Goal: Task Accomplishment & Management: Use online tool/utility

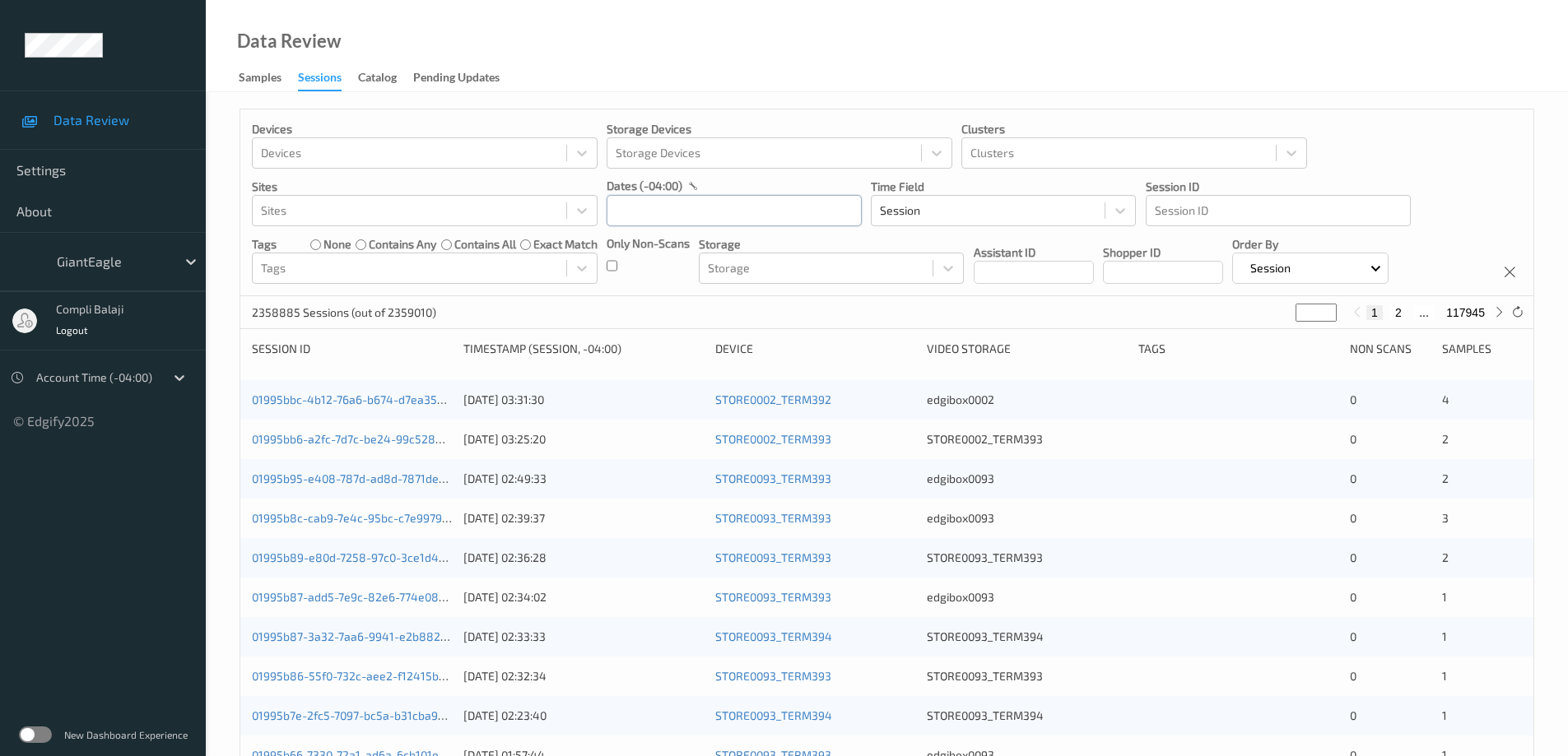
click at [776, 215] on input "text" at bounding box center [734, 211] width 255 height 32
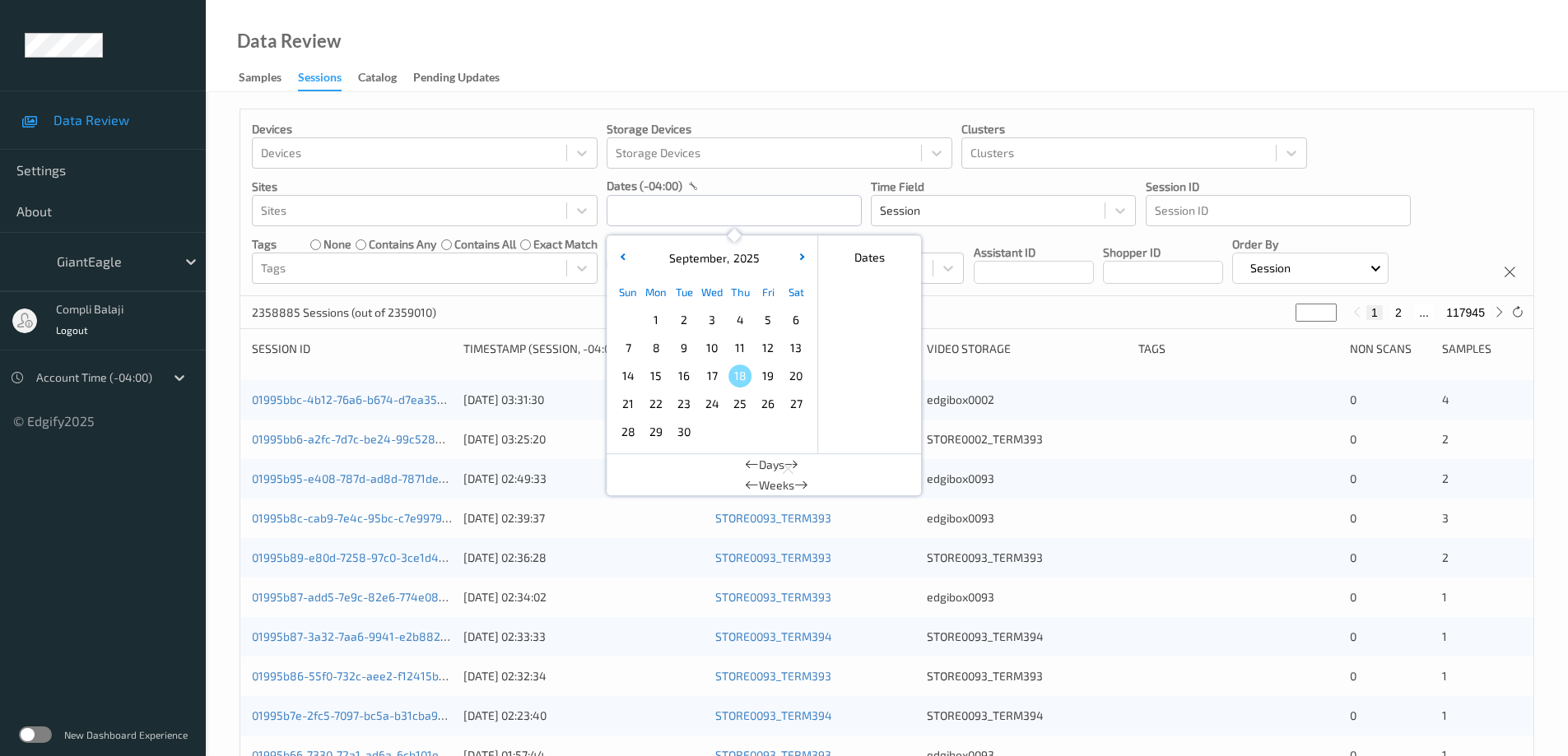
click at [706, 381] on span "17" at bounding box center [712, 375] width 23 height 23
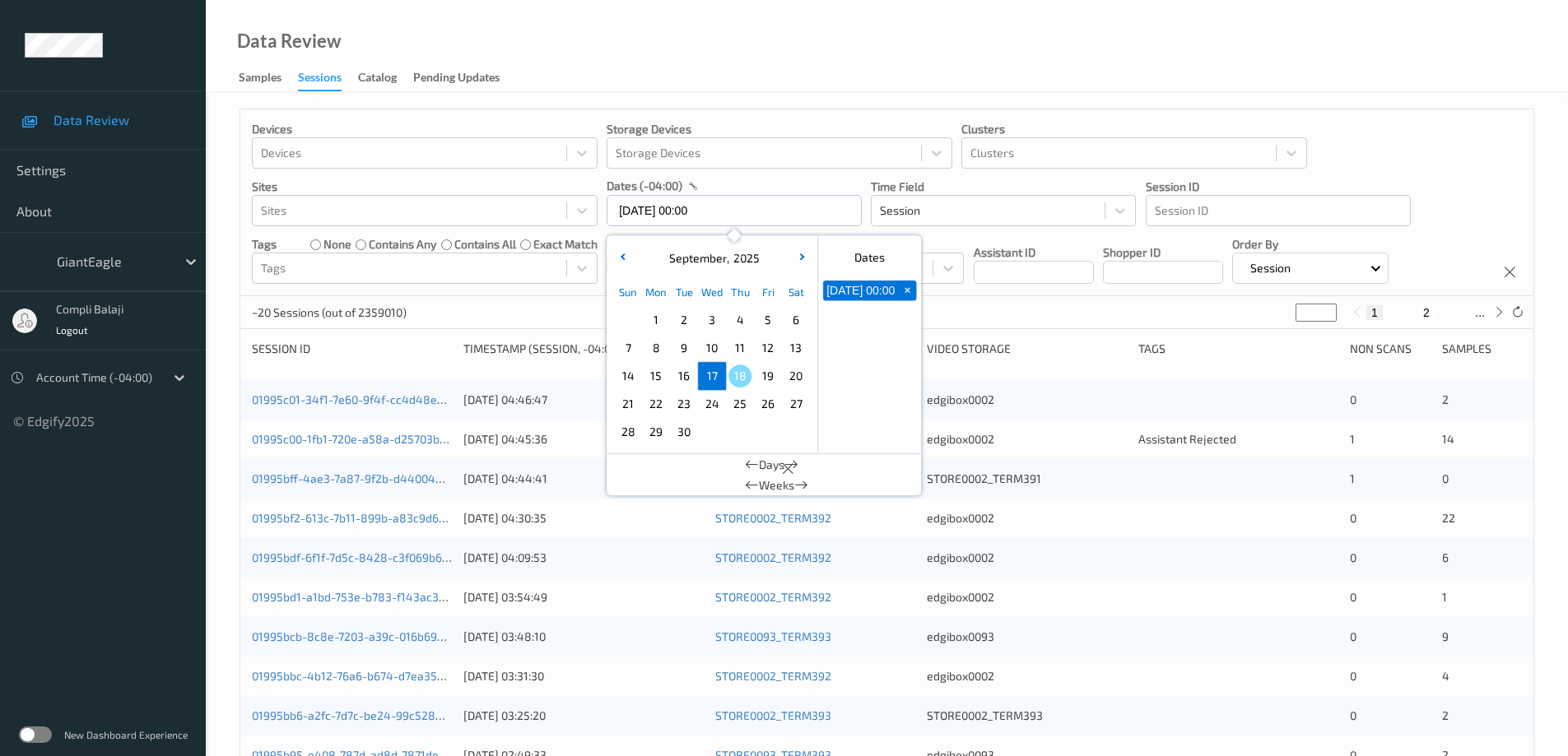
click at [706, 381] on span "17" at bounding box center [712, 375] width 23 height 23
type input "[DATE] 00:00 -> [DATE] 23:59"
click at [1455, 171] on div "Devices Devices Storage Devices Storage Devices Clusters Clusters Sites Sites d…" at bounding box center [887, 202] width 1293 height 187
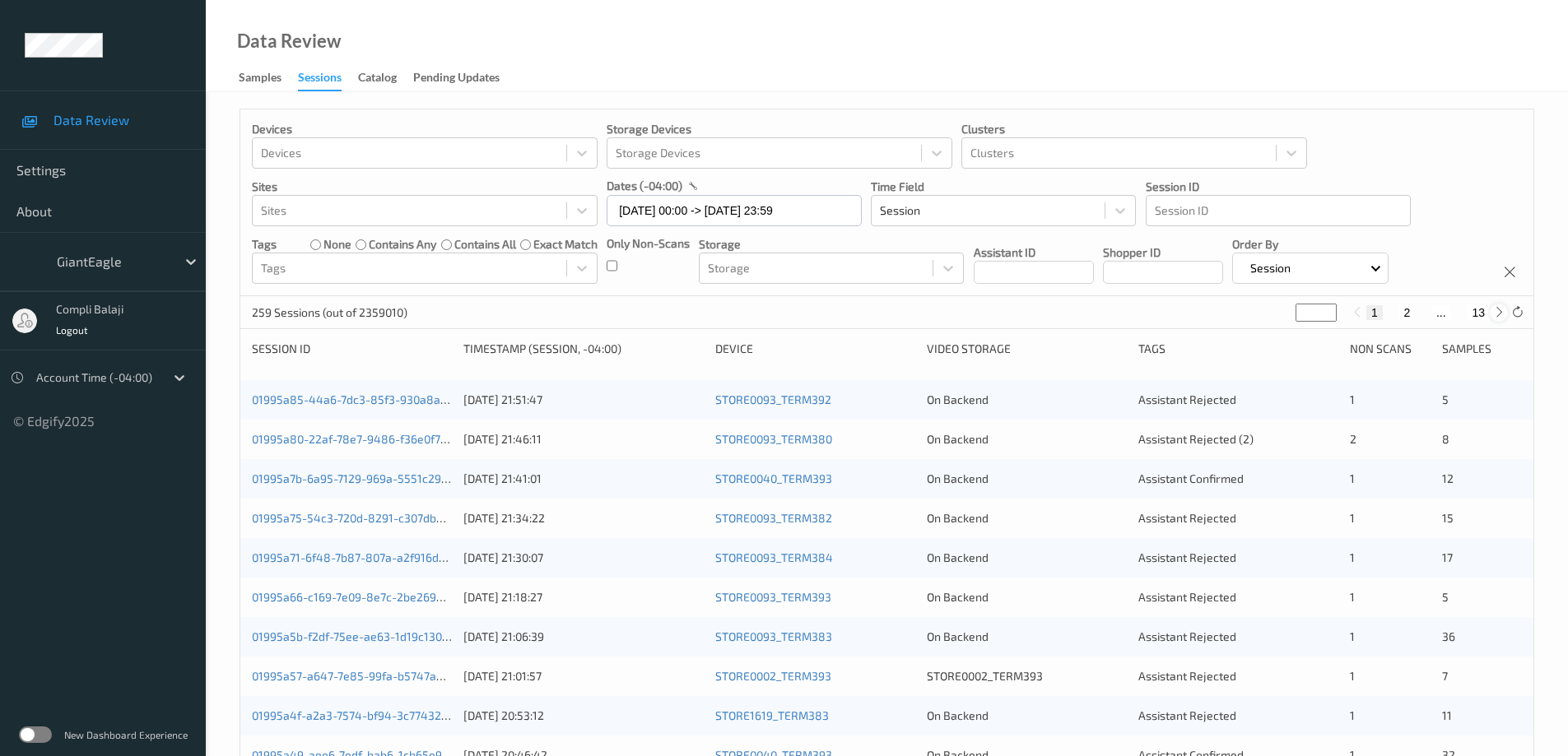
click at [1498, 310] on icon at bounding box center [1500, 312] width 12 height 12
type input "*"
click at [1494, 313] on icon at bounding box center [1500, 312] width 12 height 12
type input "*"
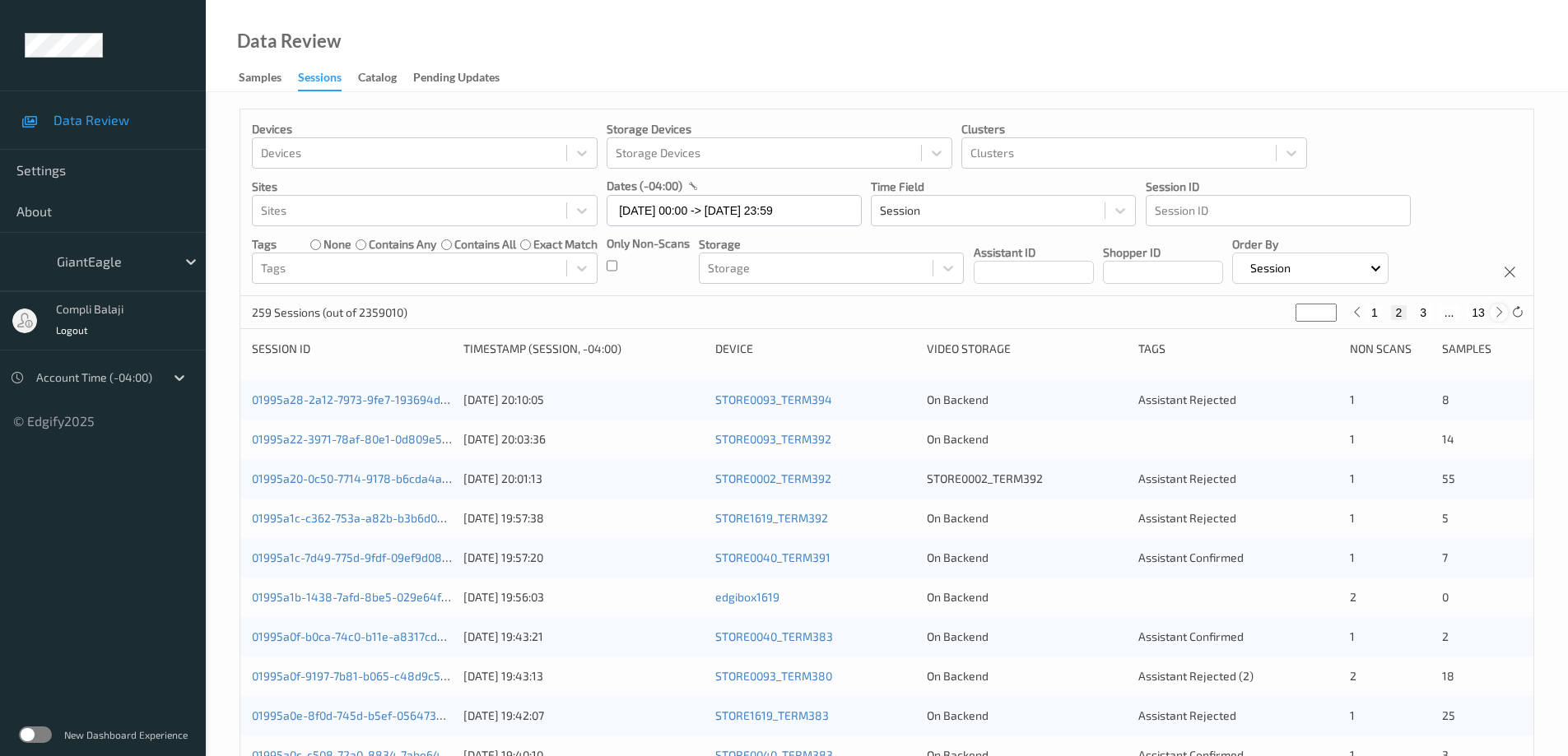
type input "*"
click at [1434, 313] on button "4" at bounding box center [1433, 312] width 16 height 15
type input "*"
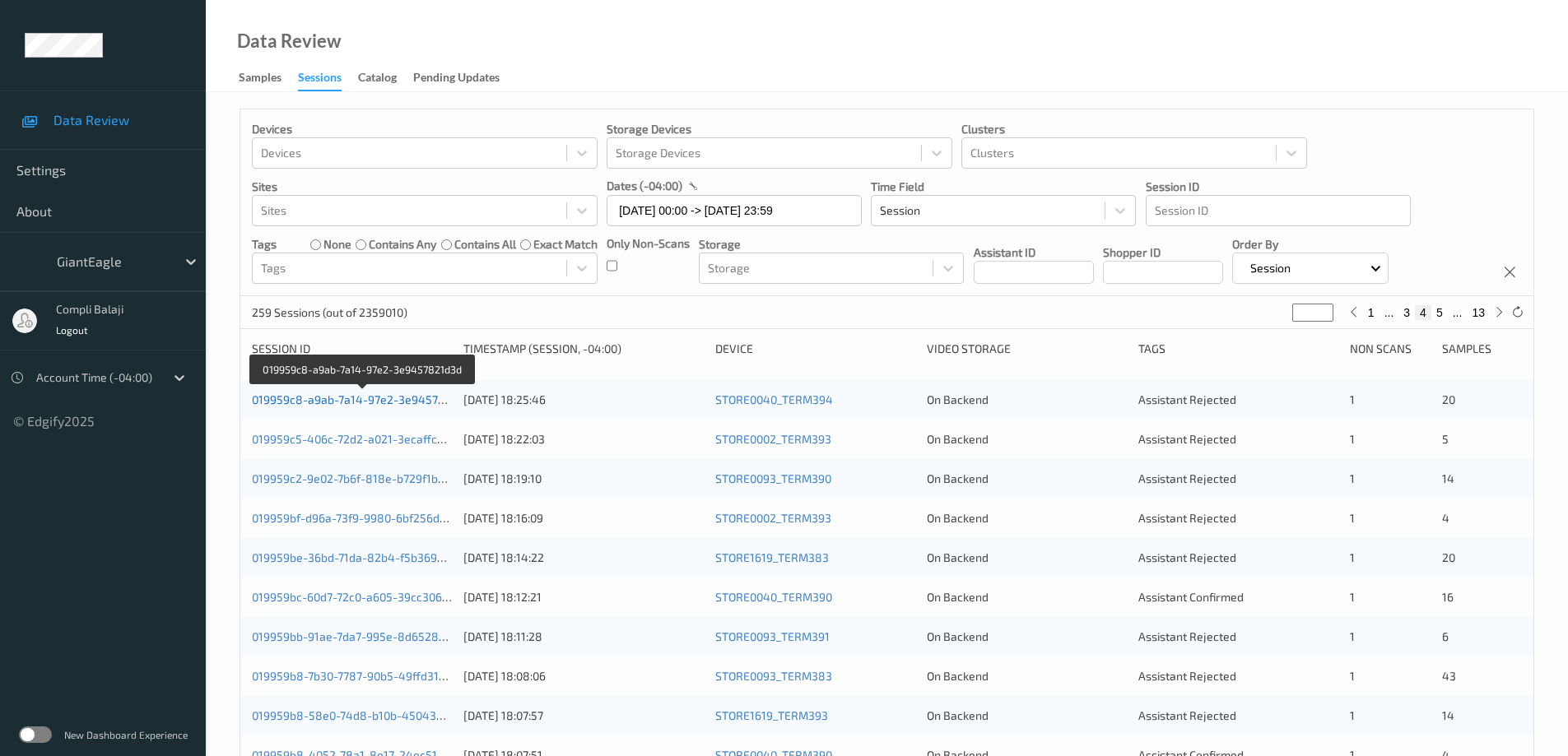
click at [393, 405] on link "019959c8-a9ab-7a14-97e2-3e9457821d3d" at bounding box center [364, 399] width 224 height 14
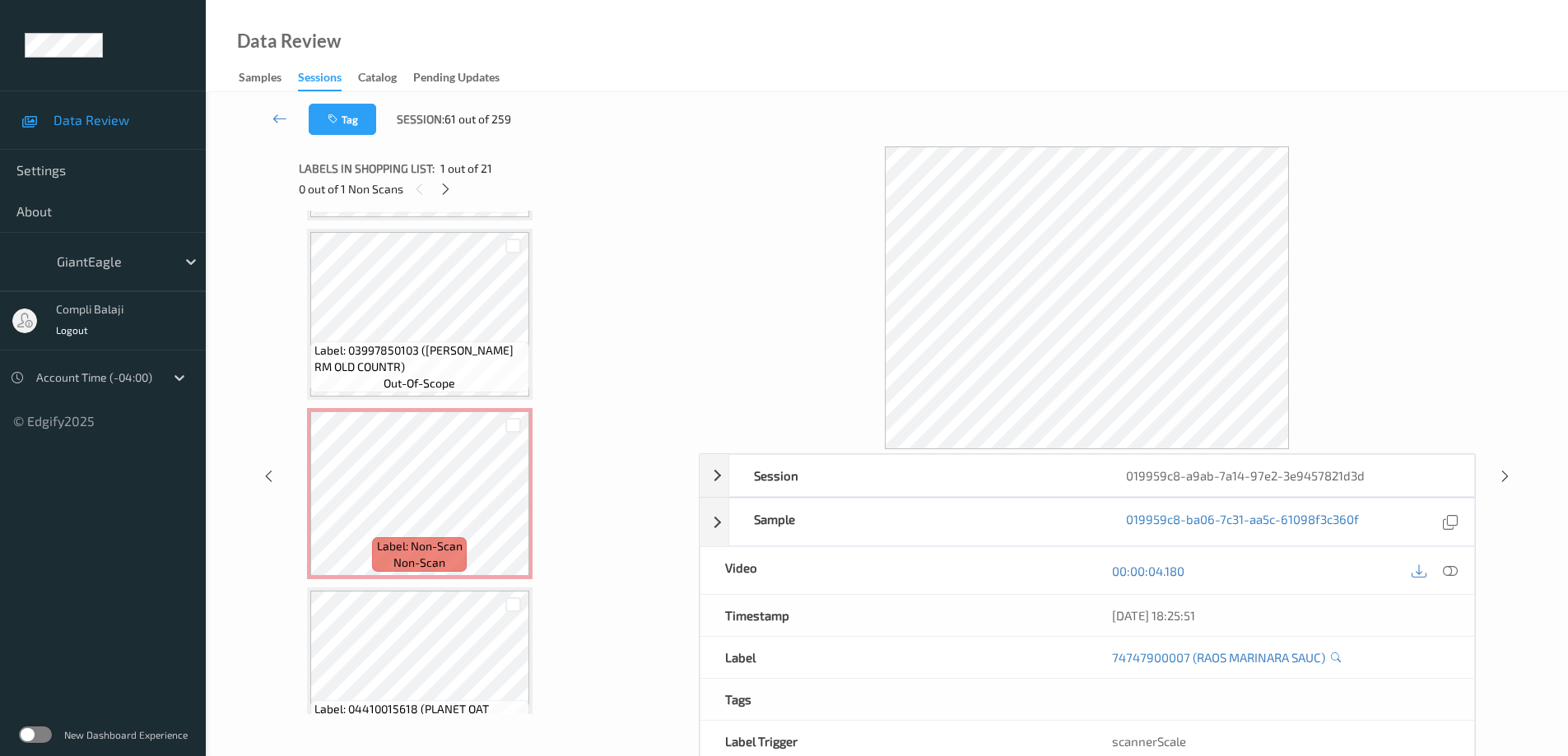
scroll to position [1317, 0]
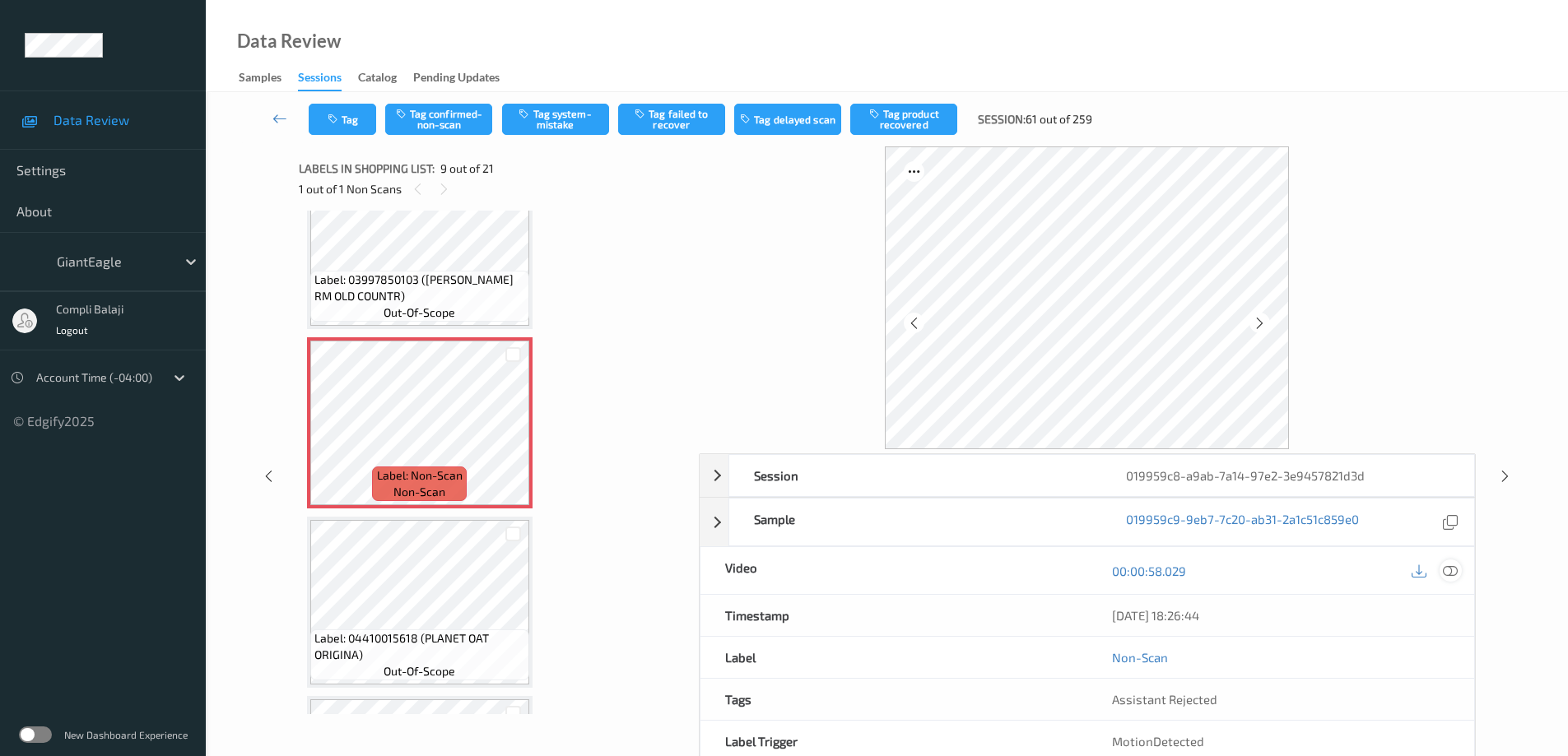
click at [1447, 569] on icon at bounding box center [1450, 570] width 15 height 15
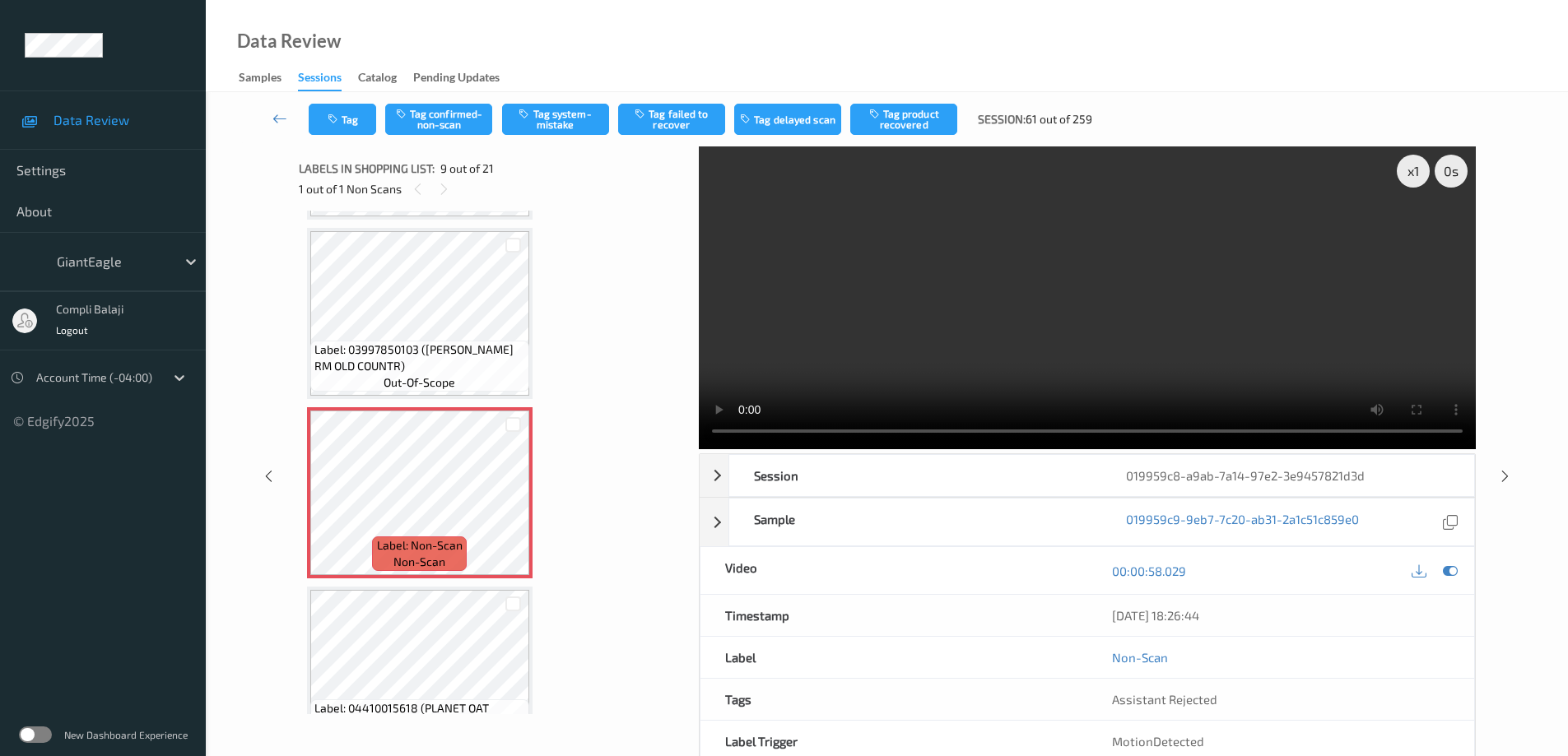
scroll to position [82, 0]
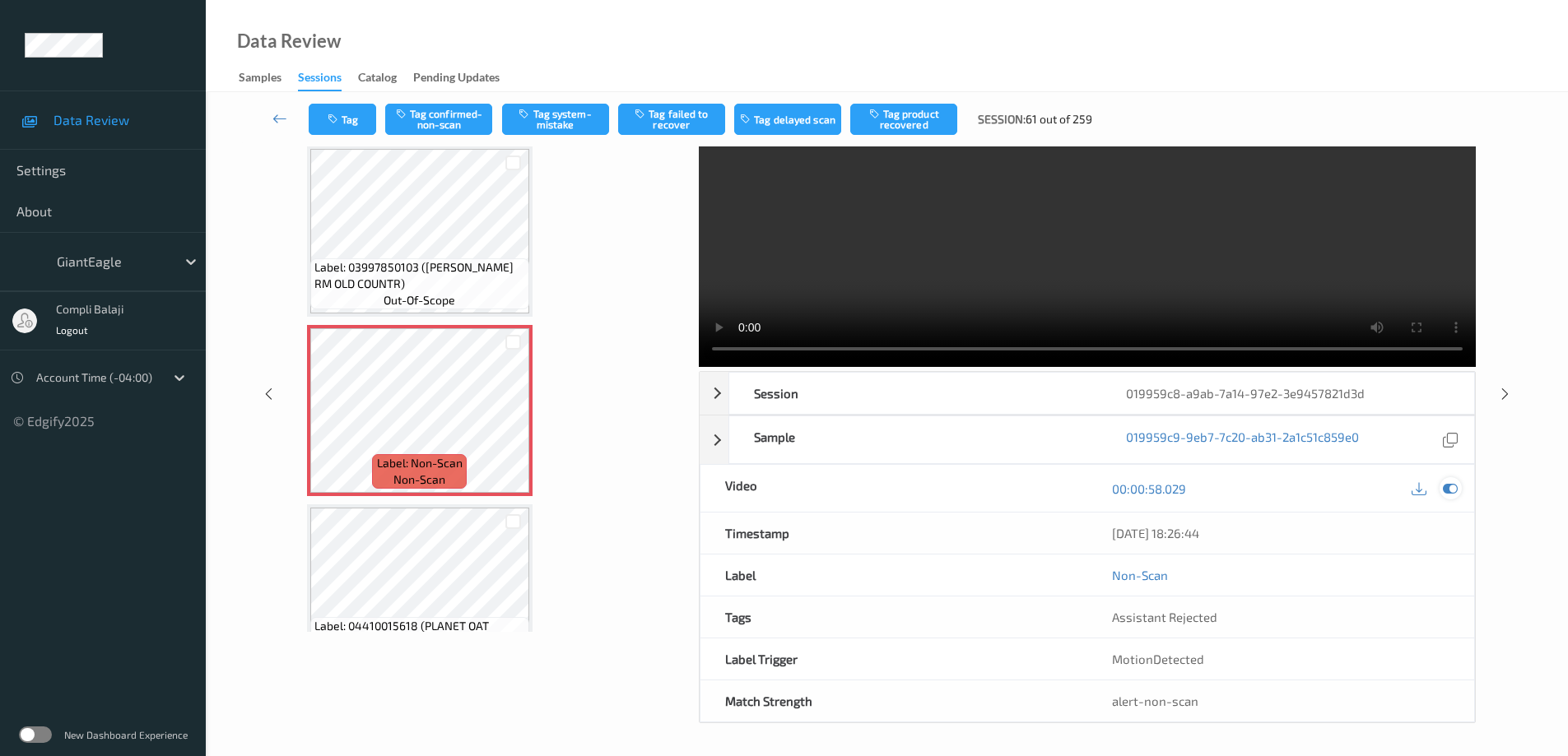
click at [1453, 486] on icon at bounding box center [1450, 488] width 15 height 15
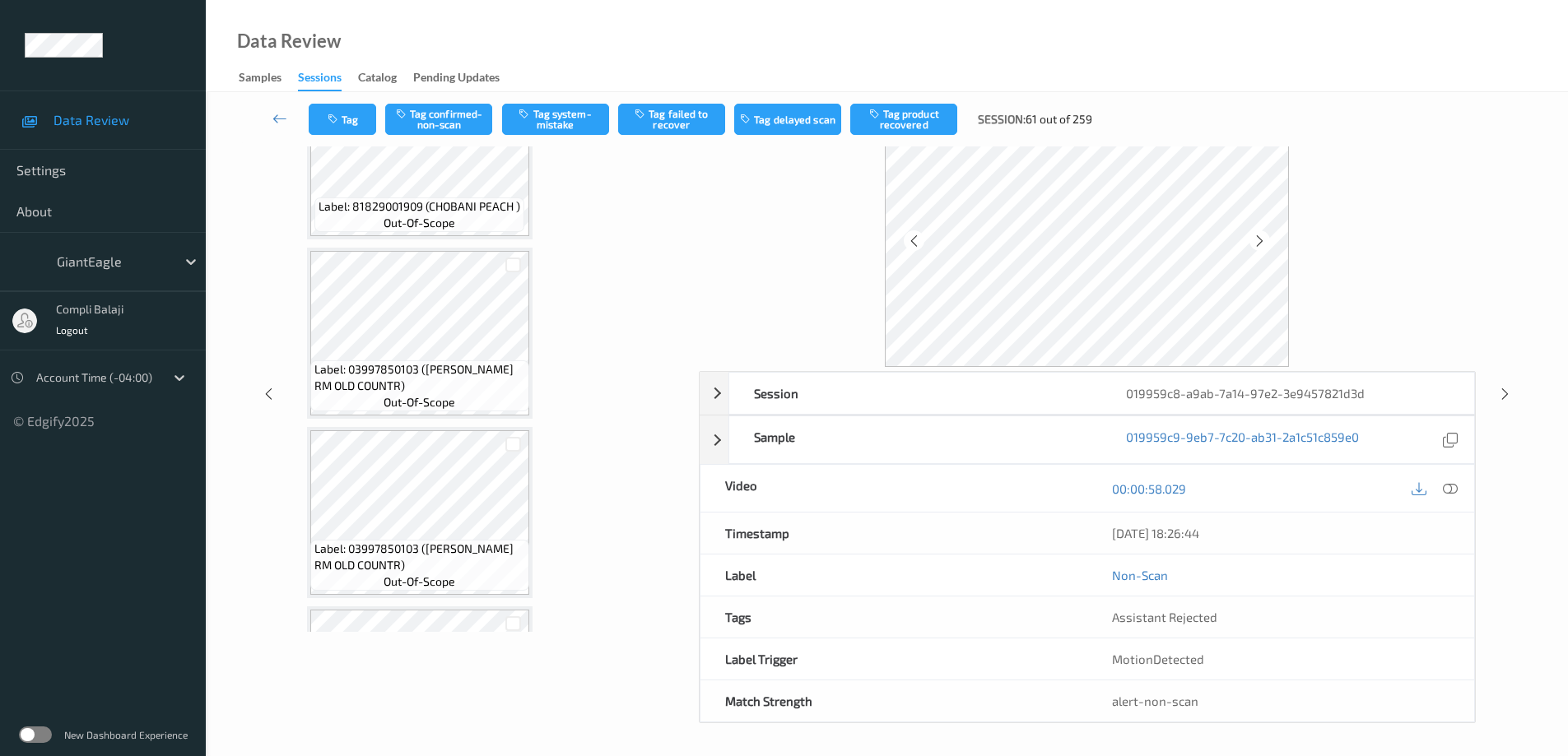
scroll to position [341, 0]
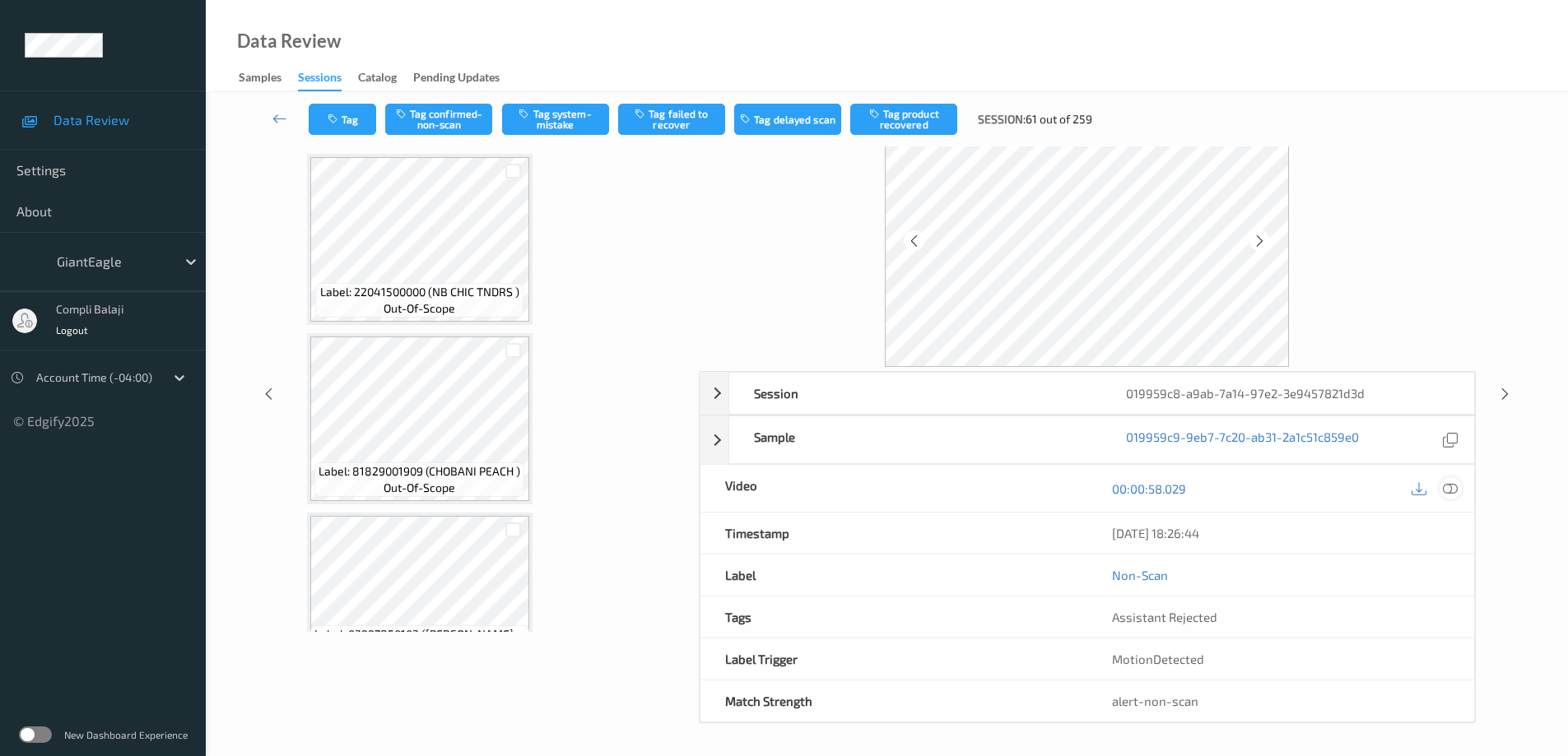
click at [1449, 491] on icon at bounding box center [1450, 487] width 15 height 15
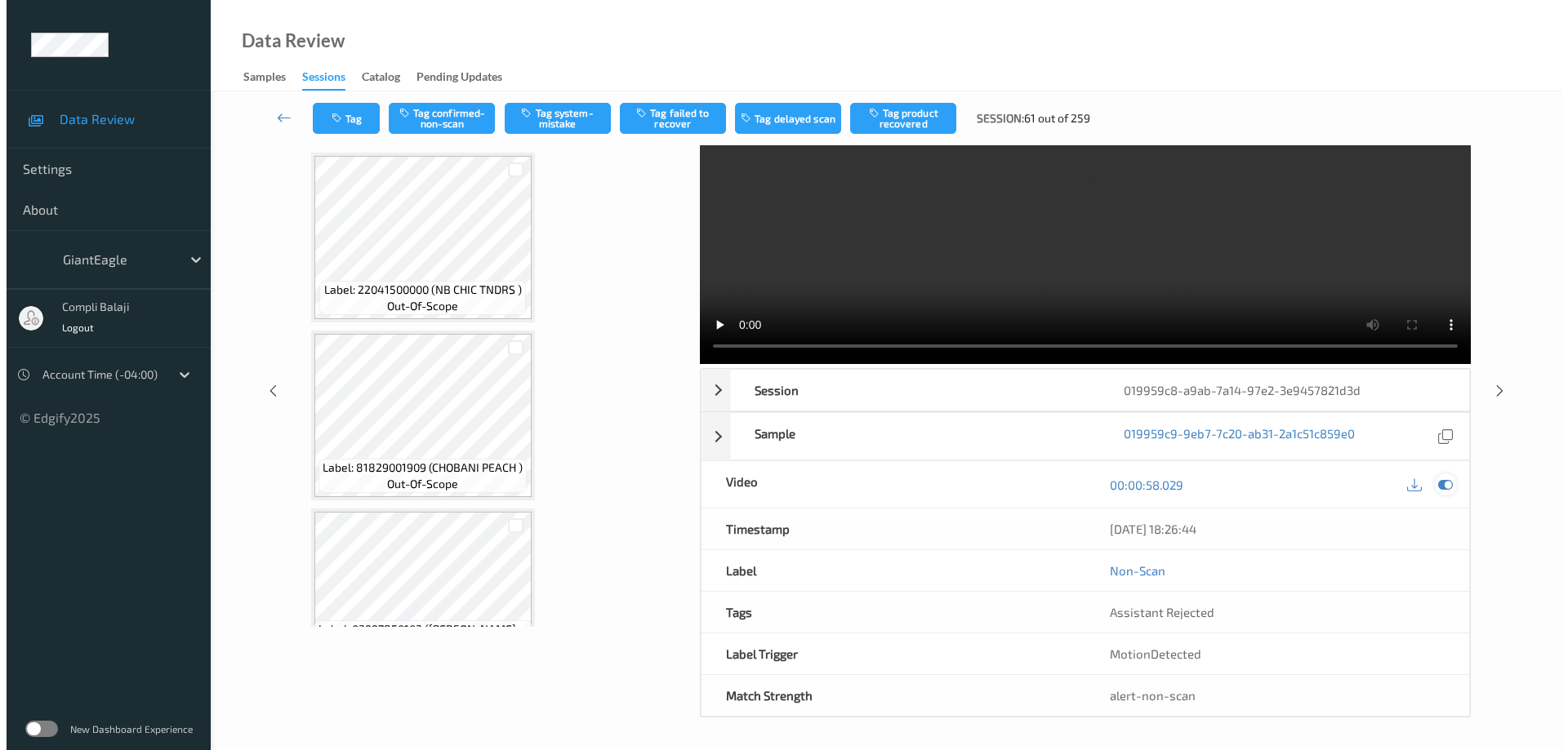
scroll to position [0, 0]
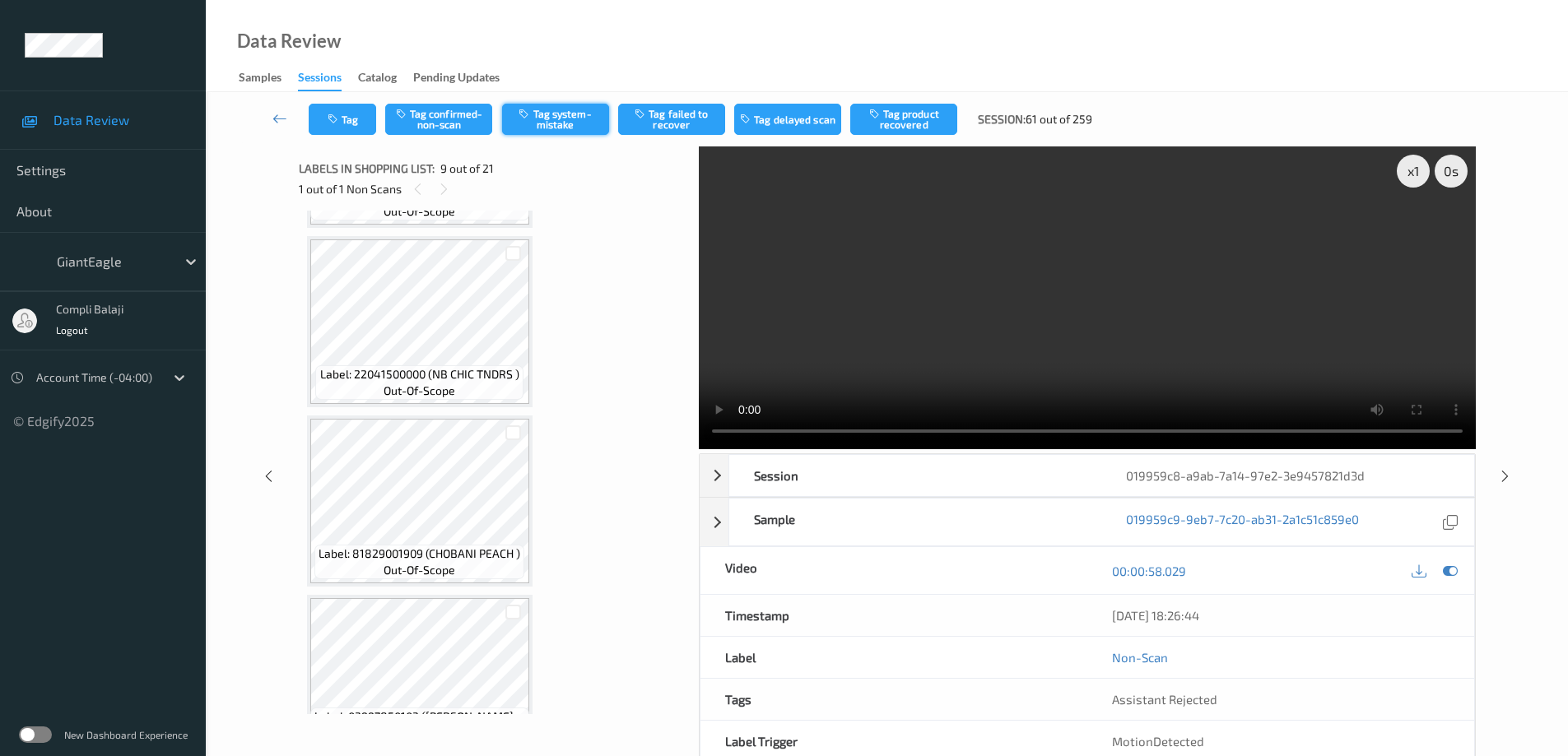
drag, startPoint x: 573, startPoint y: 127, endPoint x: 591, endPoint y: 120, distance: 19.3
click at [573, 126] on button "Tag system-mistake" at bounding box center [555, 119] width 107 height 32
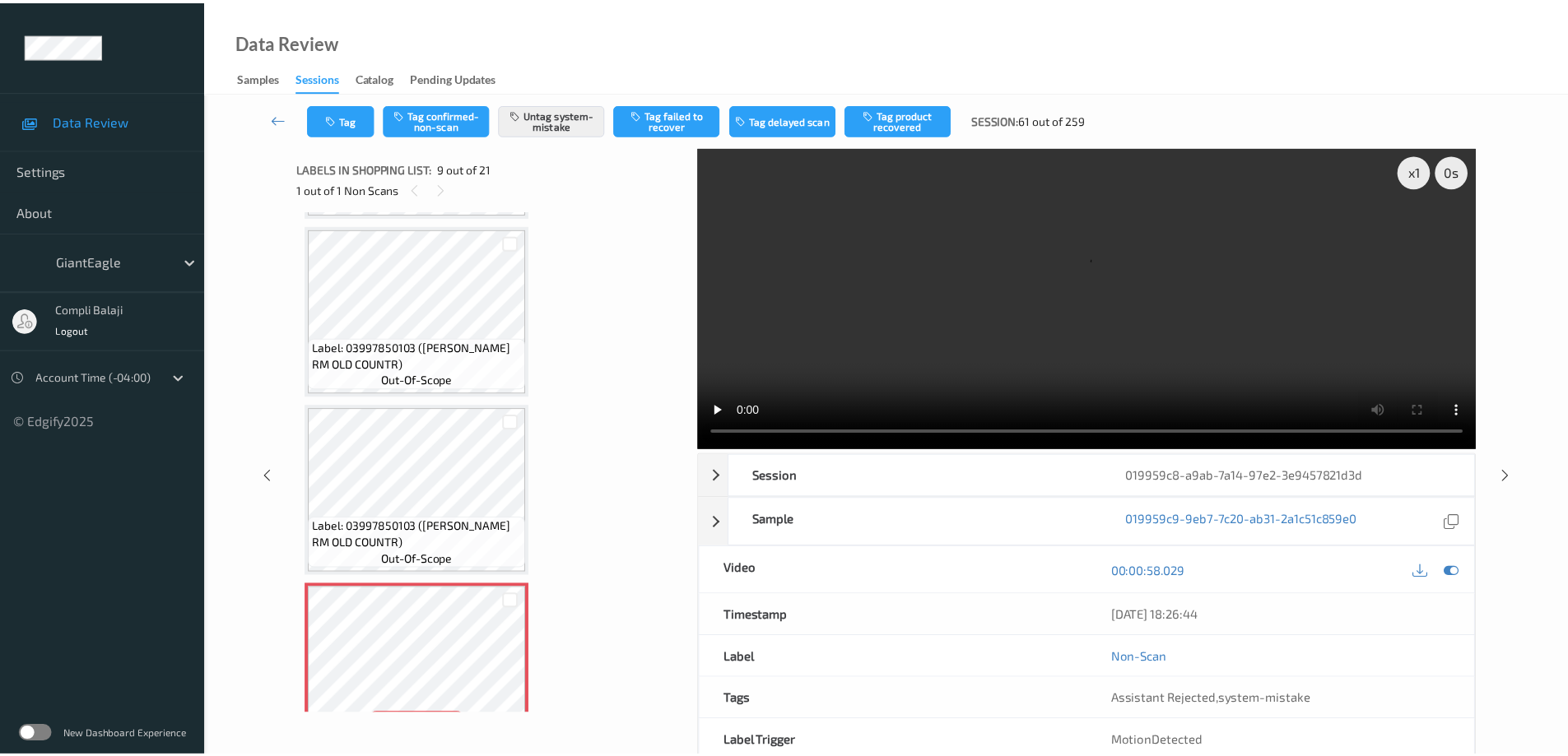
scroll to position [1399, 0]
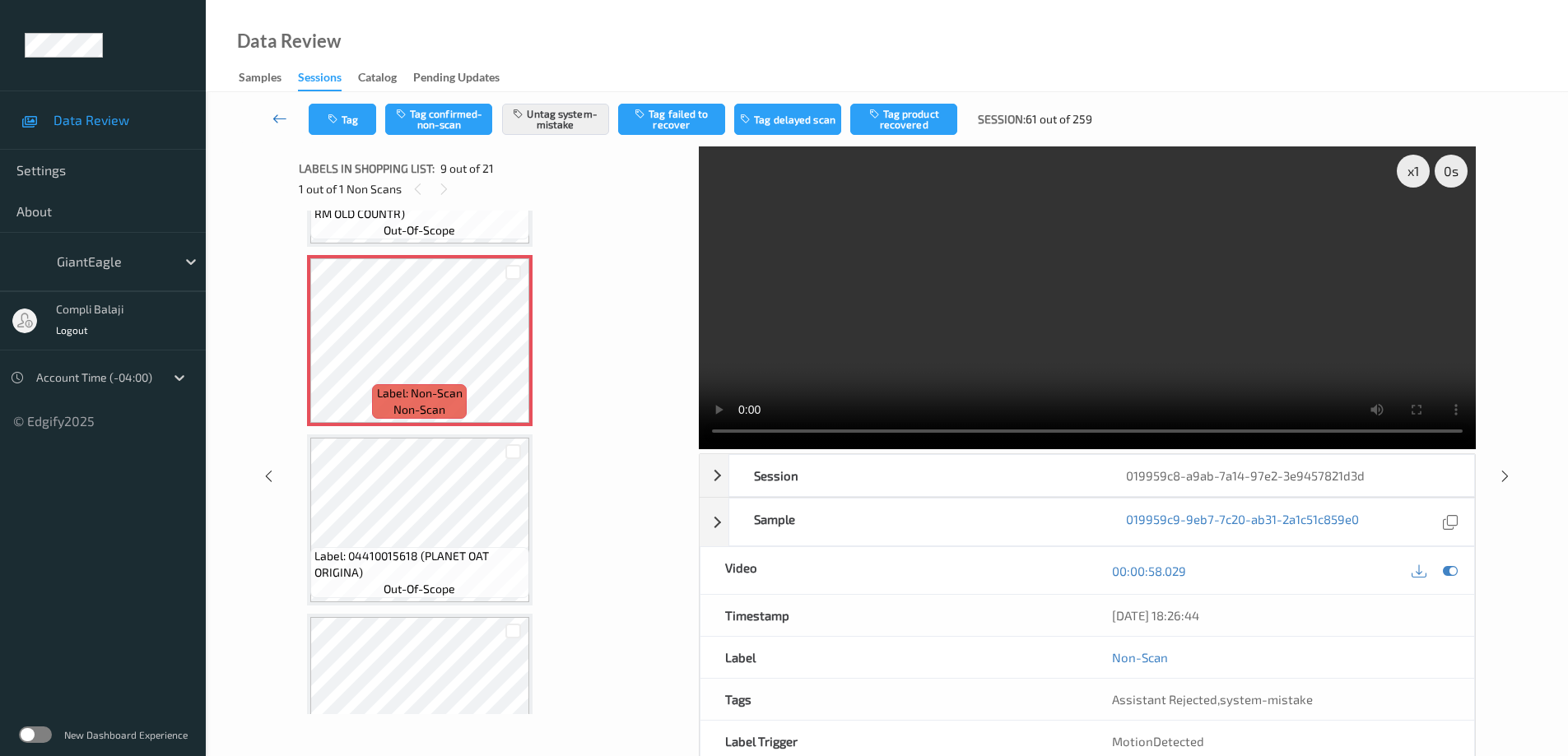
click at [284, 122] on icon at bounding box center [279, 118] width 15 height 16
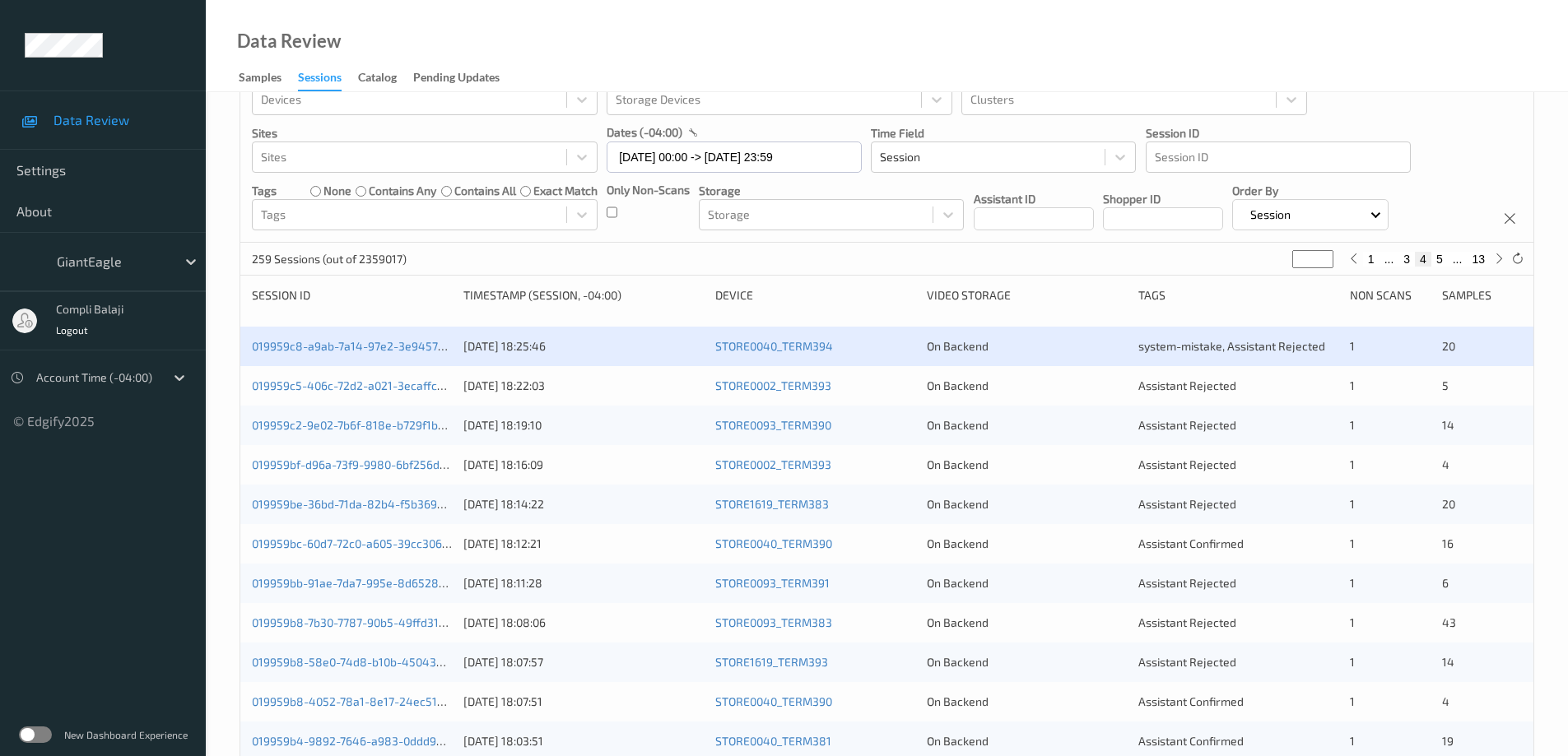
scroll to position [82, 0]
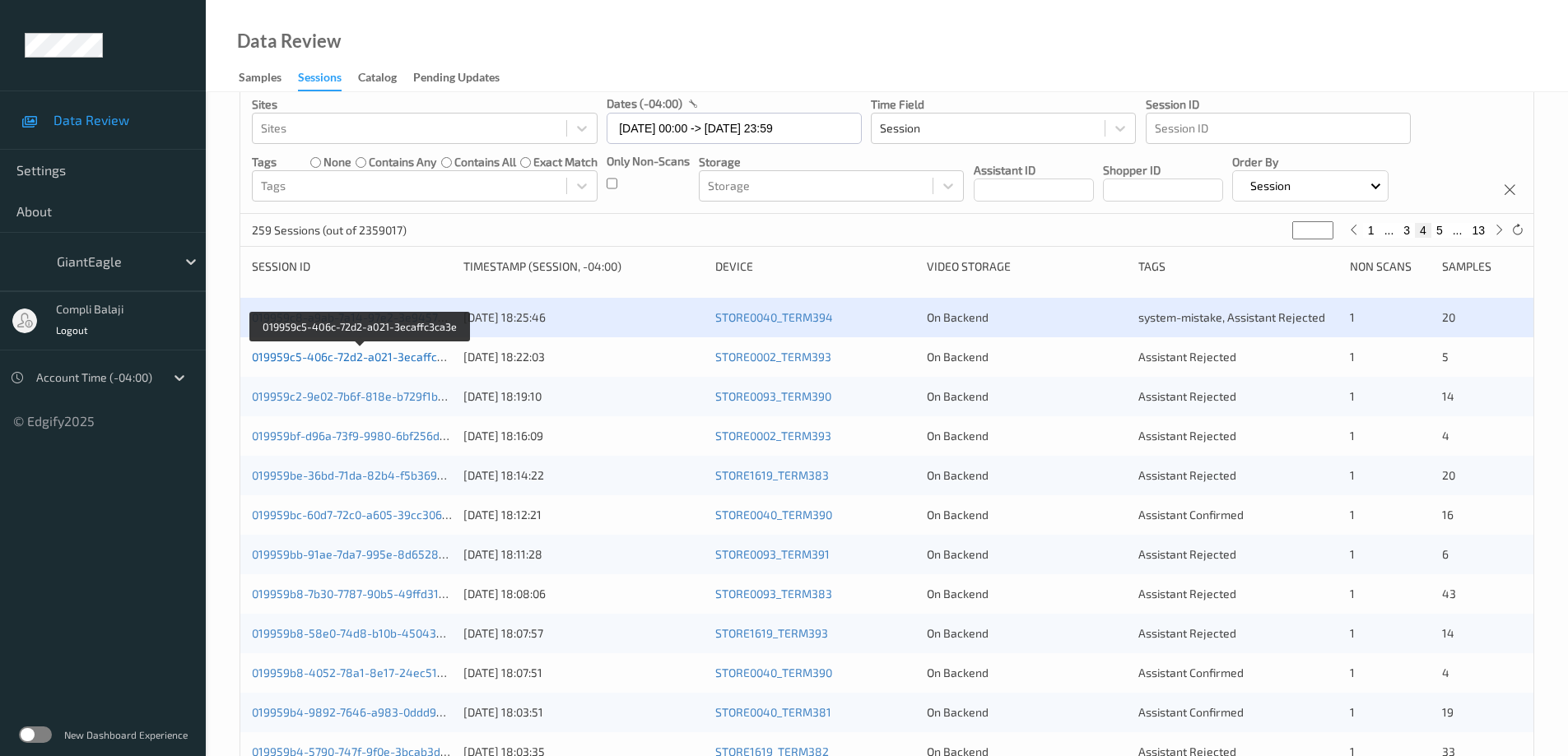
click at [400, 357] on link "019959c5-406c-72d2-a021-3ecaffc3ca3e" at bounding box center [360, 357] width 218 height 14
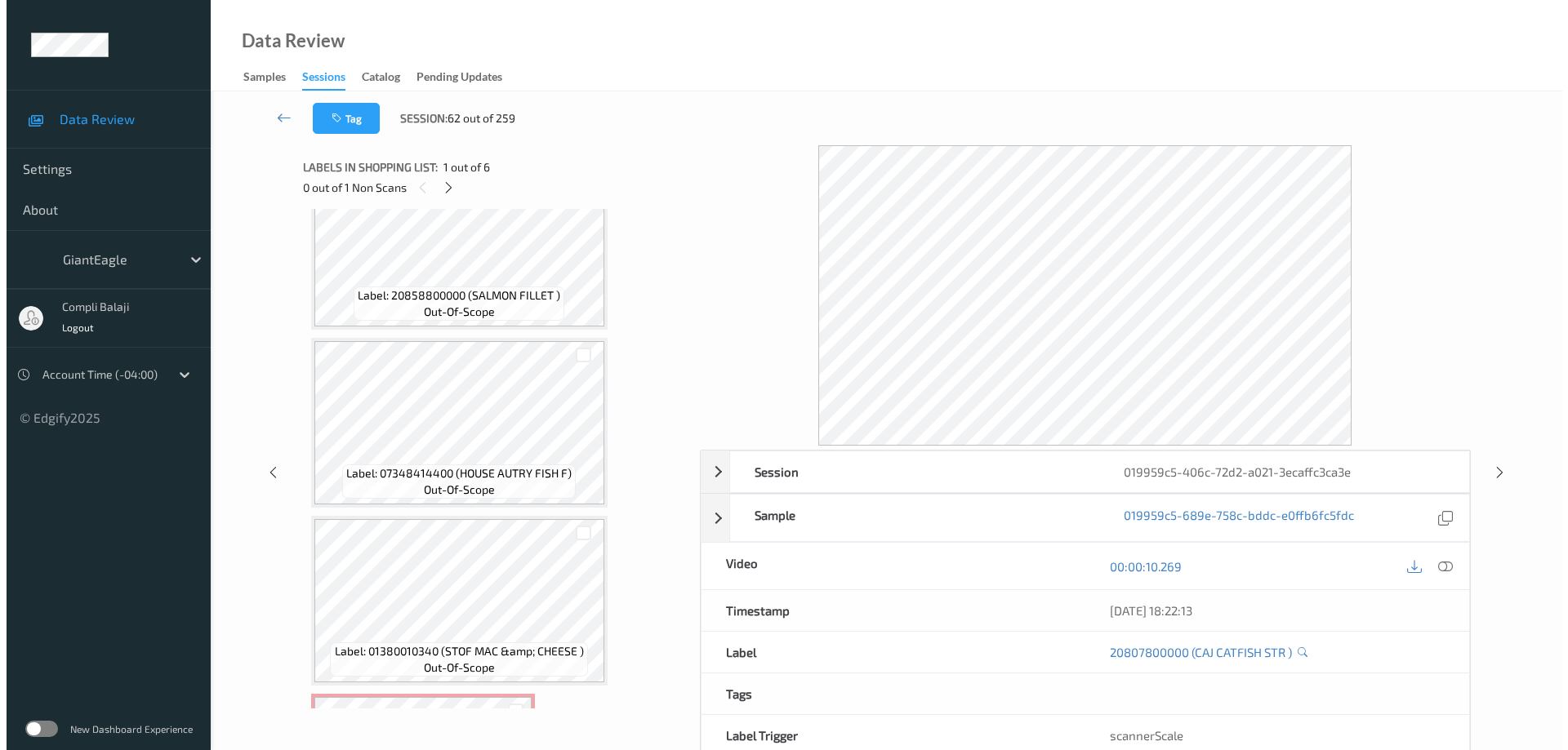
scroll to position [327, 0]
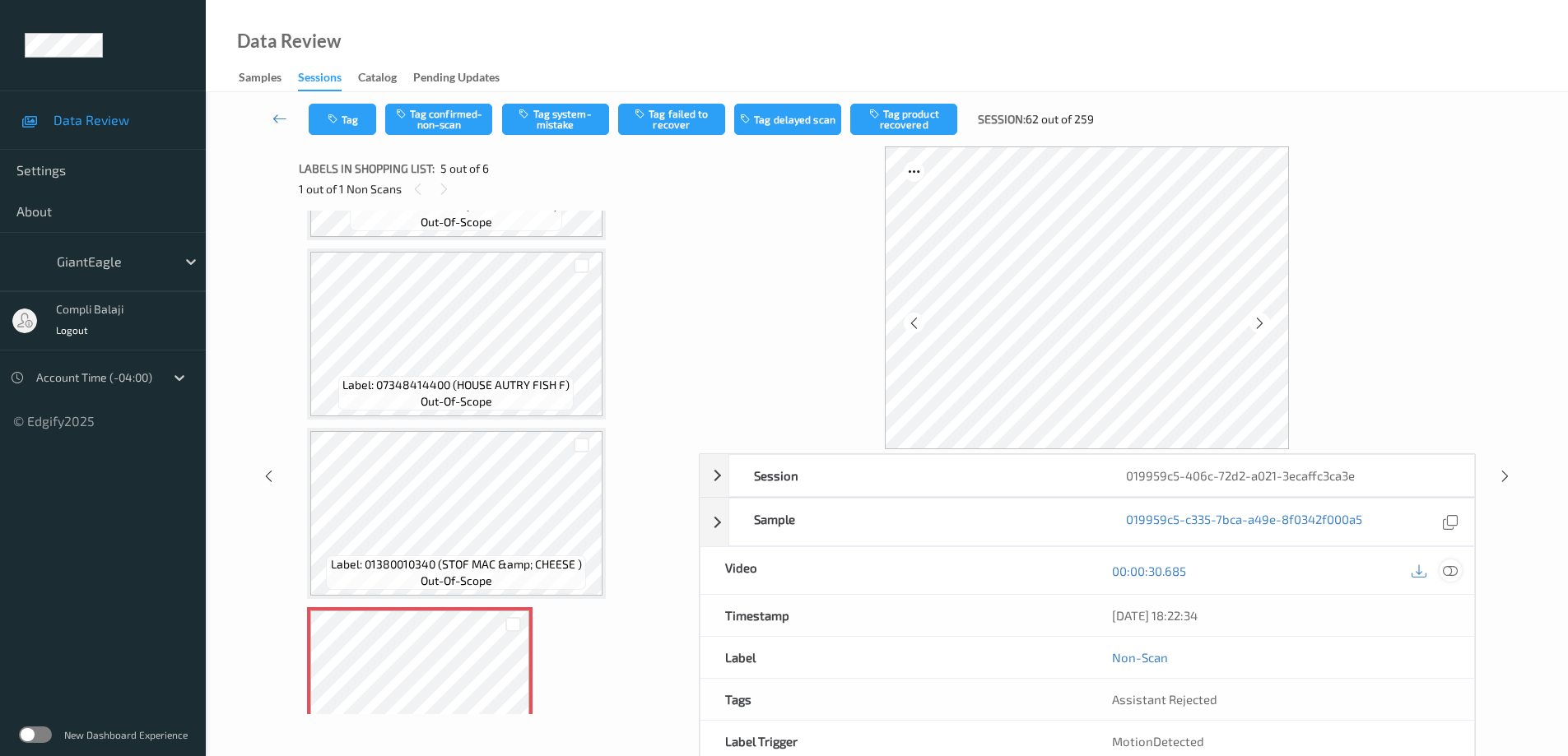
click at [1452, 575] on icon at bounding box center [1450, 570] width 15 height 15
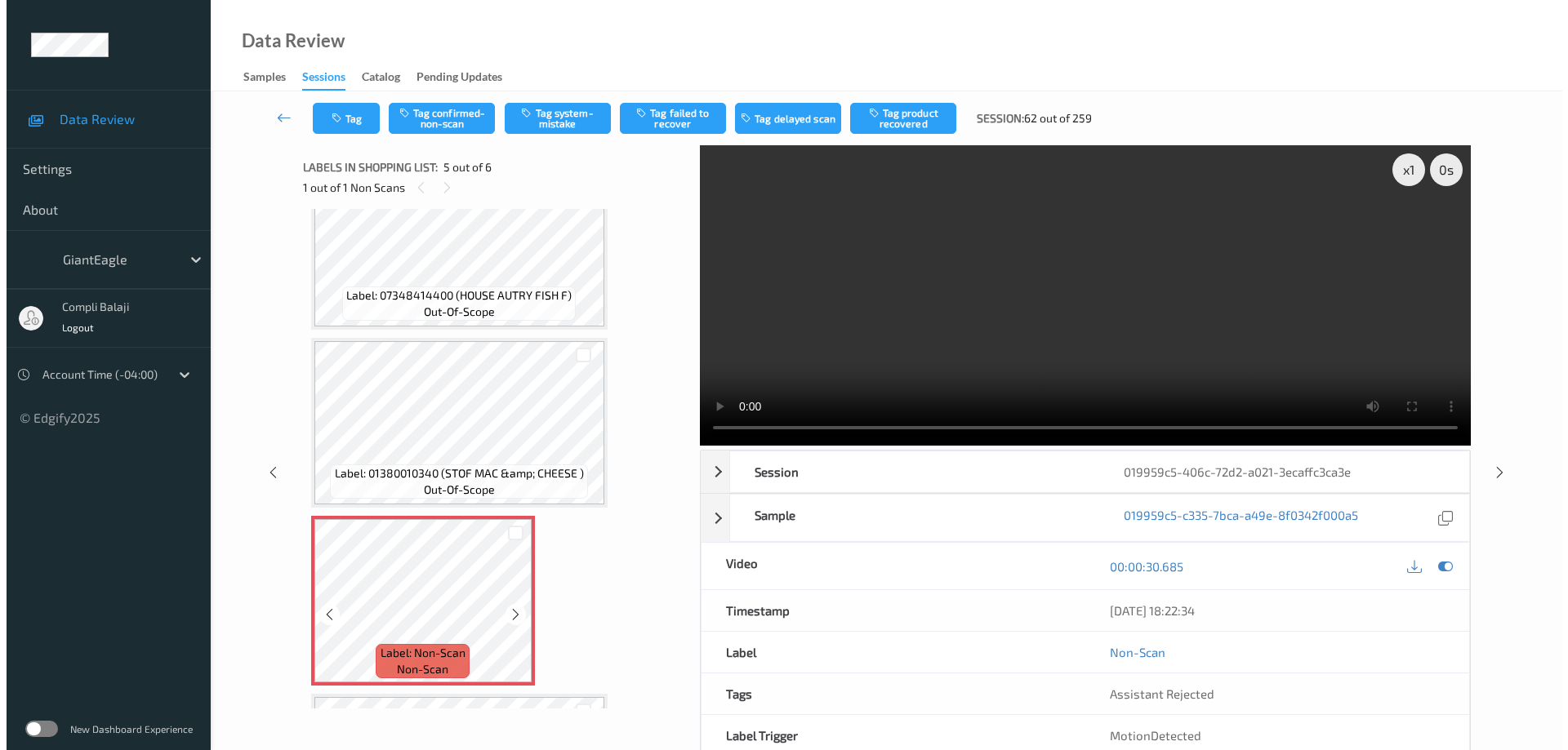
scroll to position [576, 0]
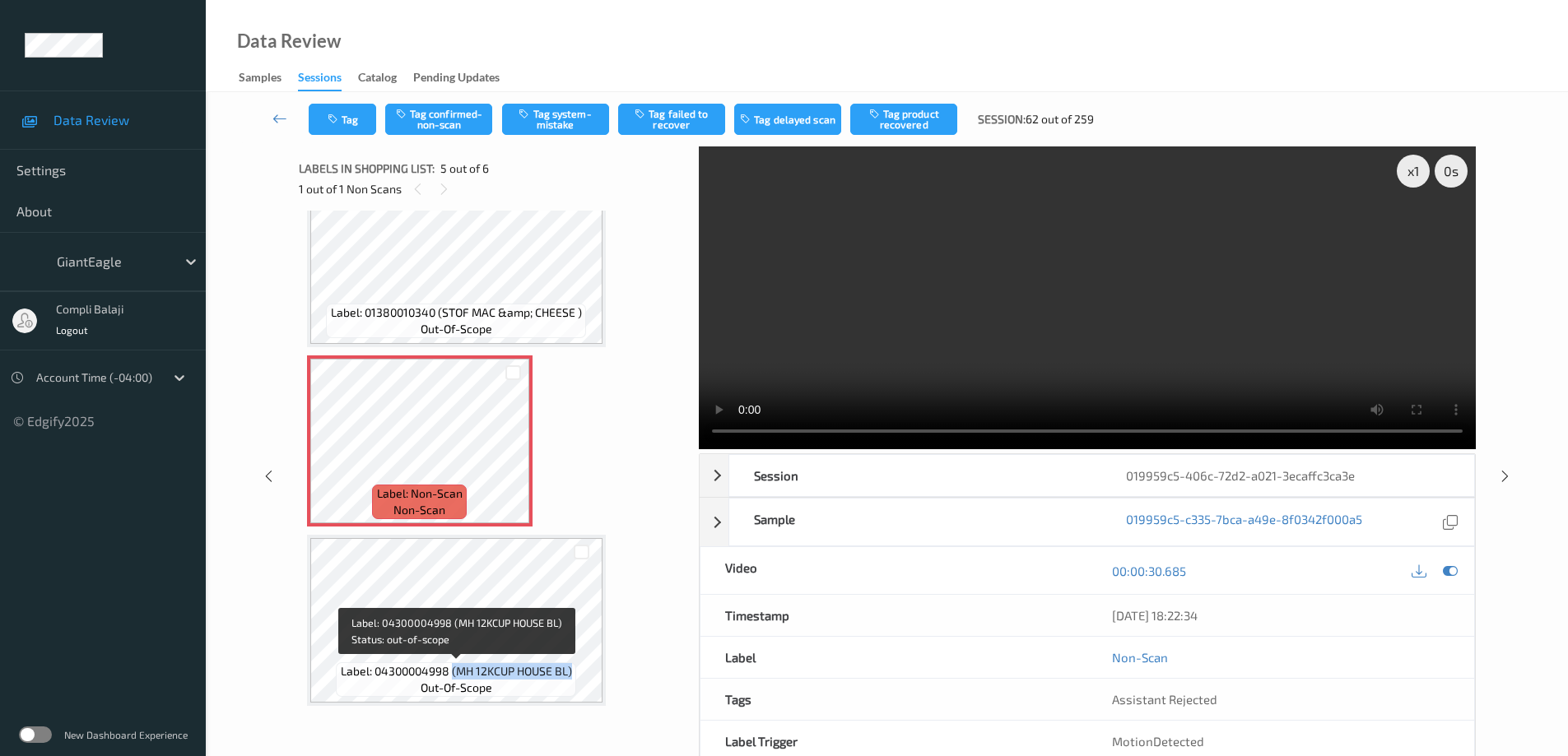
drag, startPoint x: 571, startPoint y: 675, endPoint x: 452, endPoint y: 674, distance: 119.0
click at [452, 674] on span "Label: 04300004998 (MH 12KCUP HOUSE BL)" at bounding box center [456, 671] width 231 height 16
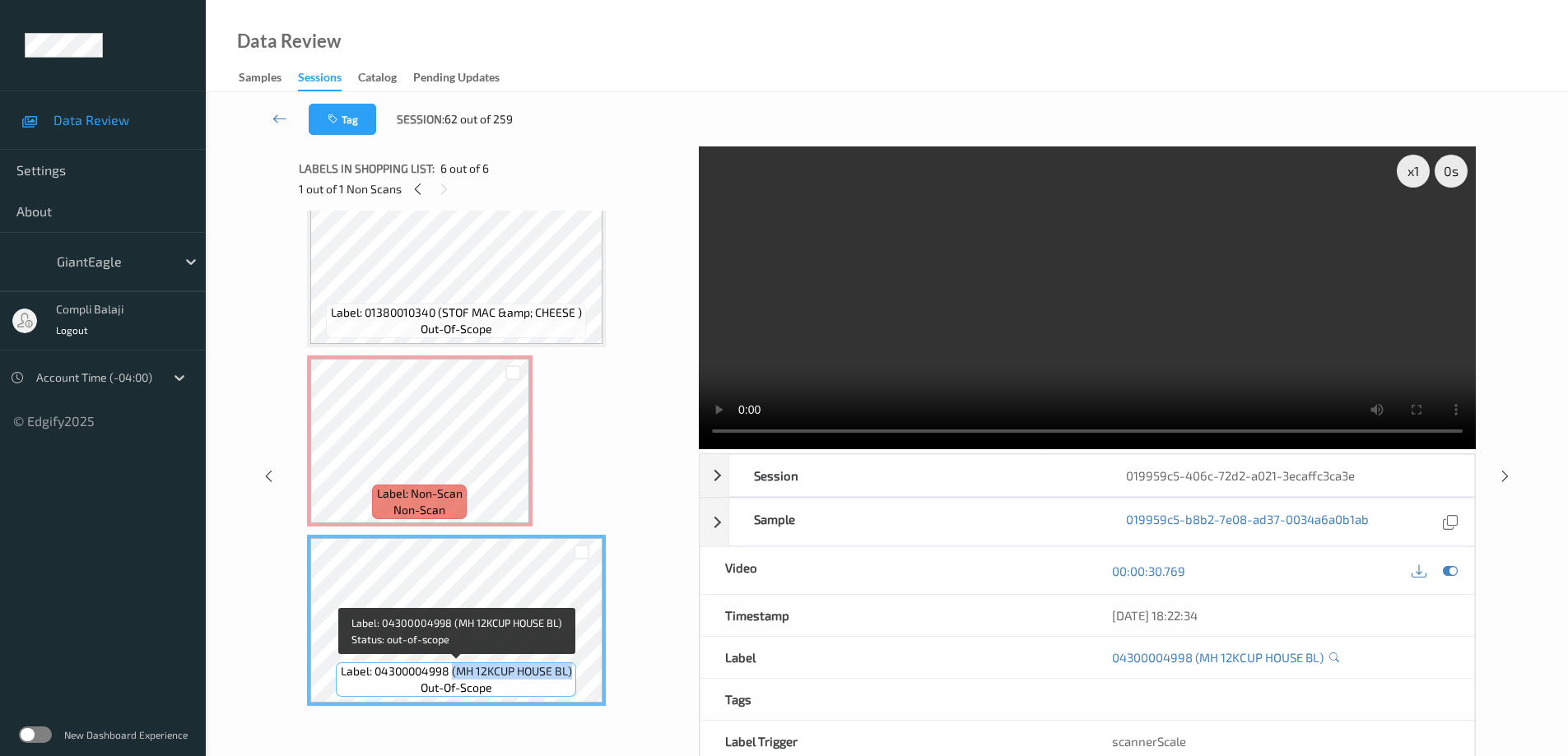
copy span "(MH 12KCUP HOUSE BL)"
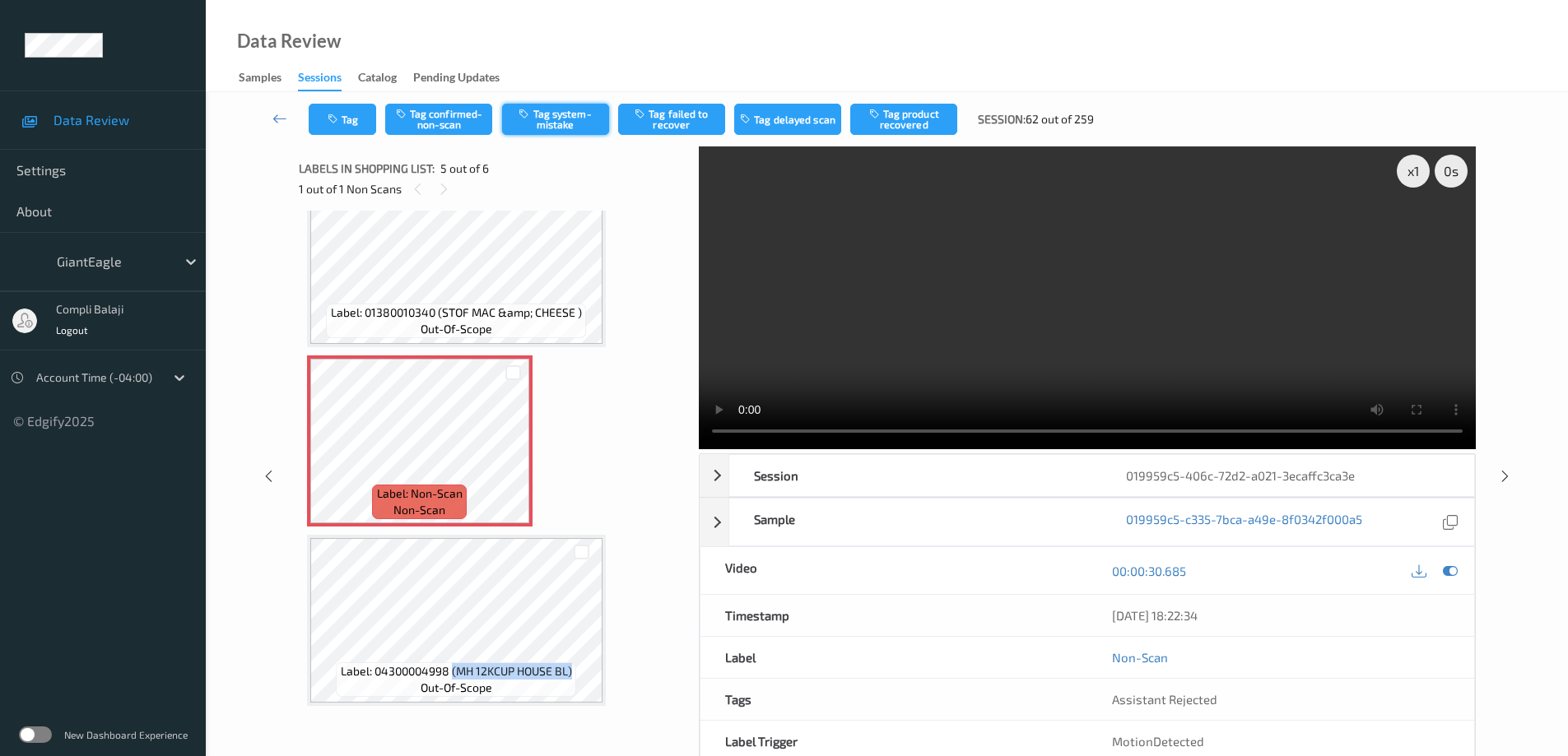
click at [548, 125] on button "Tag system-mistake" at bounding box center [555, 119] width 107 height 32
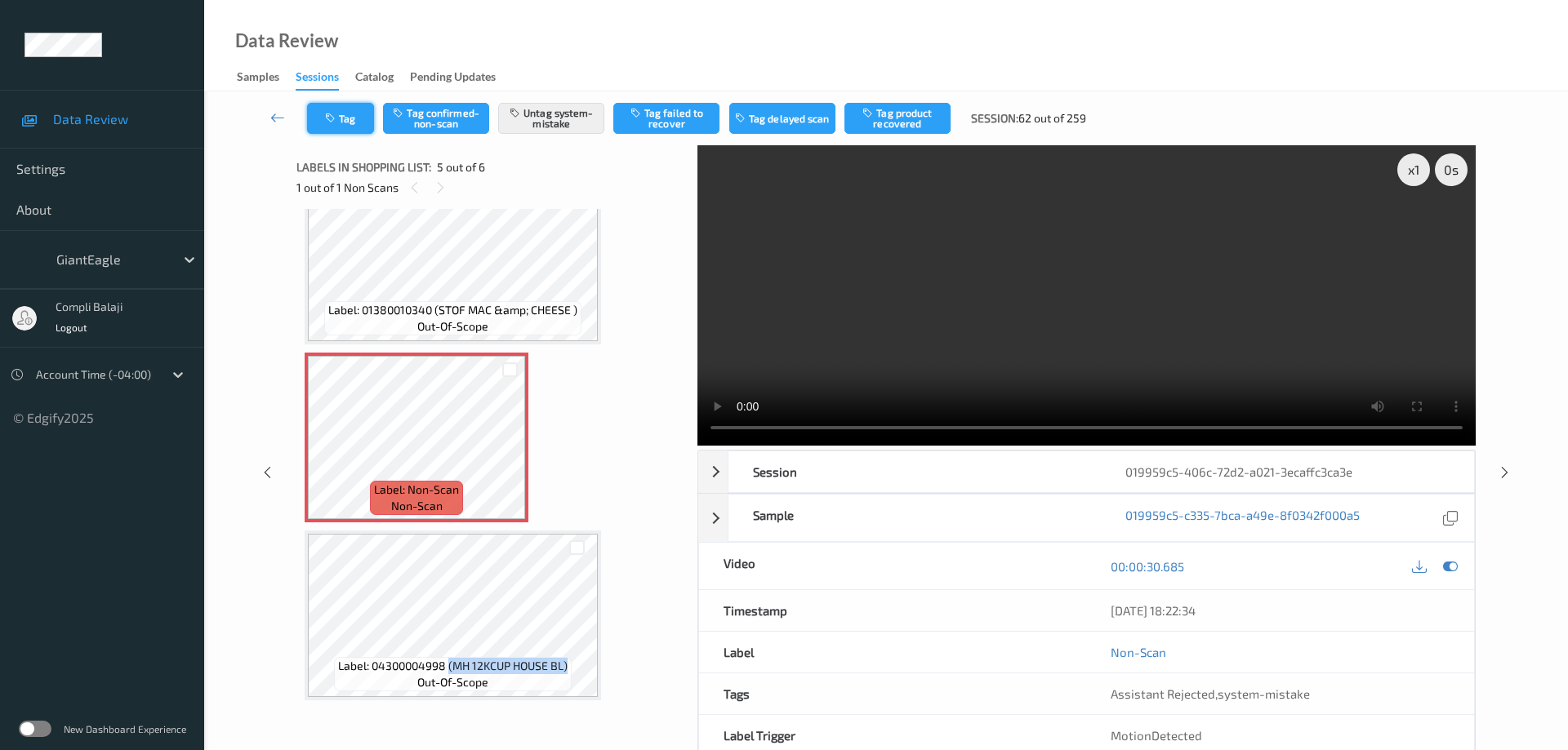
click at [355, 122] on button "Tag" at bounding box center [340, 119] width 67 height 31
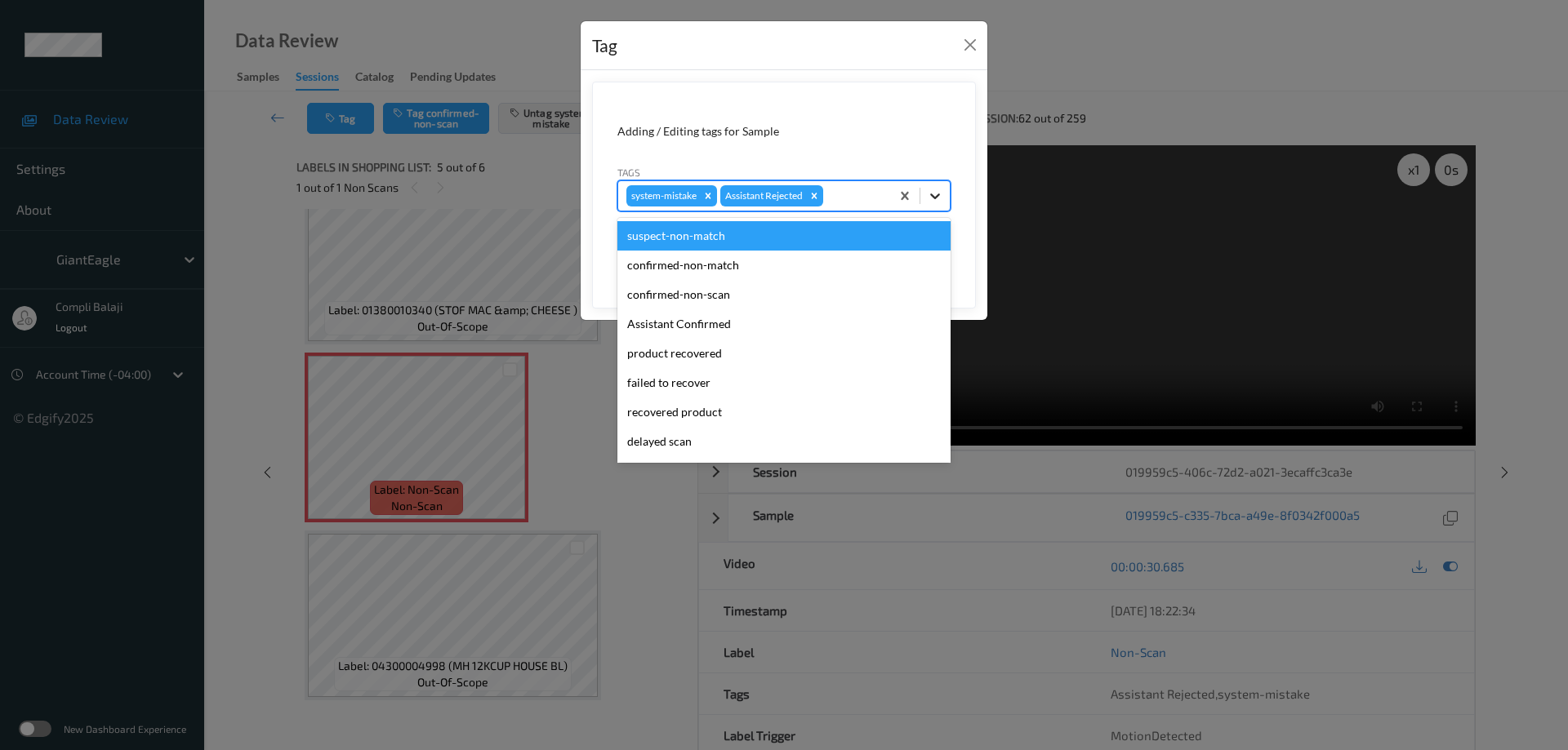
click at [935, 194] on icon at bounding box center [935, 196] width 16 height 16
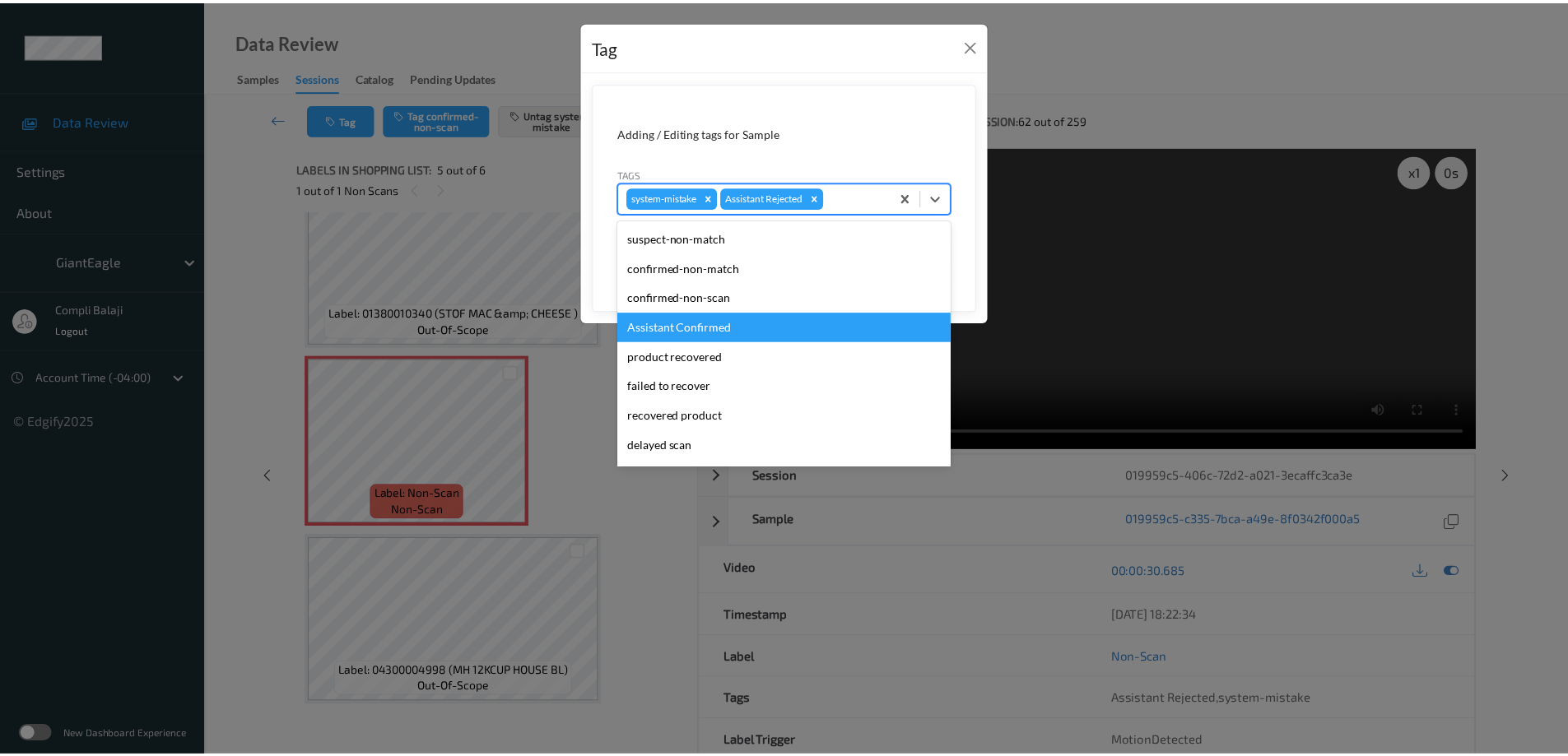
scroll to position [82, 0]
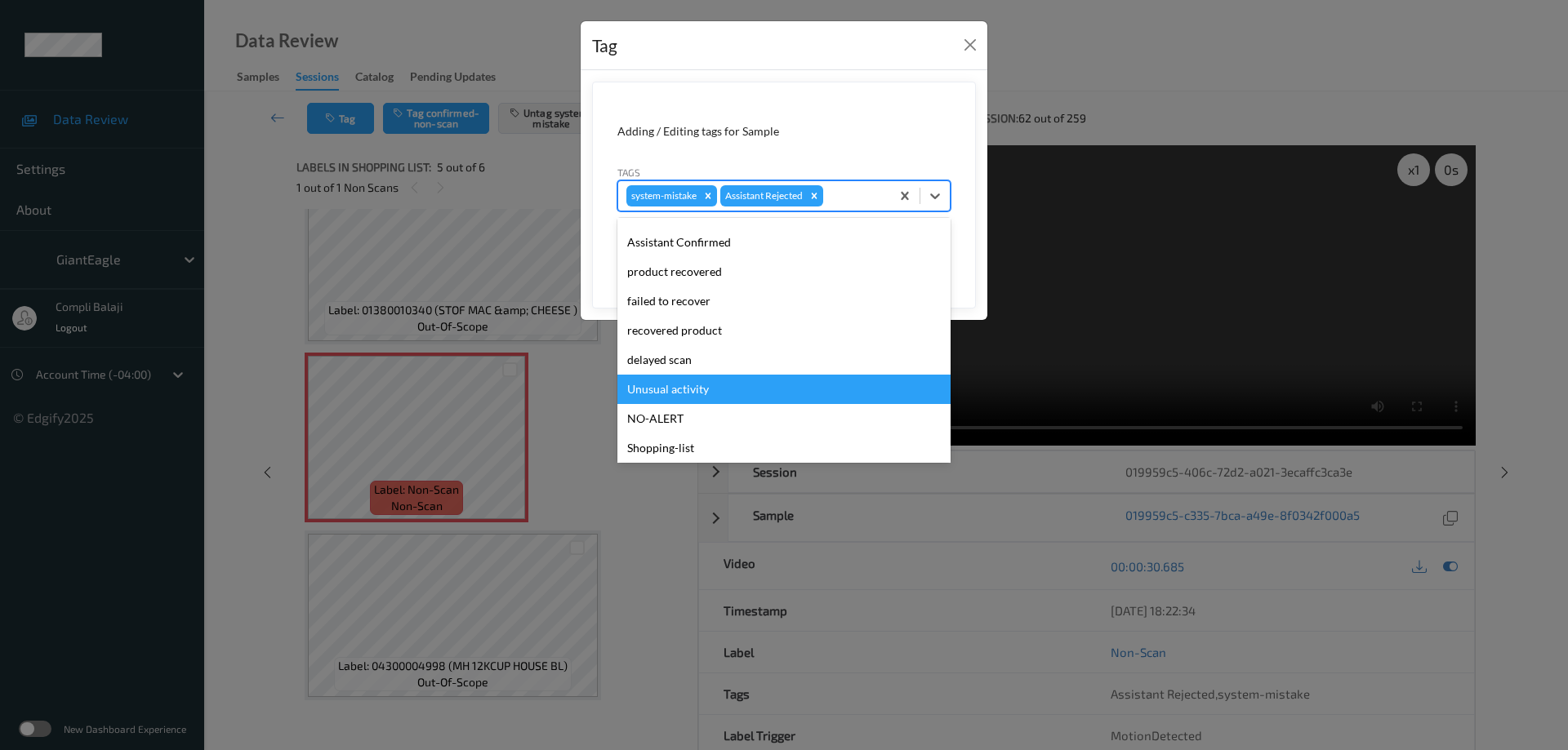
click at [695, 393] on div "Unusual activity" at bounding box center [784, 389] width 334 height 30
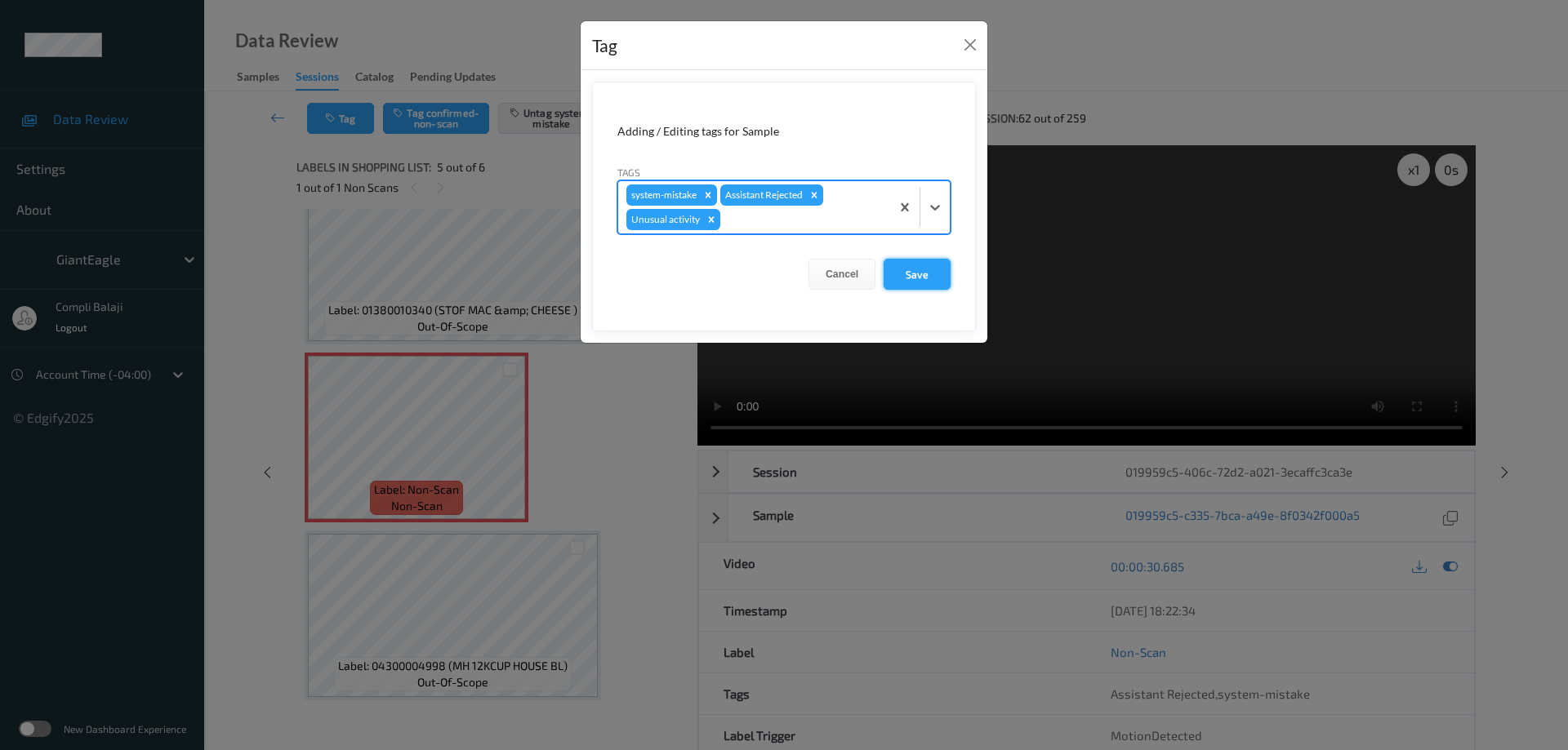
click at [908, 278] on button "Save" at bounding box center [917, 274] width 67 height 31
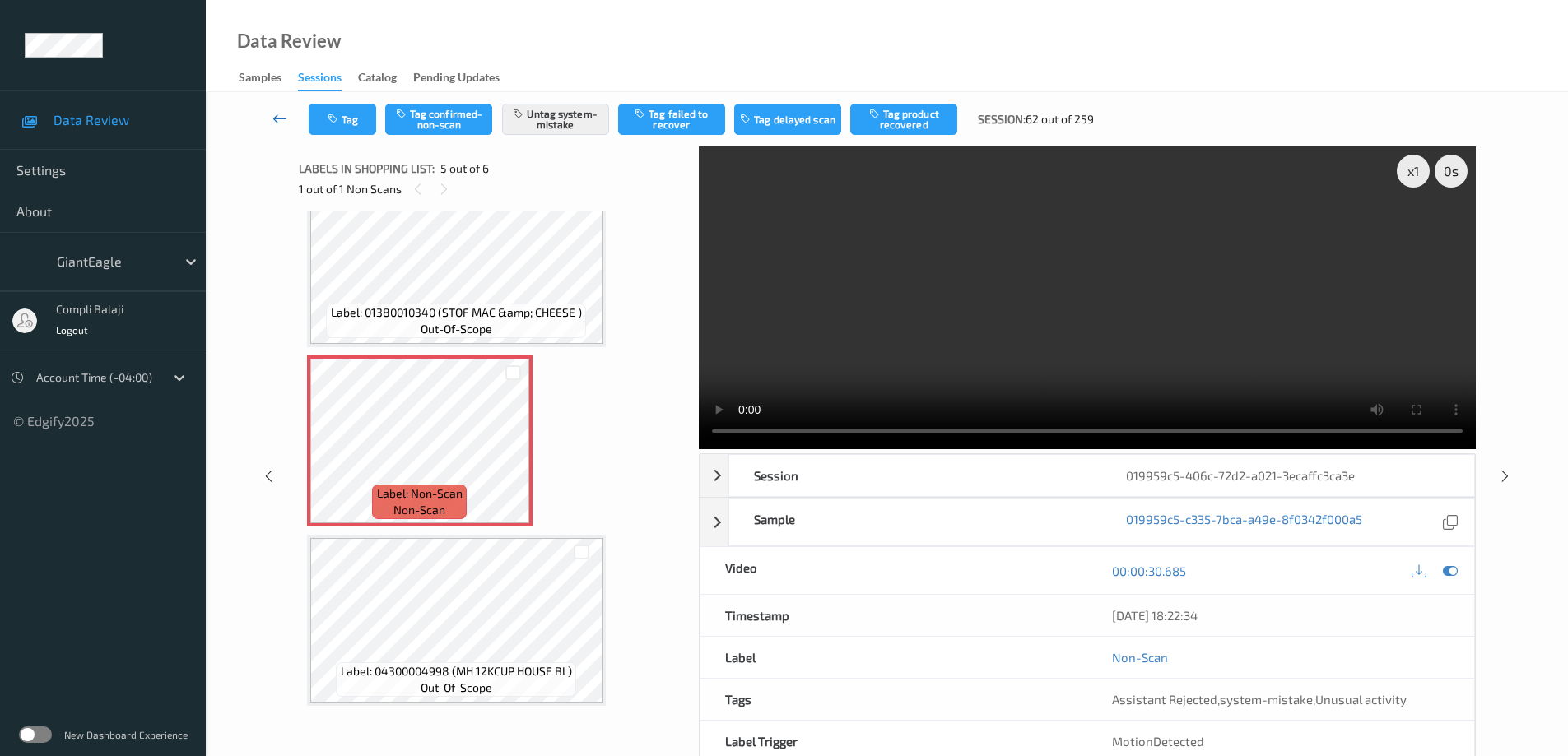
click at [278, 119] on icon at bounding box center [279, 118] width 15 height 16
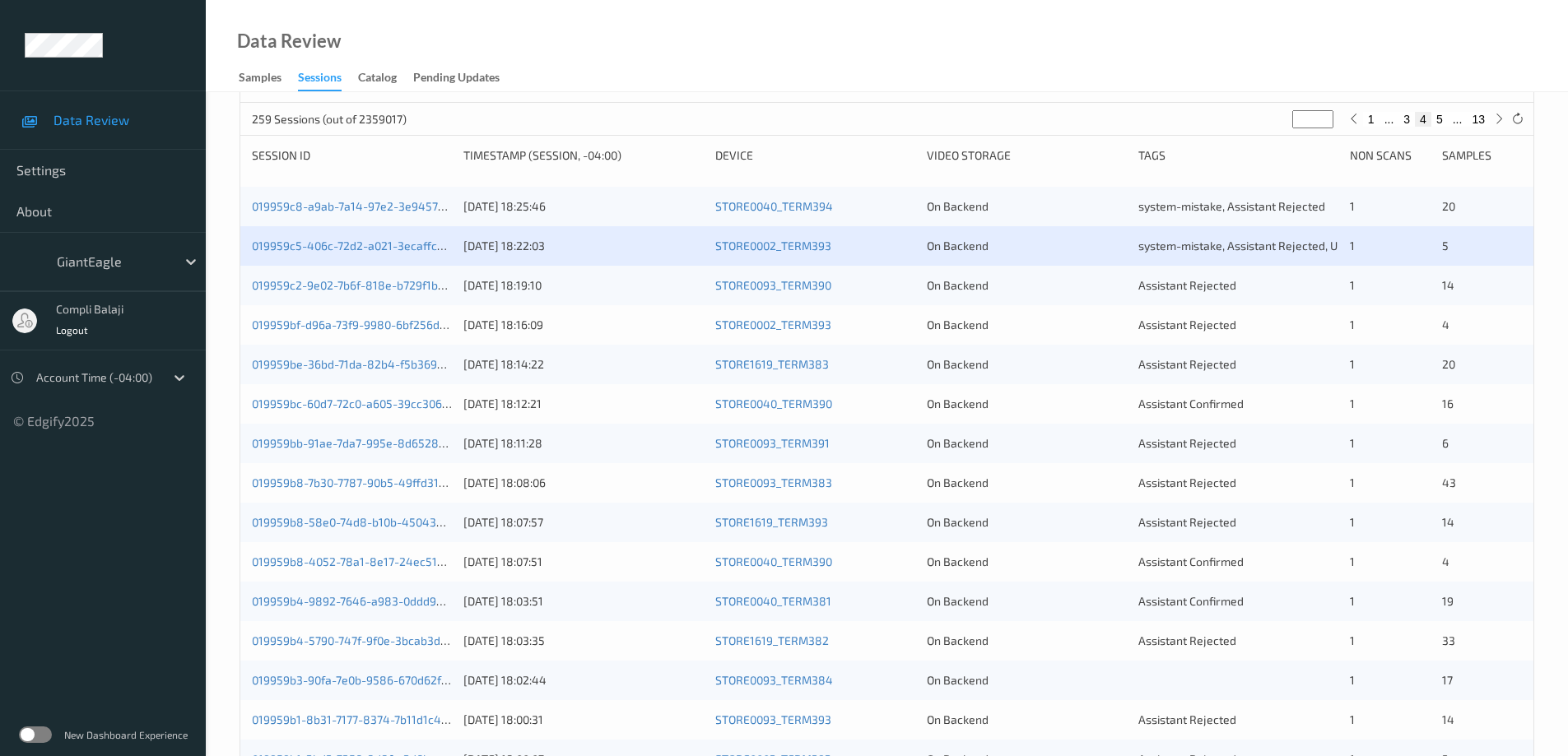
scroll to position [165, 0]
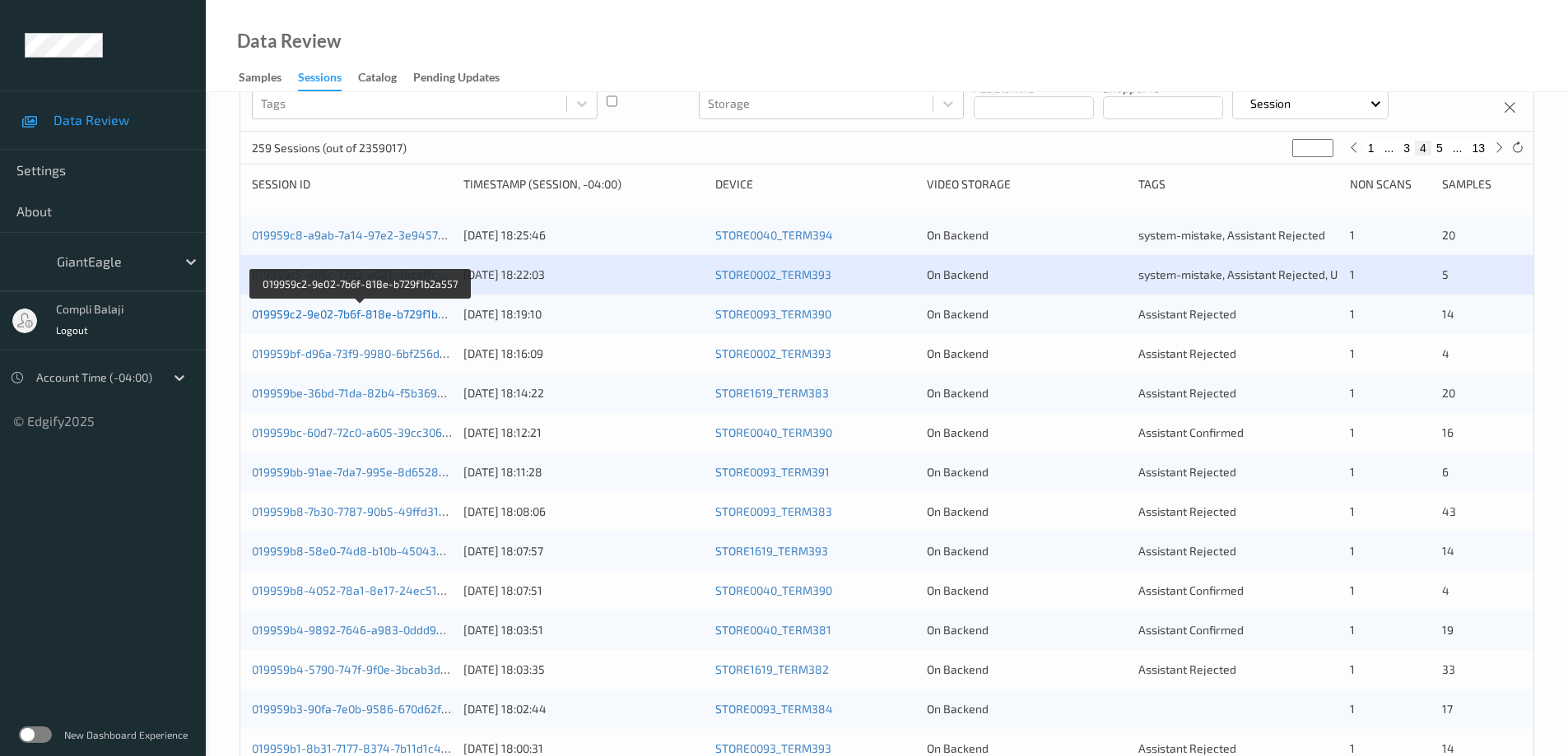
click at [399, 315] on link "019959c2-9e02-7b6f-818e-b729f1b2a557" at bounding box center [361, 314] width 219 height 14
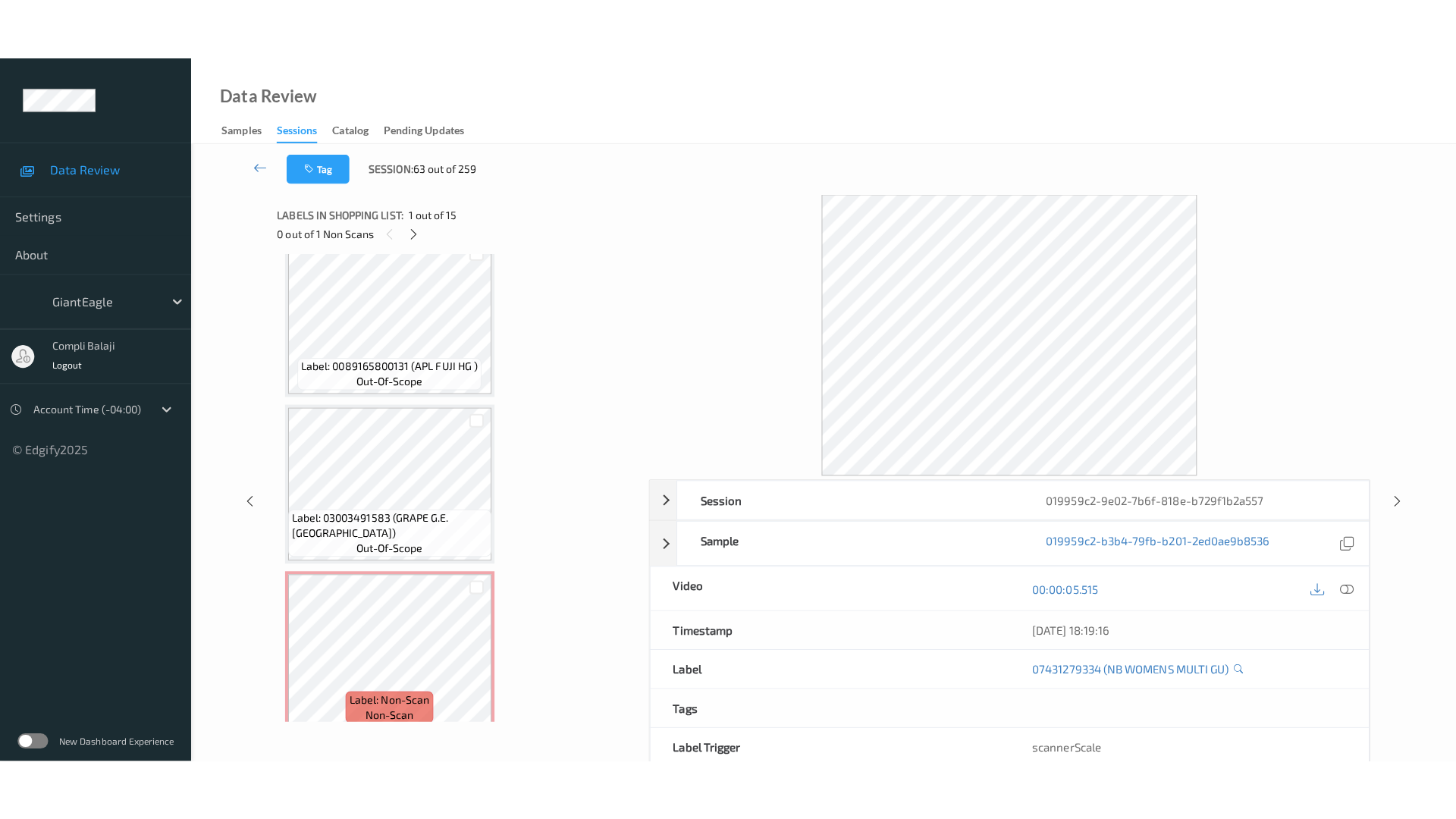
scroll to position [2022, 0]
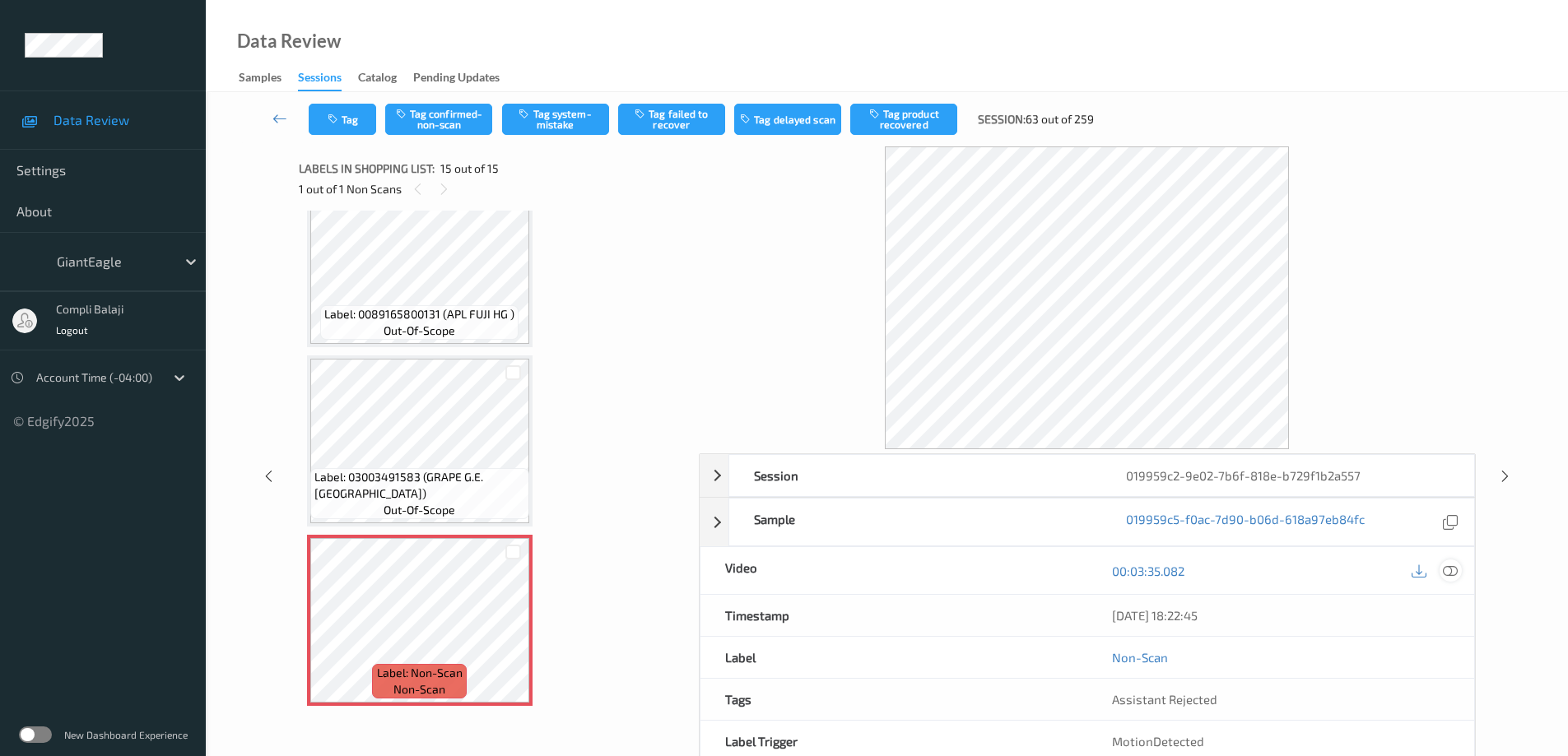
click at [1458, 571] on div at bounding box center [1451, 571] width 22 height 22
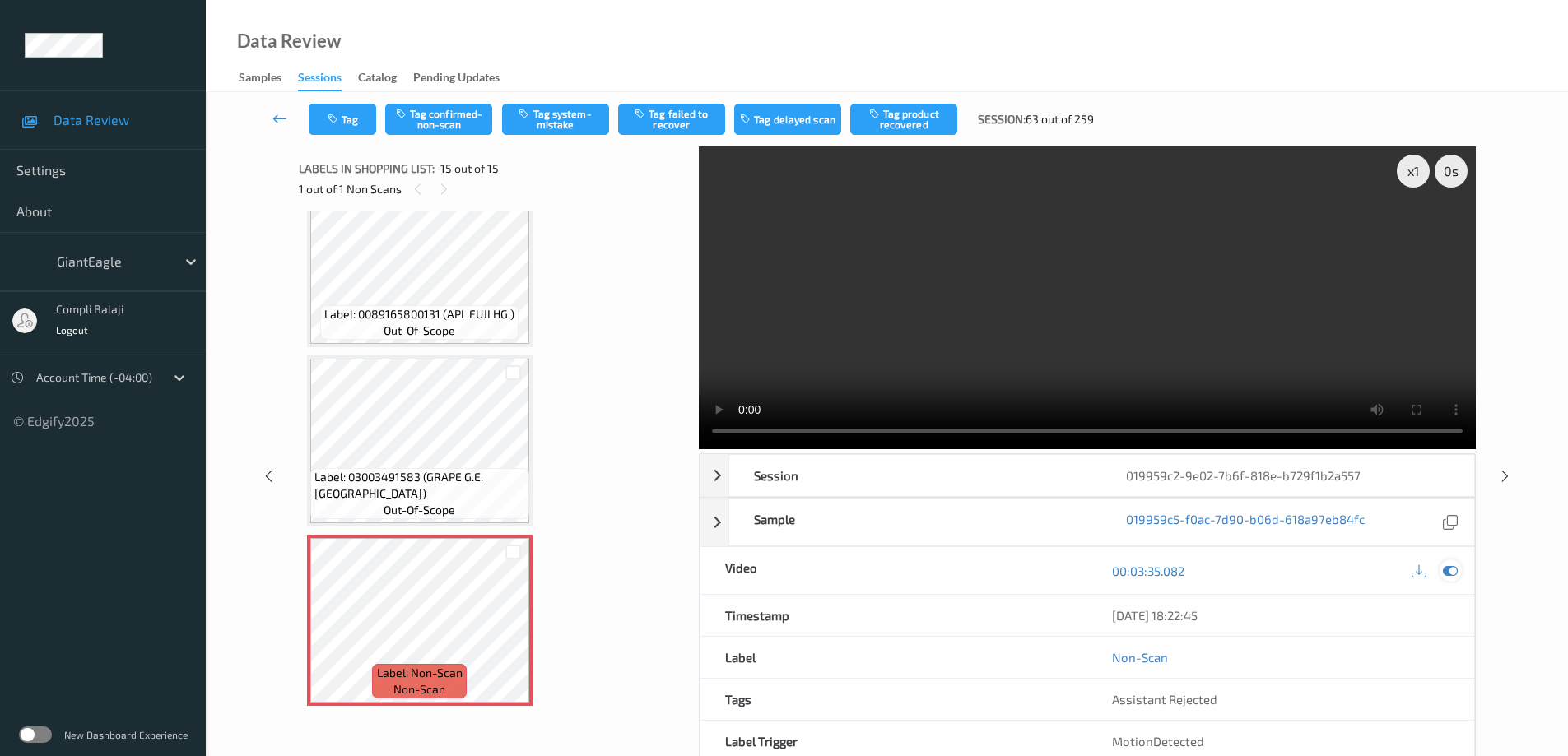
click at [1454, 577] on icon at bounding box center [1450, 571] width 15 height 15
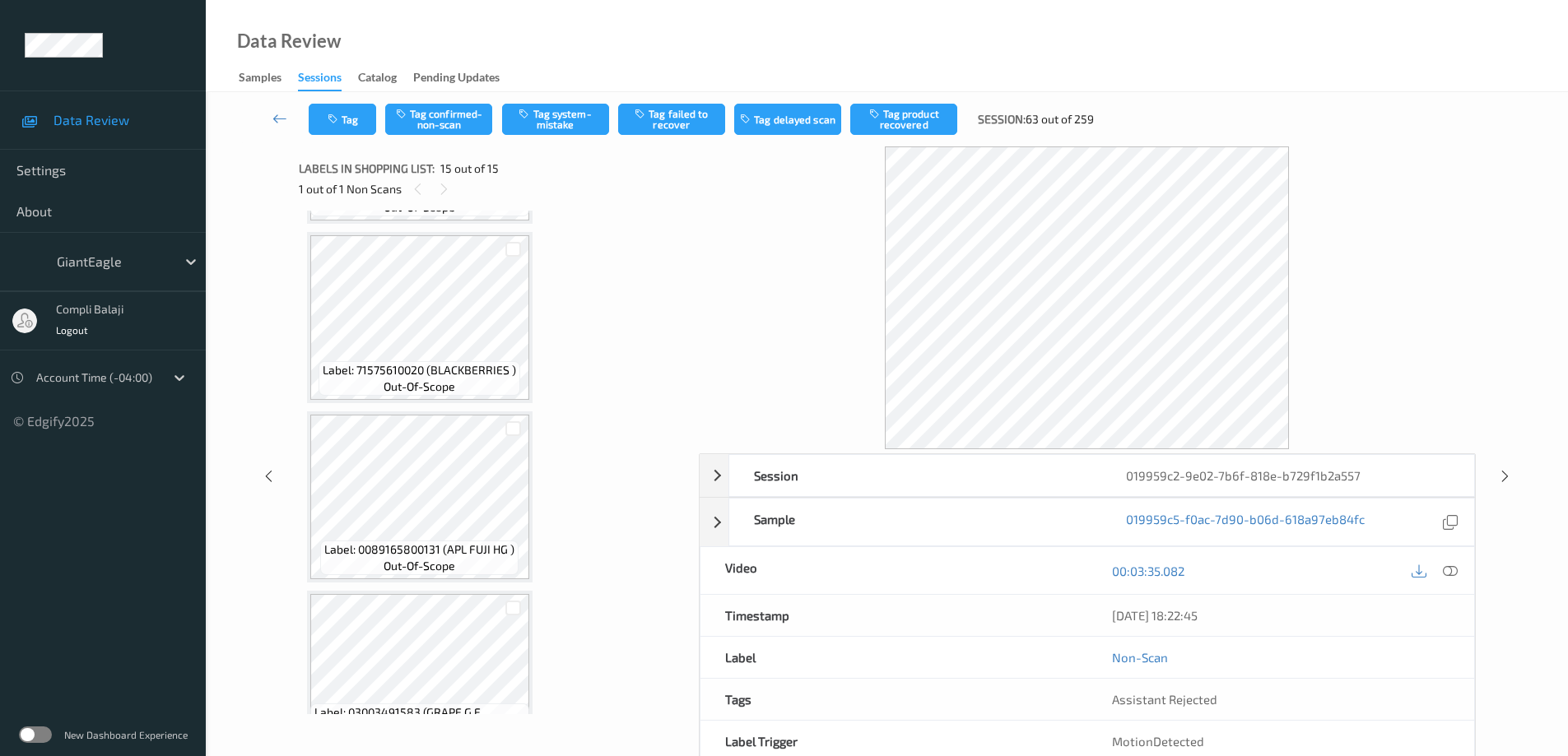
scroll to position [1949, 0]
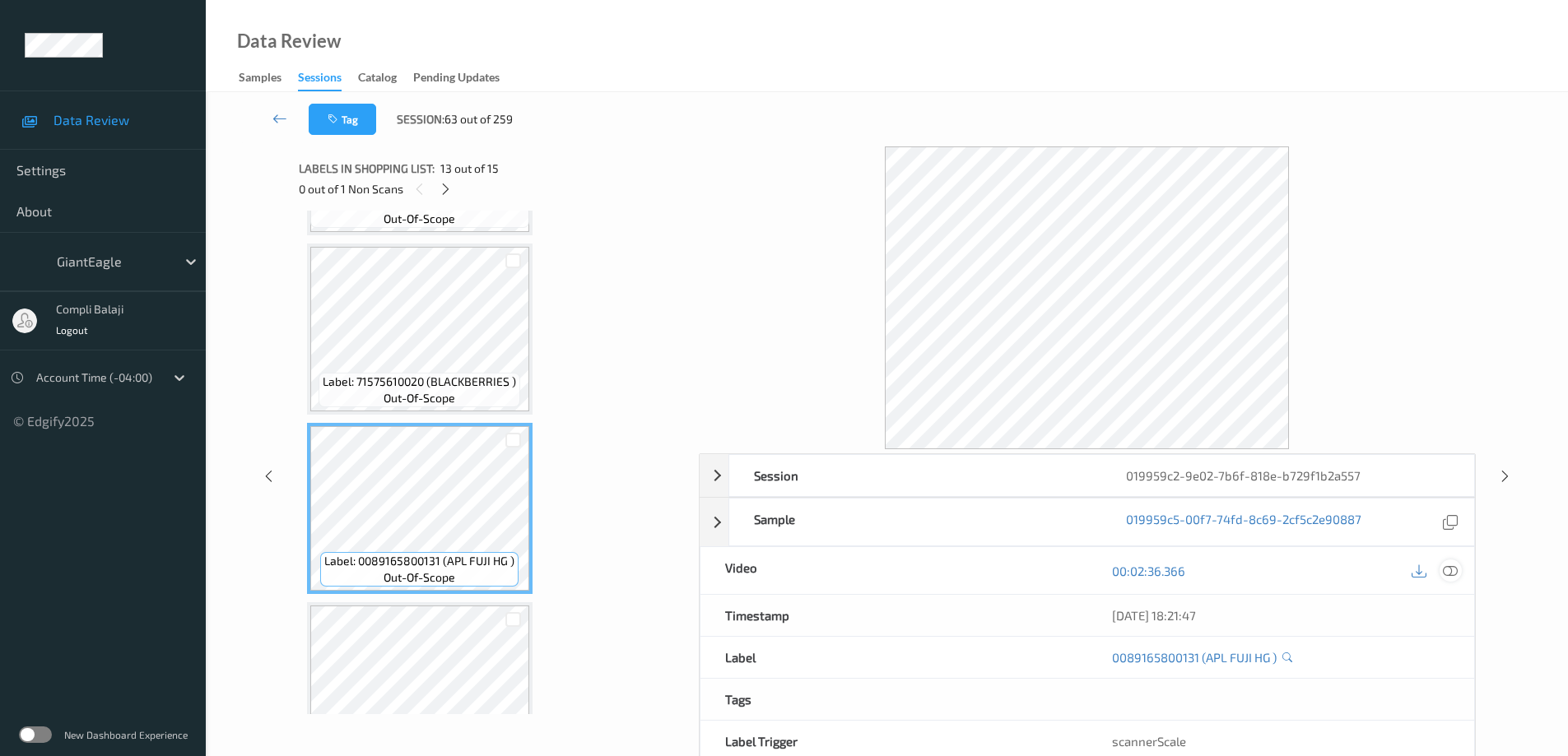
click at [1456, 569] on icon at bounding box center [1450, 570] width 15 height 15
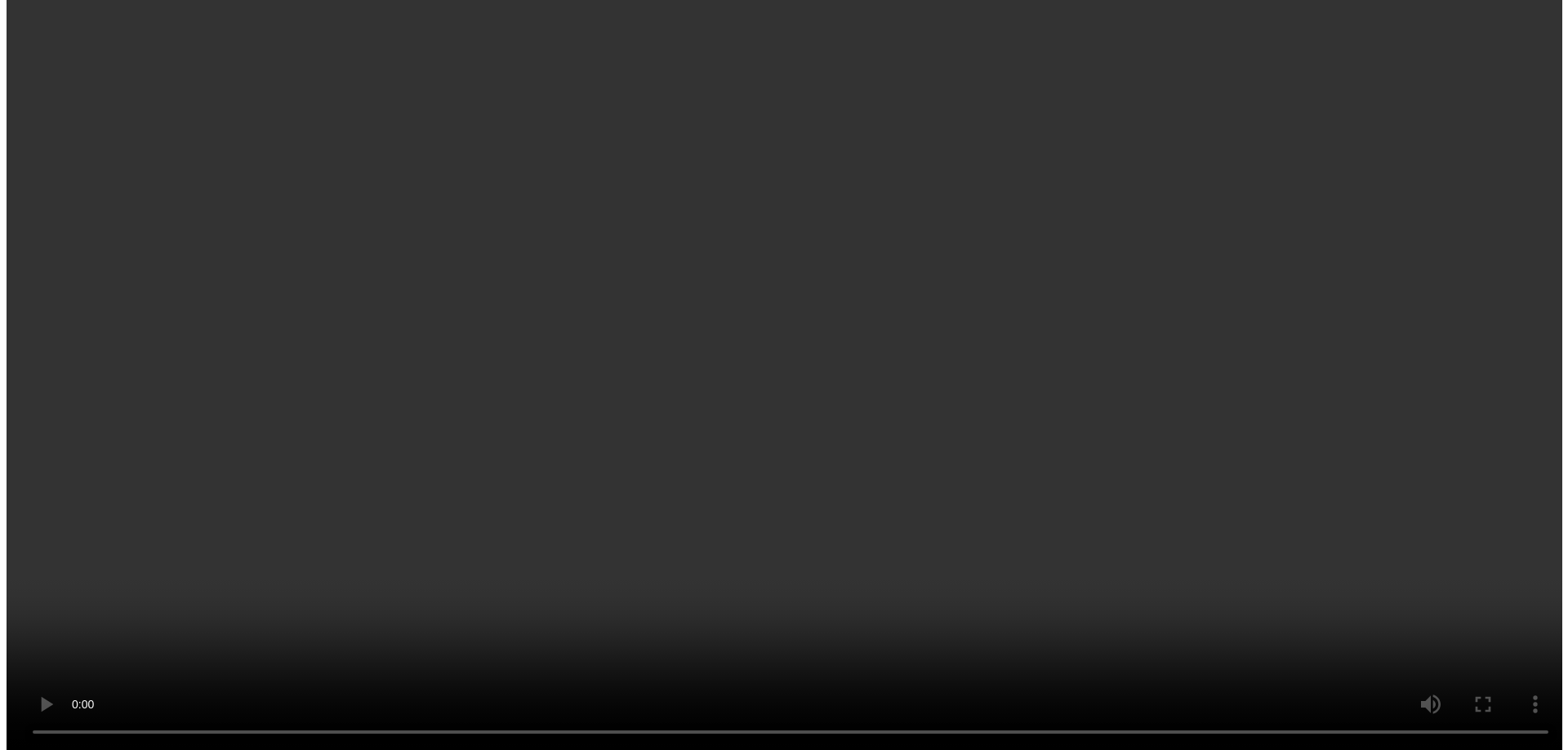
scroll to position [2097, 0]
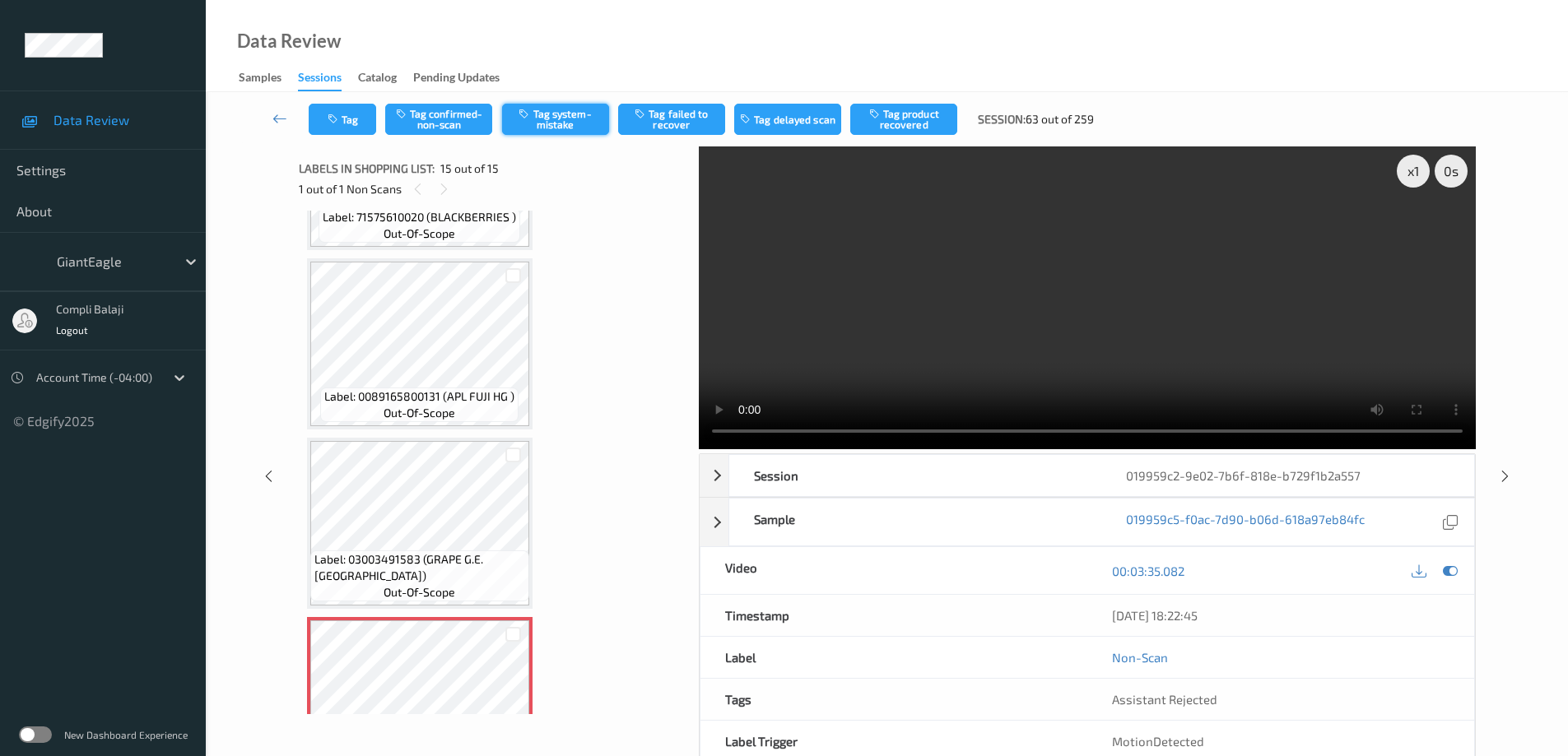
click at [572, 124] on button "Tag system-mistake" at bounding box center [555, 119] width 107 height 32
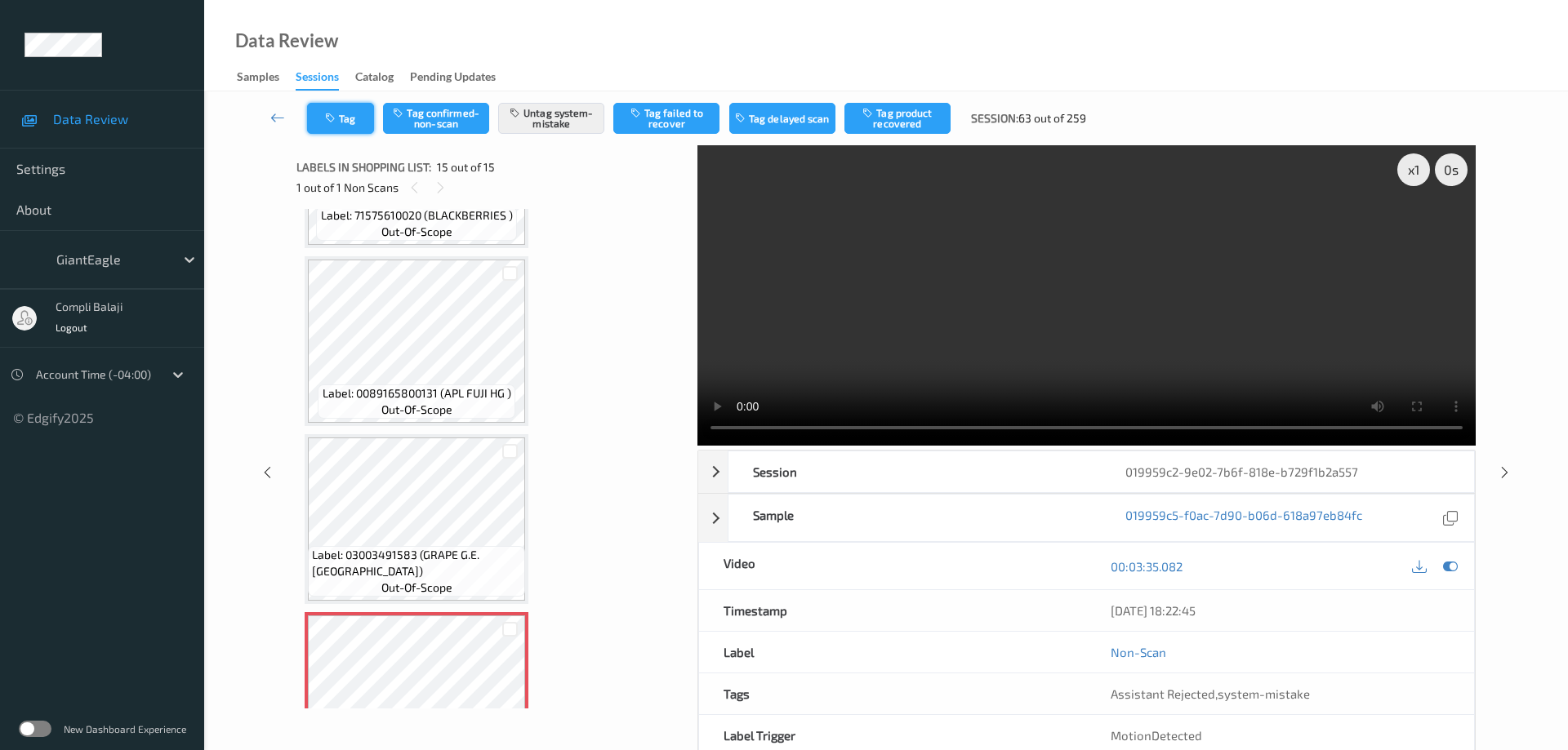
click at [341, 119] on button "Tag" at bounding box center [340, 119] width 67 height 31
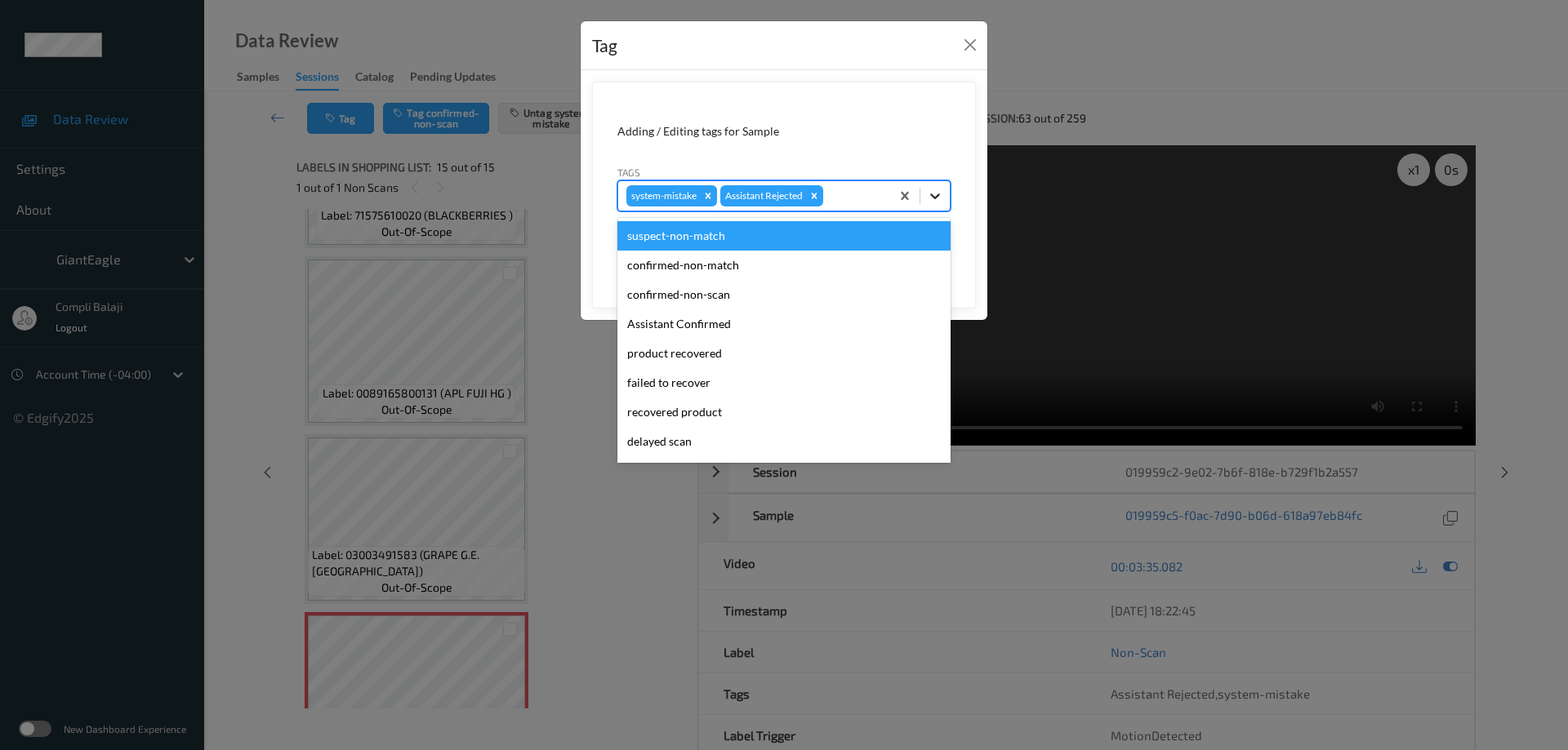
click at [935, 198] on icon at bounding box center [936, 196] width 10 height 6
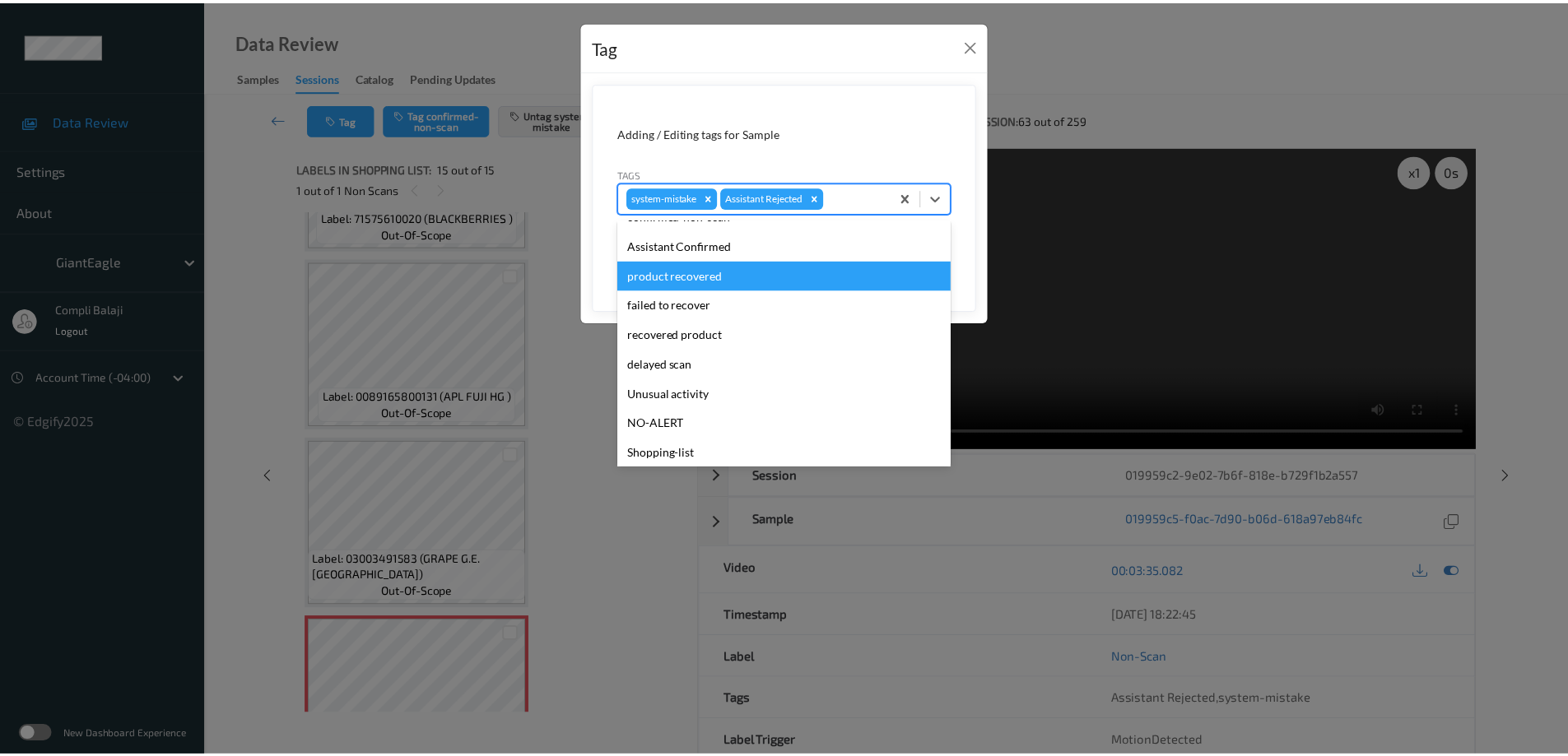
scroll to position [82, 0]
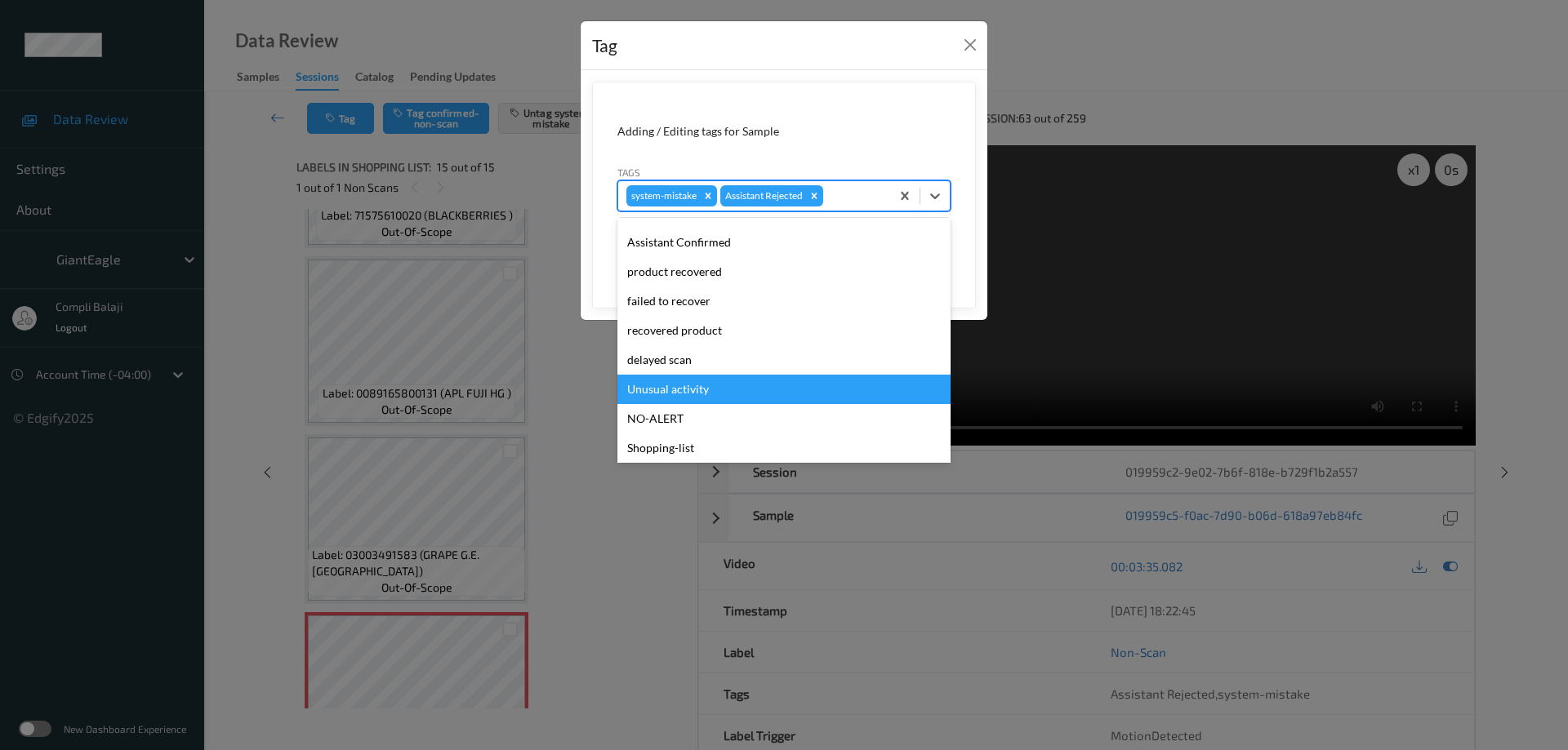
click at [661, 391] on div "Unusual activity" at bounding box center [784, 389] width 334 height 30
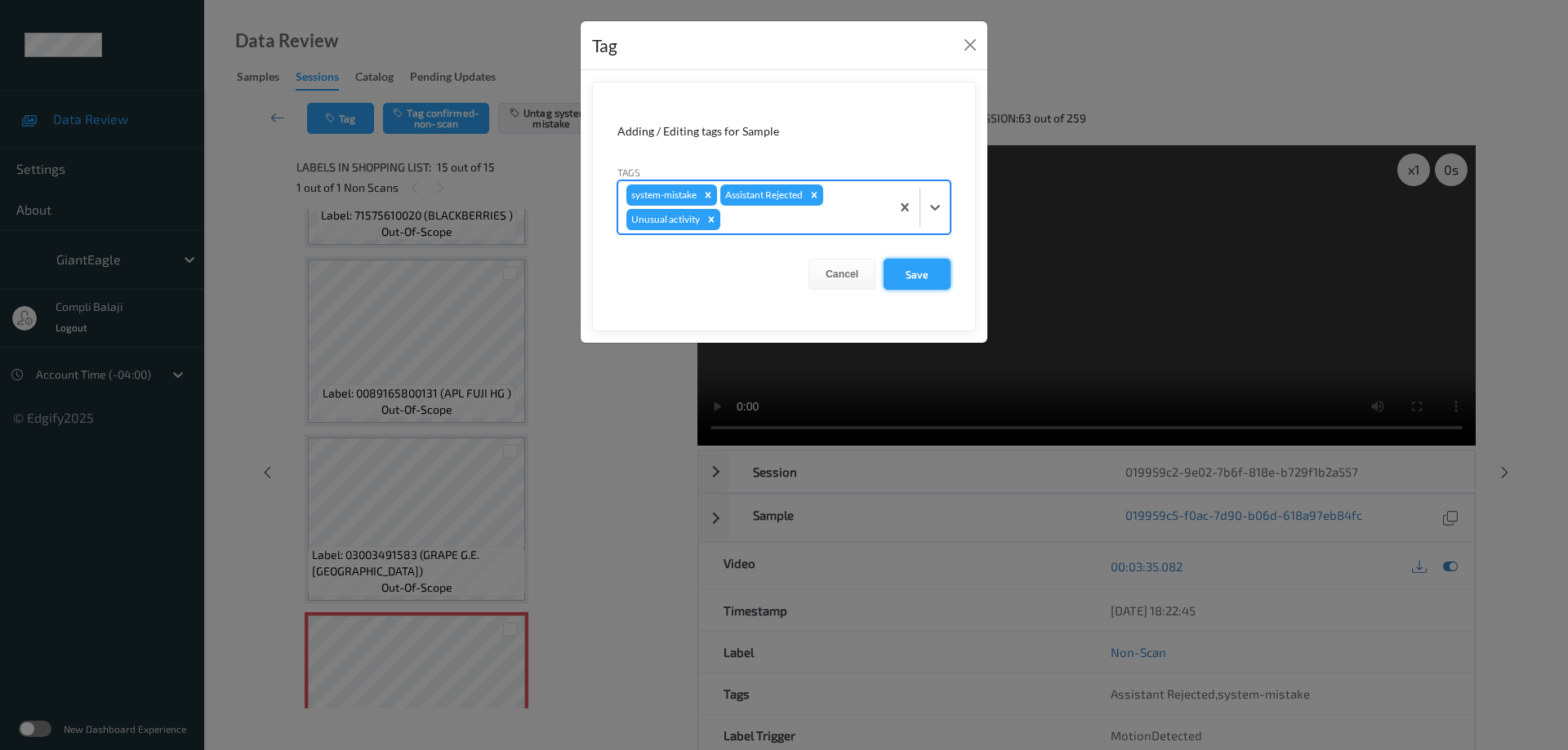
click at [924, 281] on button "Save" at bounding box center [917, 274] width 67 height 31
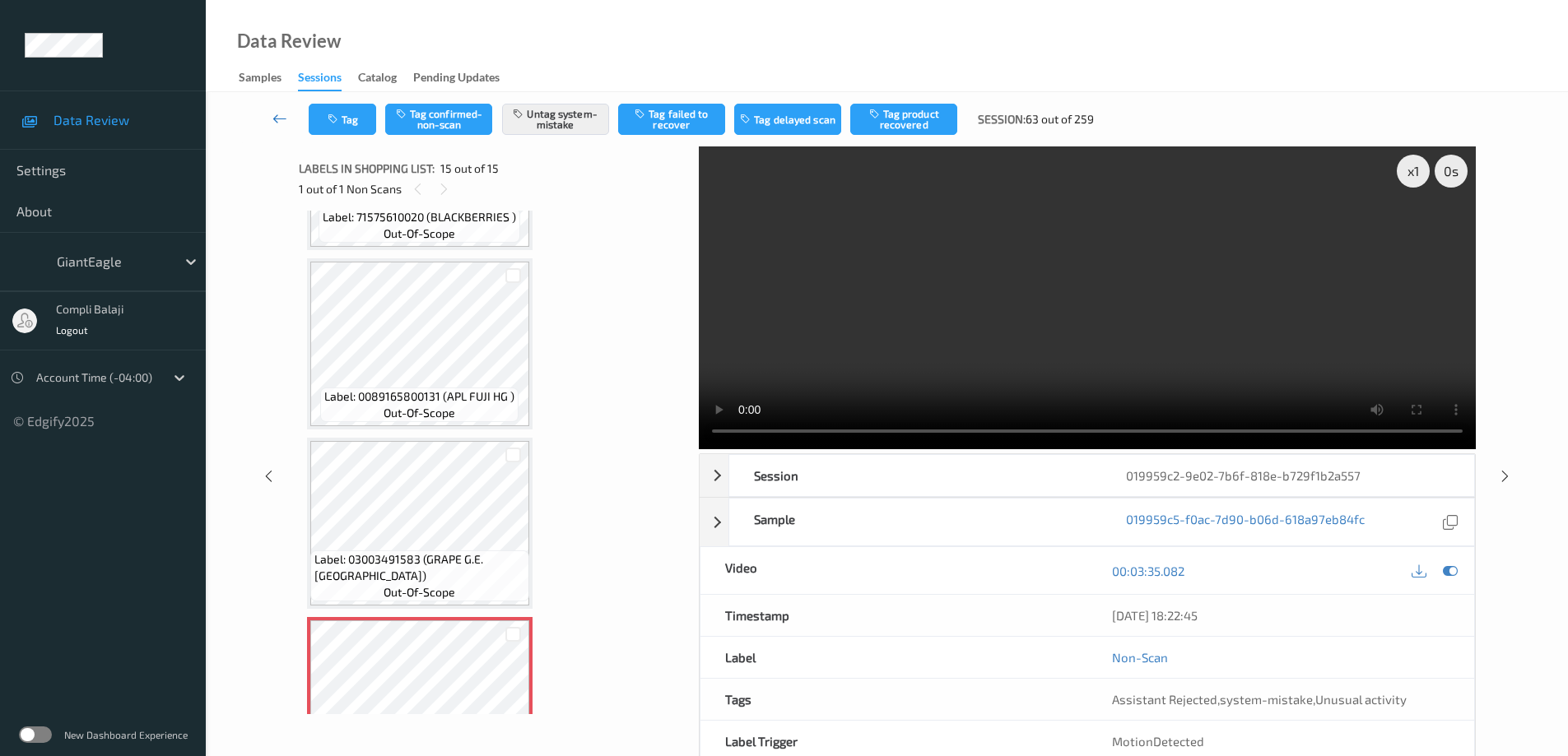
click at [279, 119] on icon at bounding box center [279, 118] width 15 height 16
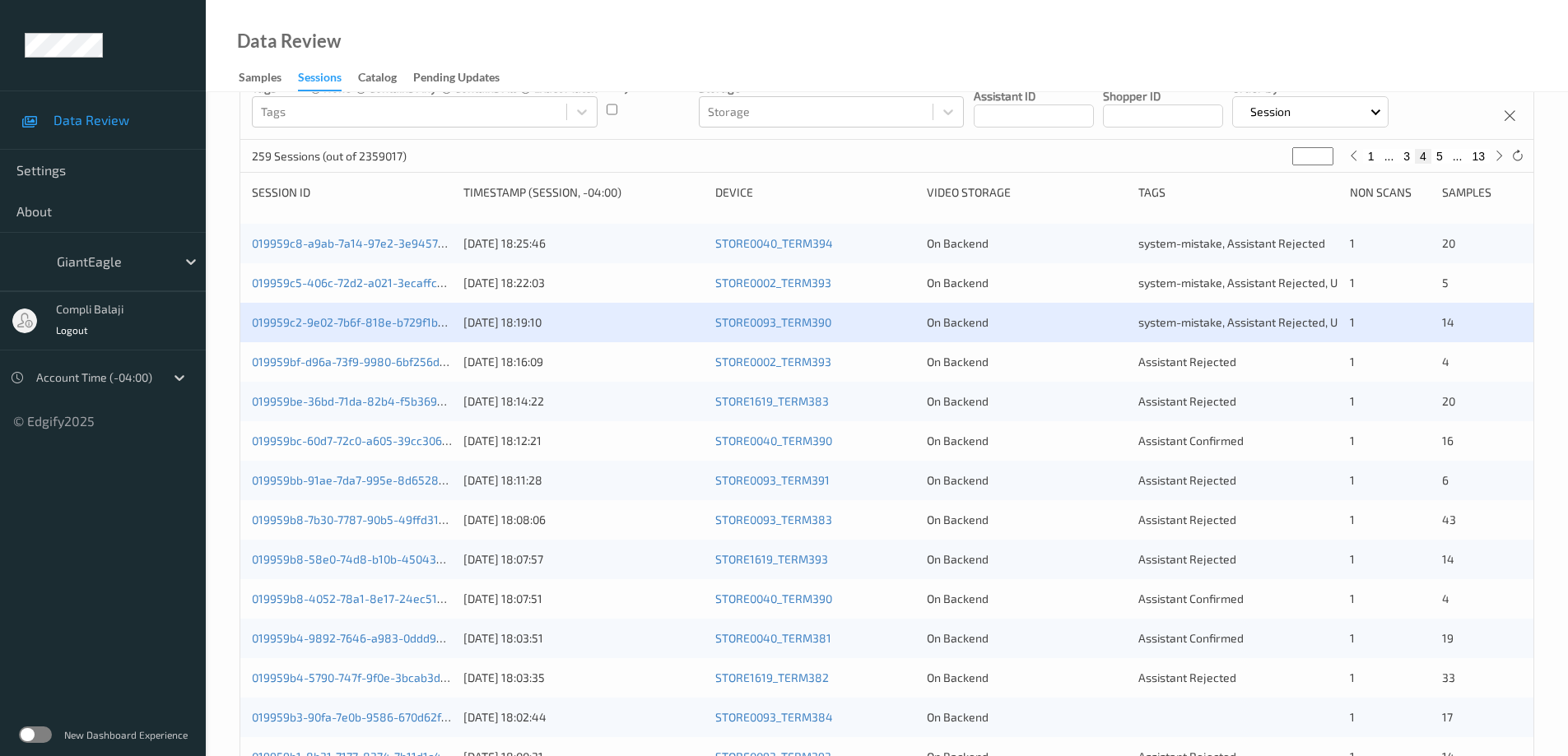
scroll to position [153, 0]
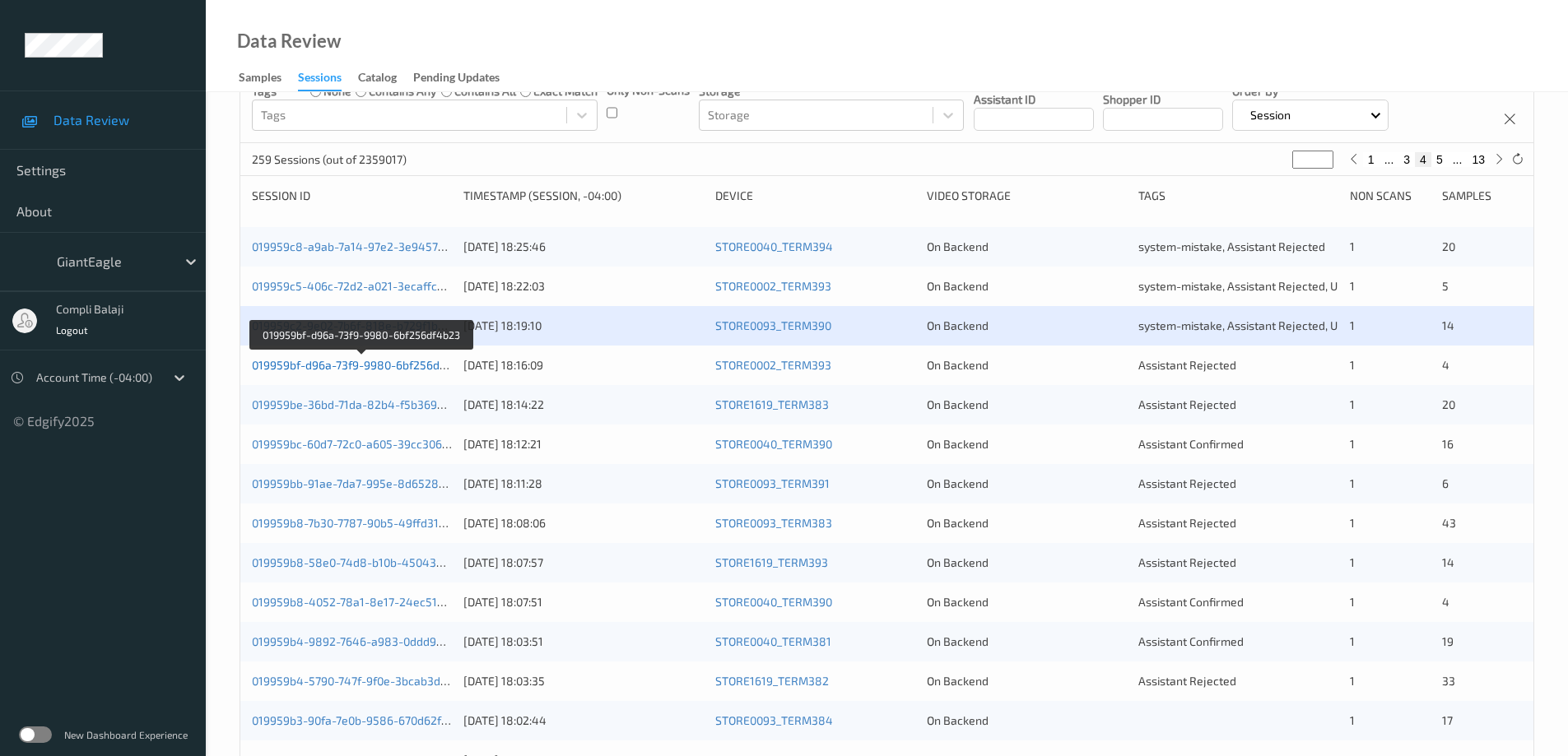
click at [378, 364] on link "019959bf-d96a-73f9-9980-6bf256df4b23" at bounding box center [361, 365] width 219 height 14
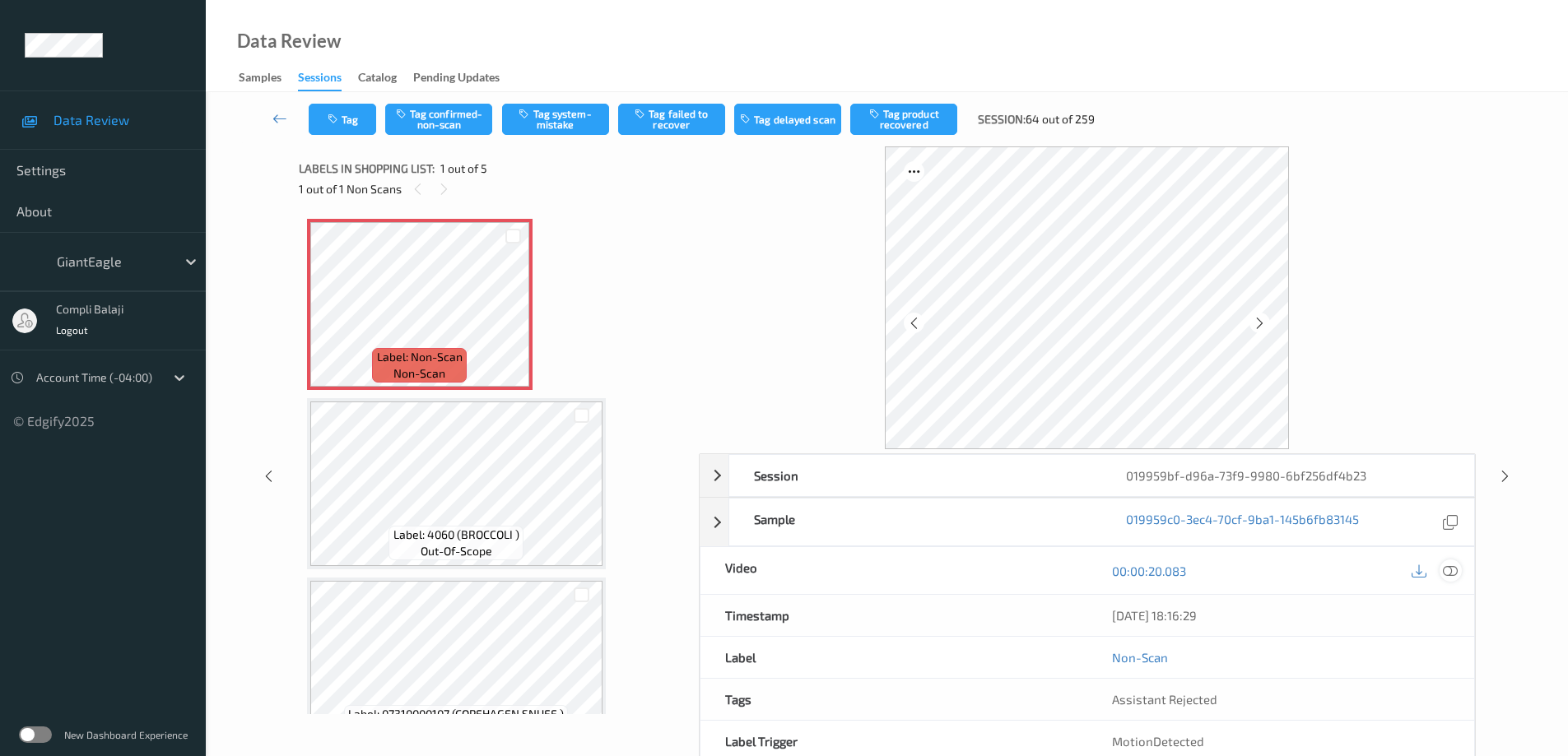
click at [1449, 570] on icon at bounding box center [1450, 570] width 15 height 15
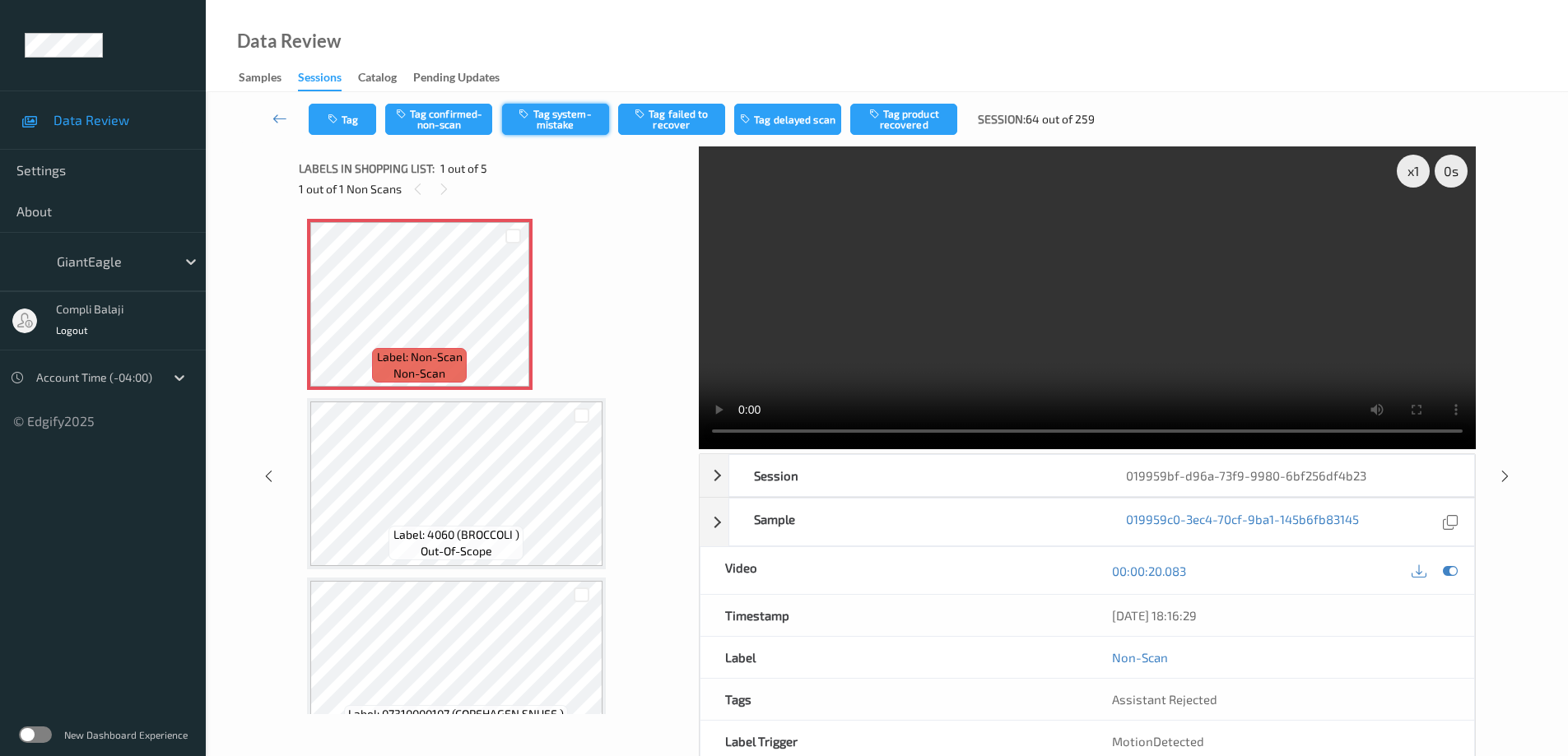
click at [571, 118] on button "Tag system-mistake" at bounding box center [555, 119] width 107 height 32
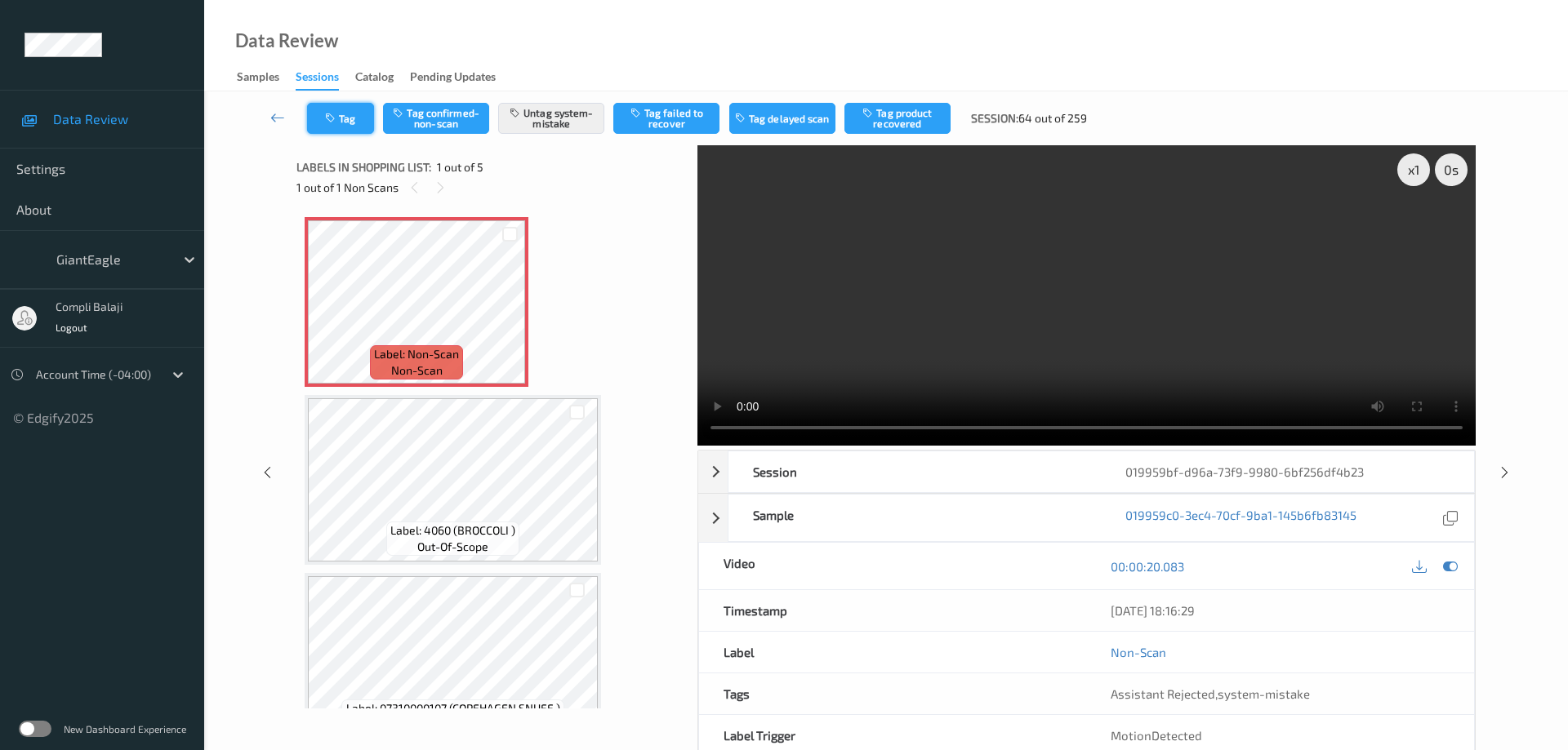
click at [359, 124] on button "Tag" at bounding box center [340, 119] width 67 height 31
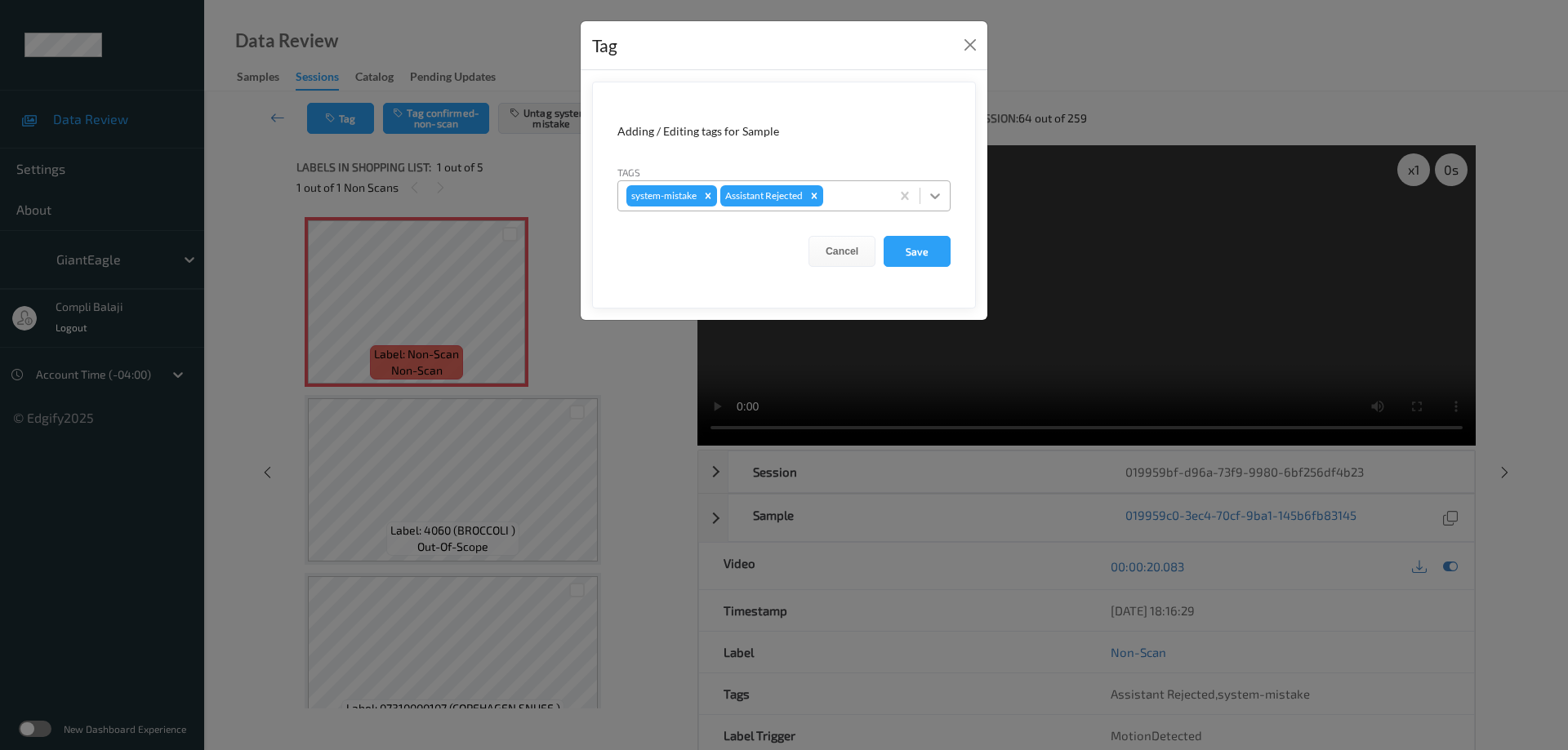
click at [939, 200] on icon at bounding box center [935, 196] width 16 height 16
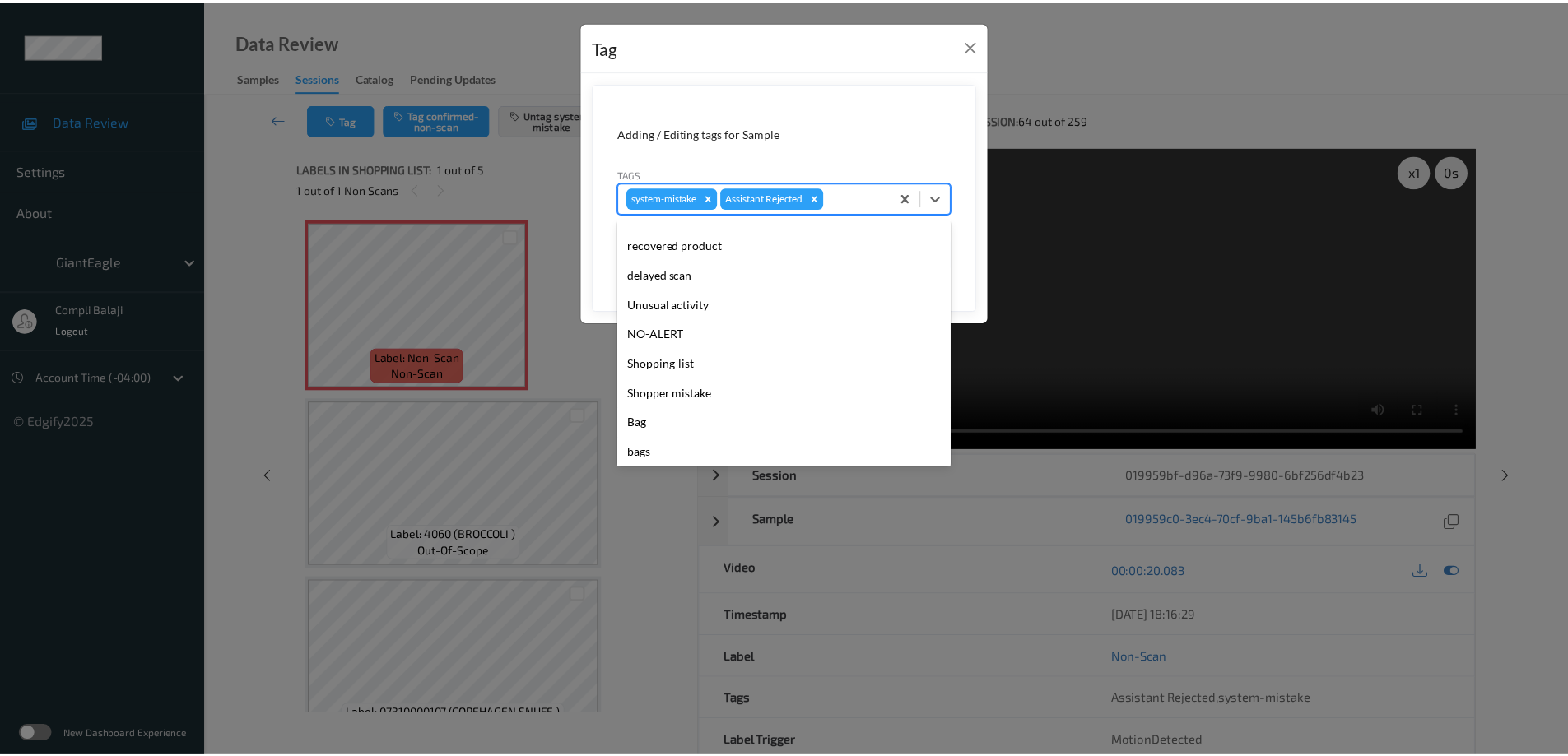
scroll to position [174, 0]
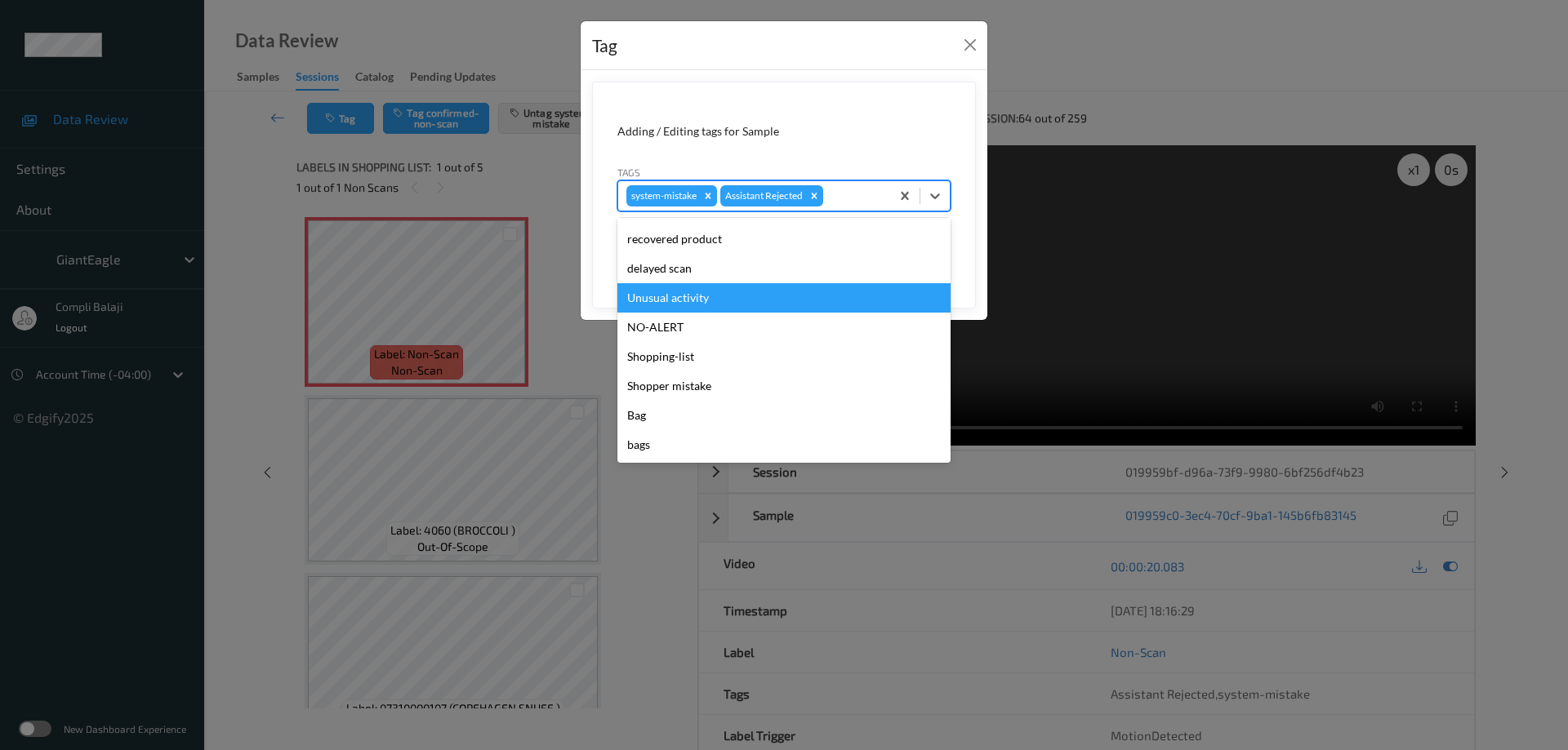
click at [672, 297] on div "Unusual activity" at bounding box center [784, 298] width 334 height 30
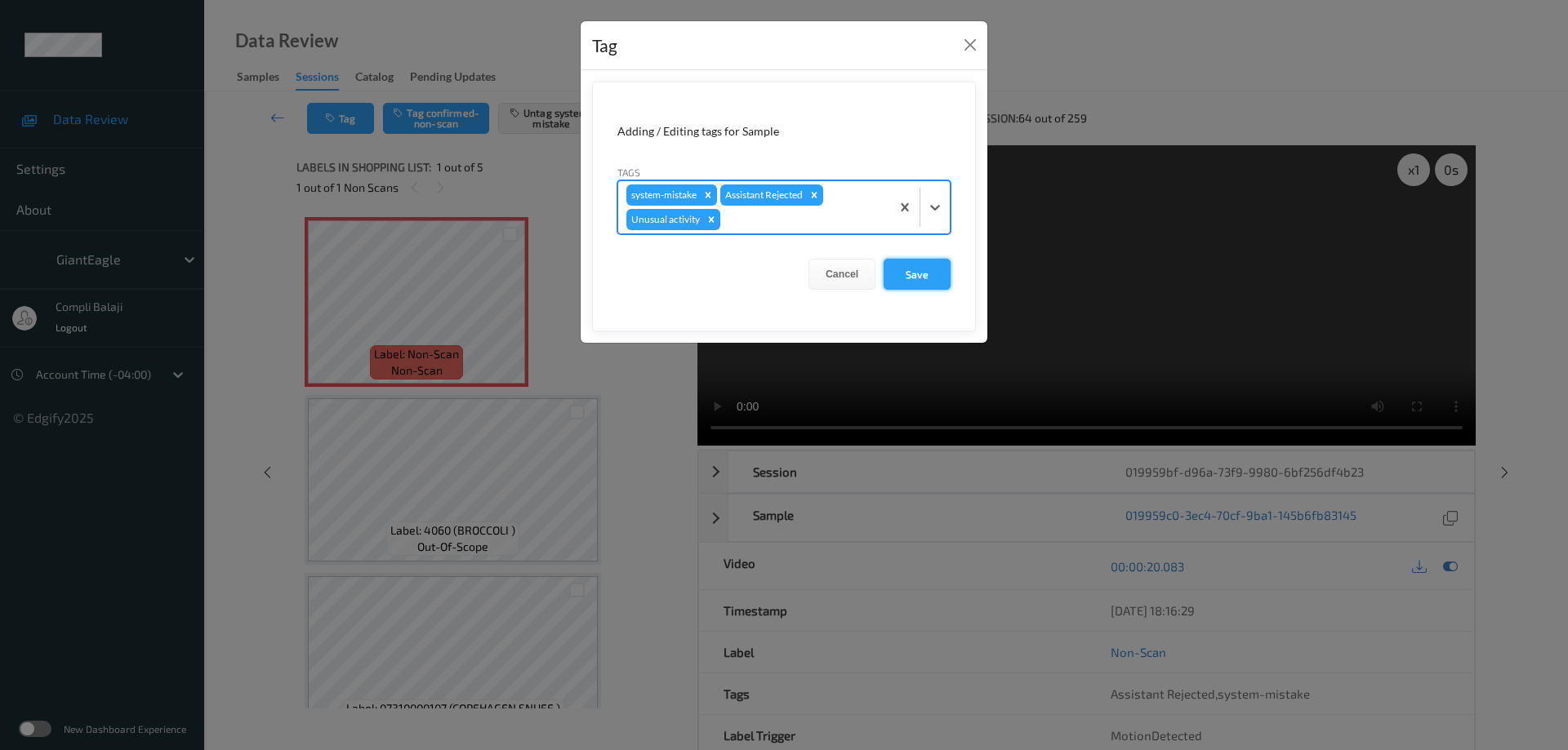
click at [914, 273] on button "Save" at bounding box center [917, 274] width 67 height 31
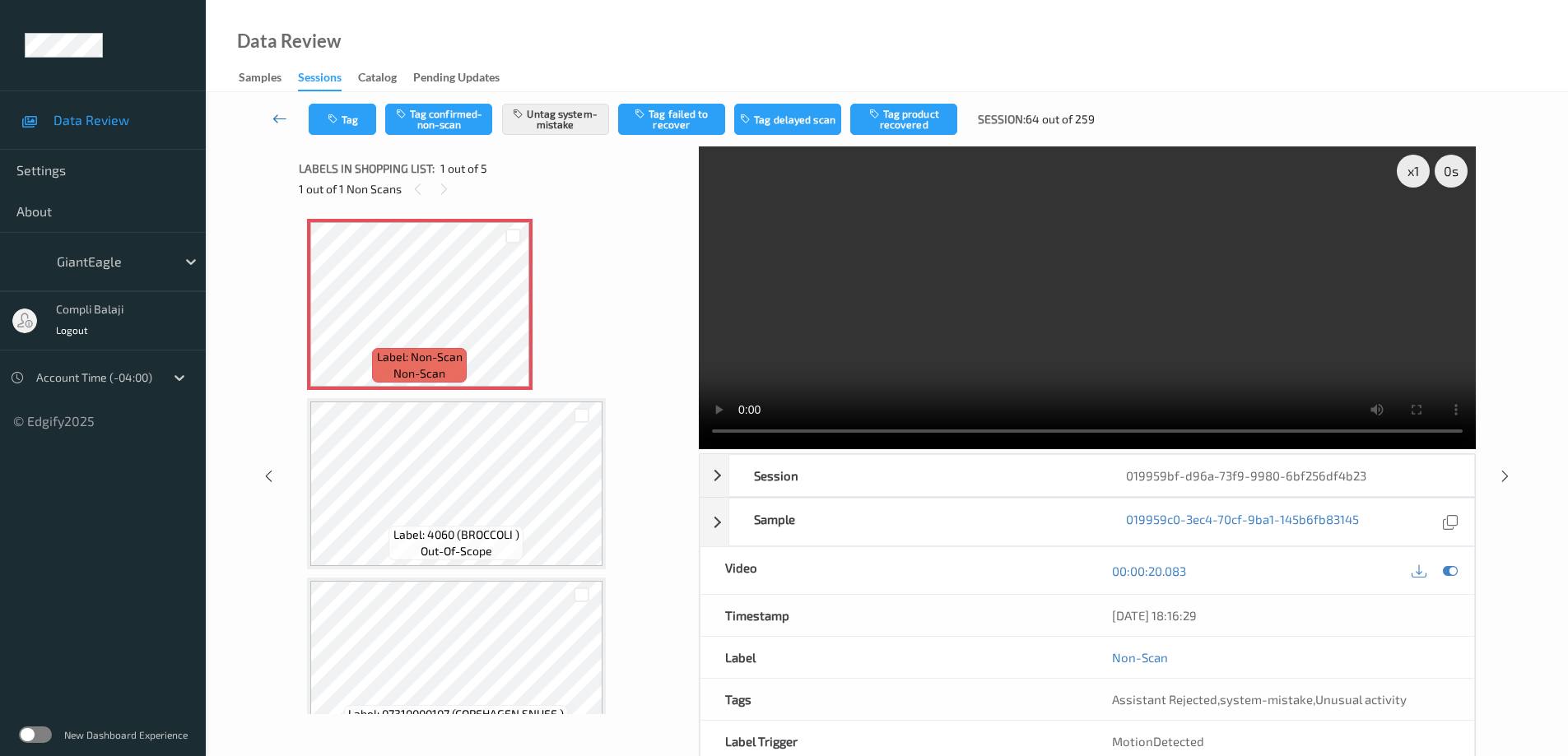
click at [277, 122] on icon at bounding box center [279, 118] width 15 height 16
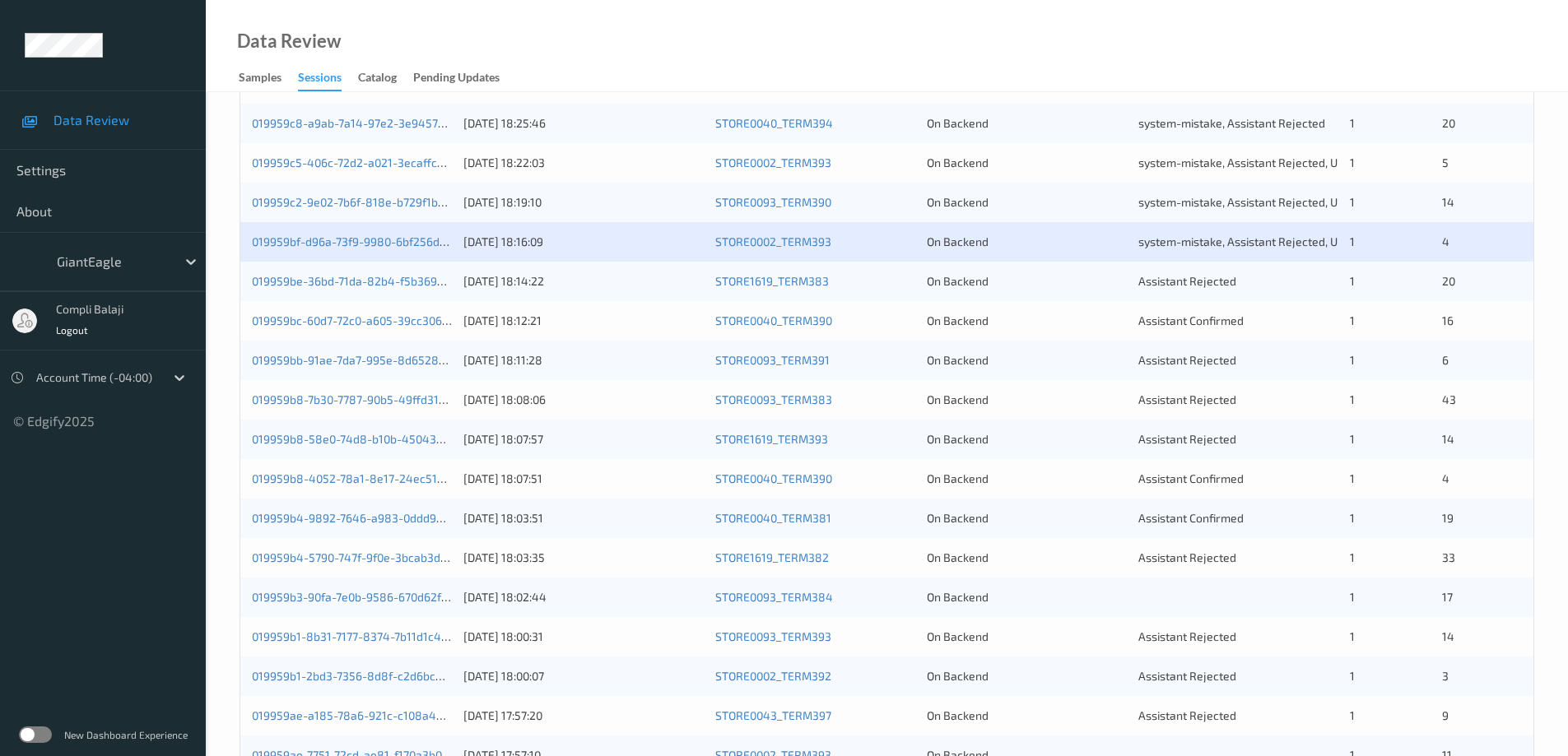
scroll to position [236, 0]
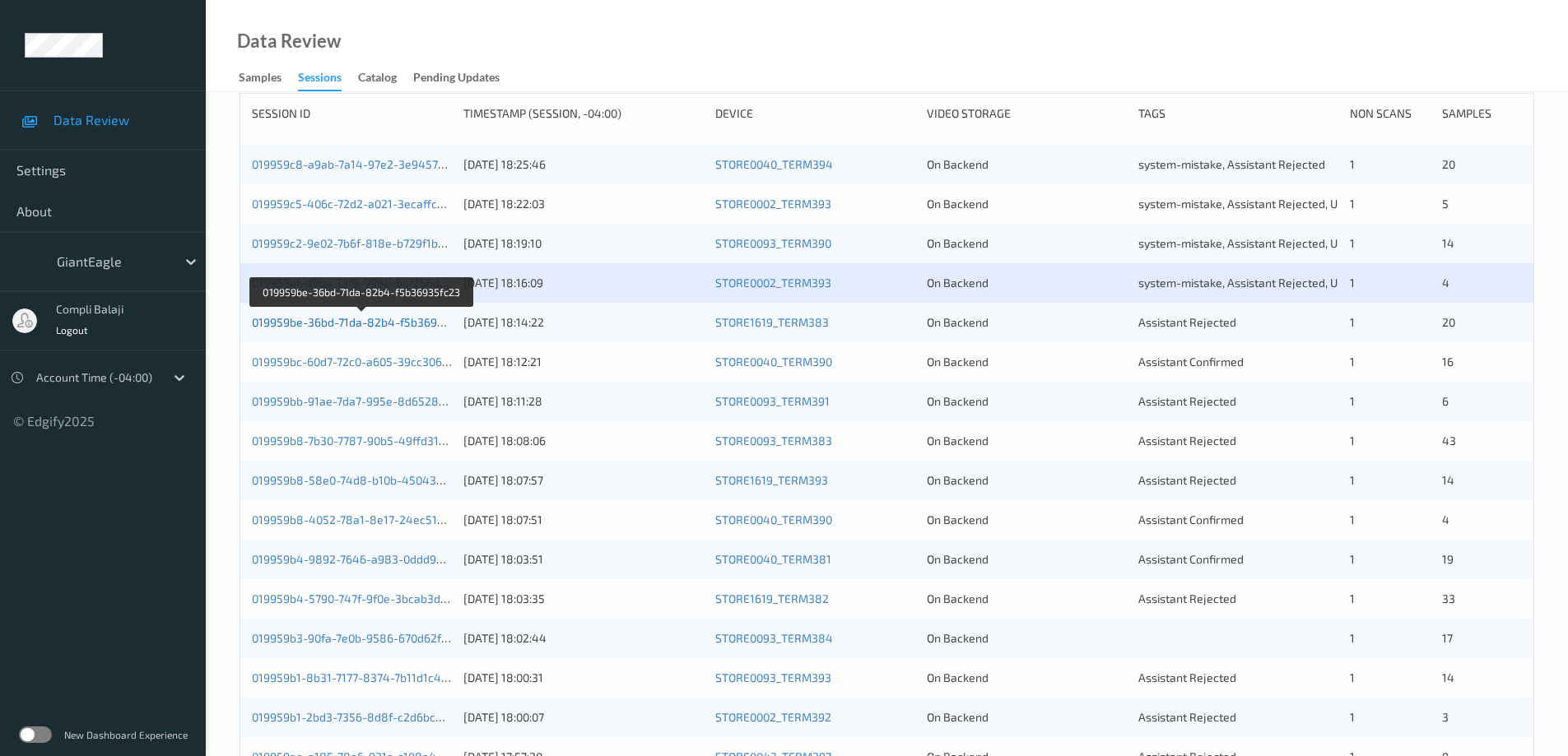
click at [426, 323] on link "019959be-36bd-71da-82b4-f5b36935fc23" at bounding box center [362, 322] width 221 height 14
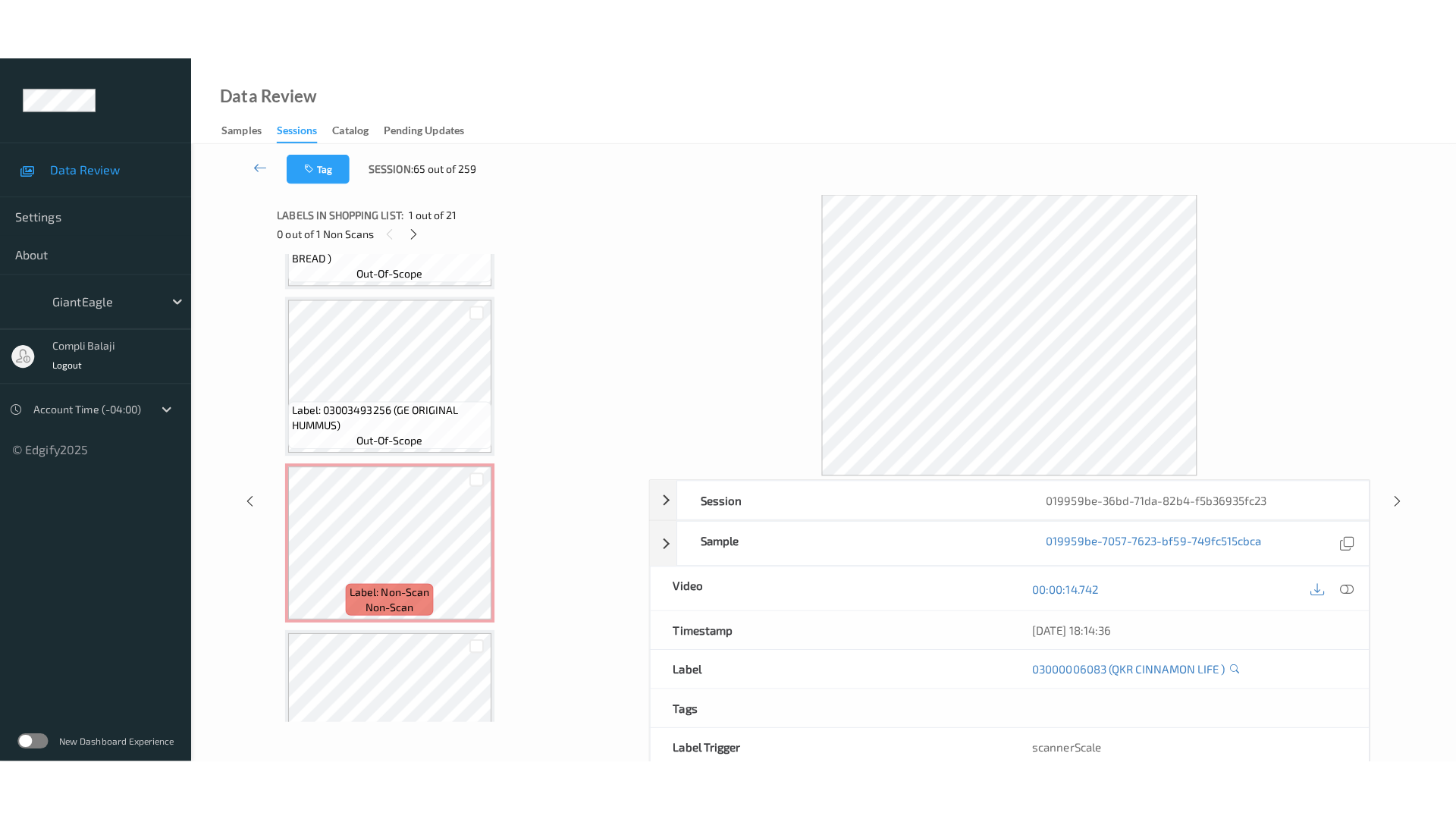
scroll to position [3014, 0]
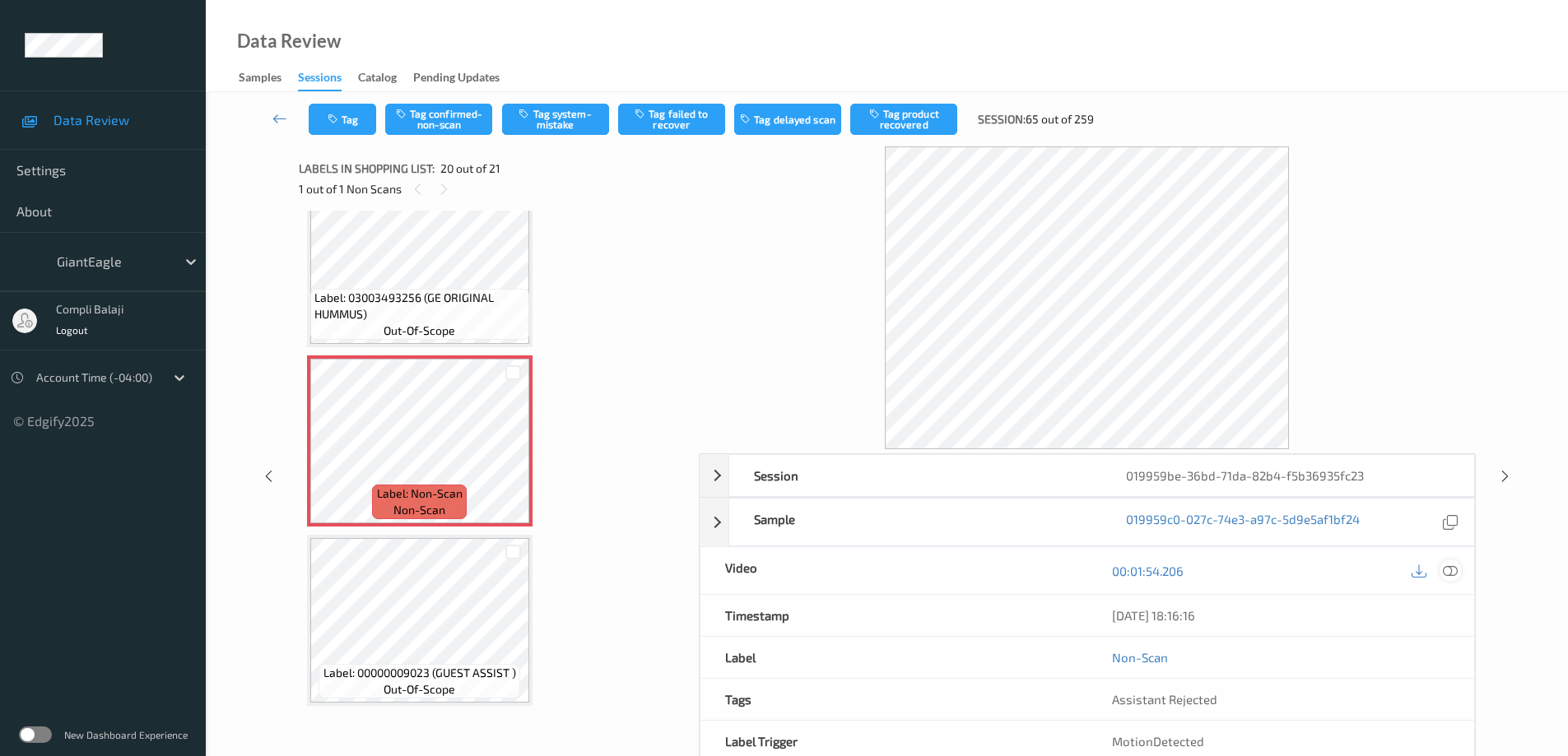
click at [1454, 569] on icon at bounding box center [1450, 570] width 15 height 15
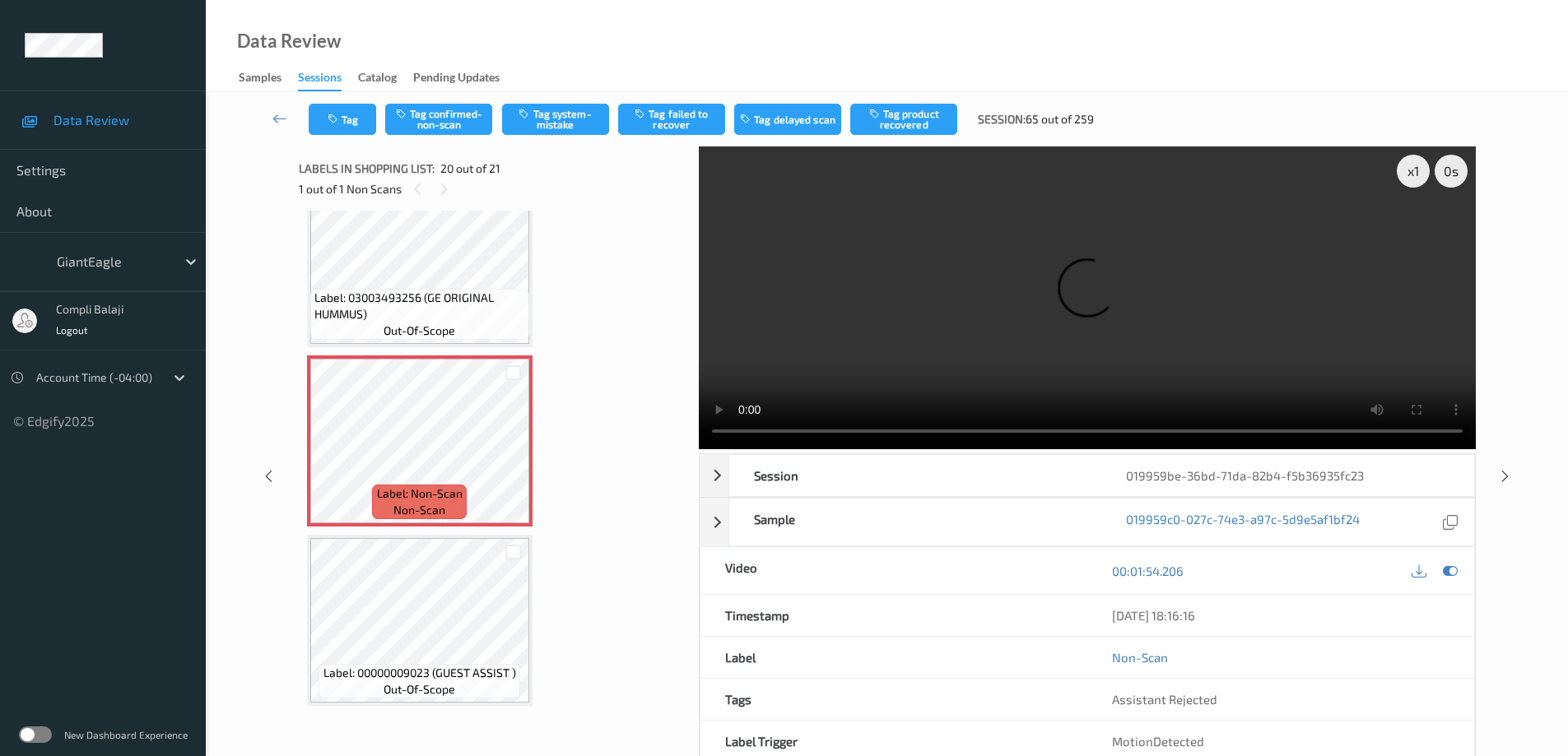
scroll to position [3140, 0]
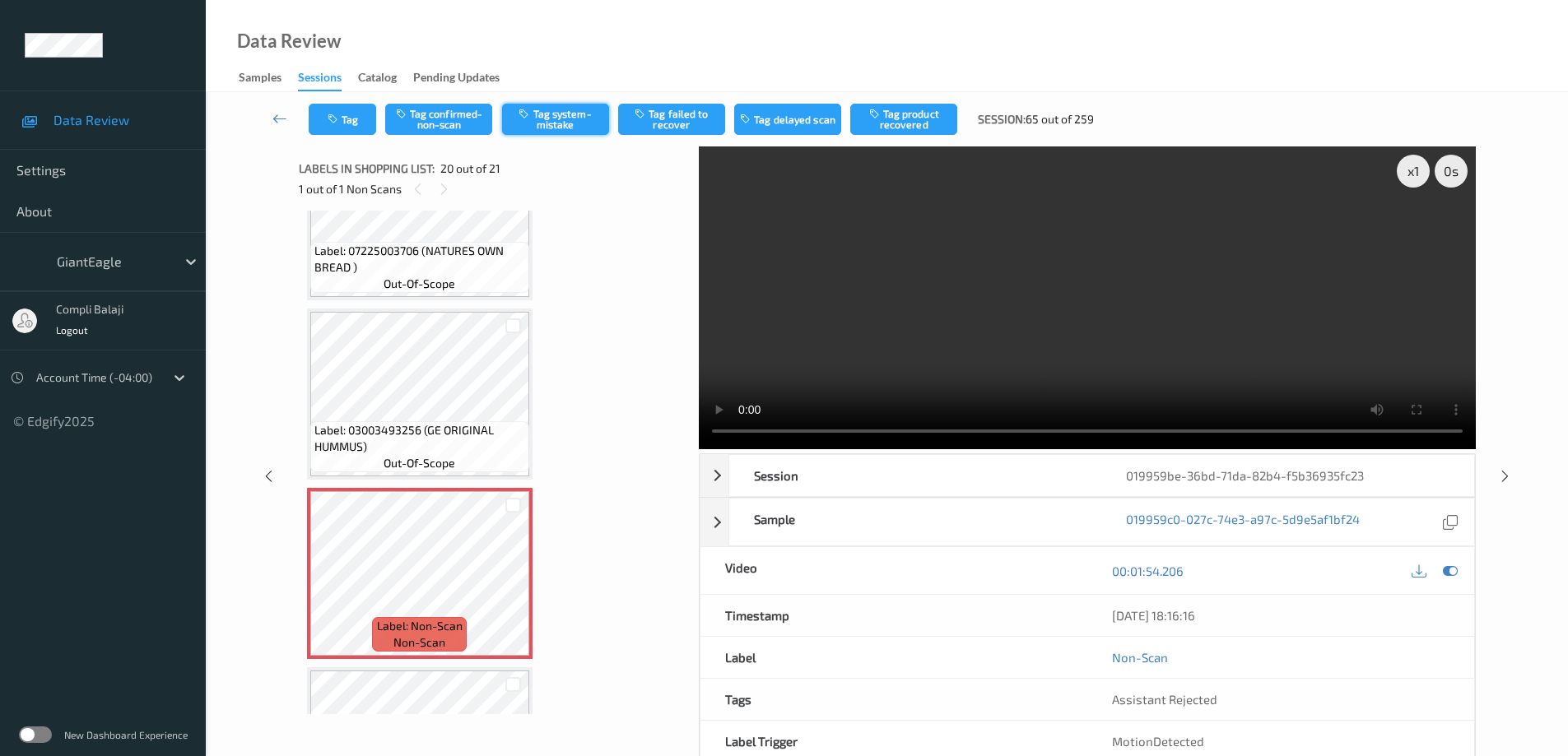
click at [580, 121] on button "Tag system-mistake" at bounding box center [555, 119] width 107 height 32
click at [281, 121] on icon at bounding box center [279, 118] width 15 height 16
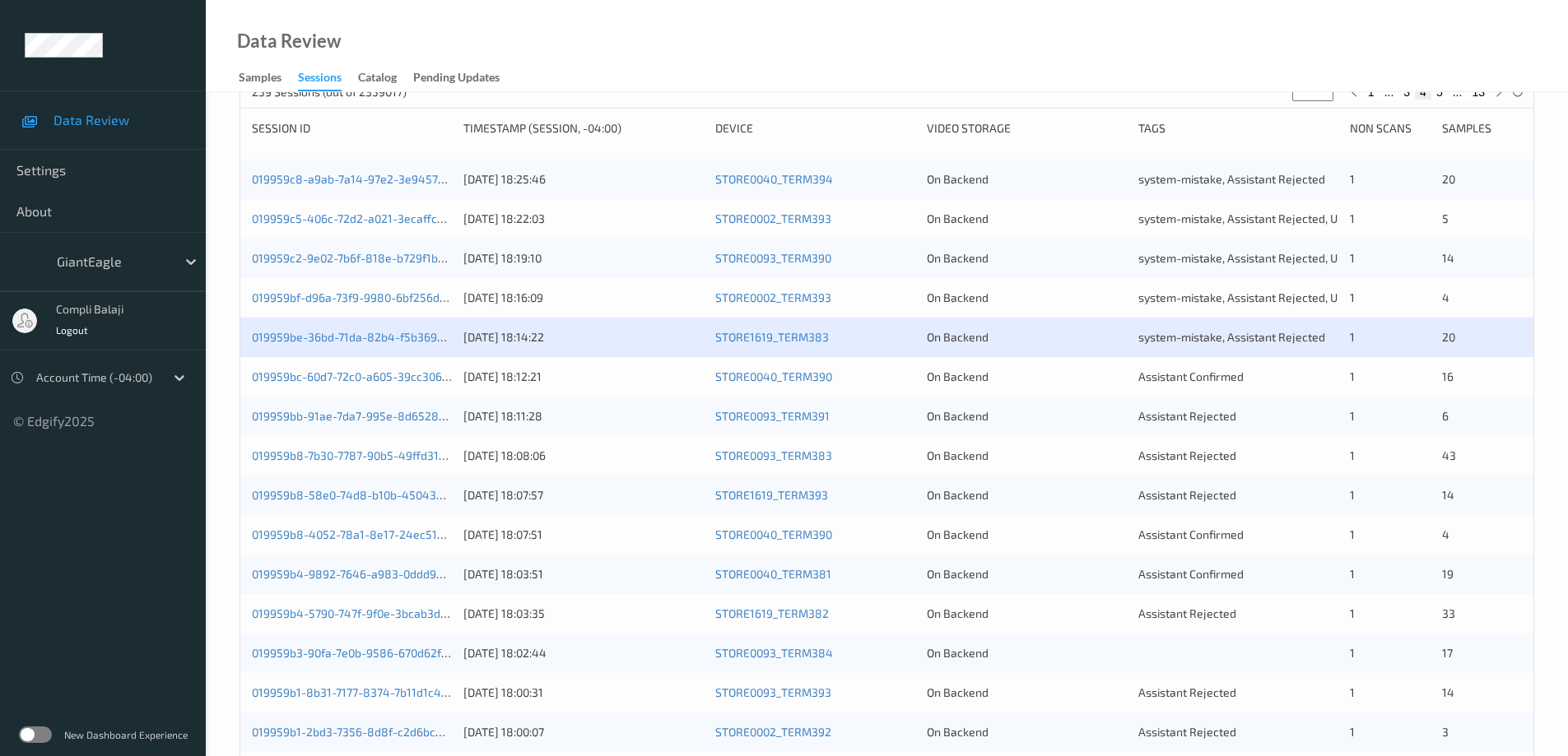
scroll to position [247, 0]
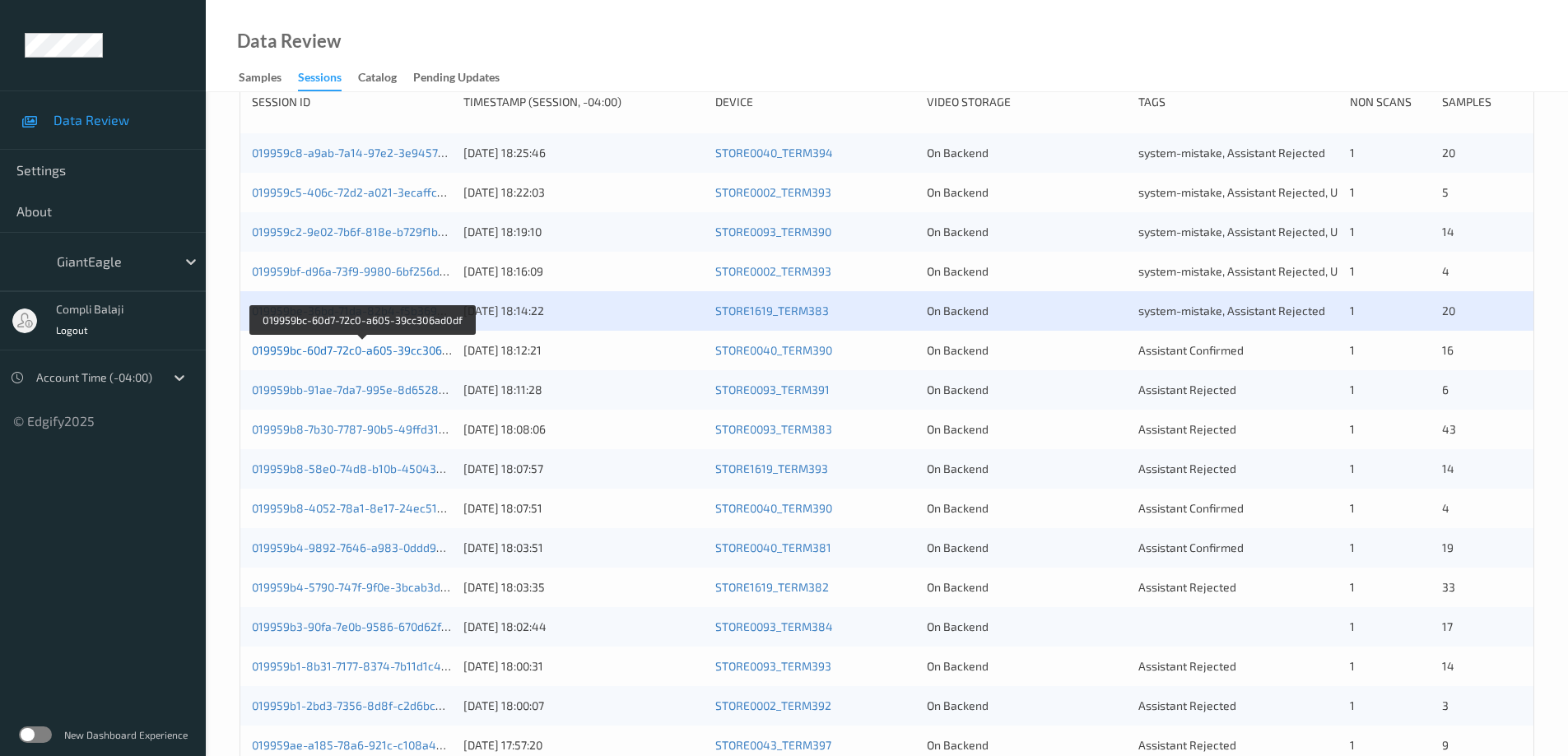
click at [417, 356] on link "019959bc-60d7-72c0-a605-39cc306ad0df" at bounding box center [362, 350] width 220 height 14
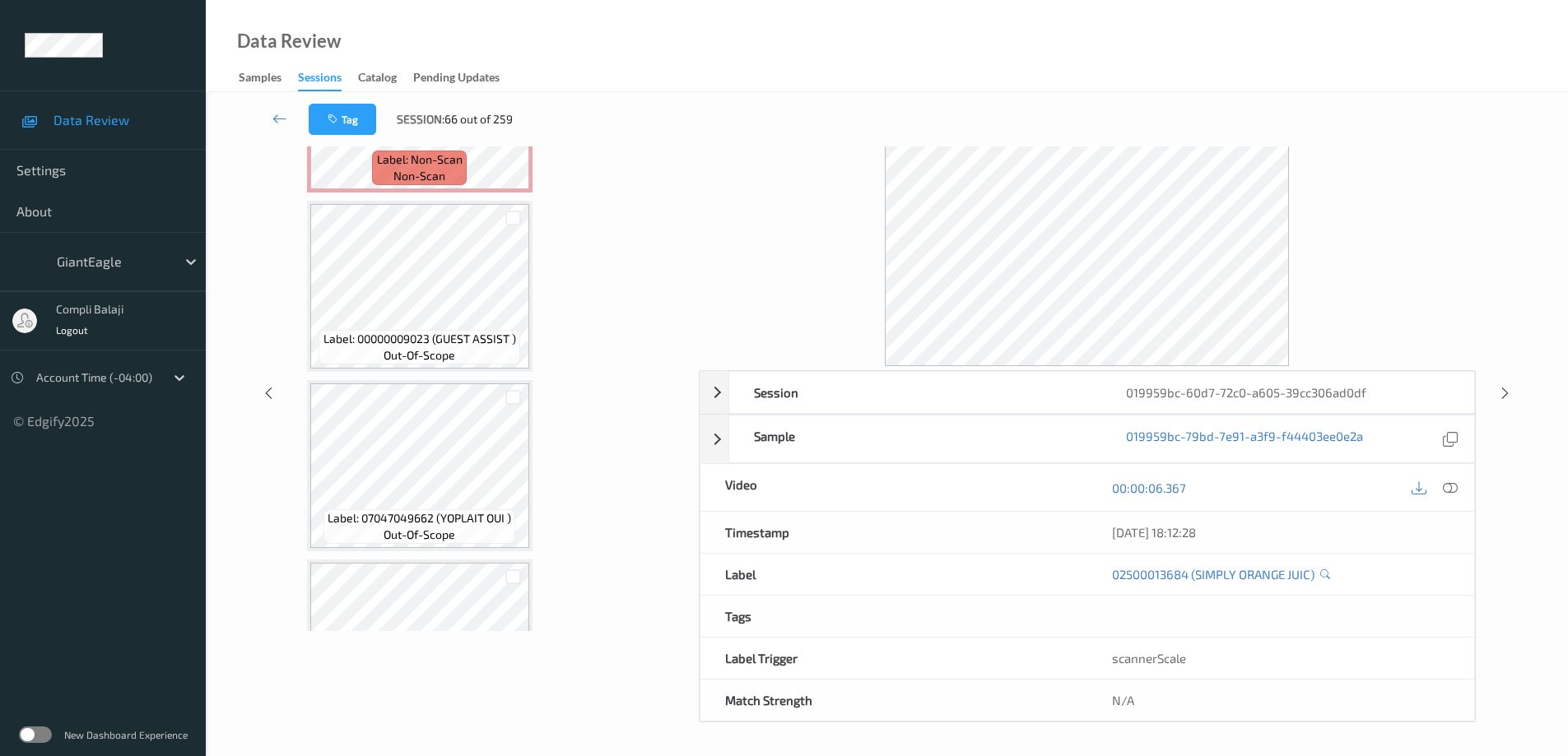
scroll to position [1249, 0]
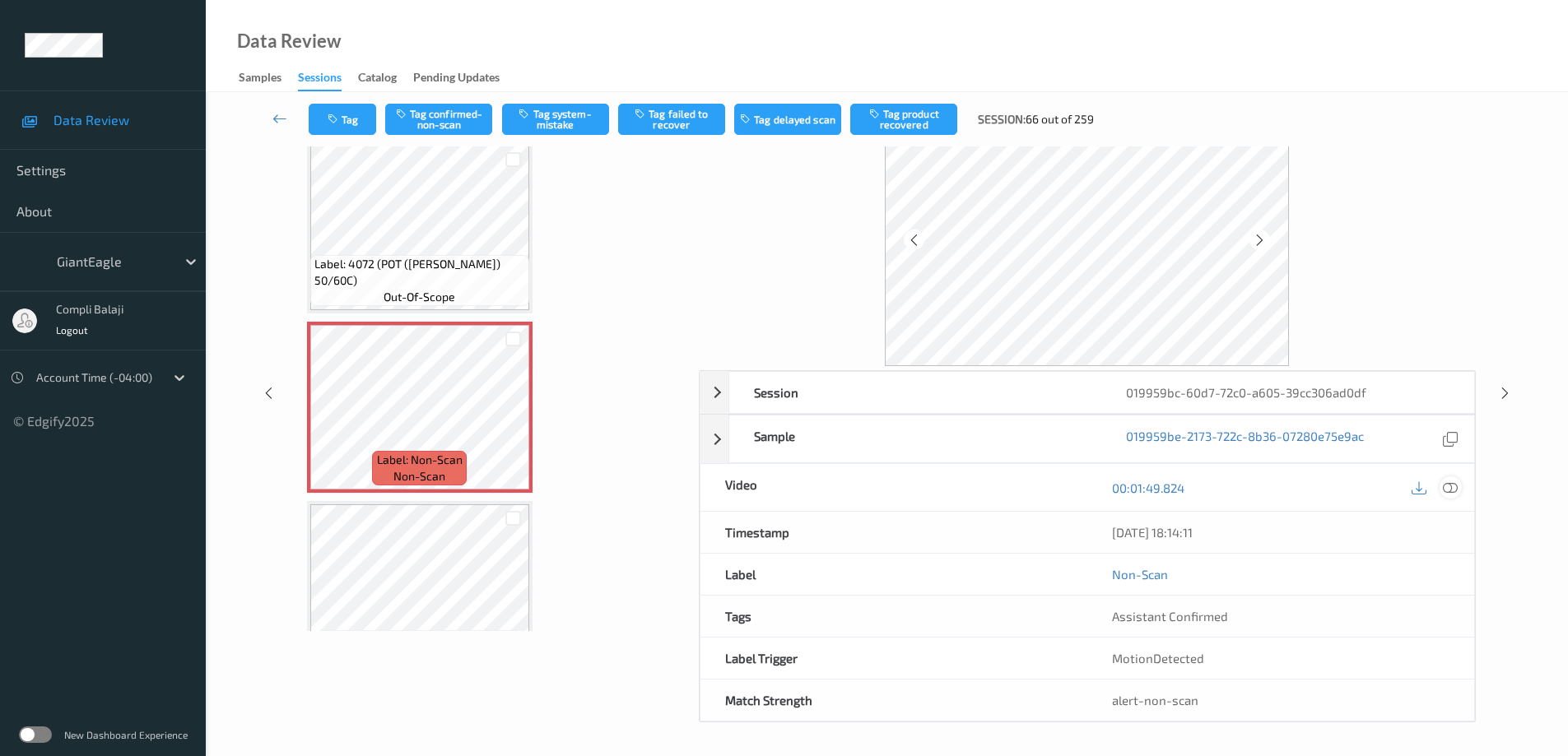
click at [1452, 488] on icon at bounding box center [1450, 486] width 15 height 15
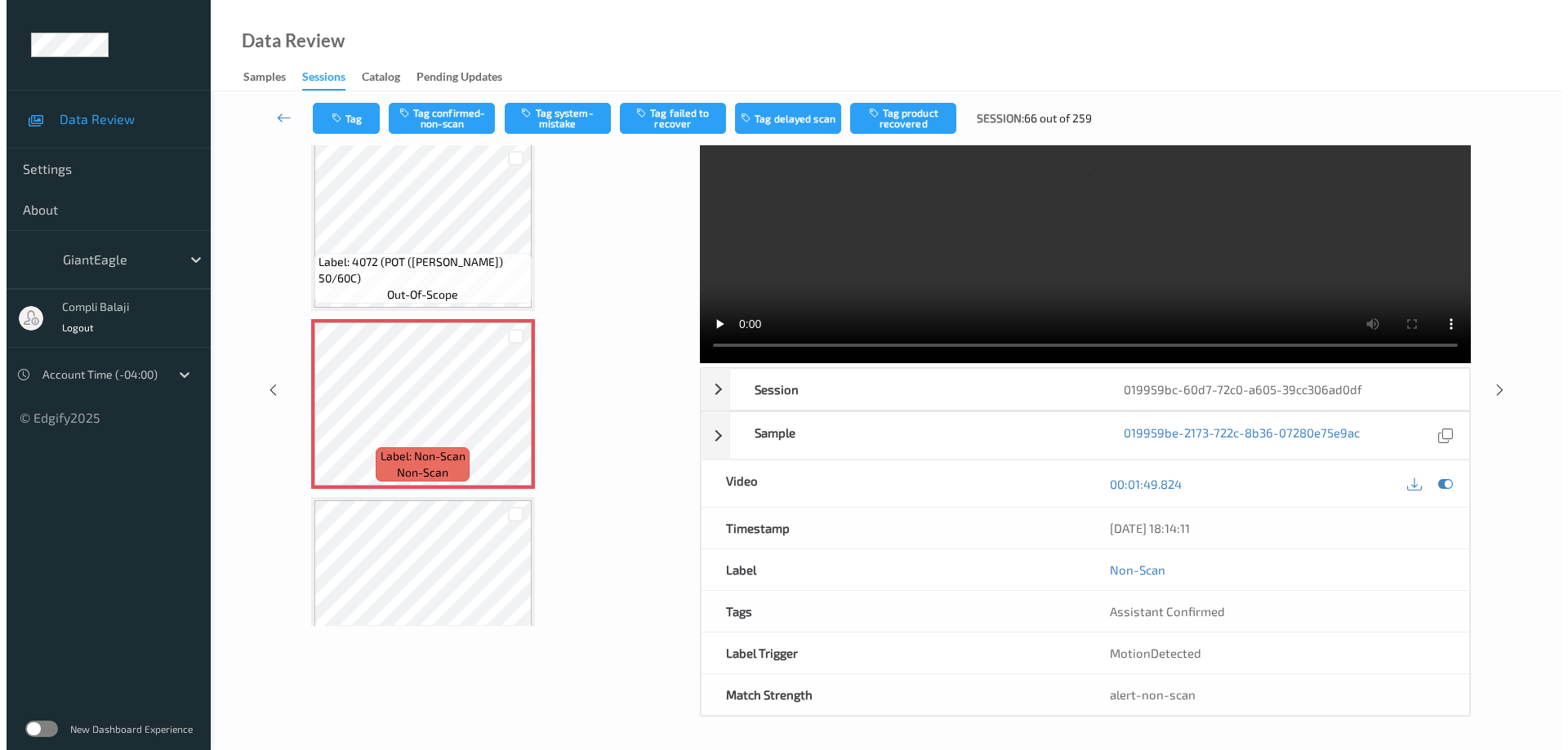
scroll to position [0, 0]
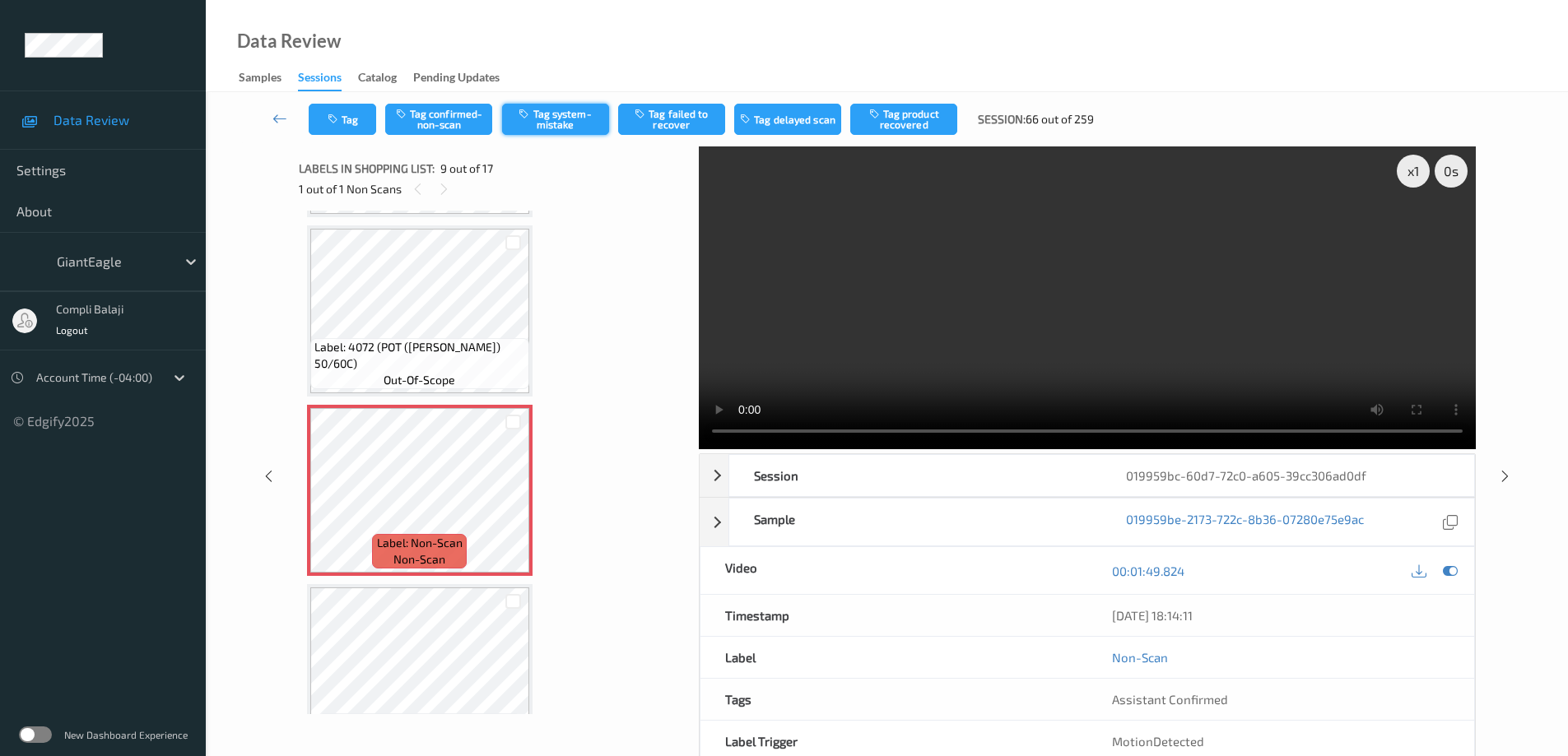
click at [572, 126] on button "Tag system-mistake" at bounding box center [555, 119] width 107 height 32
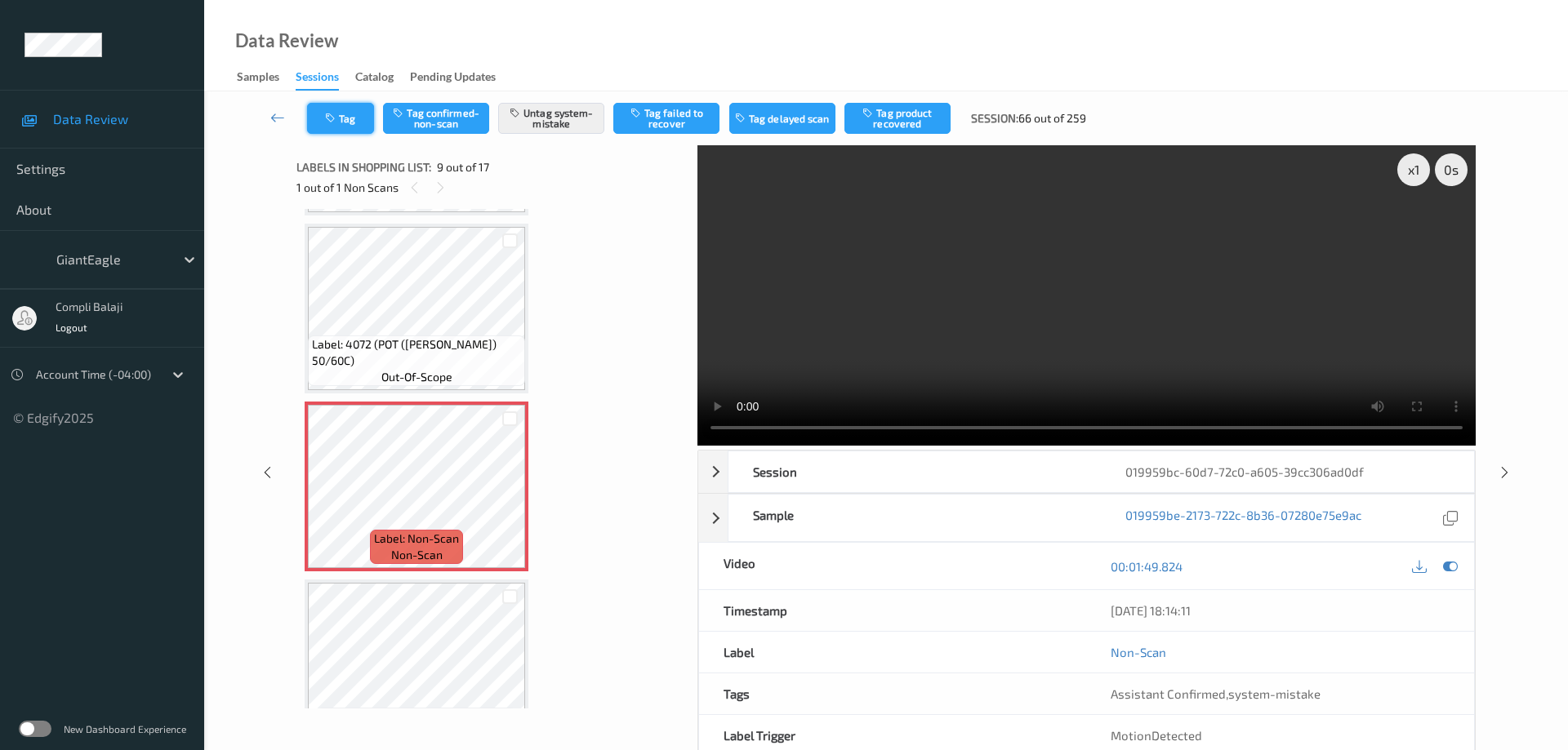
click at [356, 127] on button "Tag" at bounding box center [340, 119] width 67 height 31
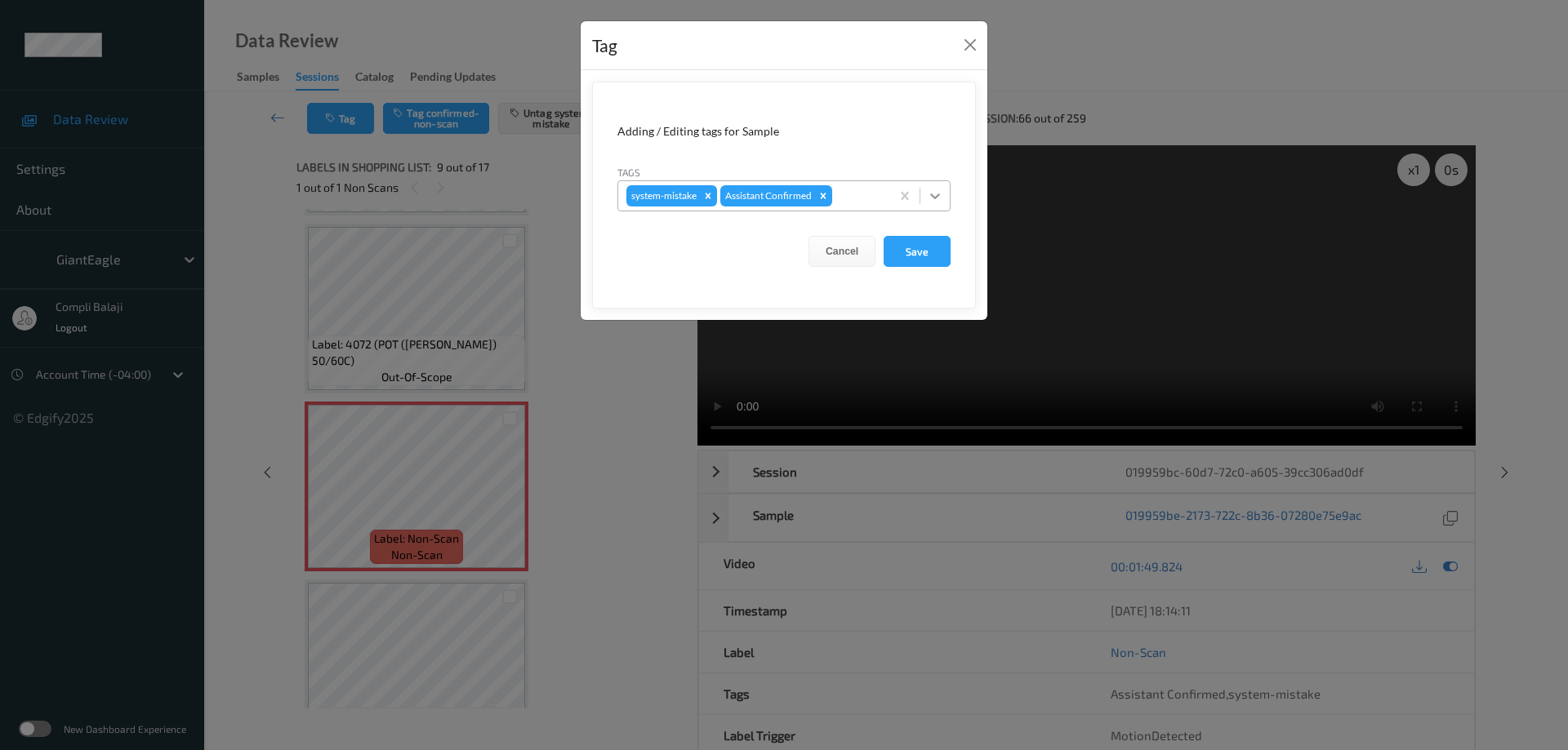
click at [938, 196] on icon at bounding box center [936, 196] width 10 height 6
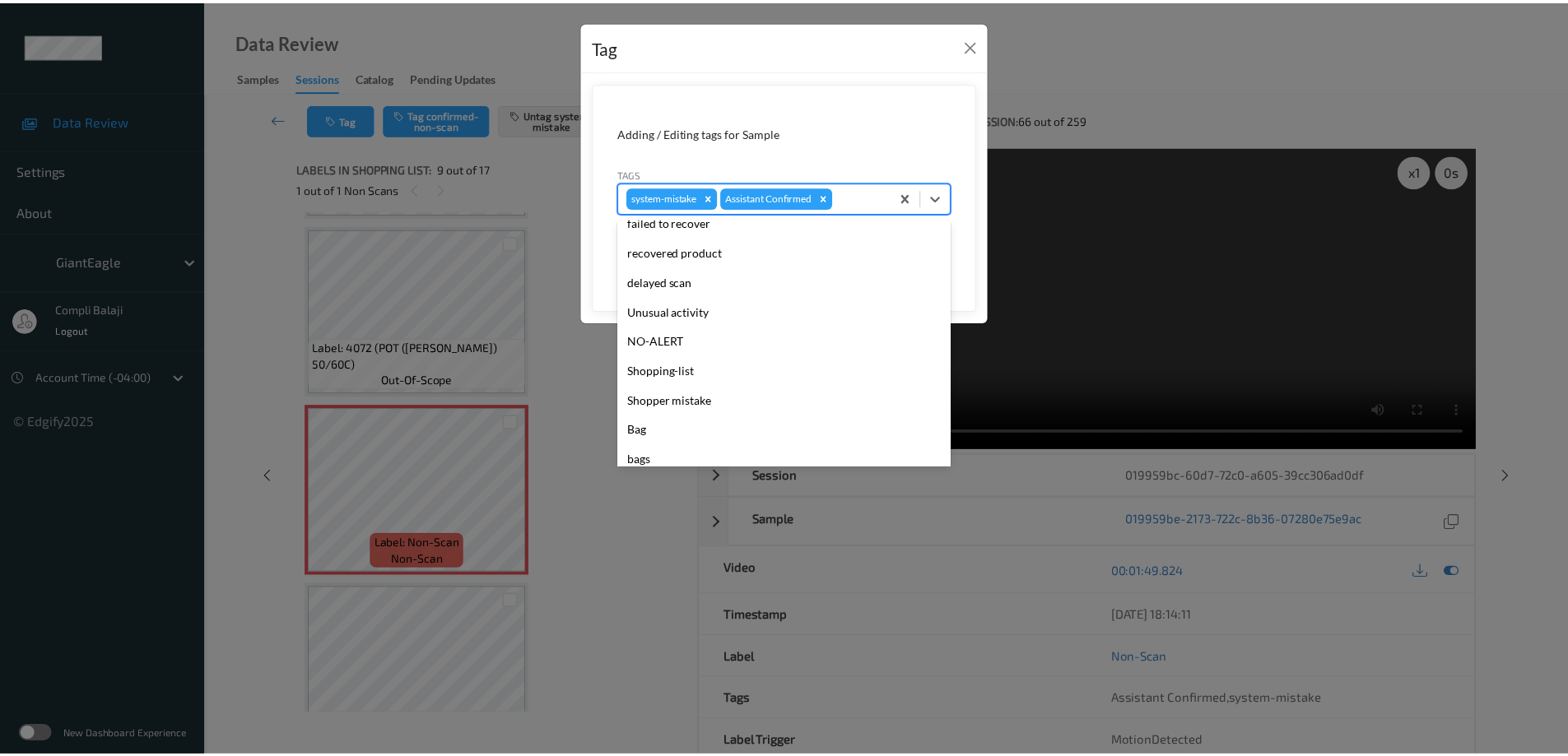
scroll to position [165, 0]
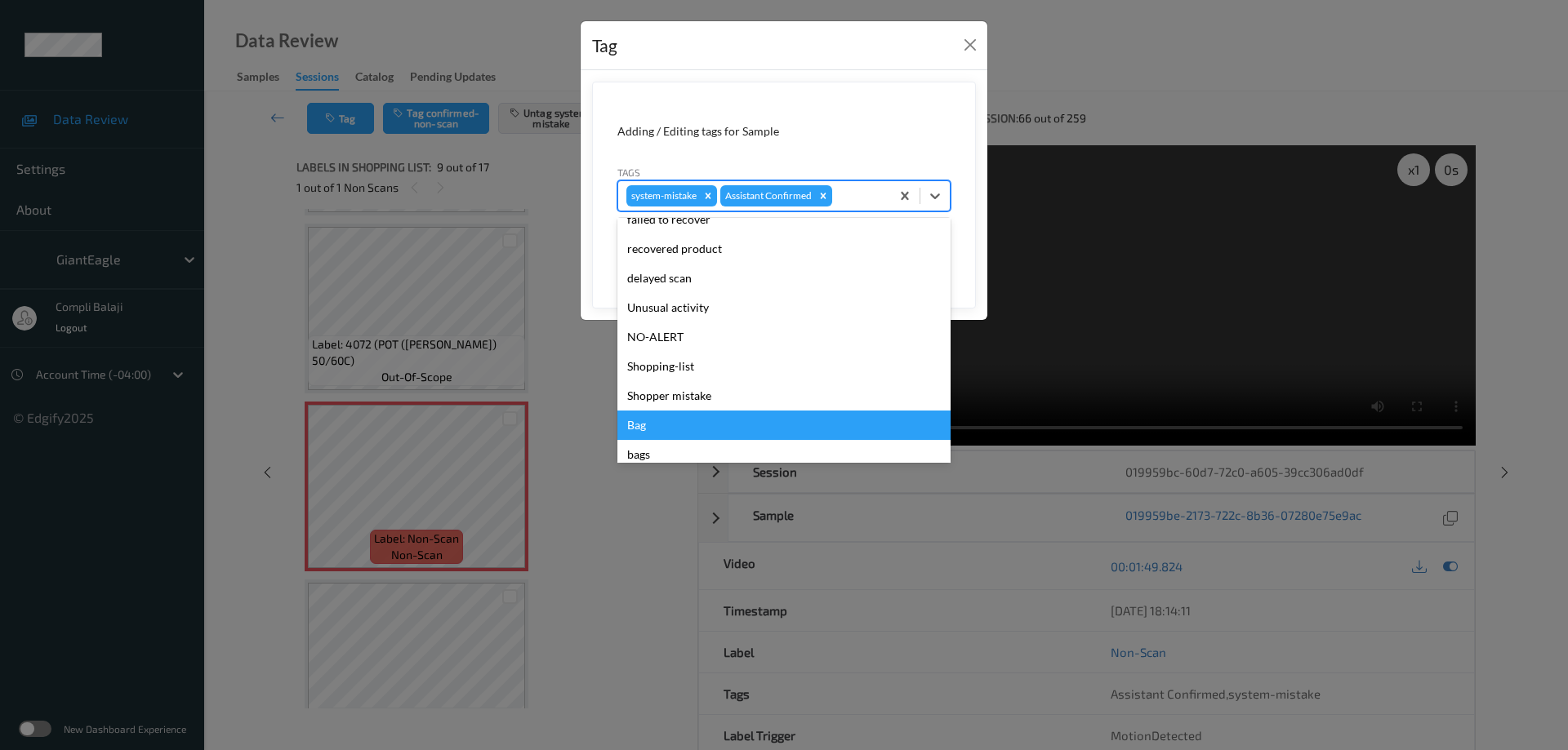
click at [638, 425] on div "Bag" at bounding box center [784, 425] width 334 height 30
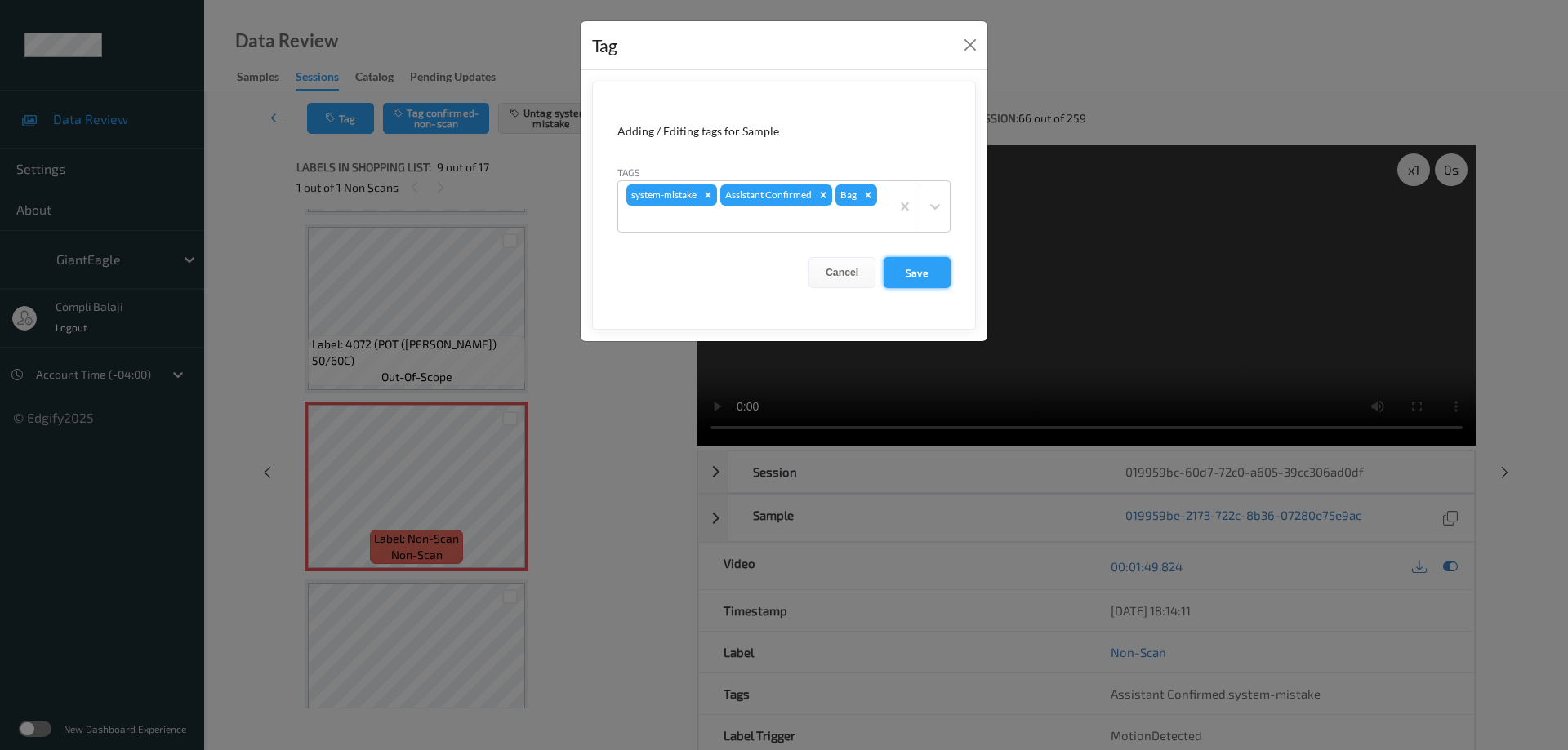
click at [919, 274] on button "Save" at bounding box center [917, 273] width 67 height 31
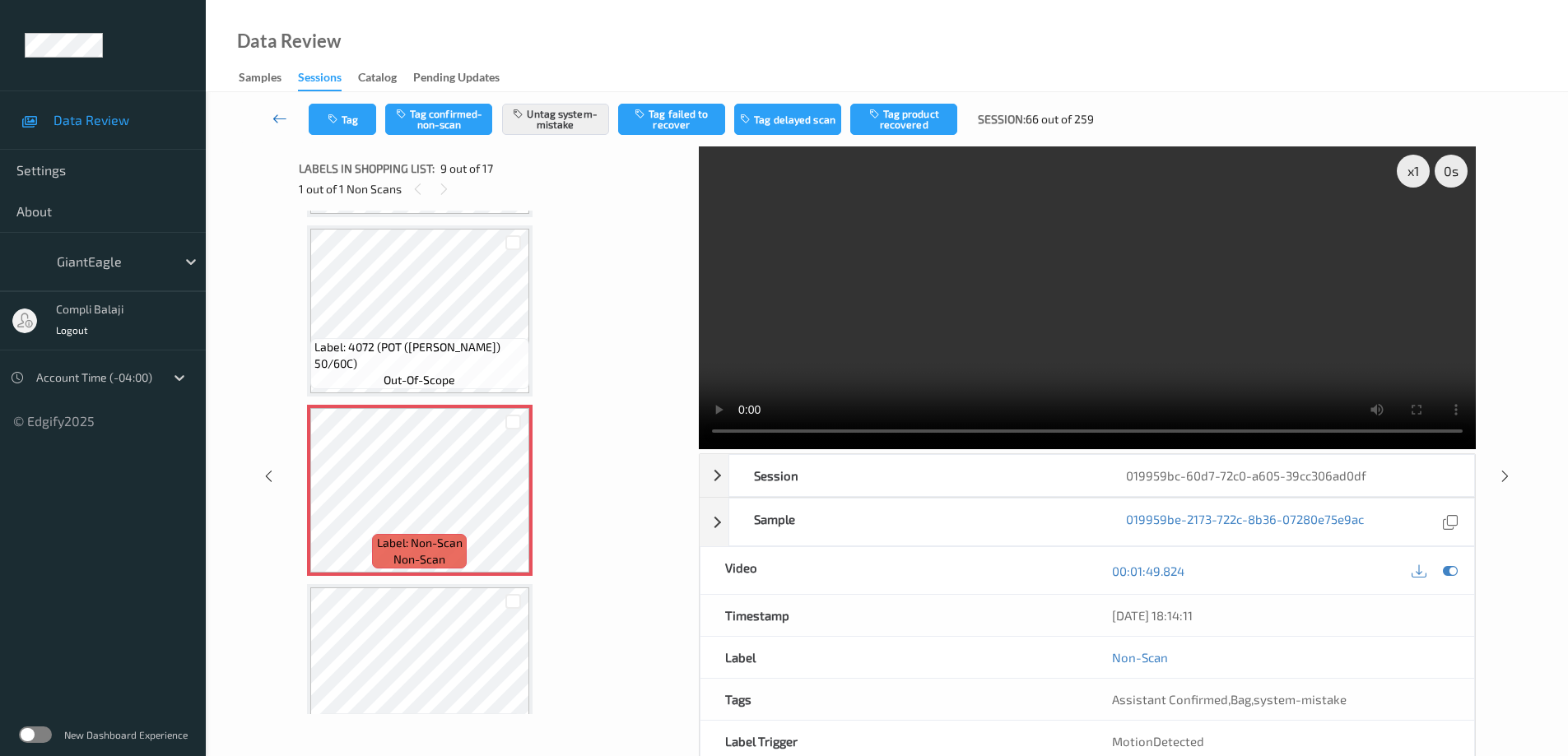
click at [278, 120] on icon at bounding box center [279, 118] width 15 height 16
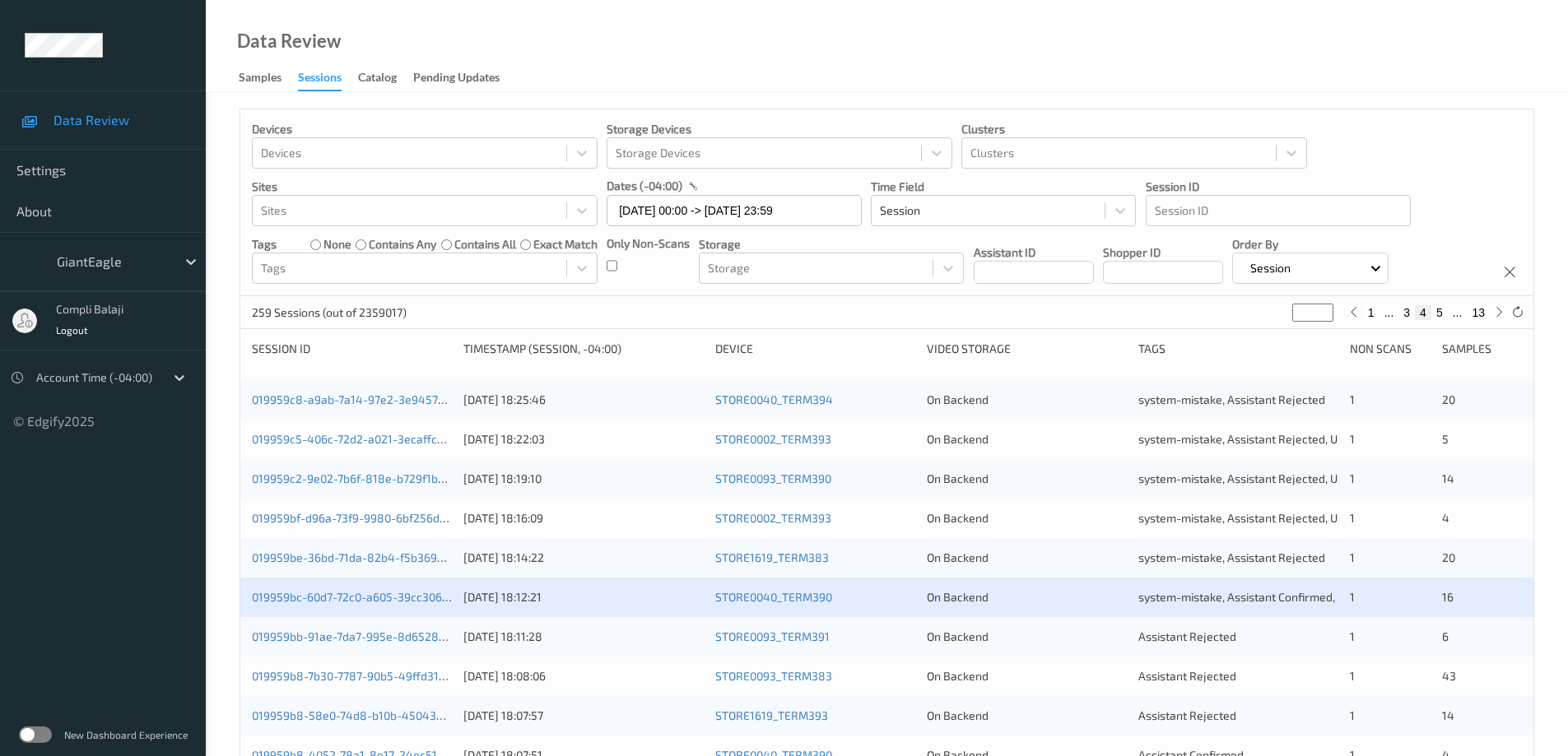
scroll to position [329, 0]
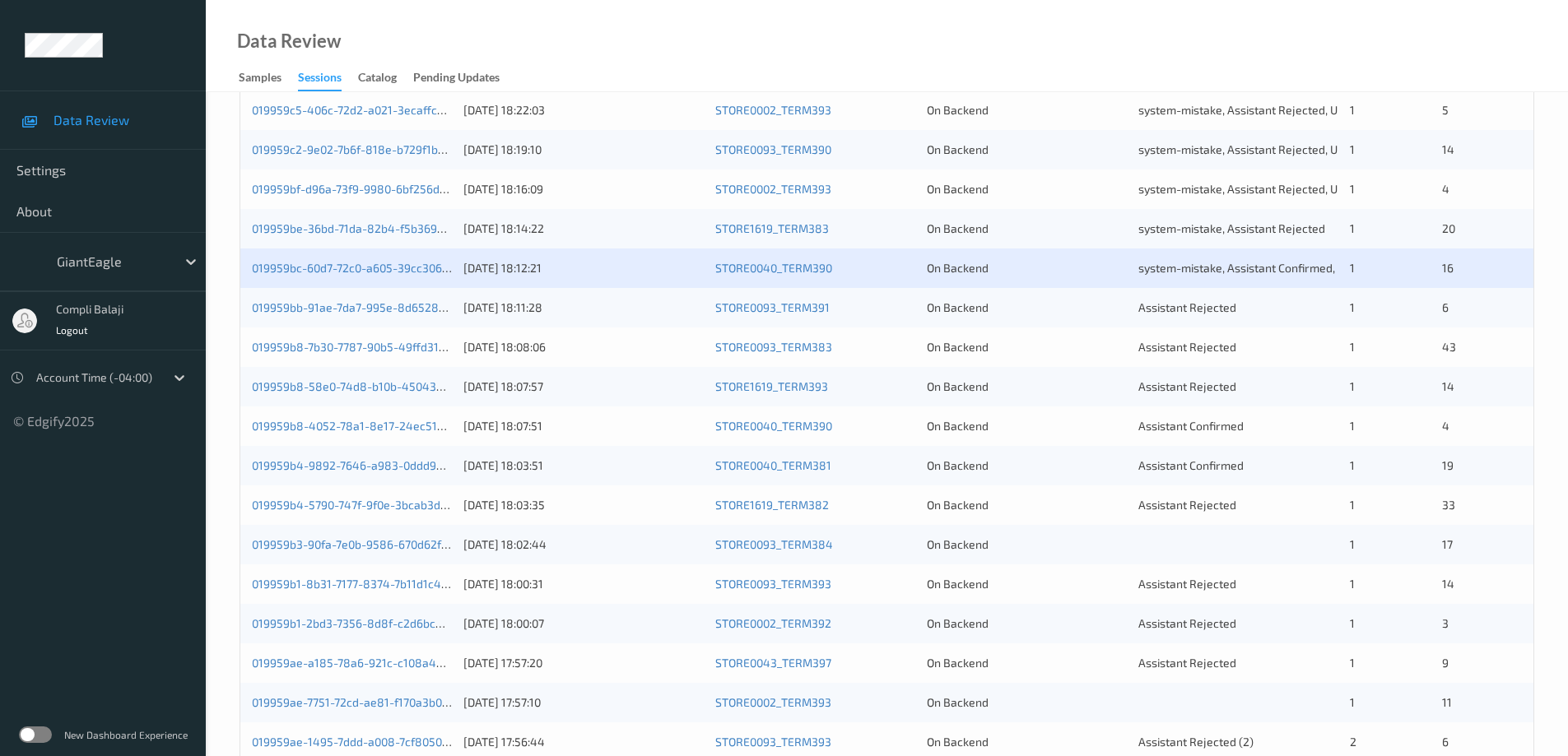
click at [343, 317] on div "019959bb-91ae-7da7-995e-8d6528bb06d4 [DATE] 18:11:28 STORE0093_TERM391 On Backe…" at bounding box center [887, 308] width 1293 height 39
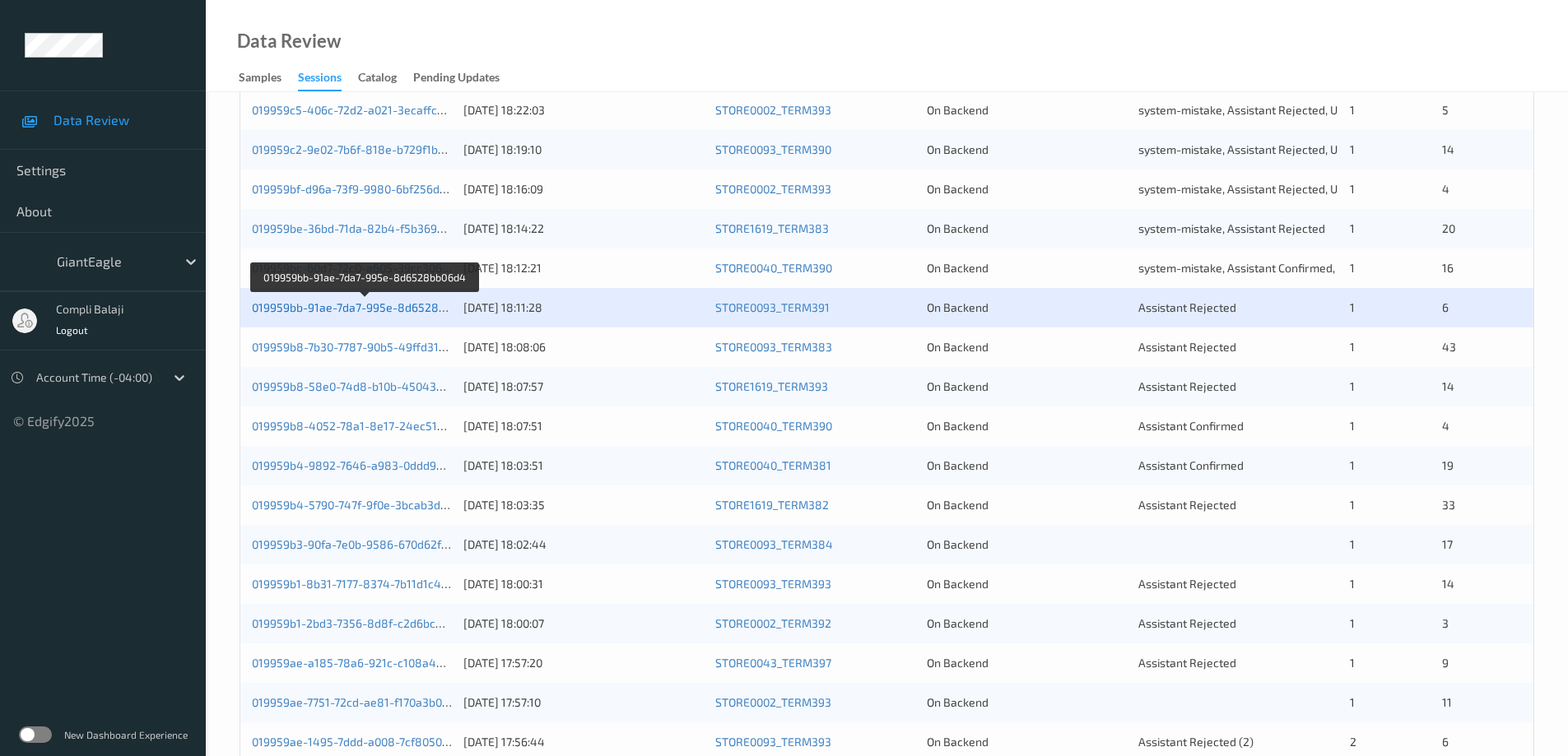
click at [375, 313] on link "019959bb-91ae-7da7-995e-8d6528bb06d4" at bounding box center [365, 307] width 227 height 14
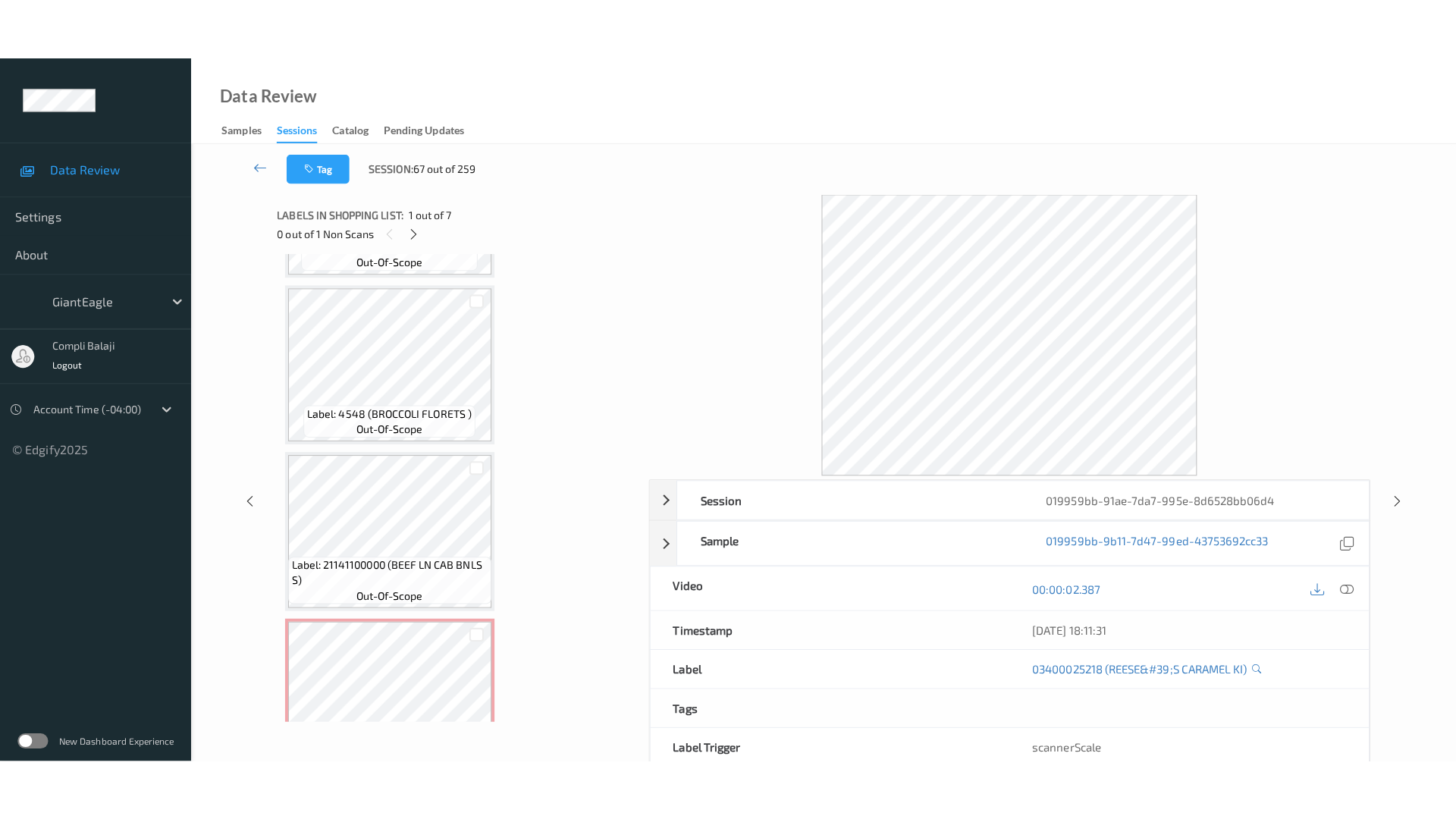
scroll to position [700, 0]
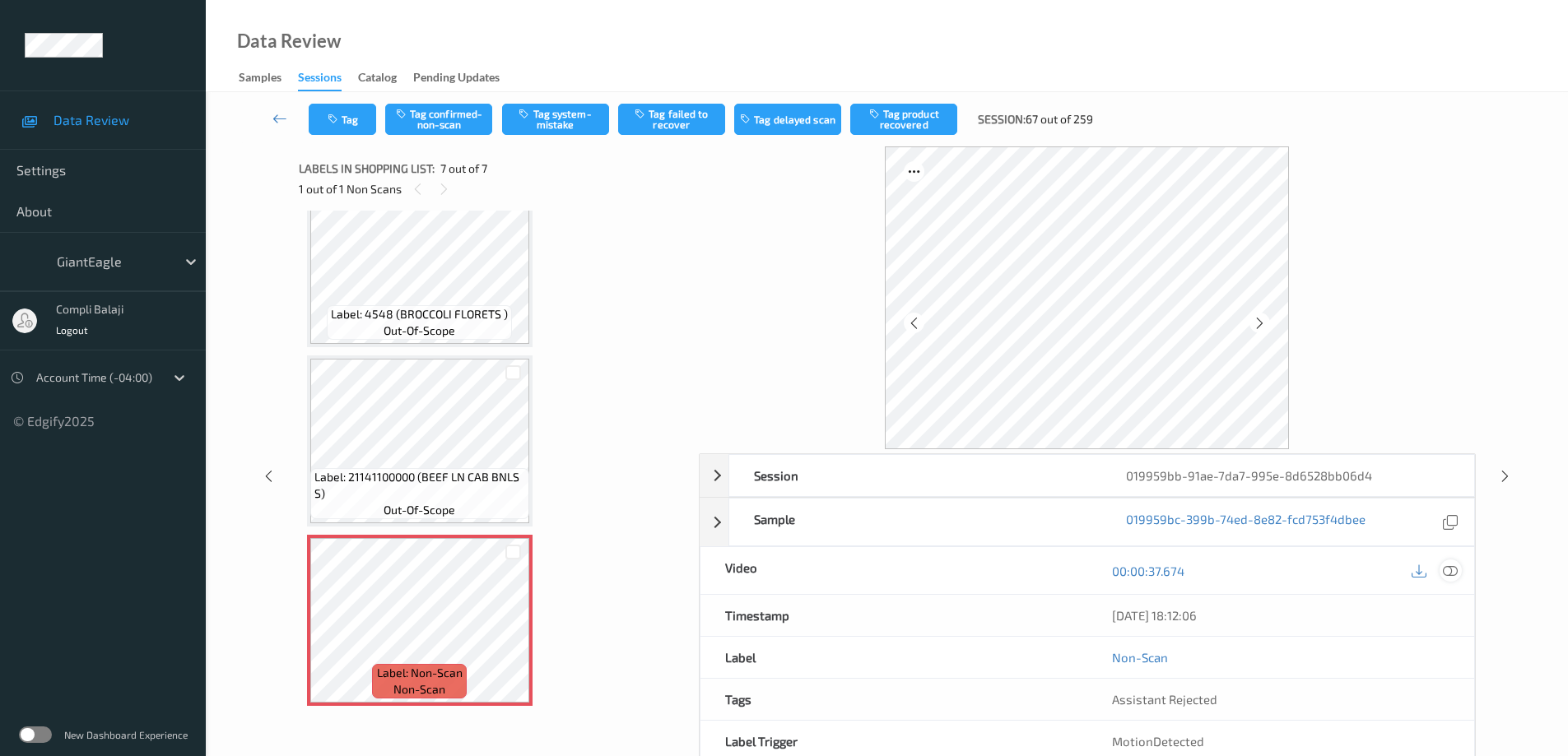
click at [1449, 570] on icon at bounding box center [1450, 570] width 15 height 15
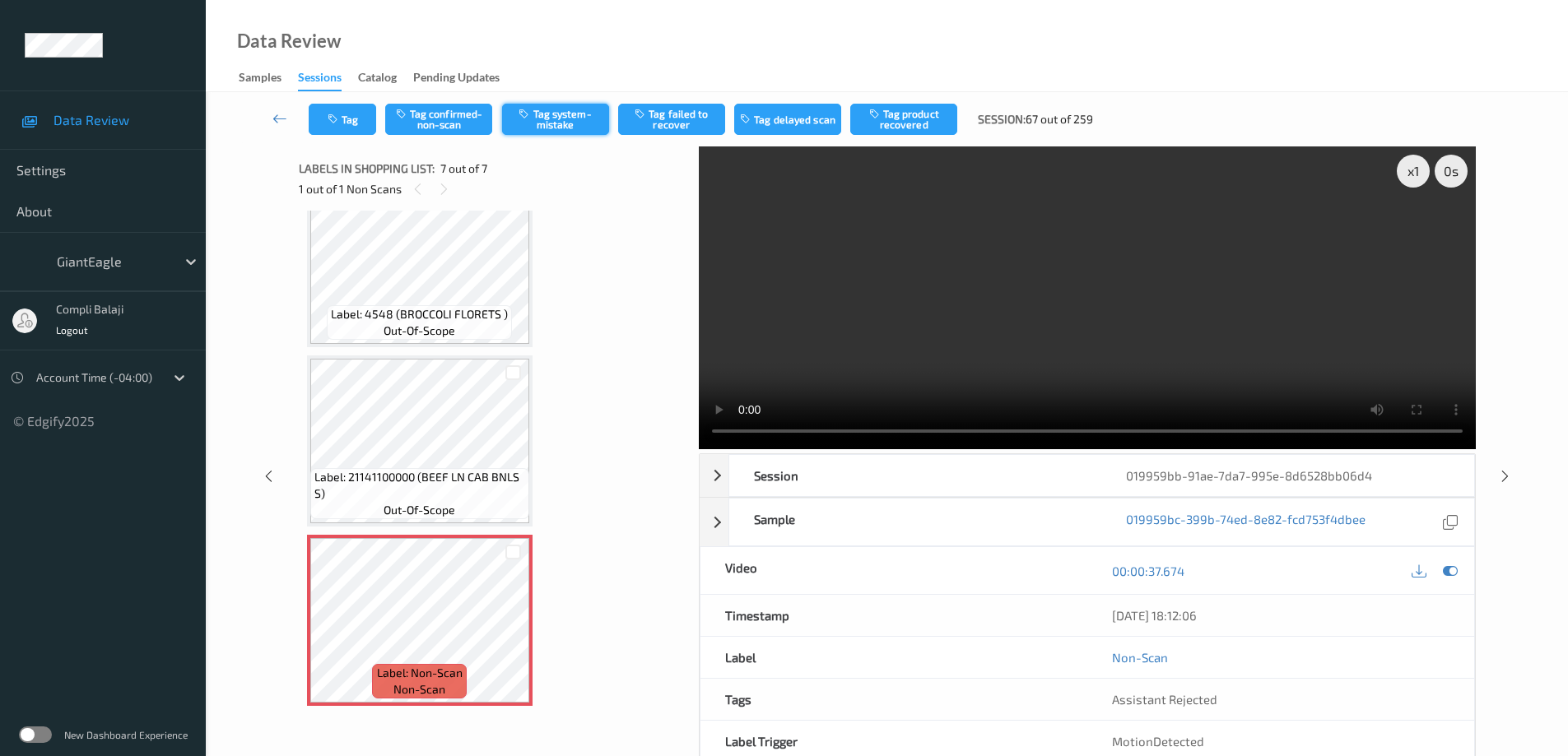
click at [562, 122] on button "Tag system-mistake" at bounding box center [555, 119] width 107 height 32
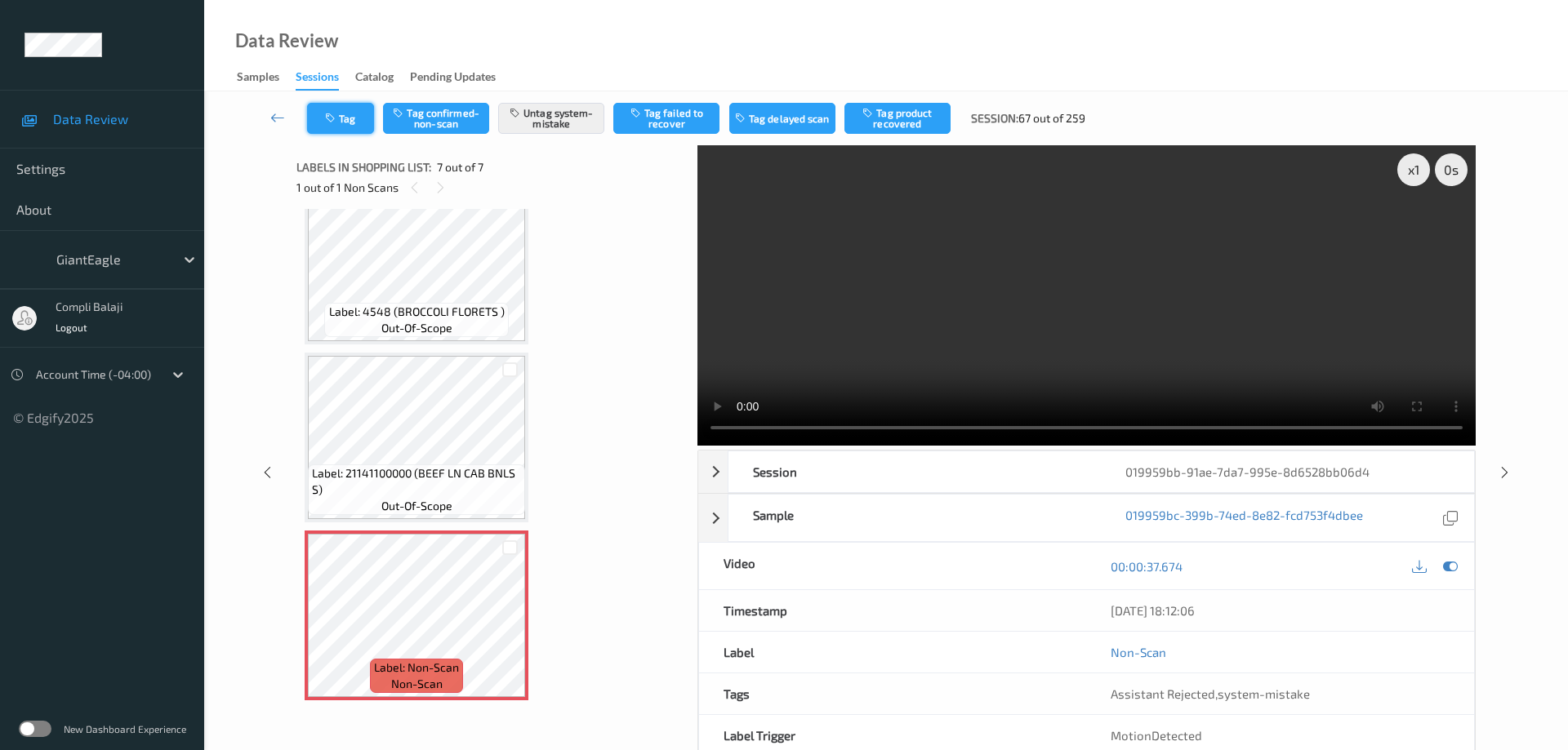
click at [348, 124] on button "Tag" at bounding box center [340, 119] width 67 height 31
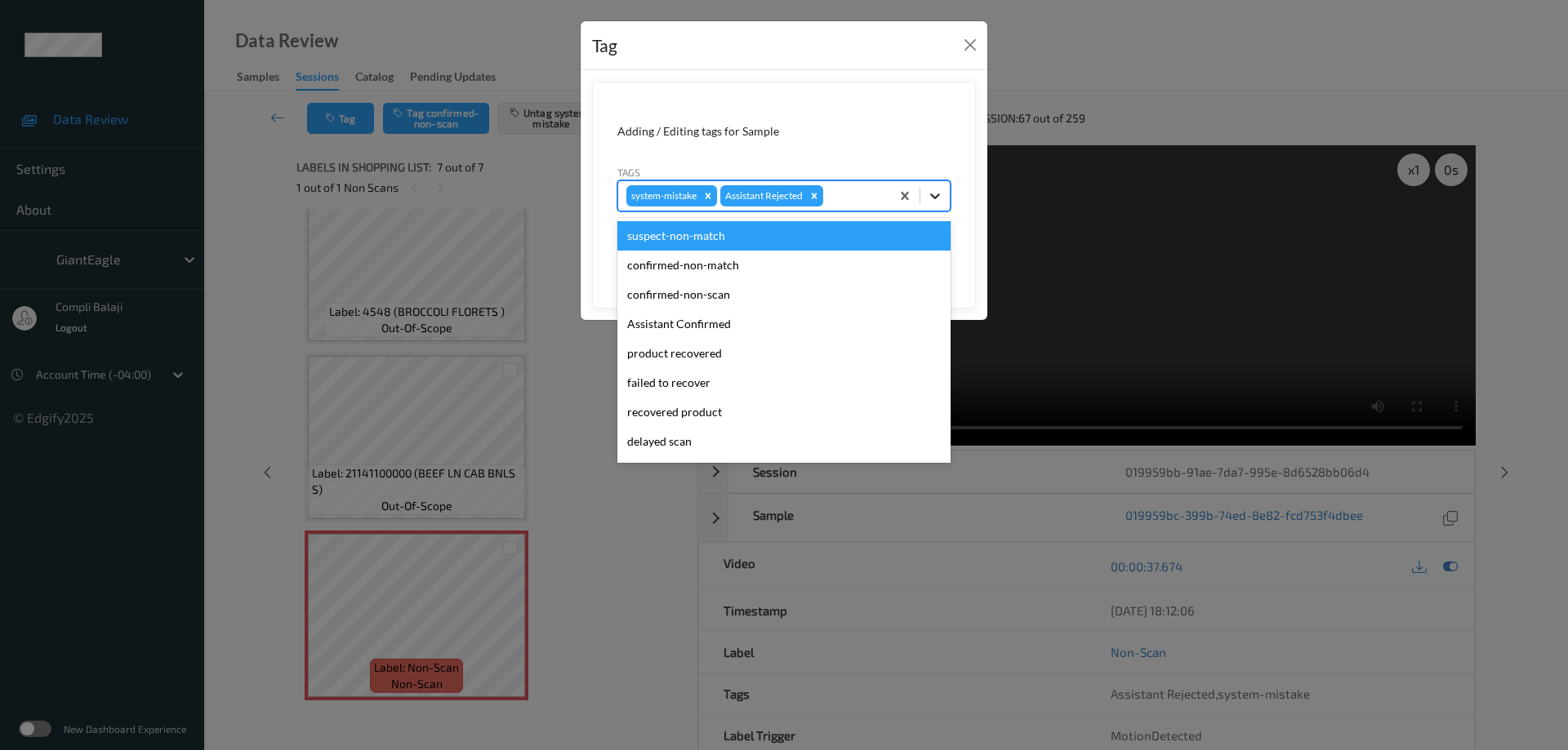
click at [935, 196] on icon at bounding box center [935, 196] width 16 height 16
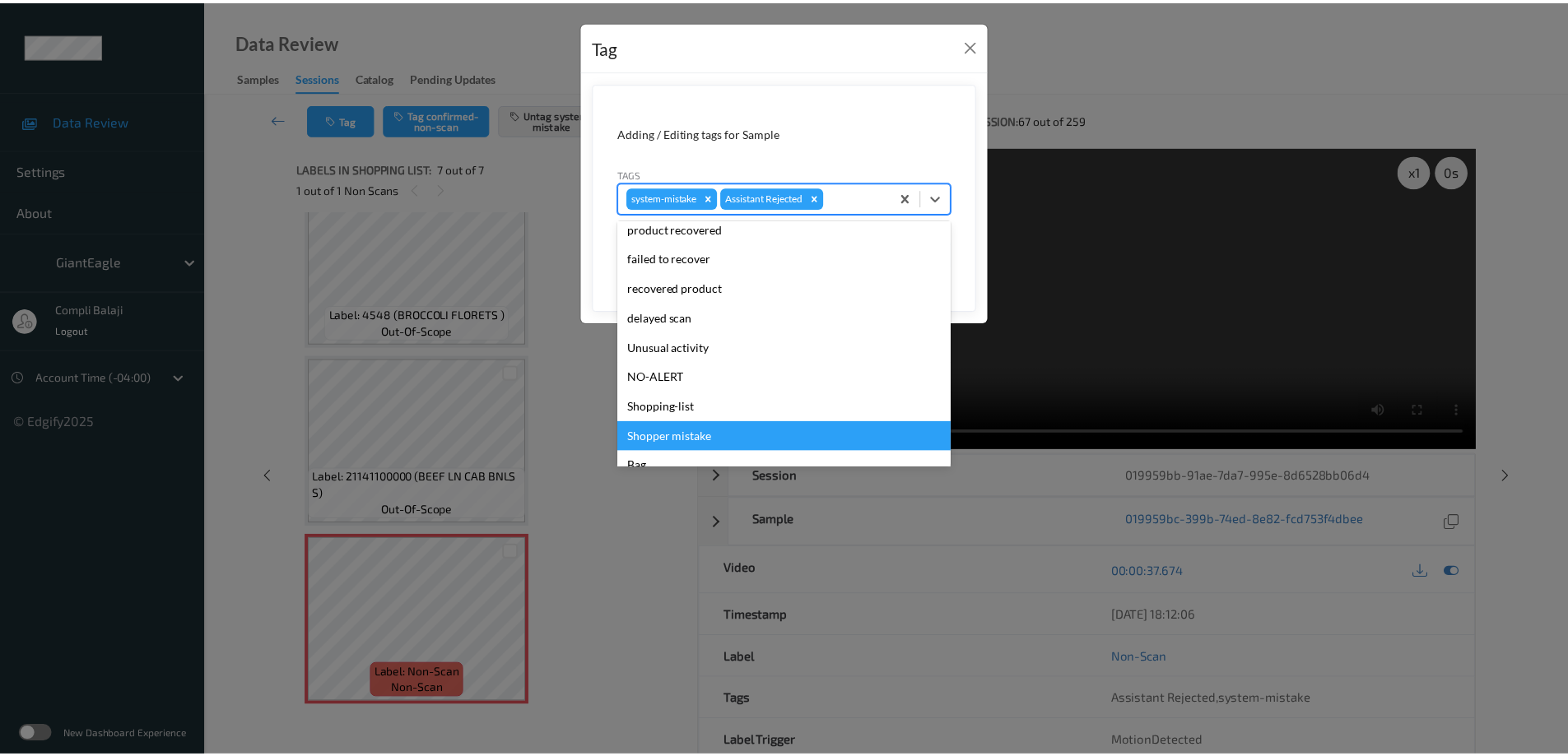
scroll to position [165, 0]
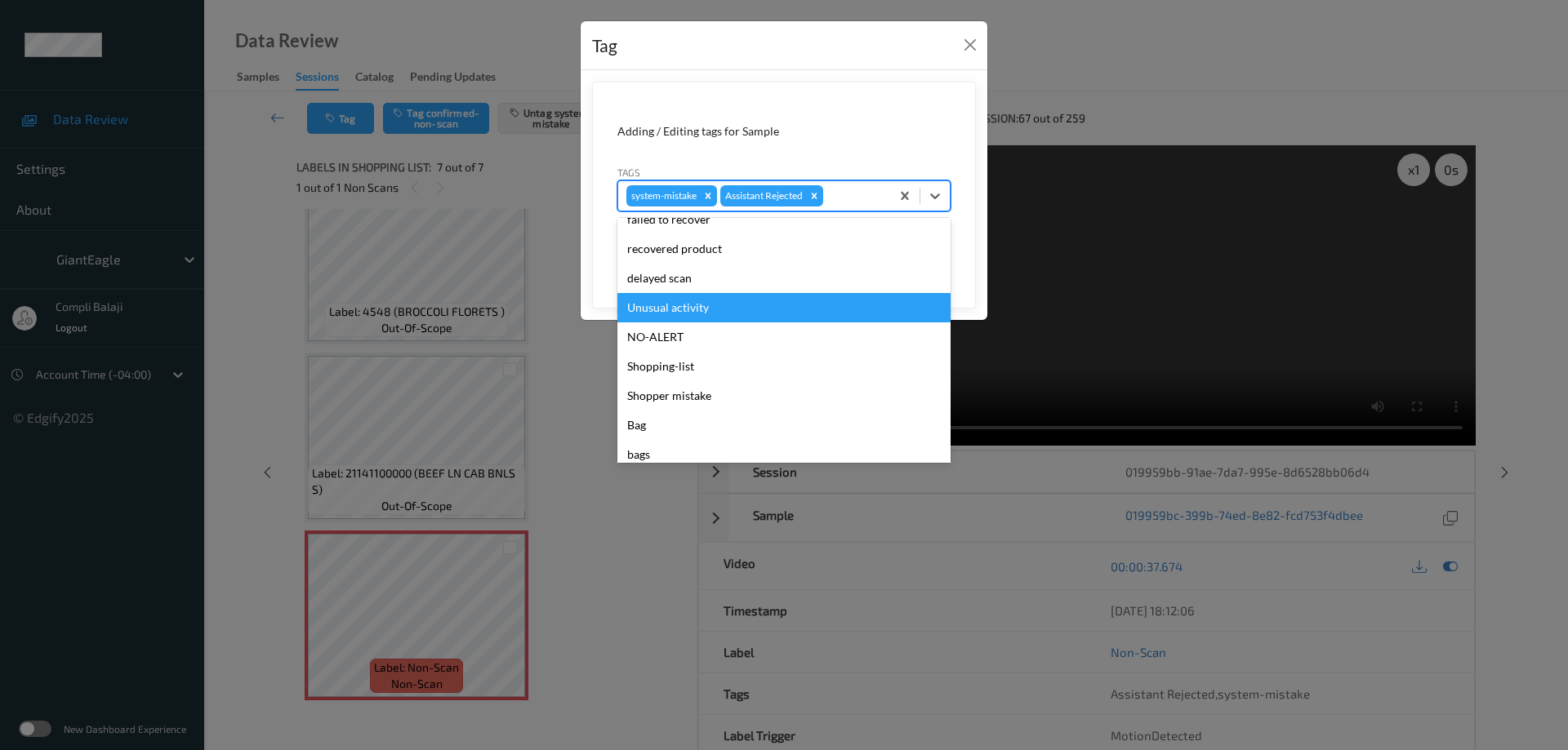
click at [695, 309] on div "Unusual activity" at bounding box center [784, 307] width 334 height 30
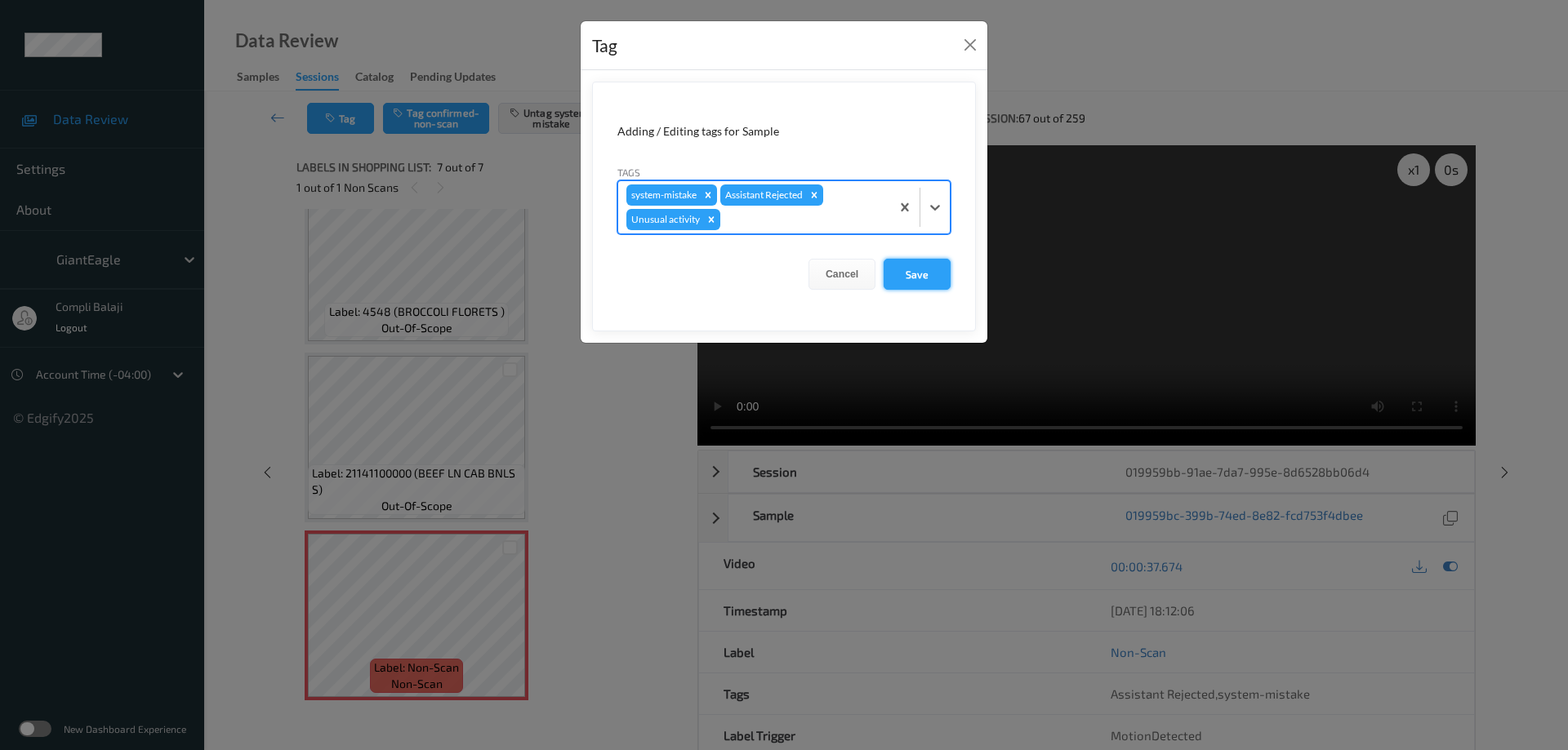
click at [919, 278] on button "Save" at bounding box center [917, 274] width 67 height 31
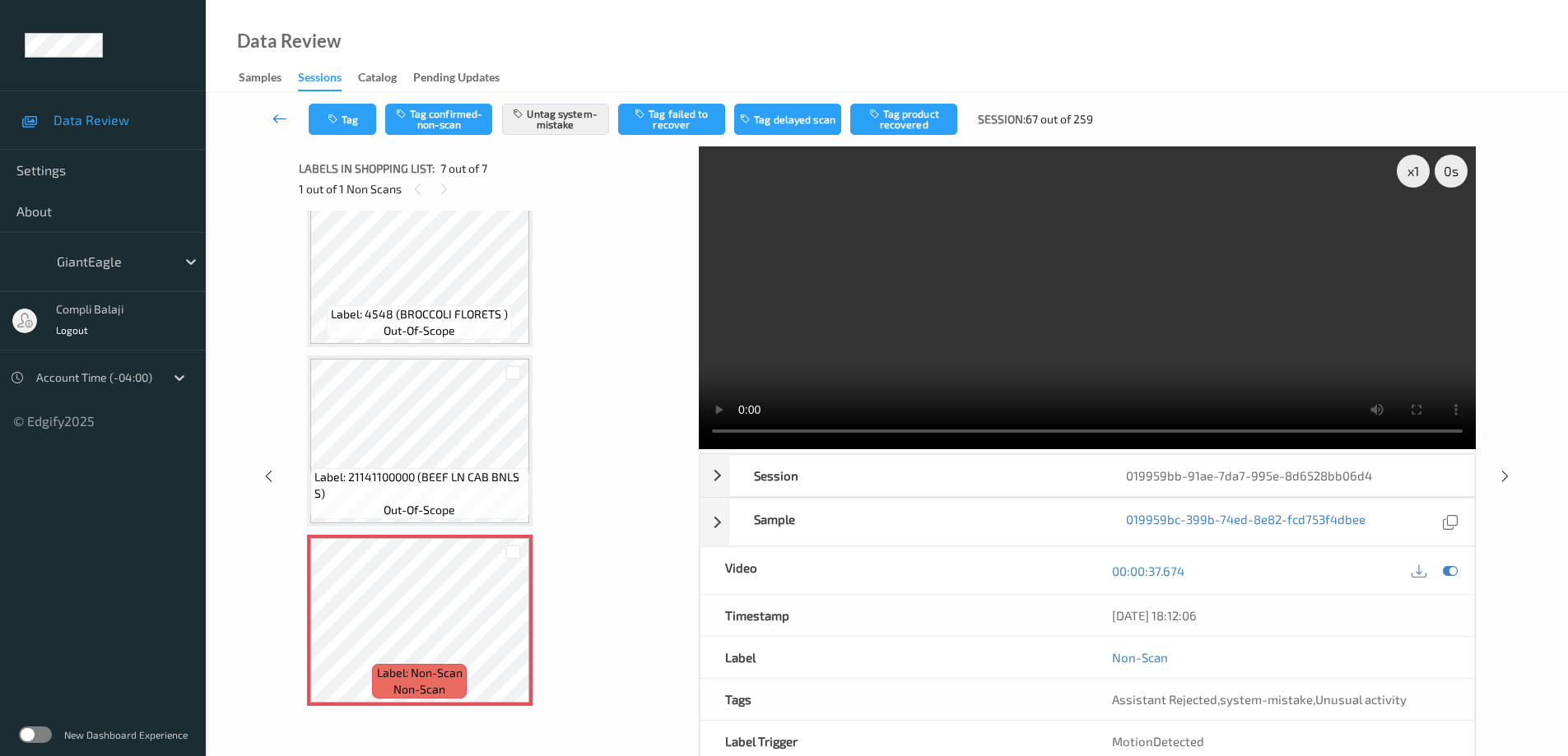
click at [278, 125] on icon at bounding box center [279, 118] width 15 height 16
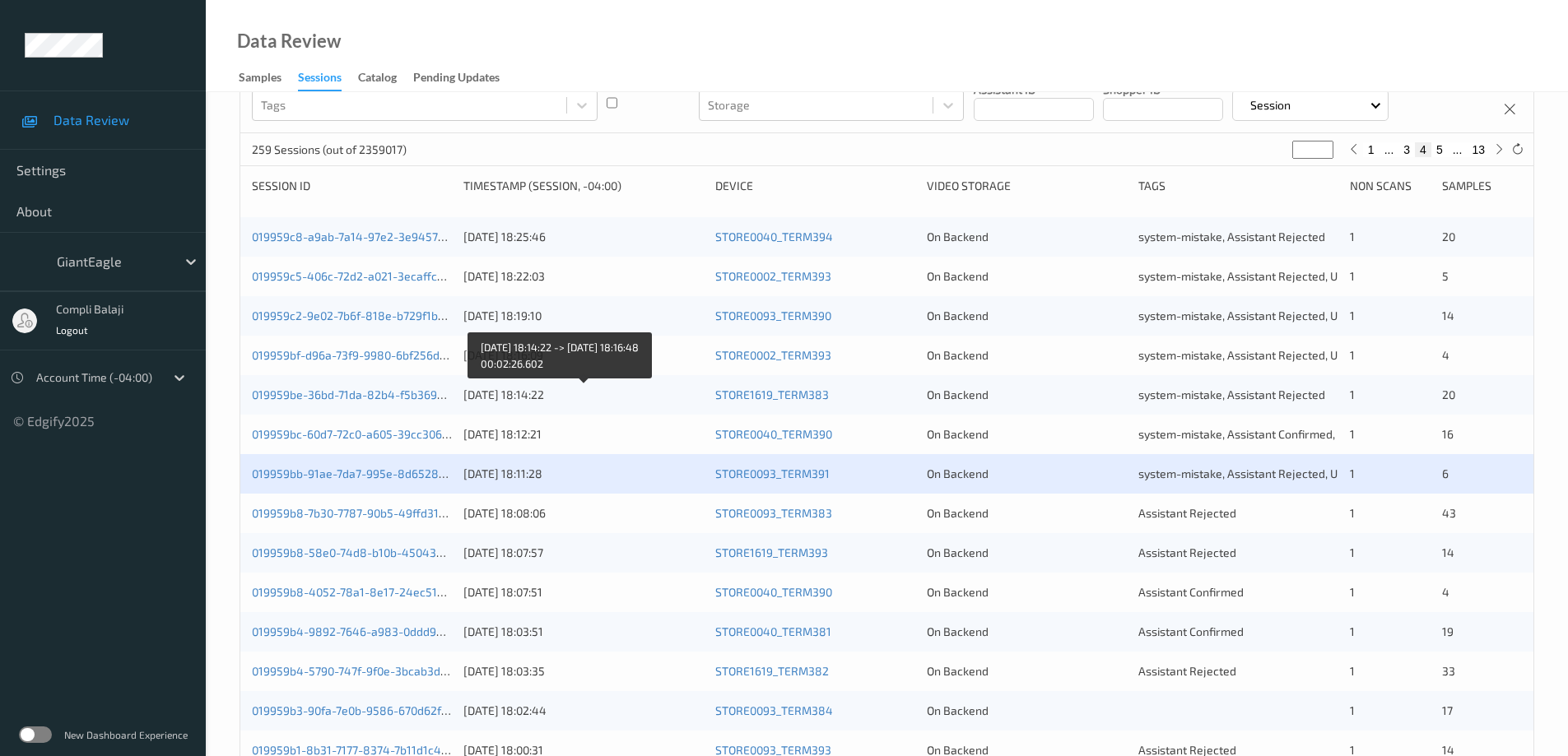
scroll to position [165, 0]
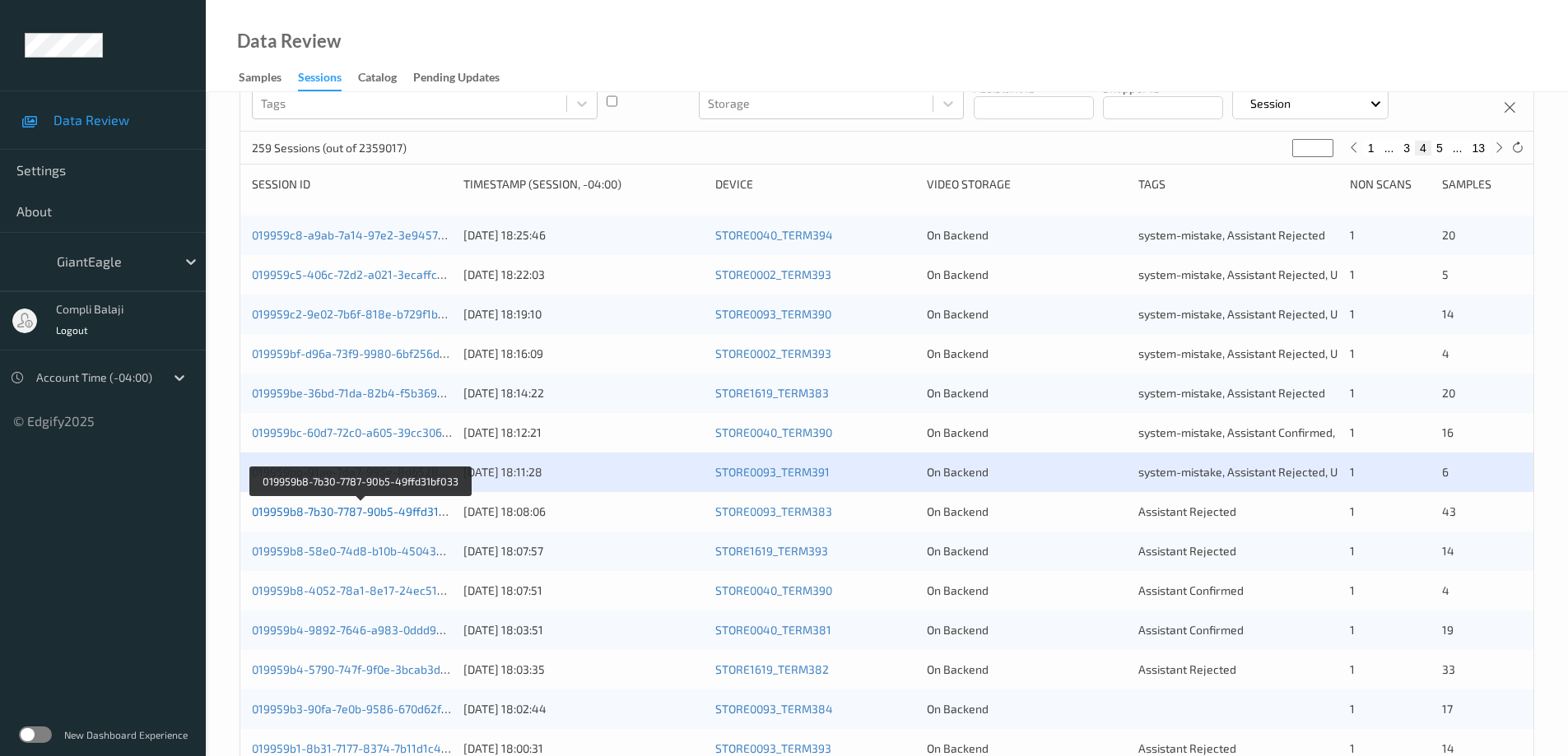
click at [379, 515] on link "019959b8-7b30-7787-90b5-49ffd31bf033" at bounding box center [360, 511] width 218 height 14
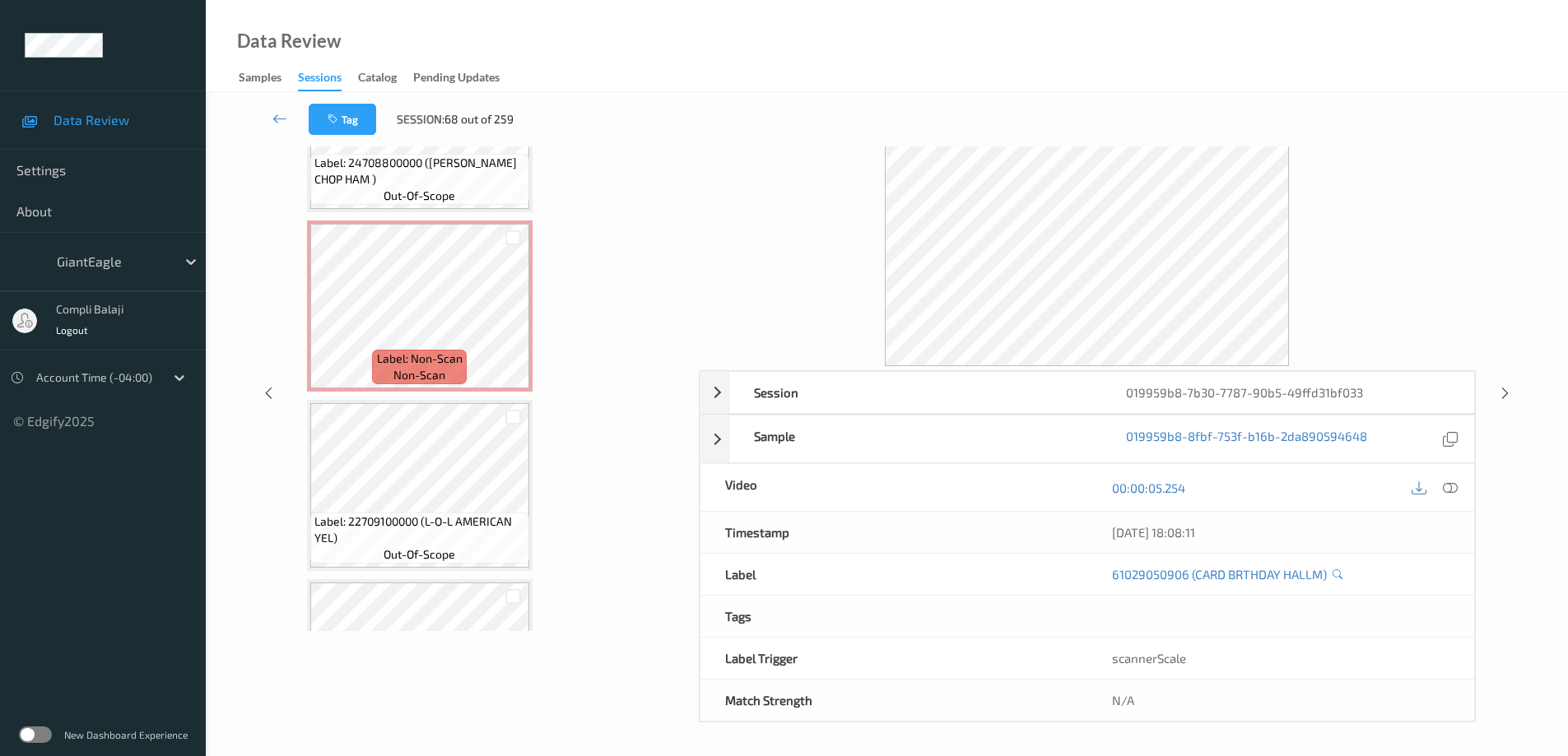
scroll to position [4183, 0]
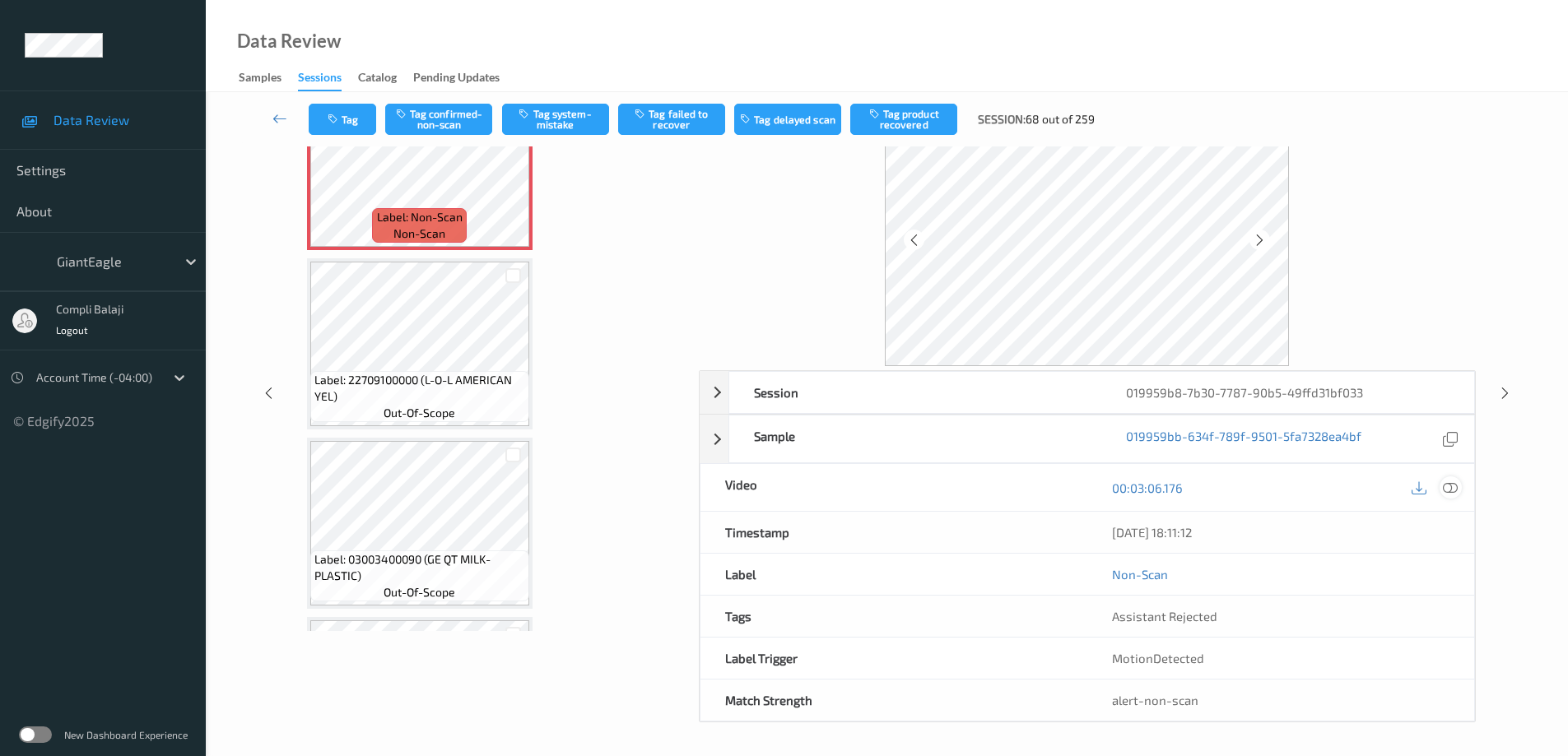
click at [1451, 486] on icon at bounding box center [1450, 486] width 15 height 15
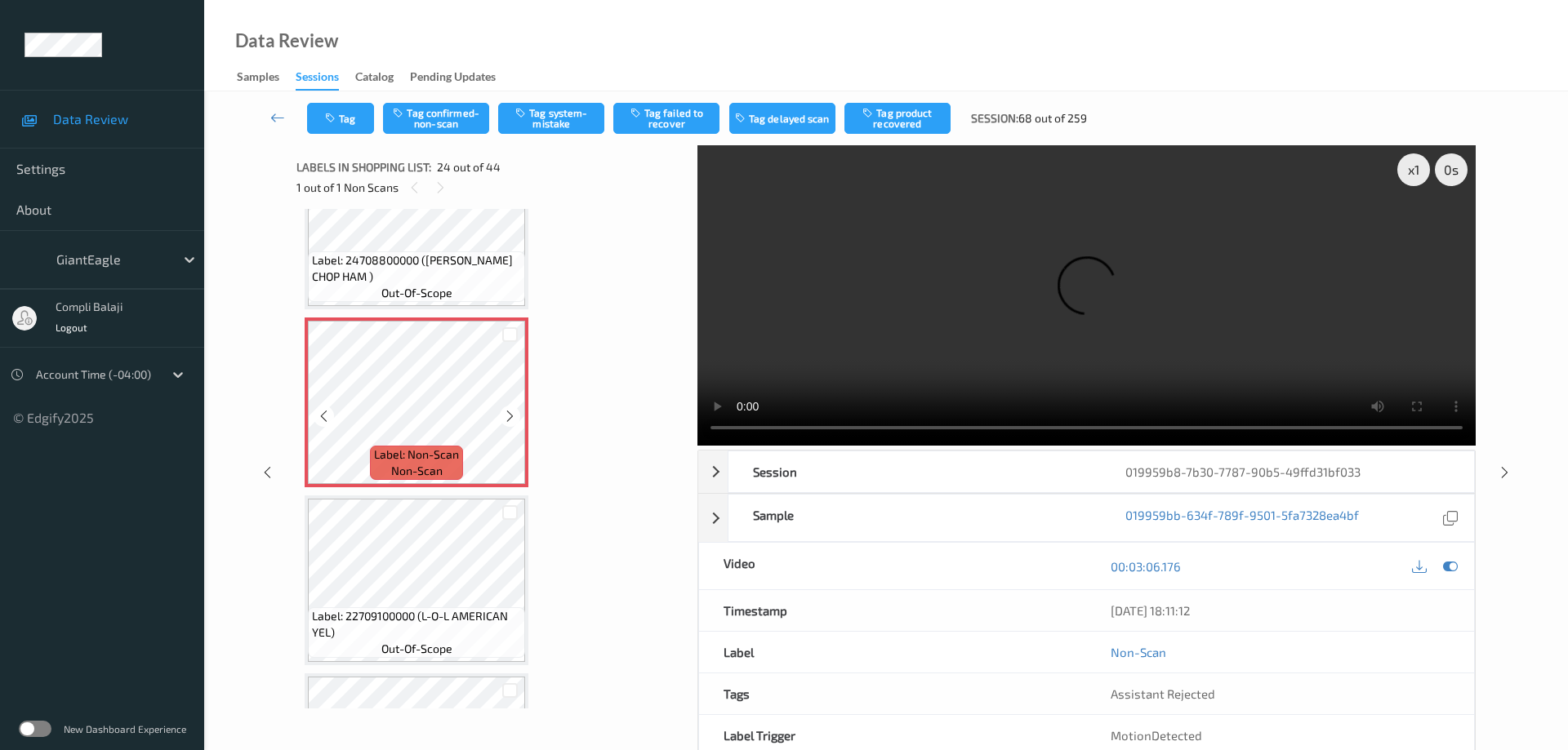
scroll to position [3987, 0]
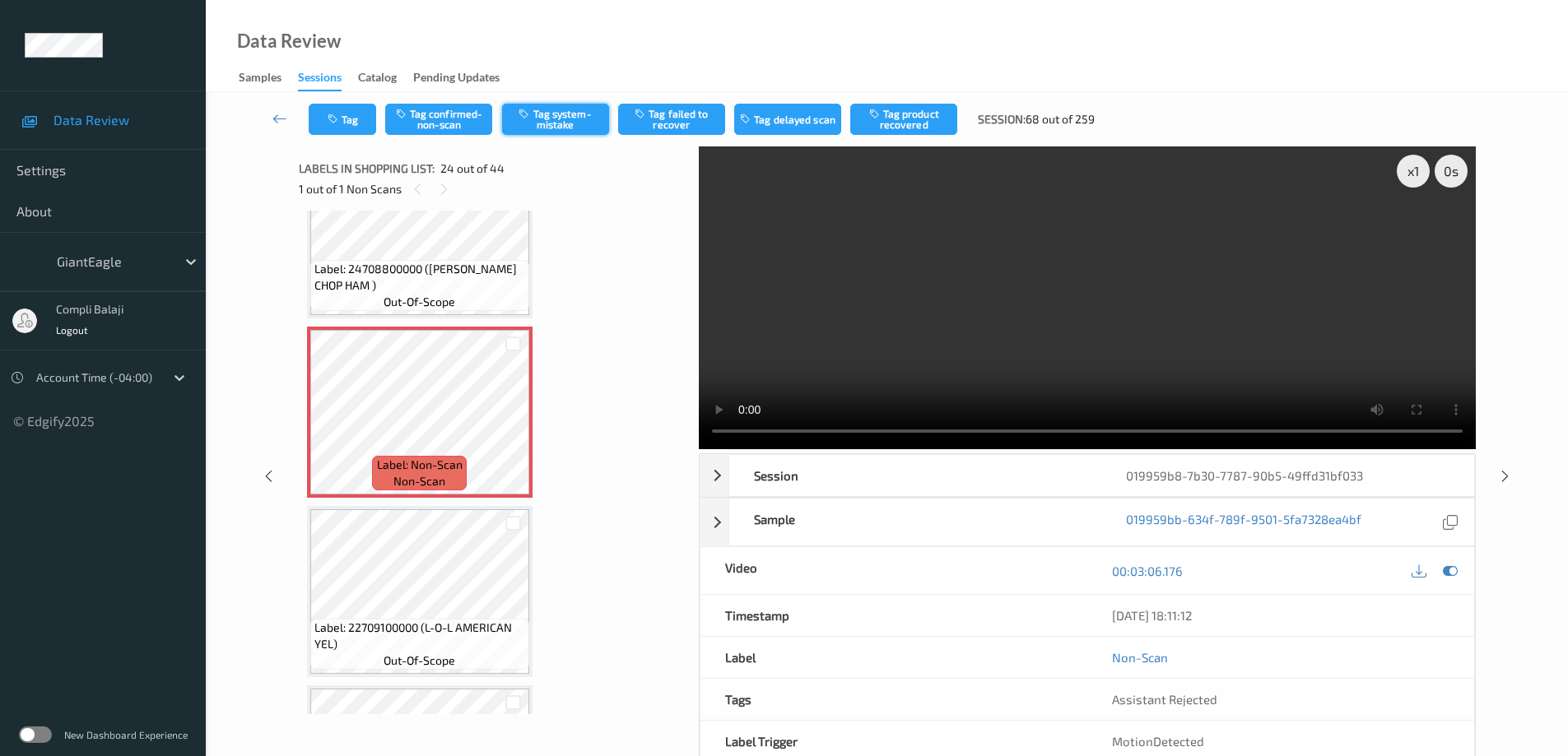
click at [578, 119] on button "Tag system-mistake" at bounding box center [555, 119] width 107 height 32
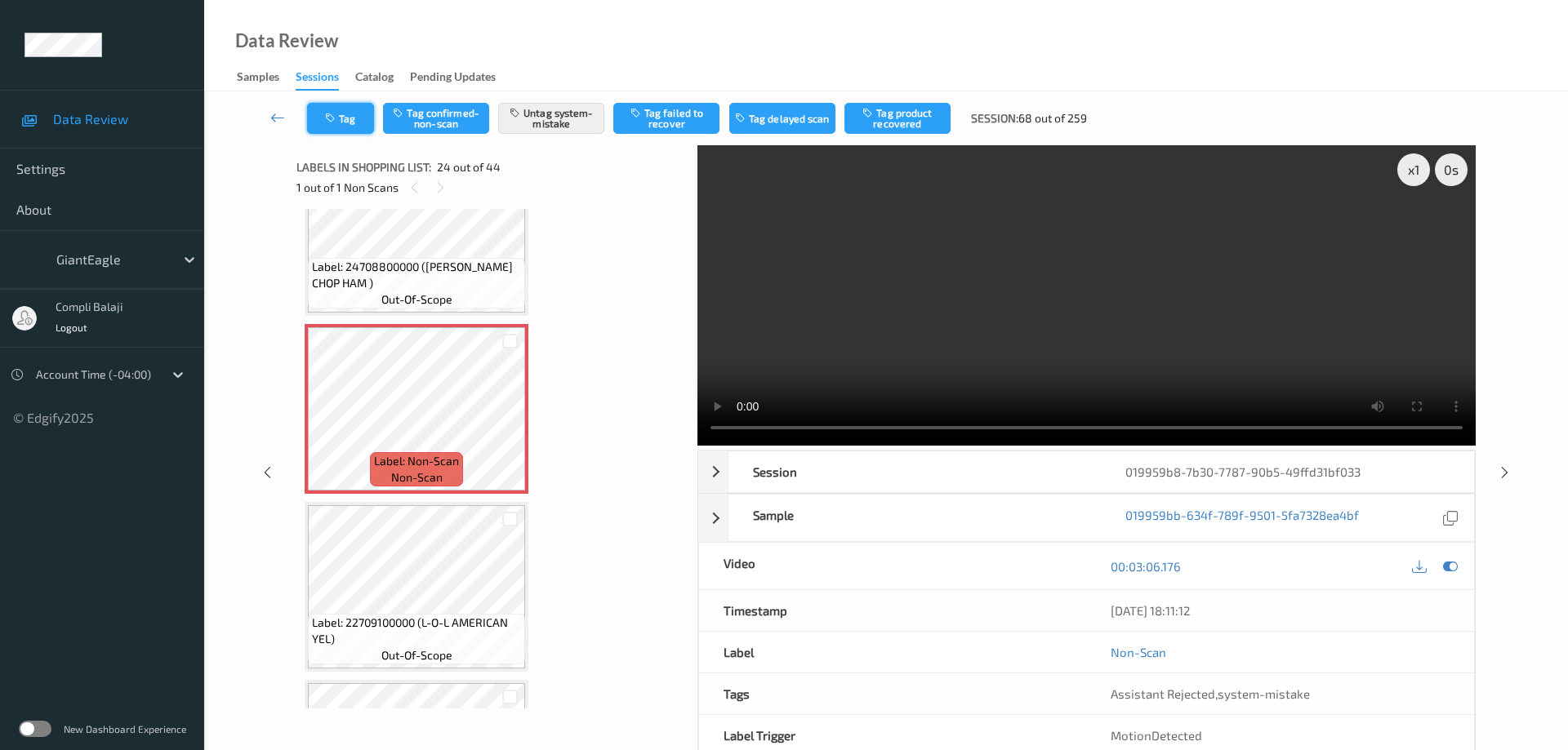
click at [357, 127] on button "Tag" at bounding box center [340, 119] width 67 height 31
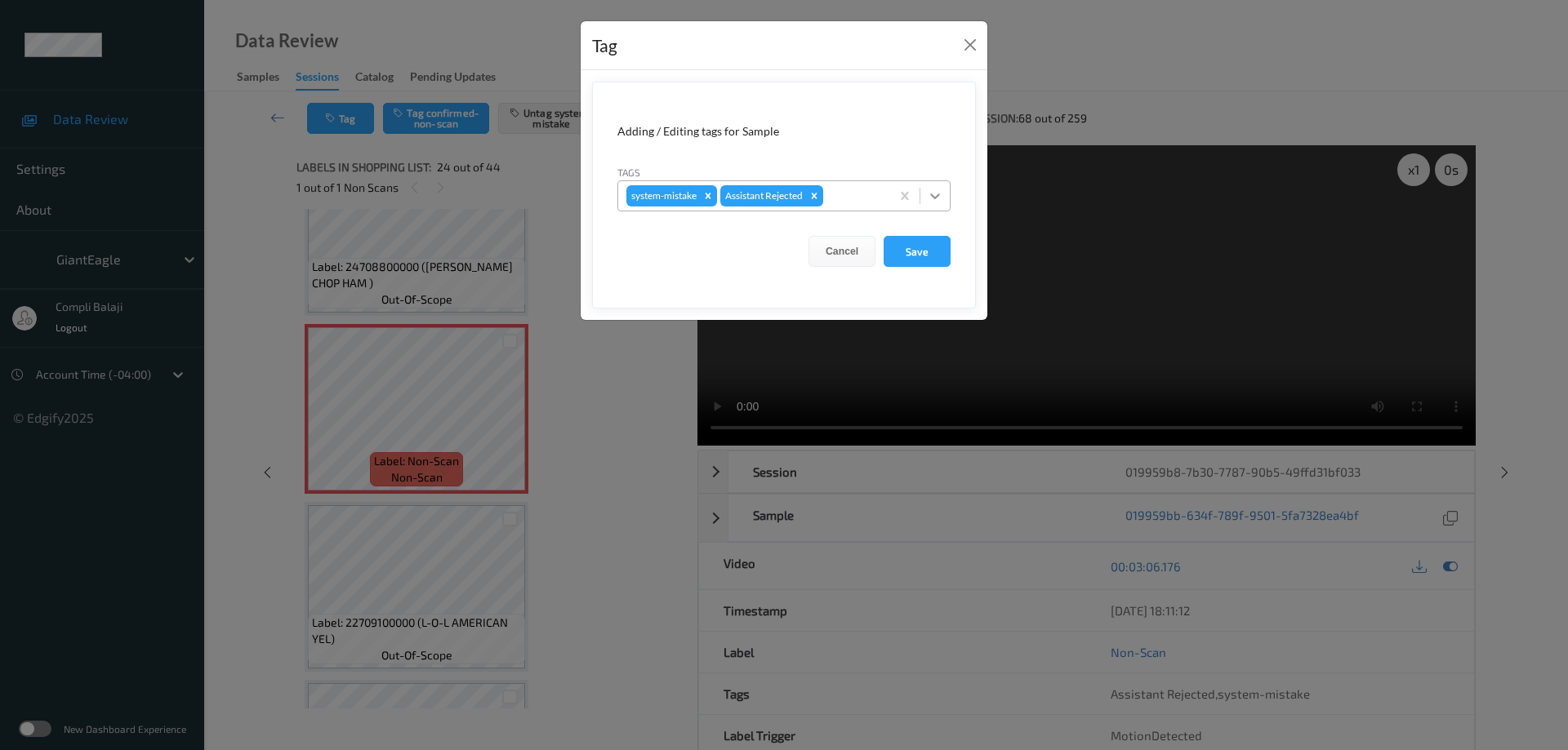
click at [937, 200] on icon at bounding box center [935, 196] width 16 height 16
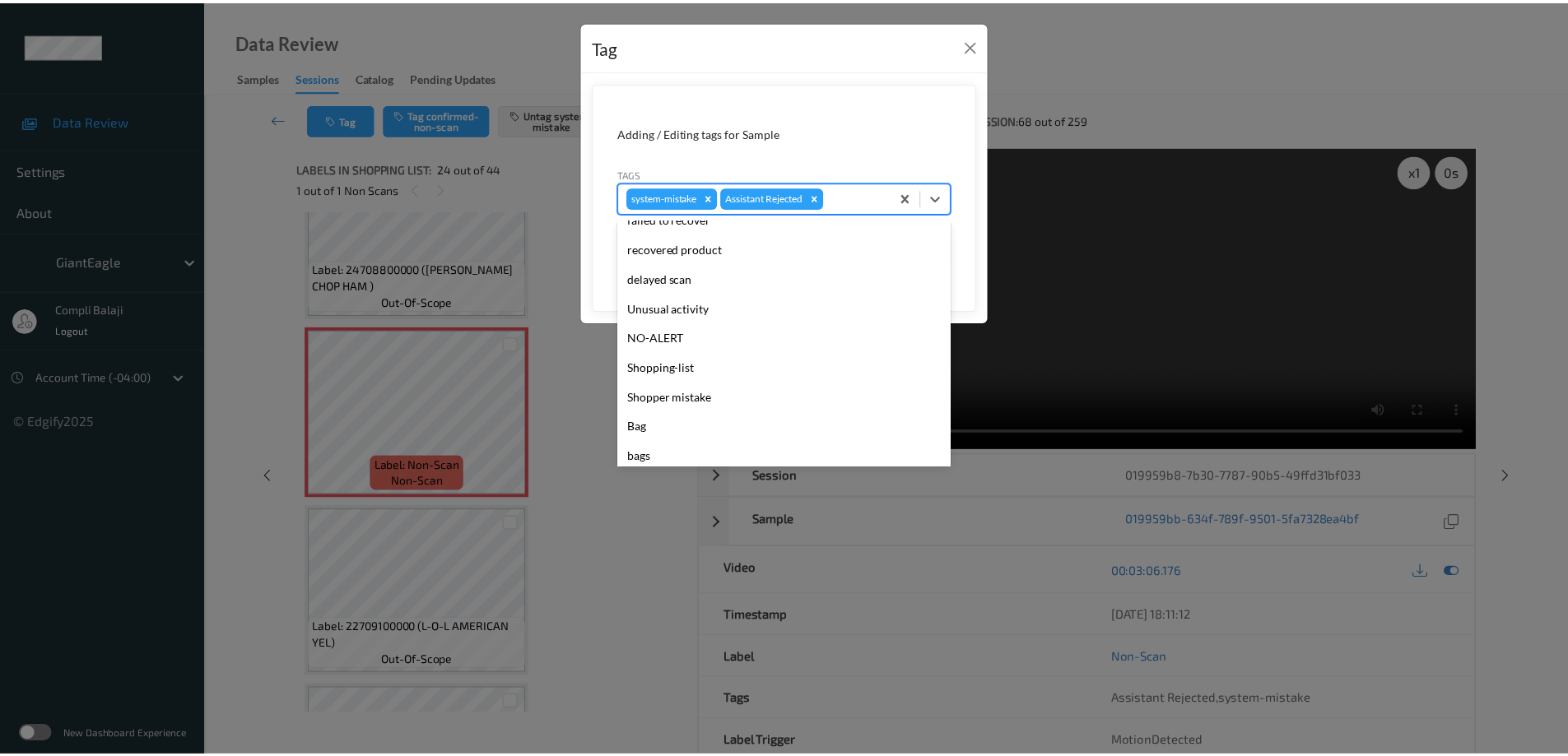
scroll to position [174, 0]
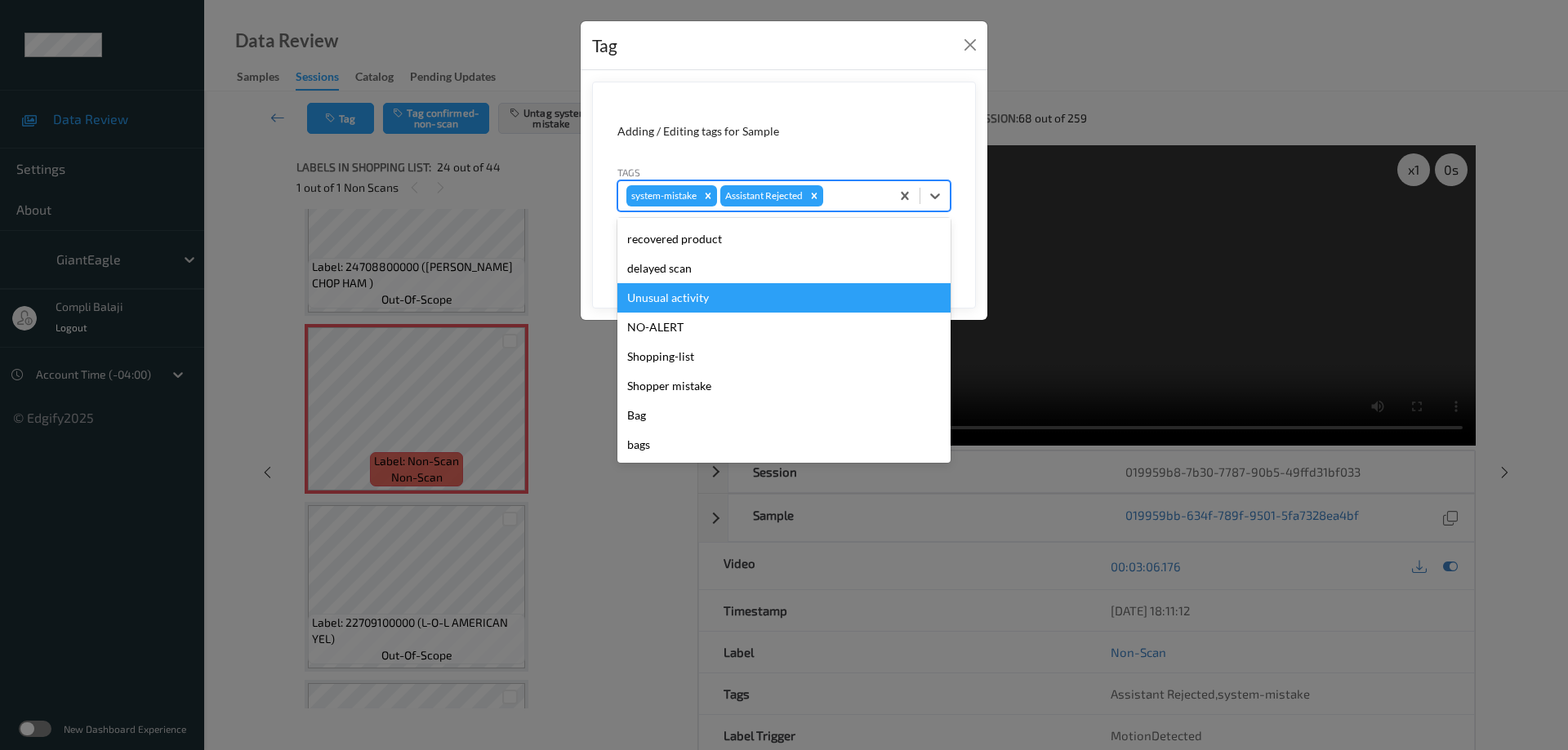
click at [714, 295] on div "Unusual activity" at bounding box center [784, 298] width 334 height 30
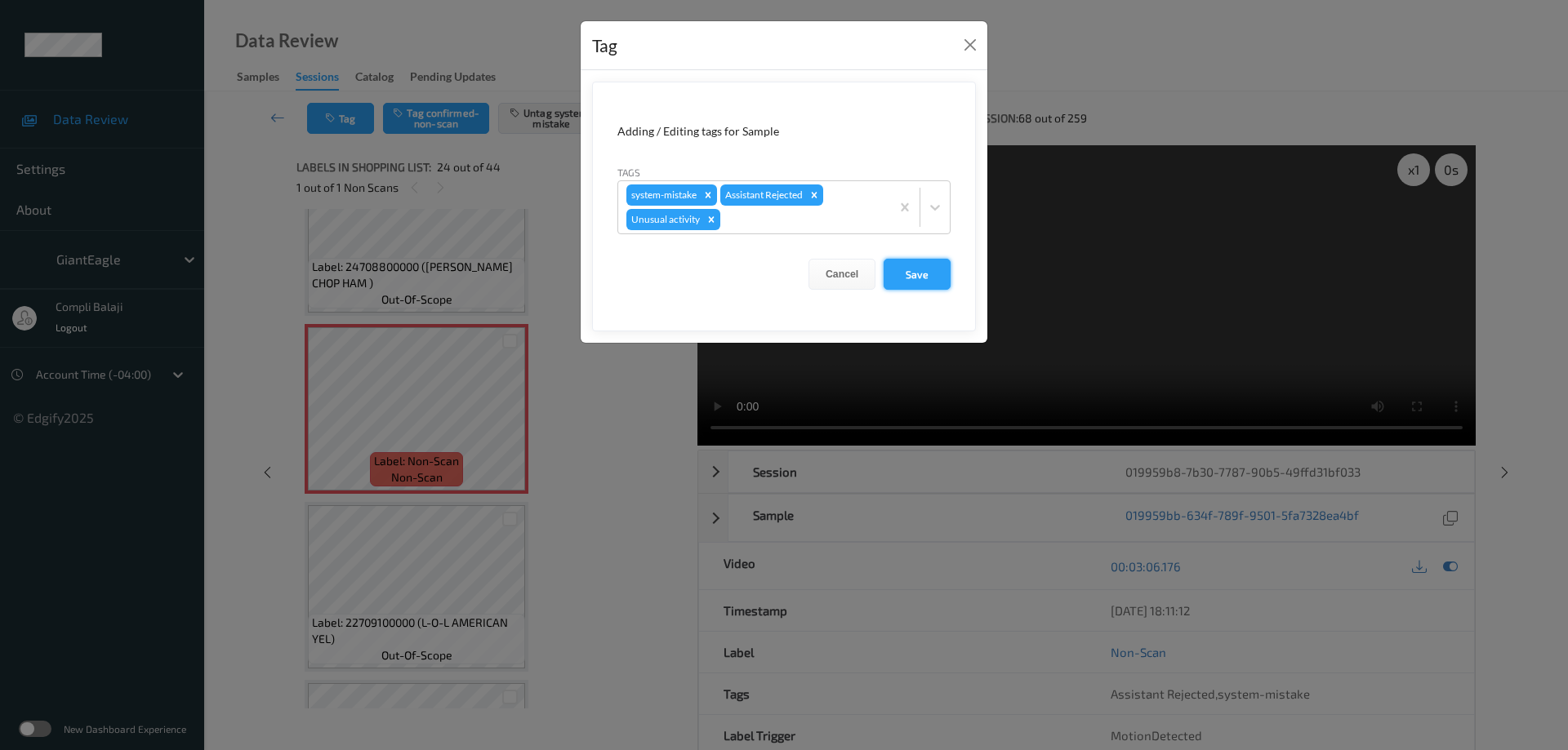
click at [907, 272] on button "Save" at bounding box center [917, 274] width 67 height 31
click at [925, 279] on button "Save" at bounding box center [917, 274] width 67 height 31
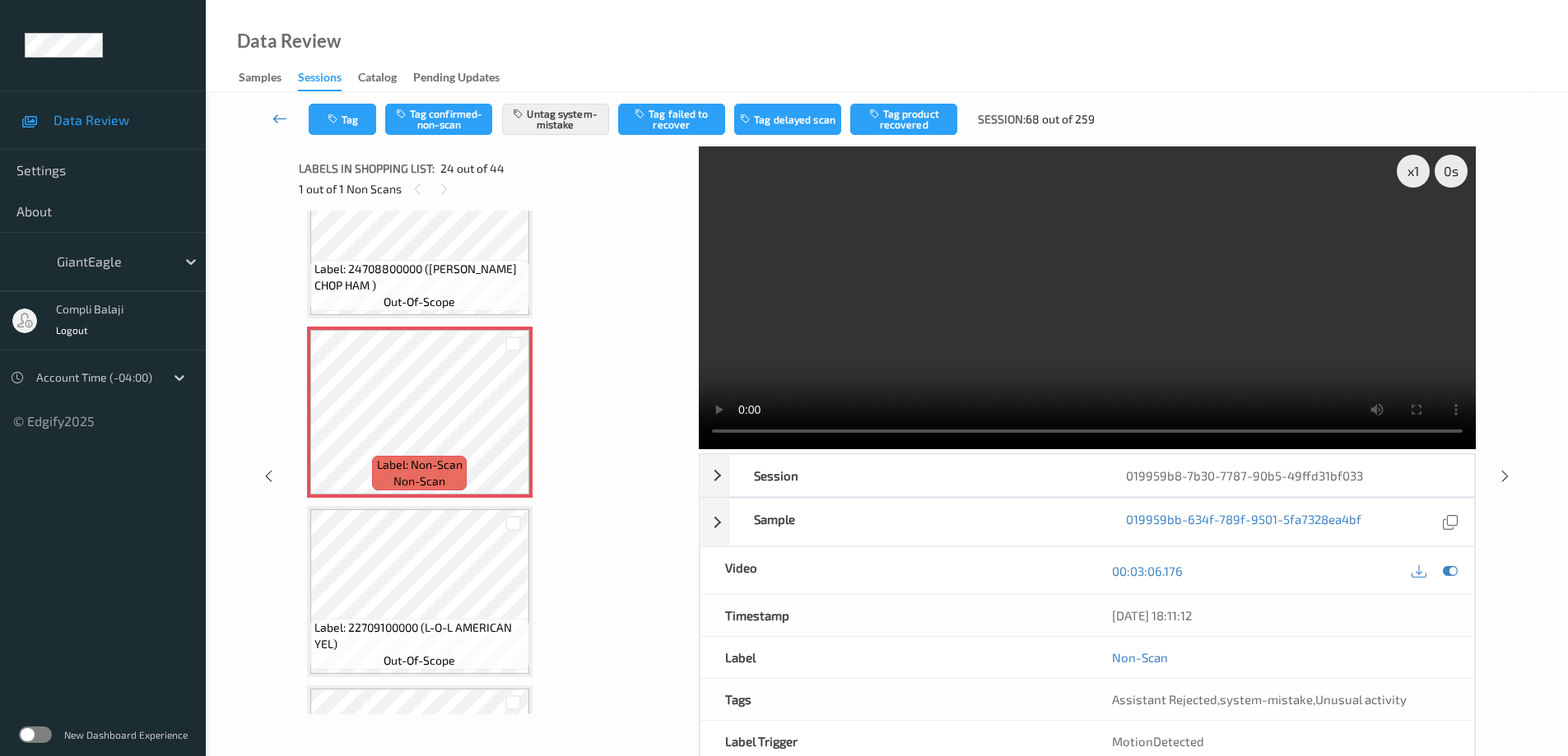
click at [277, 121] on icon at bounding box center [279, 118] width 15 height 16
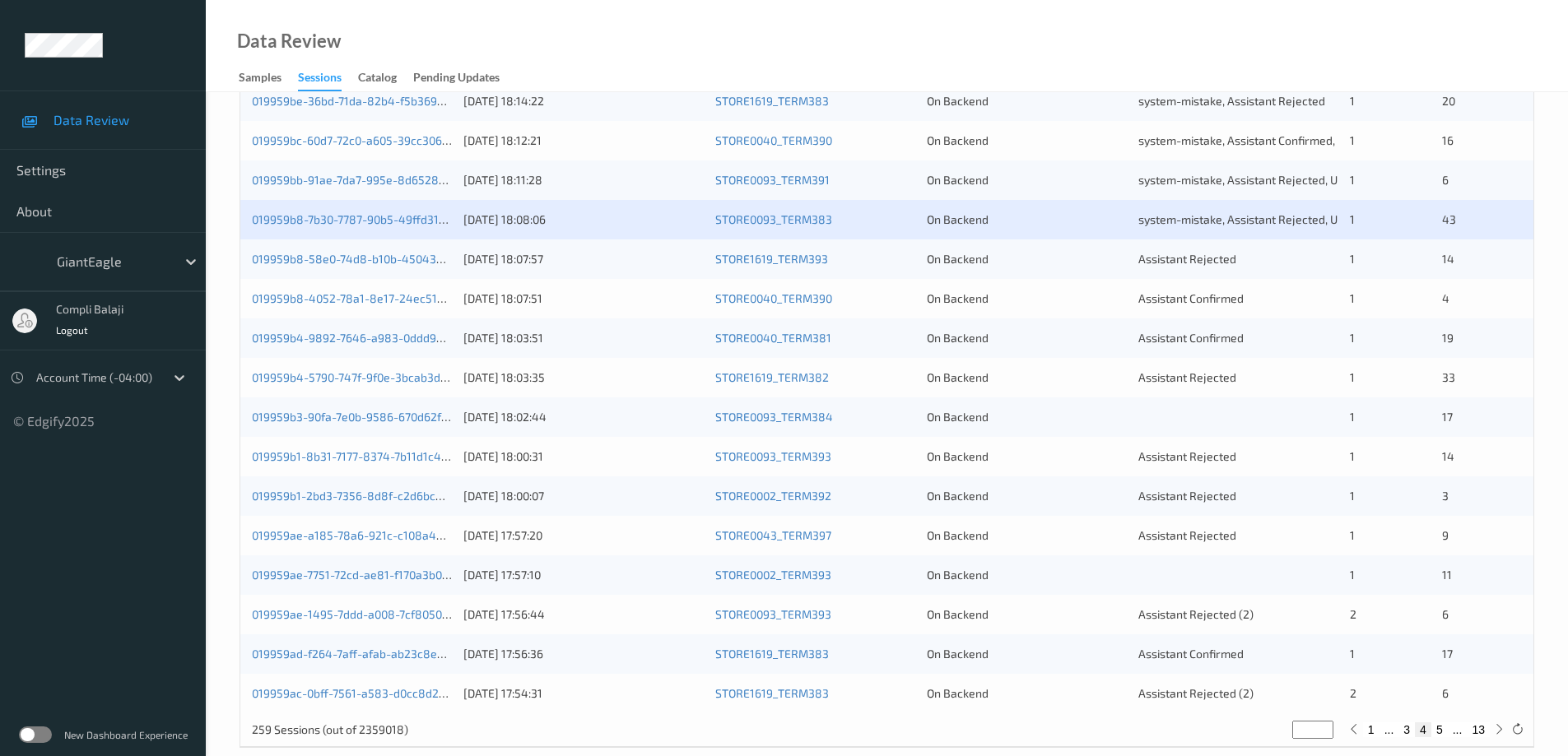
scroll to position [482, 0]
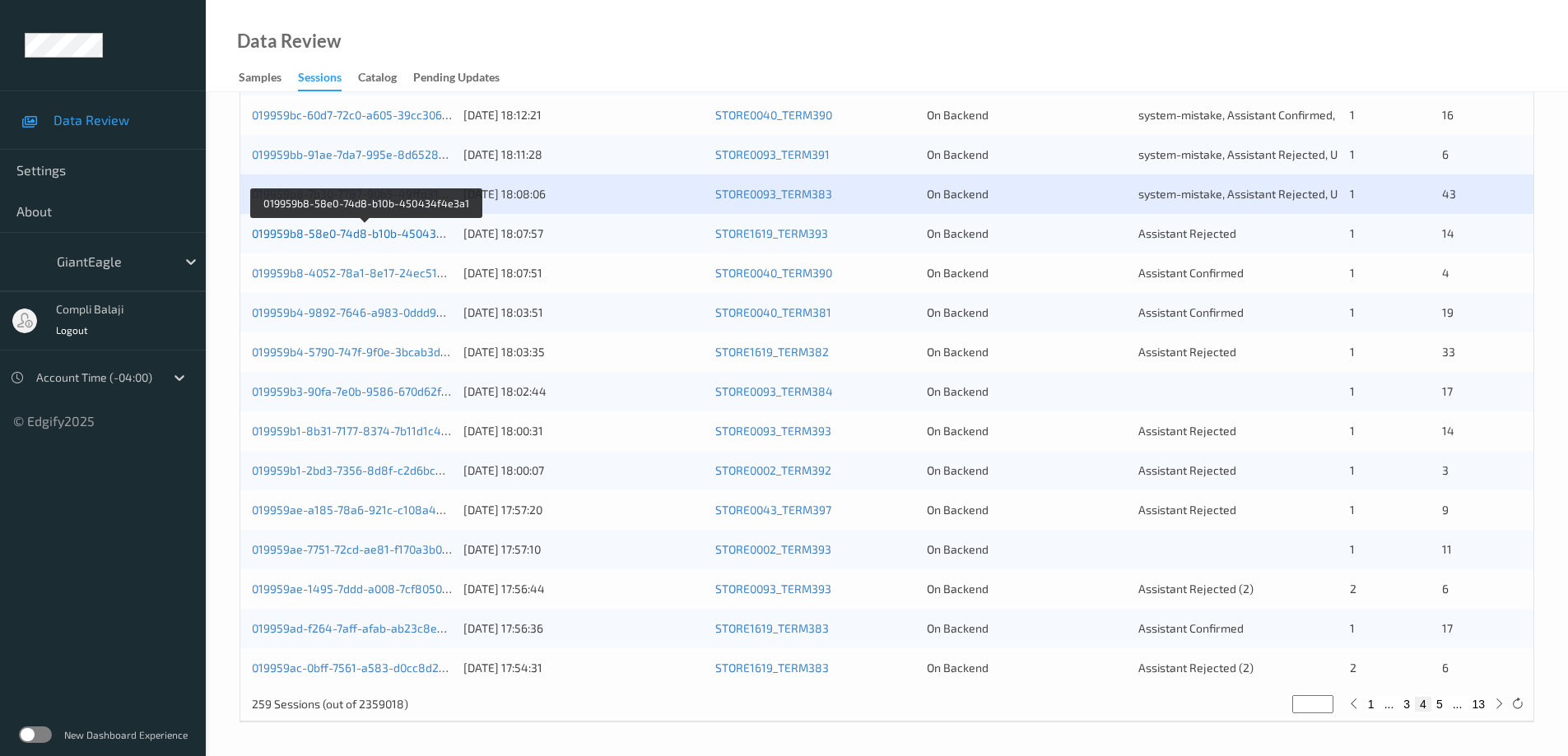
click at [382, 238] on link "019959b8-58e0-74d8-b10b-450434f4e3a1" at bounding box center [365, 233] width 228 height 14
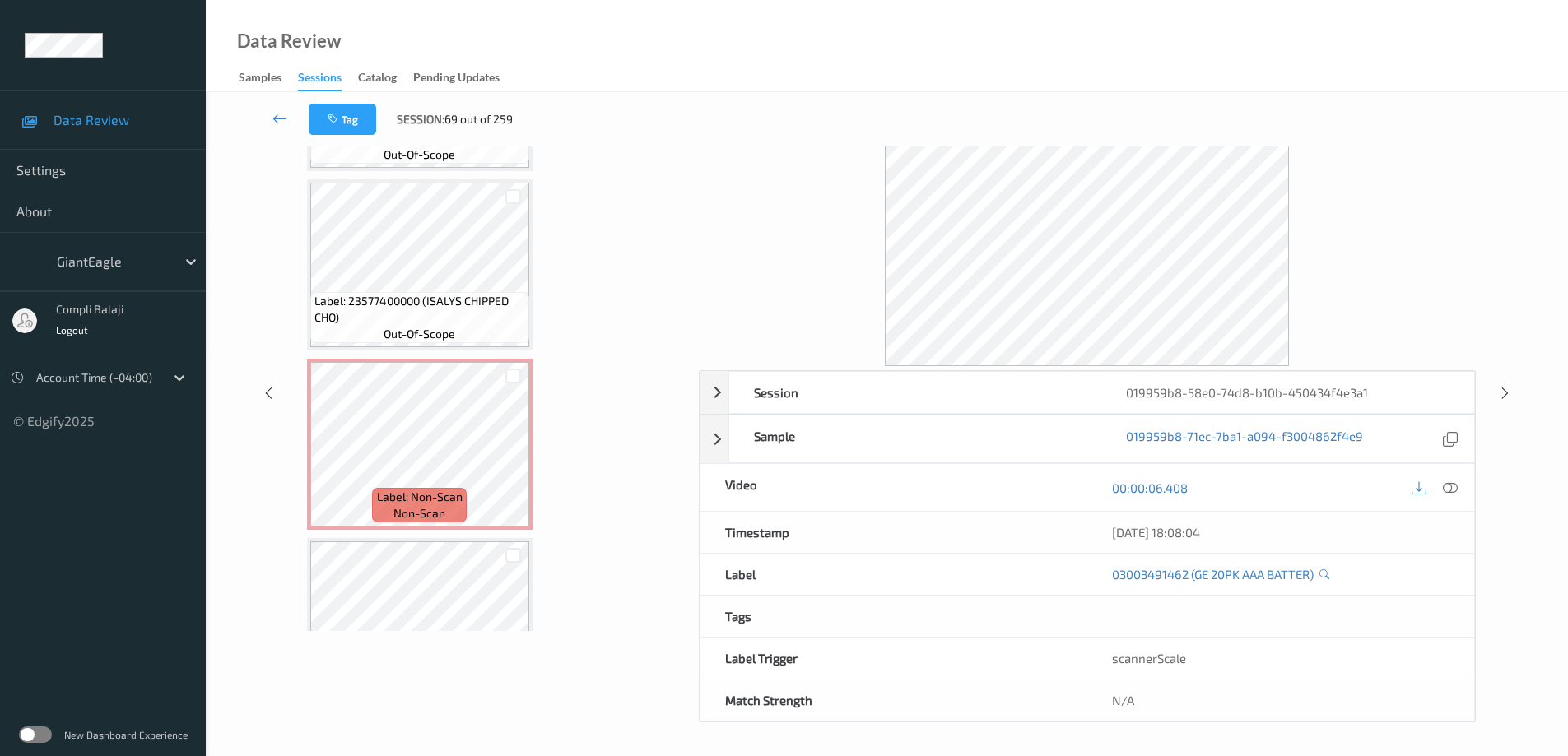
scroll to position [1243, 0]
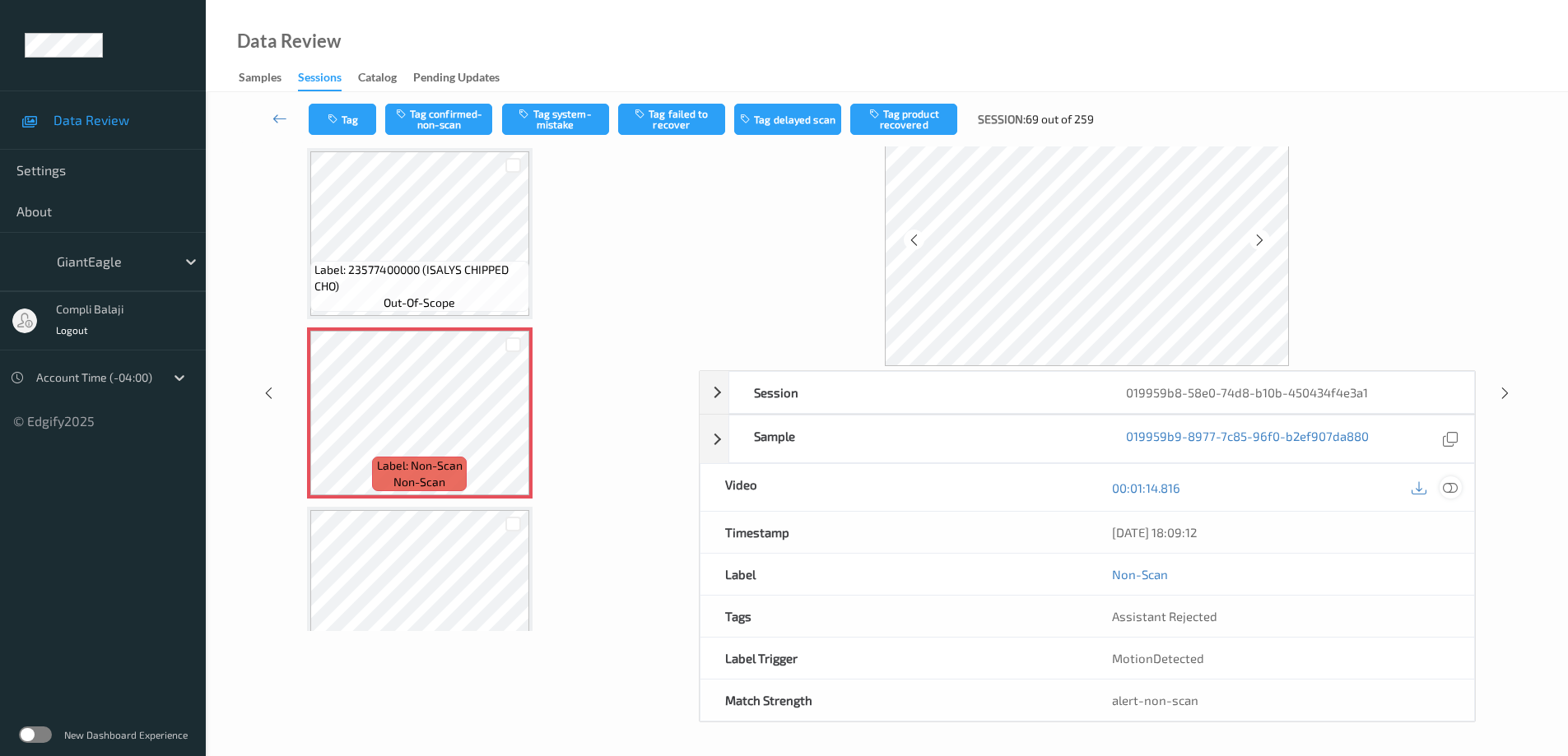
click at [1449, 493] on icon at bounding box center [1450, 486] width 15 height 15
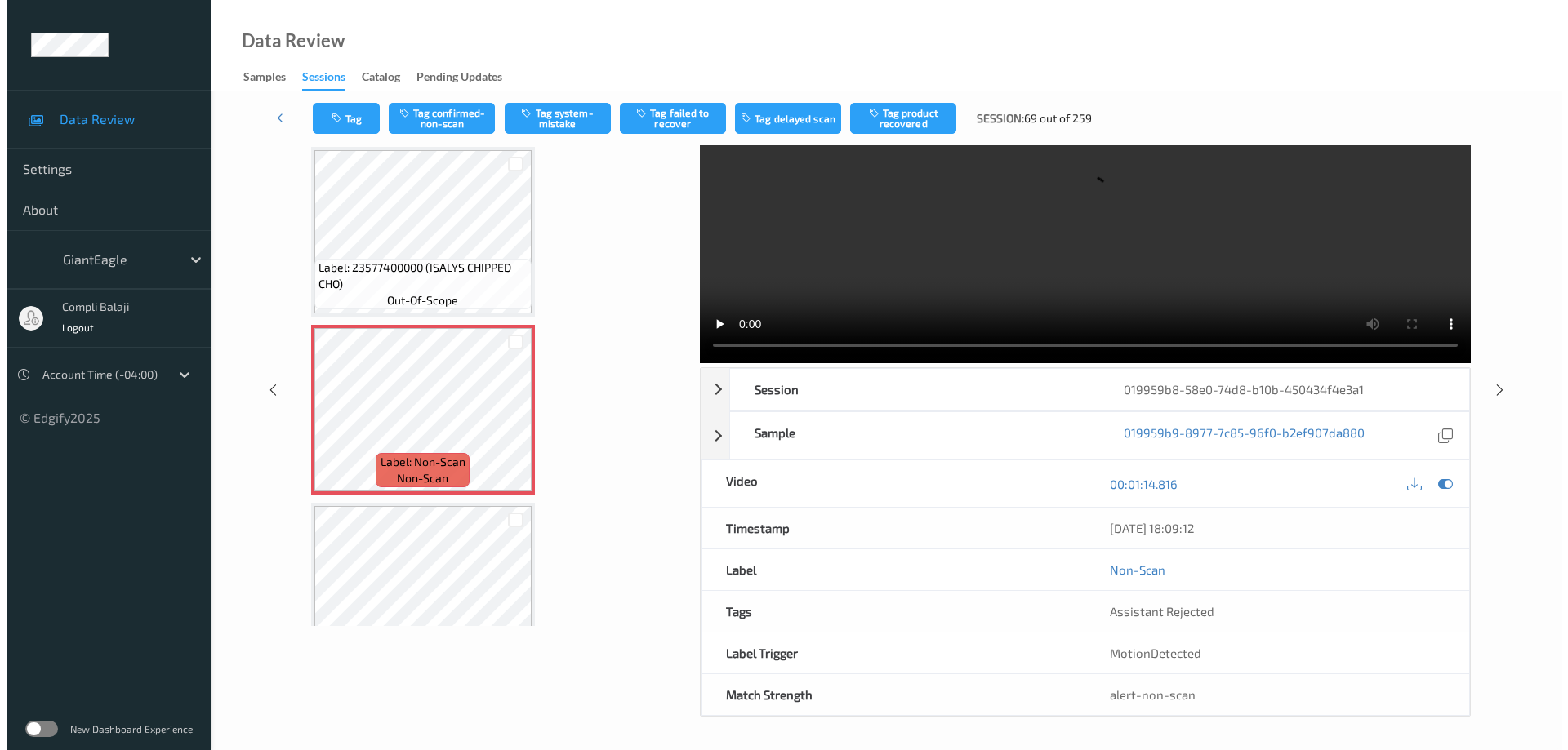
scroll to position [0, 0]
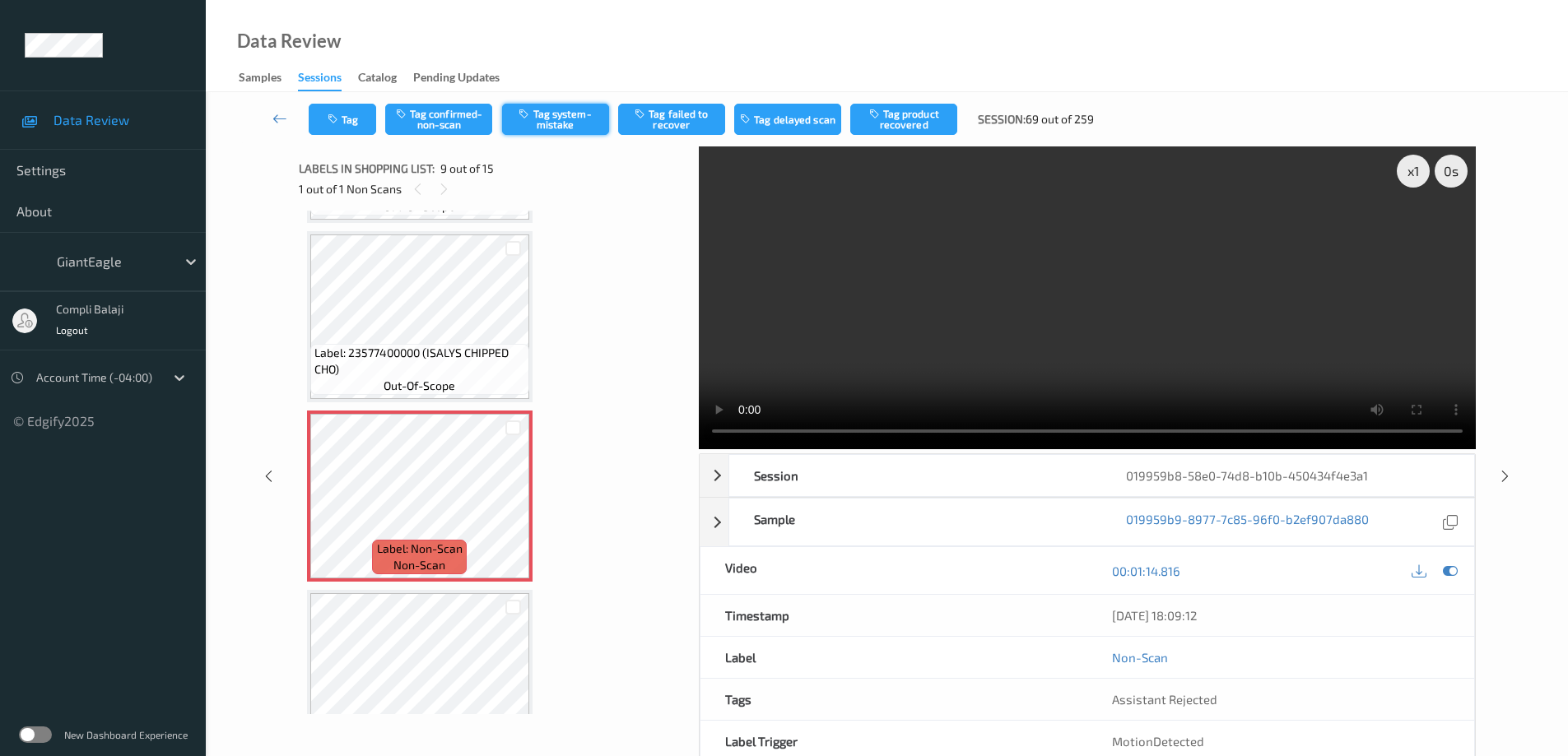
click at [564, 120] on button "Tag system-mistake" at bounding box center [555, 119] width 107 height 32
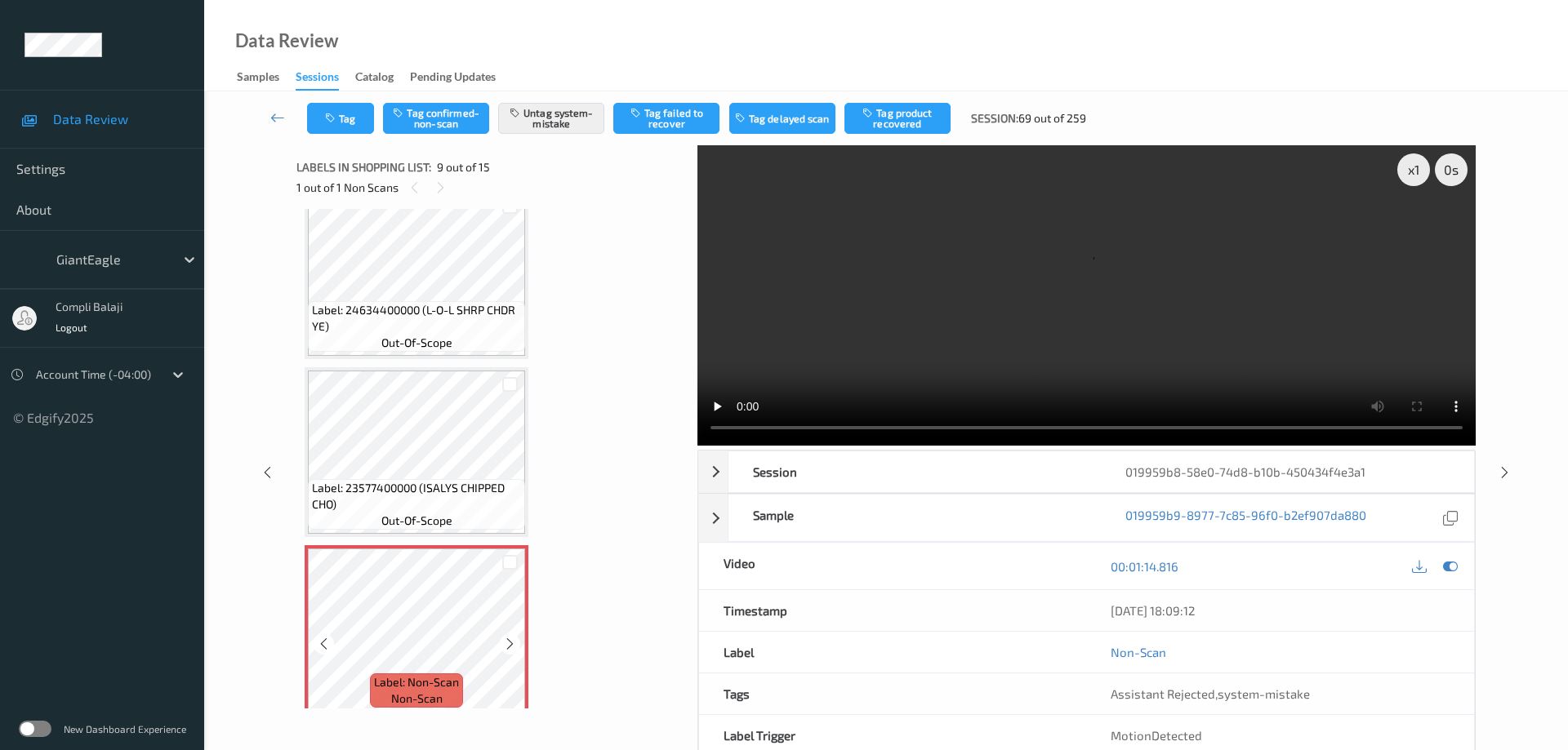
scroll to position [1070, 0]
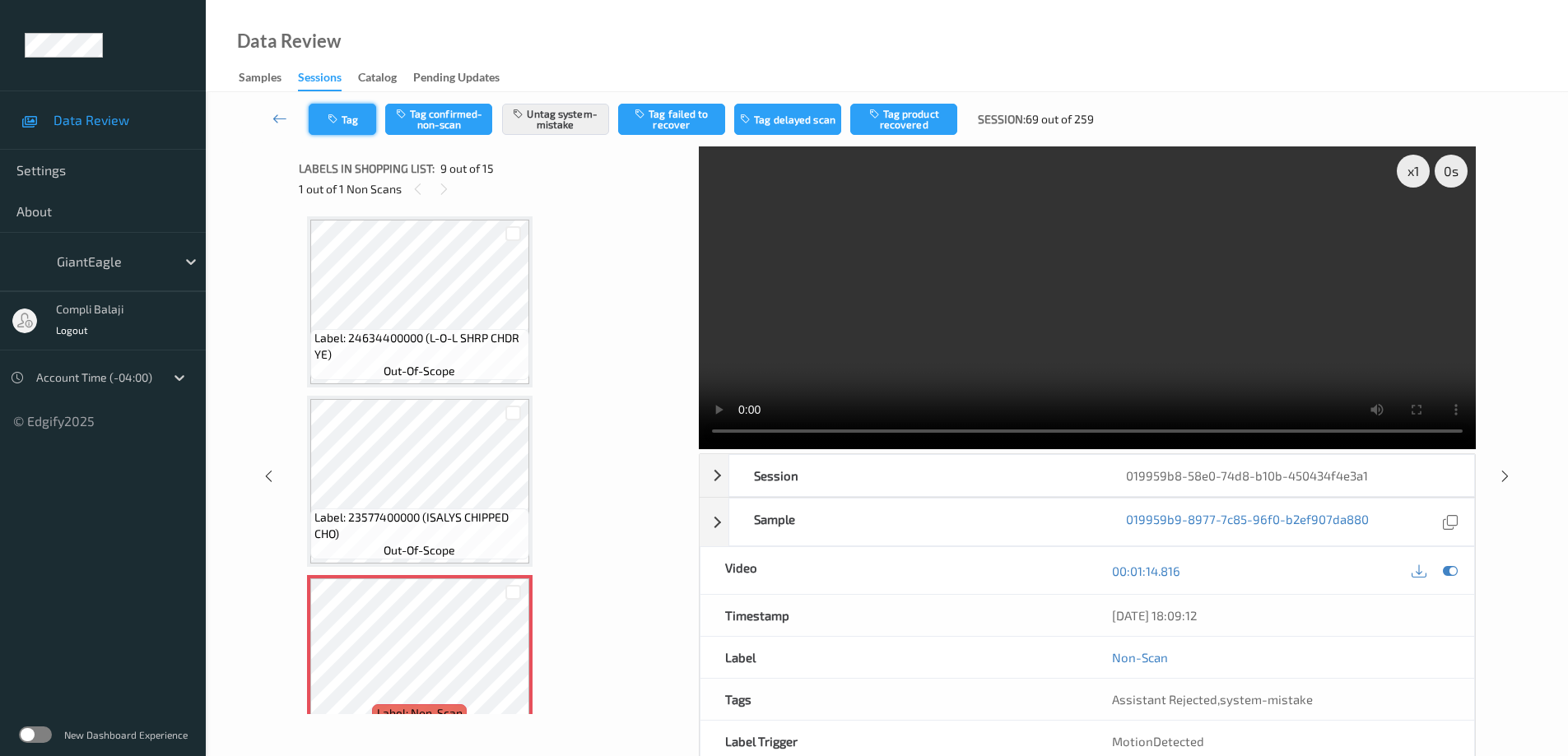
click at [350, 116] on button "Tag" at bounding box center [342, 119] width 67 height 32
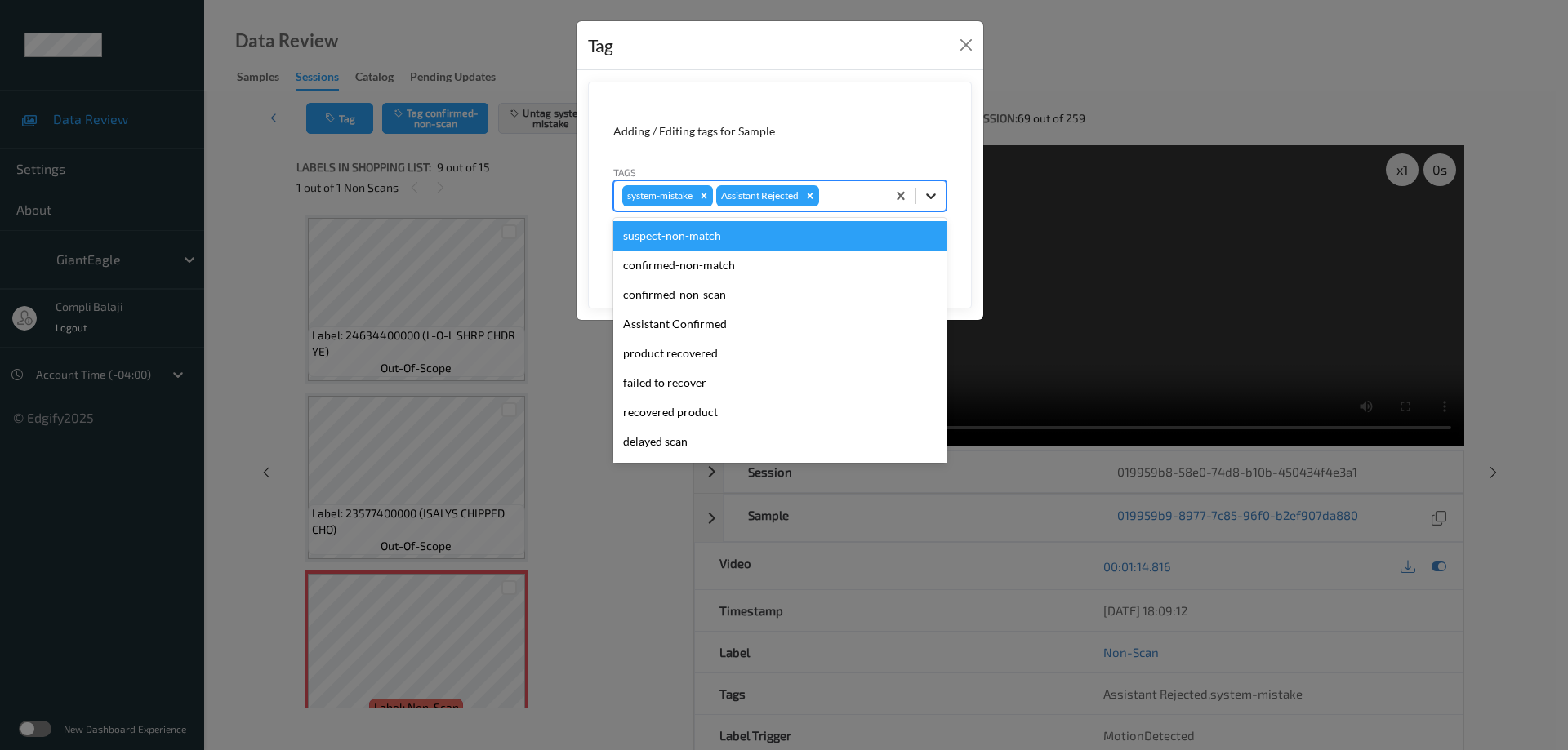
click at [937, 195] on icon at bounding box center [930, 196] width 16 height 16
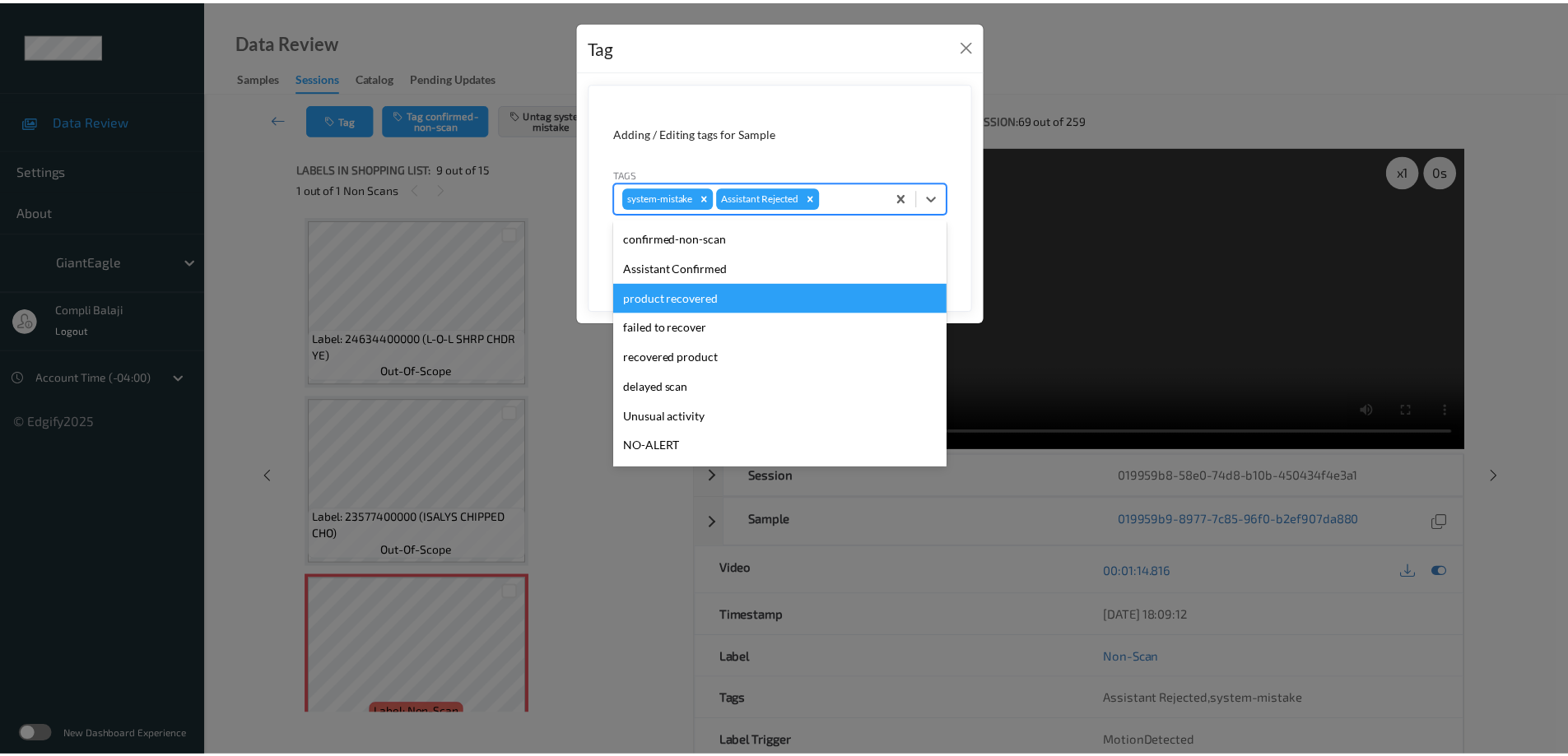
scroll to position [82, 0]
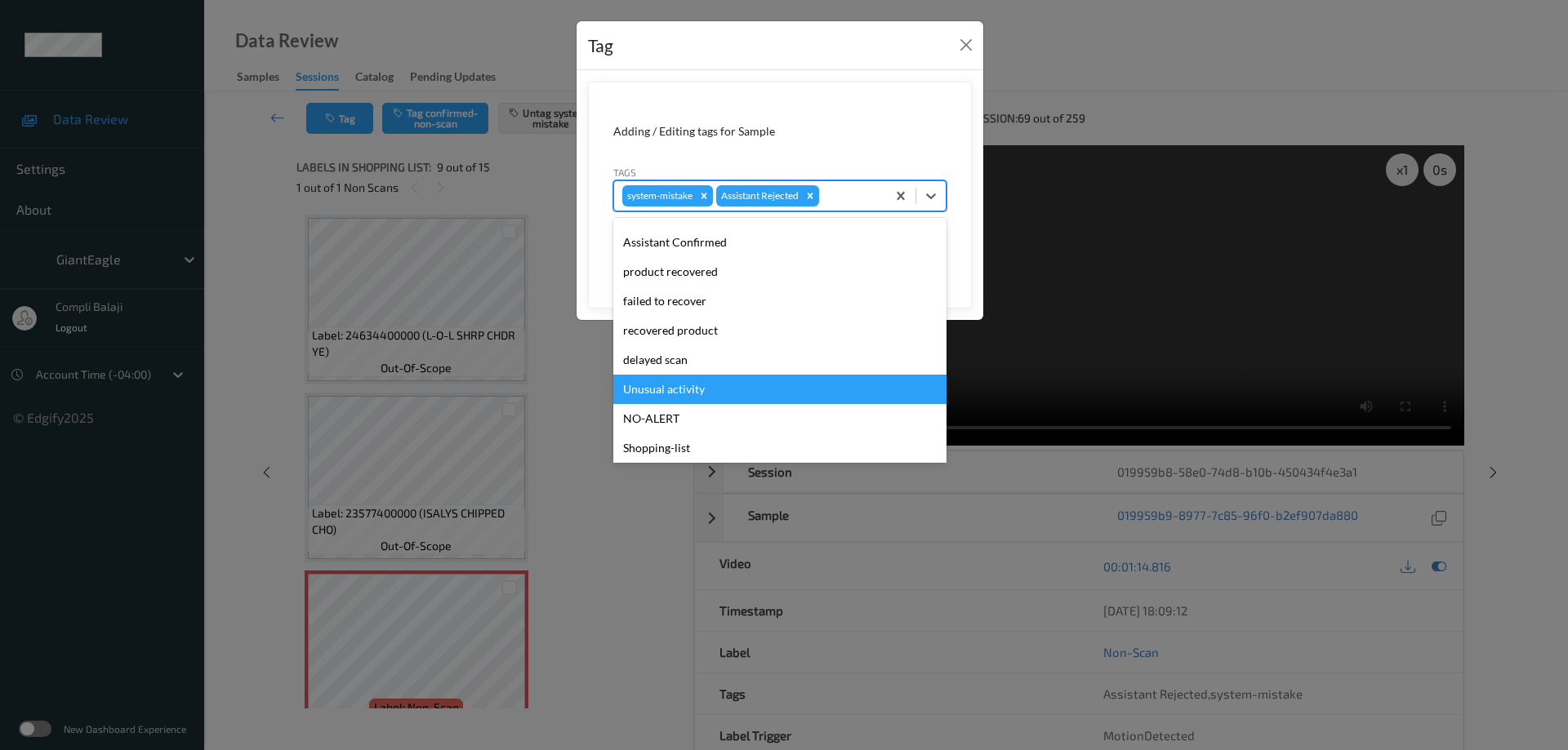
click at [688, 389] on div "Unusual activity" at bounding box center [780, 389] width 334 height 30
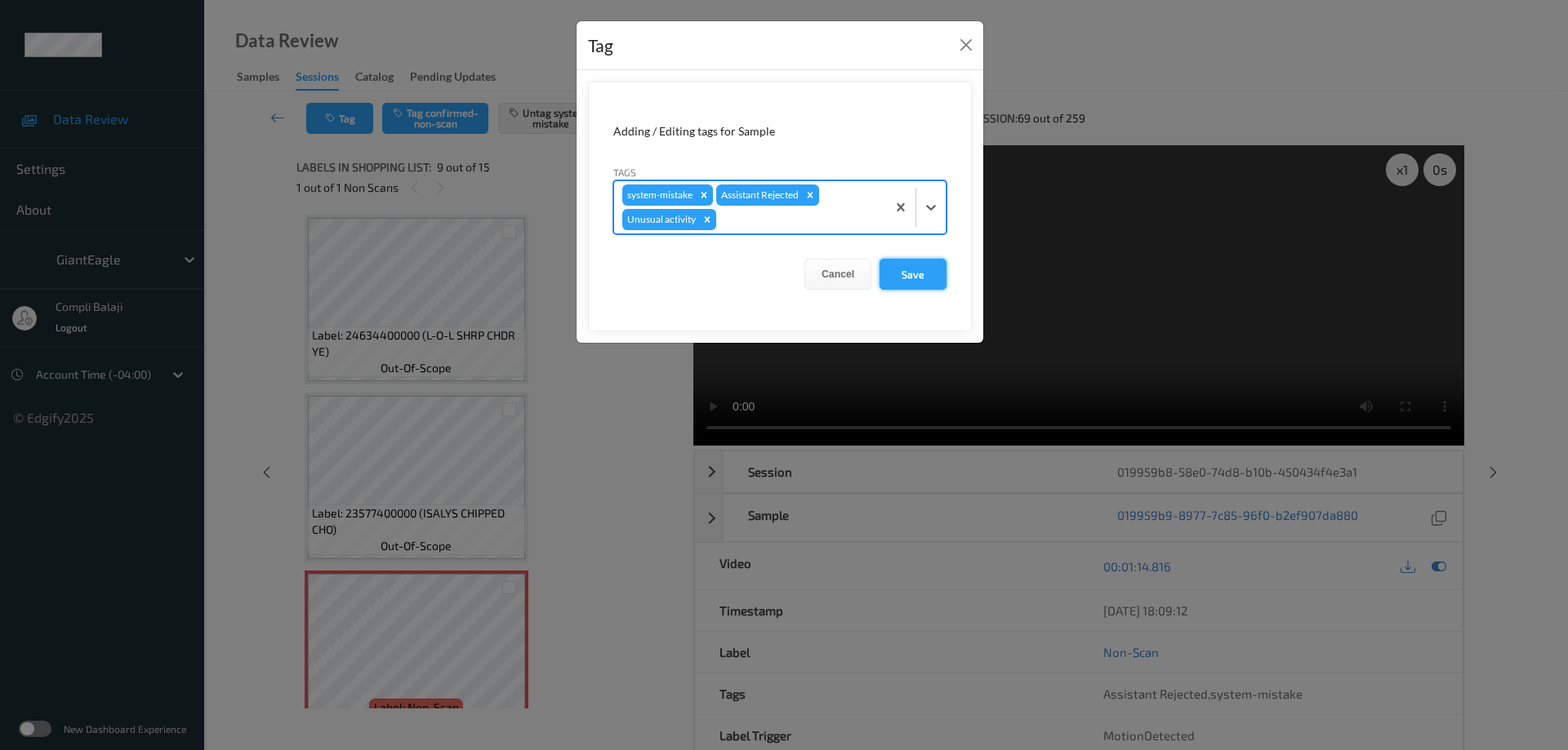
click at [925, 280] on button "Save" at bounding box center [913, 274] width 67 height 31
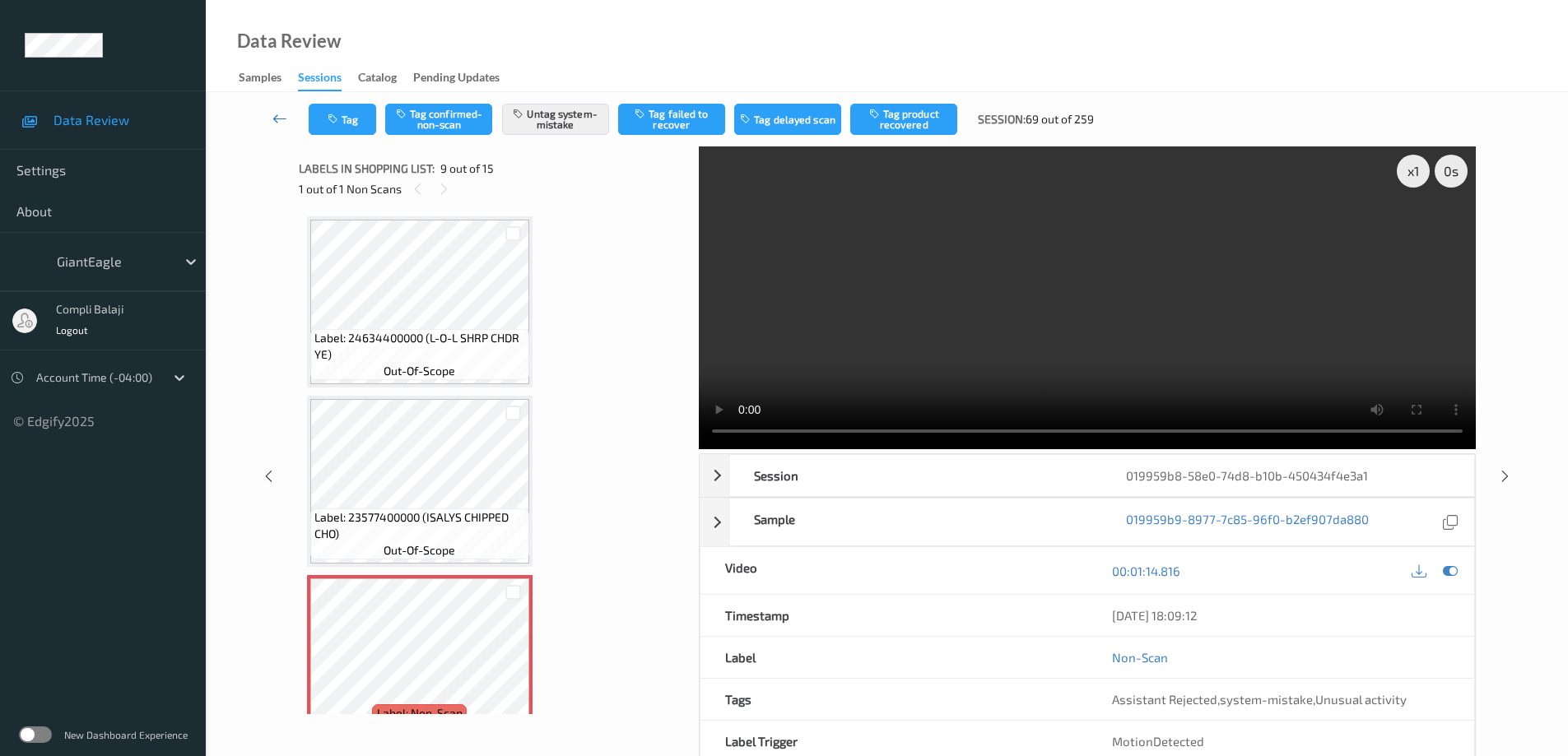
click at [276, 121] on icon at bounding box center [279, 118] width 15 height 16
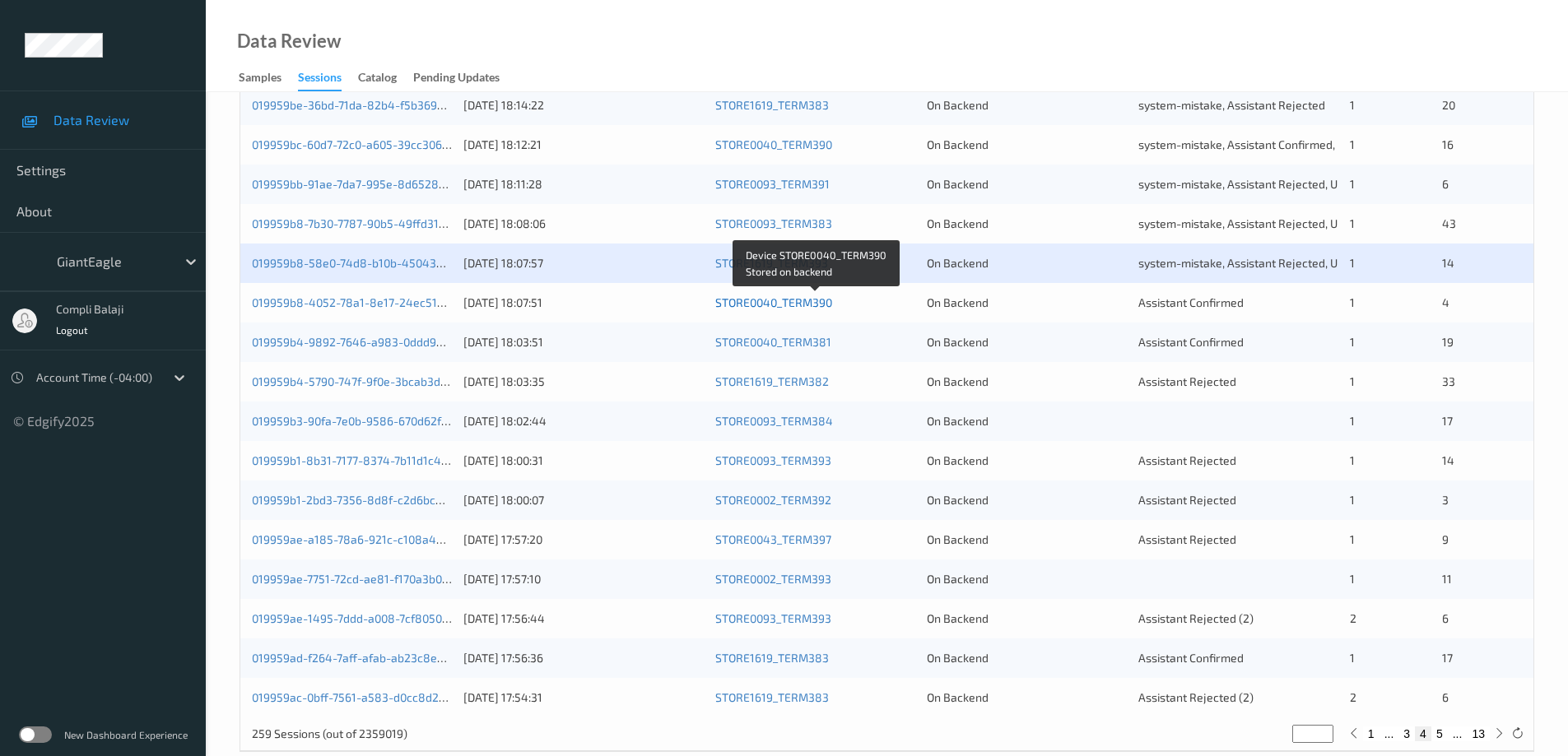
scroll to position [482, 0]
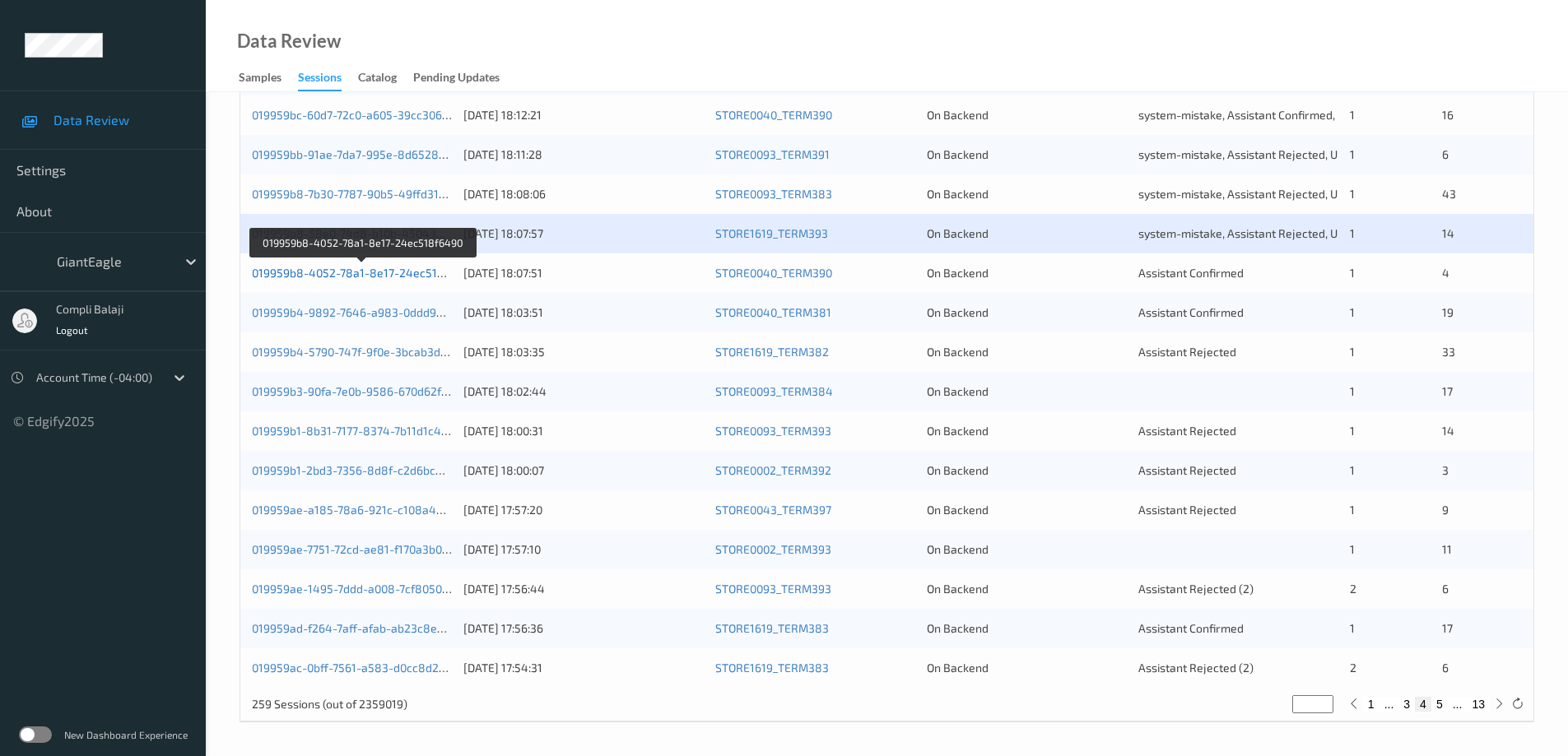
click at [407, 276] on link "019959b8-4052-78a1-8e17-24ec518f6490" at bounding box center [364, 273] width 224 height 14
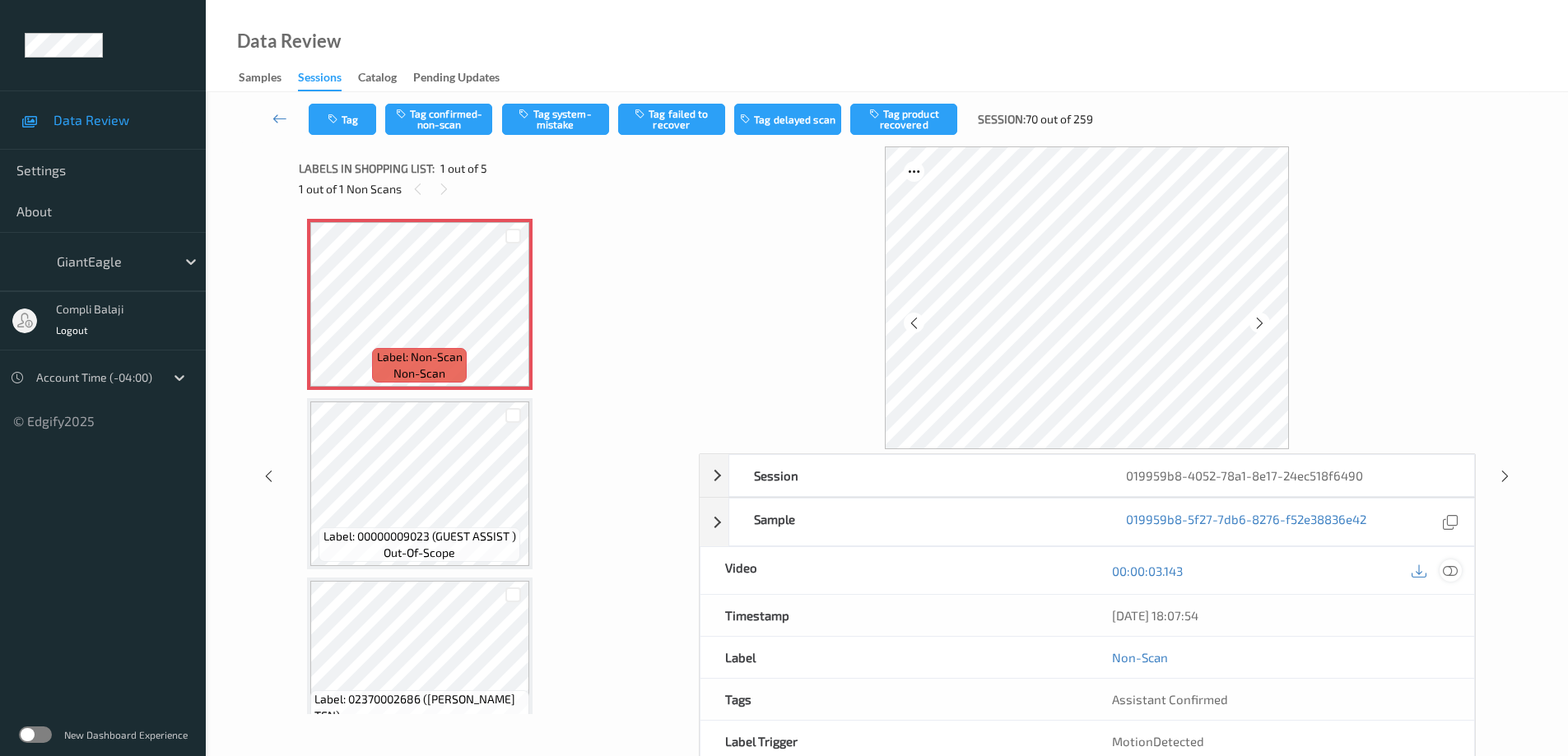
click at [1451, 577] on icon at bounding box center [1450, 570] width 15 height 15
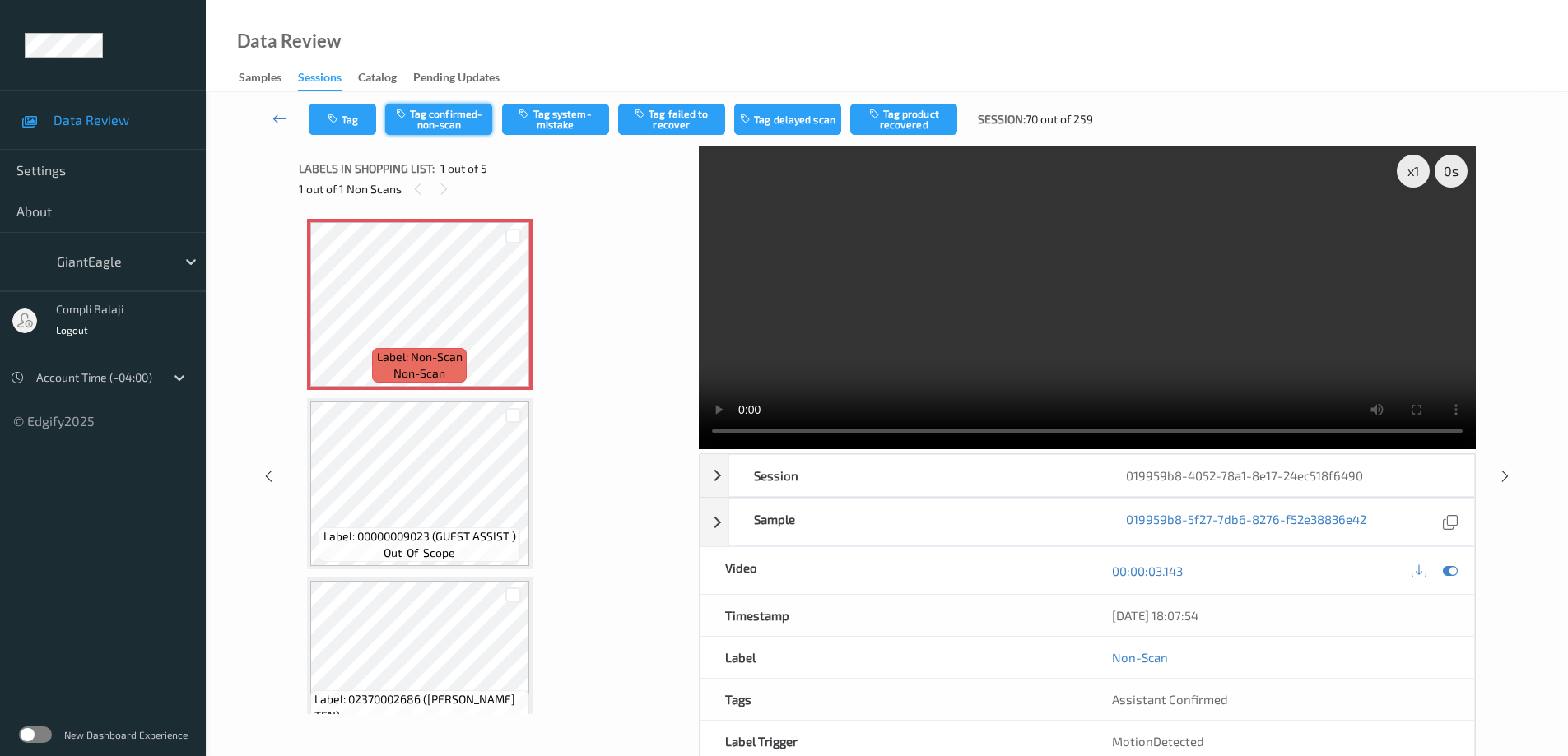
click at [454, 119] on button "Tag confirmed-non-scan" at bounding box center [438, 119] width 107 height 32
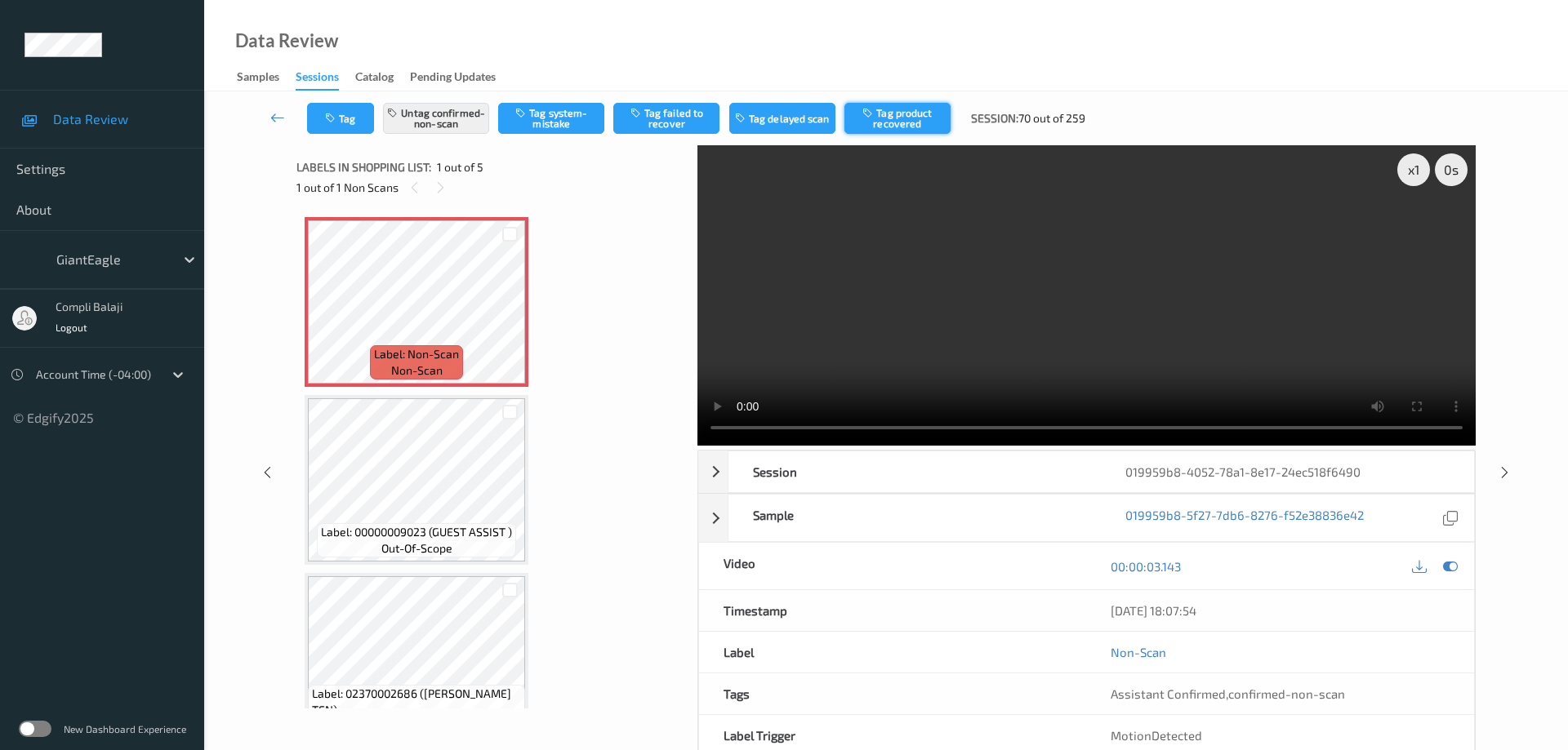
click at [926, 126] on button "Tag product recovered" at bounding box center [897, 119] width 106 height 31
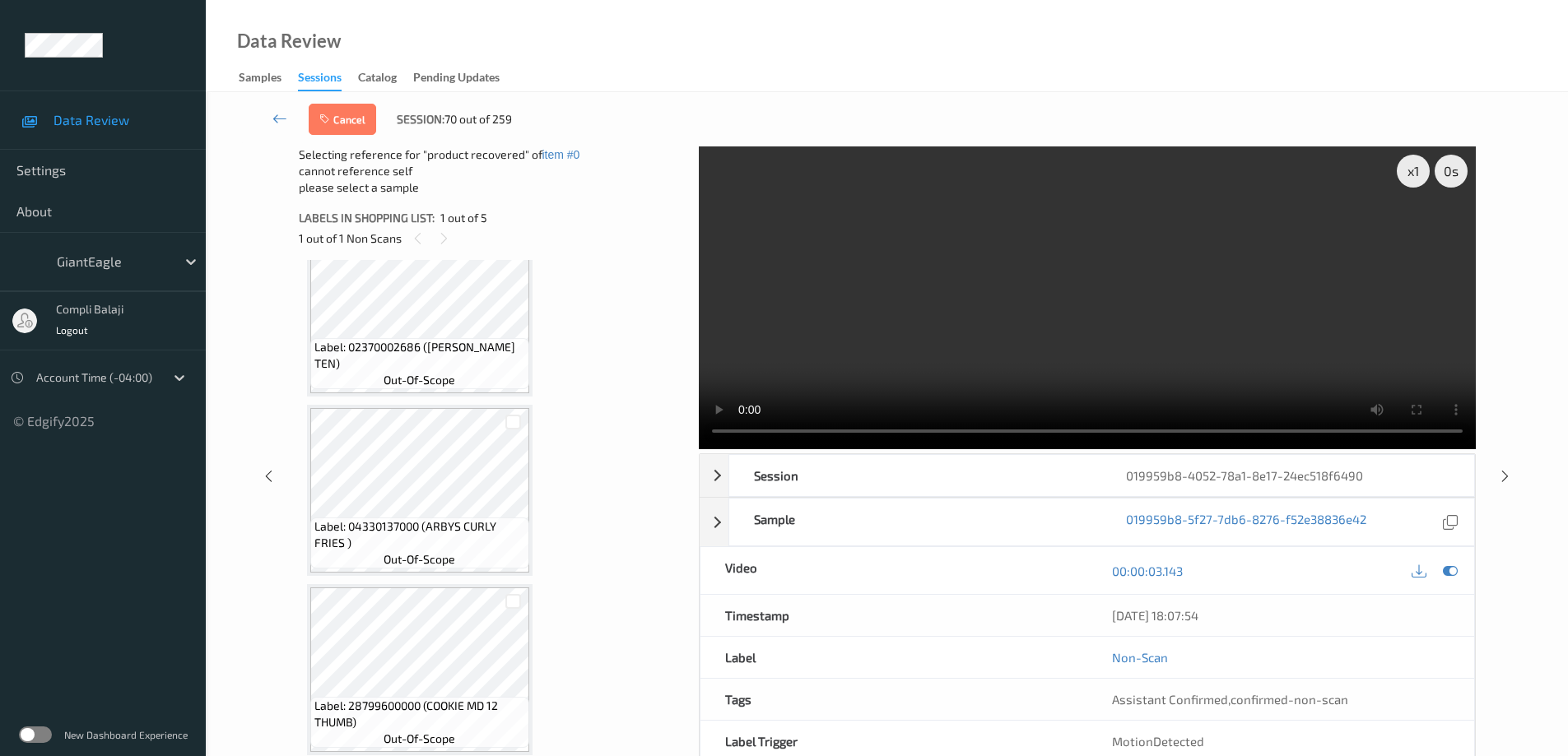
scroll to position [82, 0]
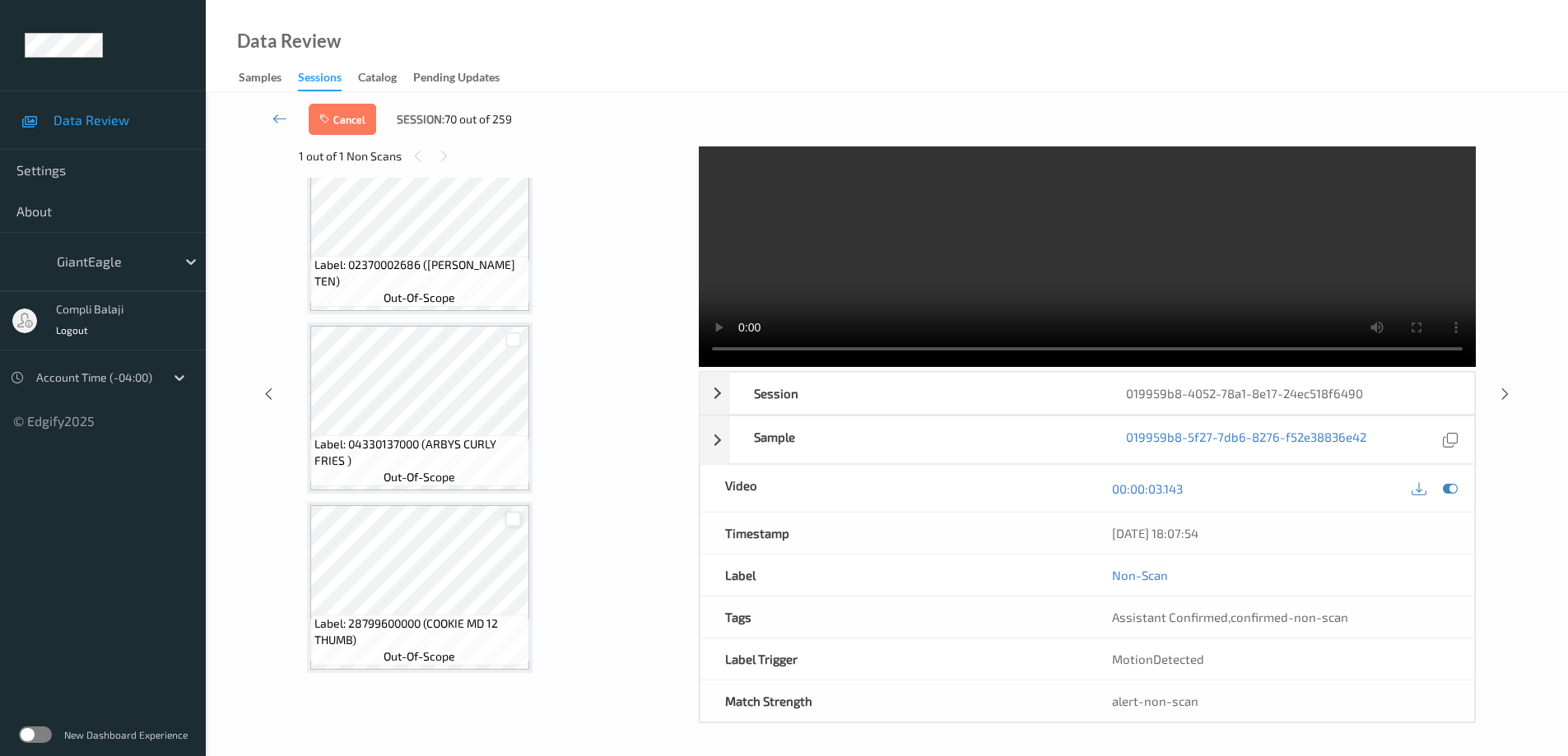
click at [515, 523] on div at bounding box center [513, 520] width 15 height 15
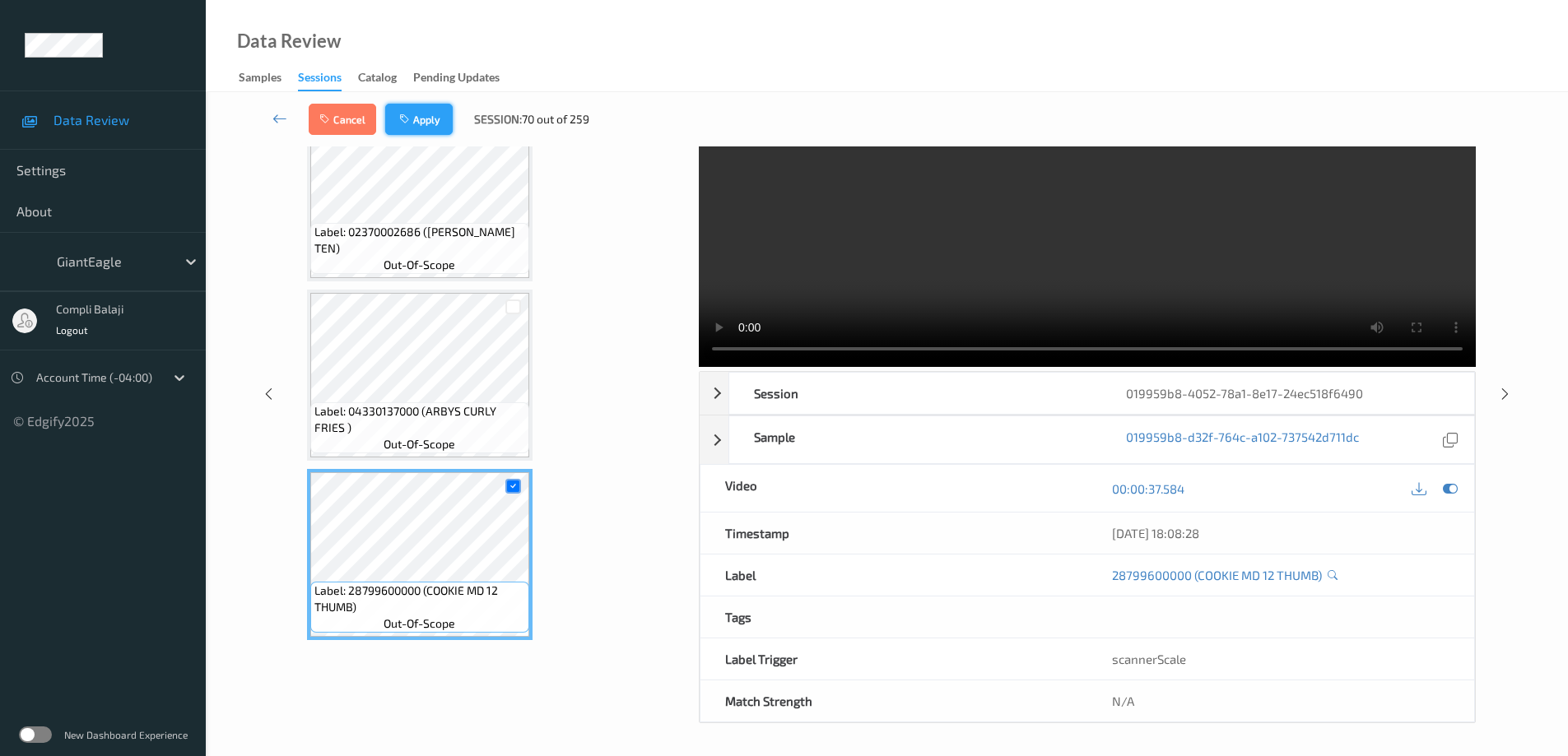
drag, startPoint x: 423, startPoint y: 126, endPoint x: 496, endPoint y: 81, distance: 85.8
click at [424, 125] on button "Apply" at bounding box center [418, 119] width 67 height 32
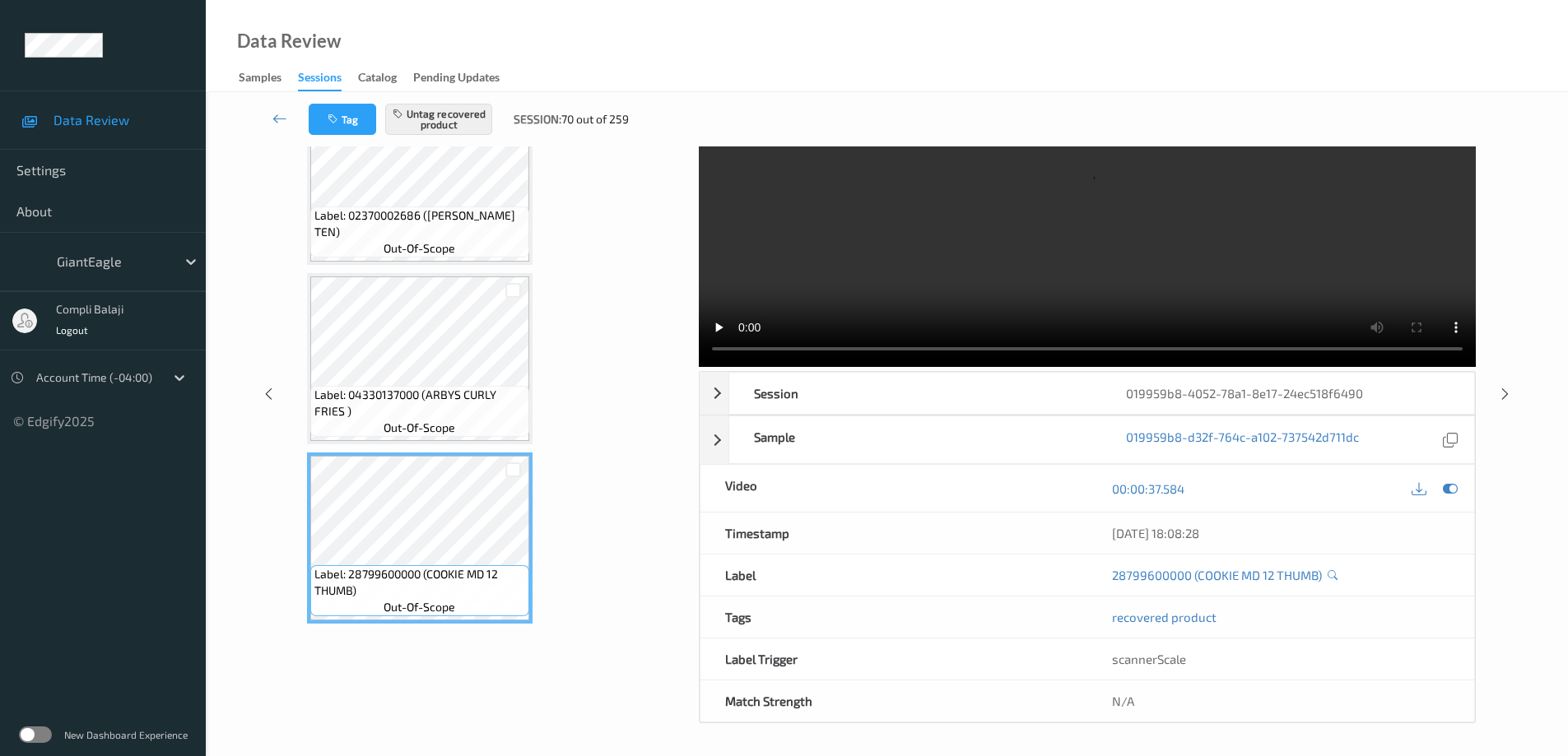
scroll to position [0, 0]
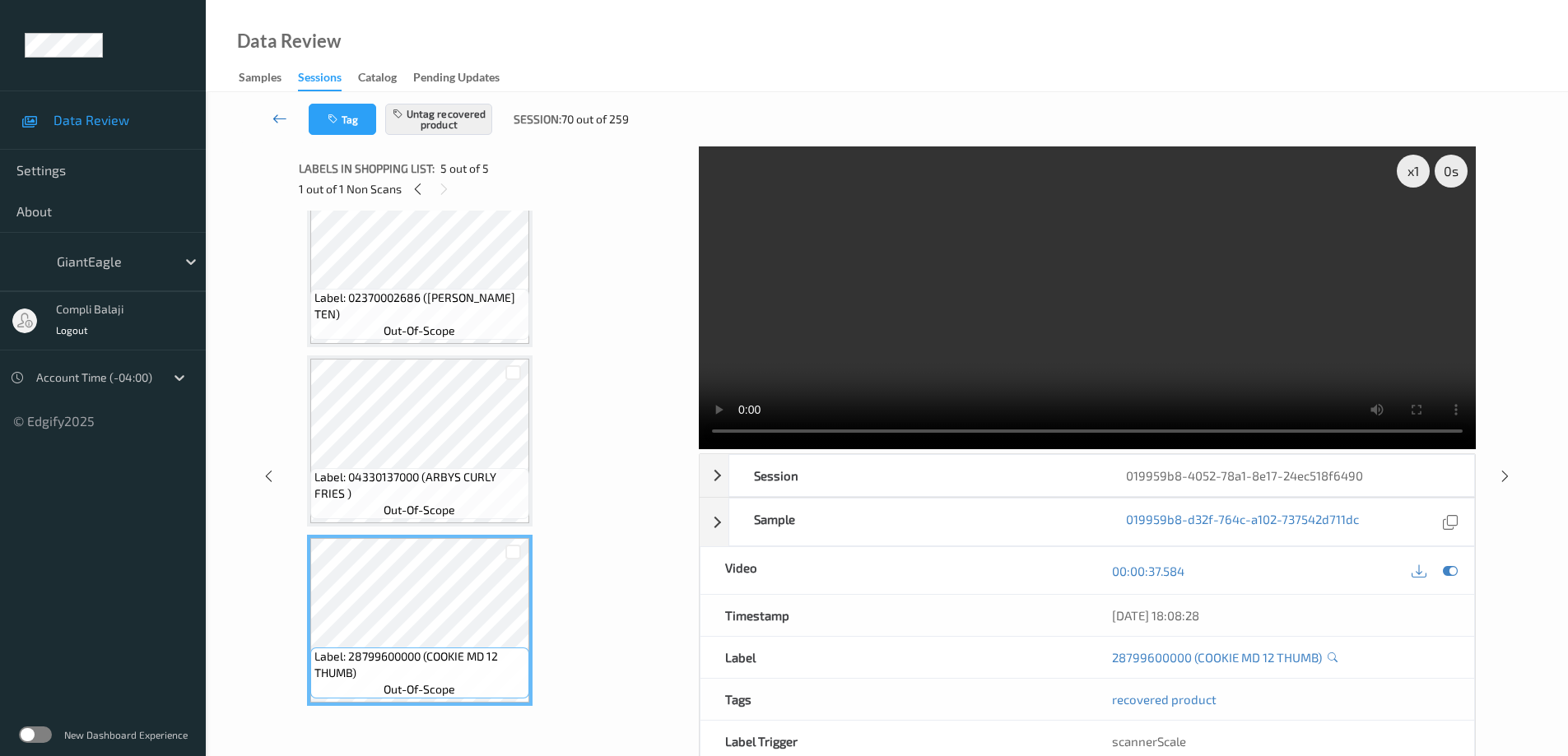
click at [280, 122] on icon at bounding box center [279, 118] width 15 height 16
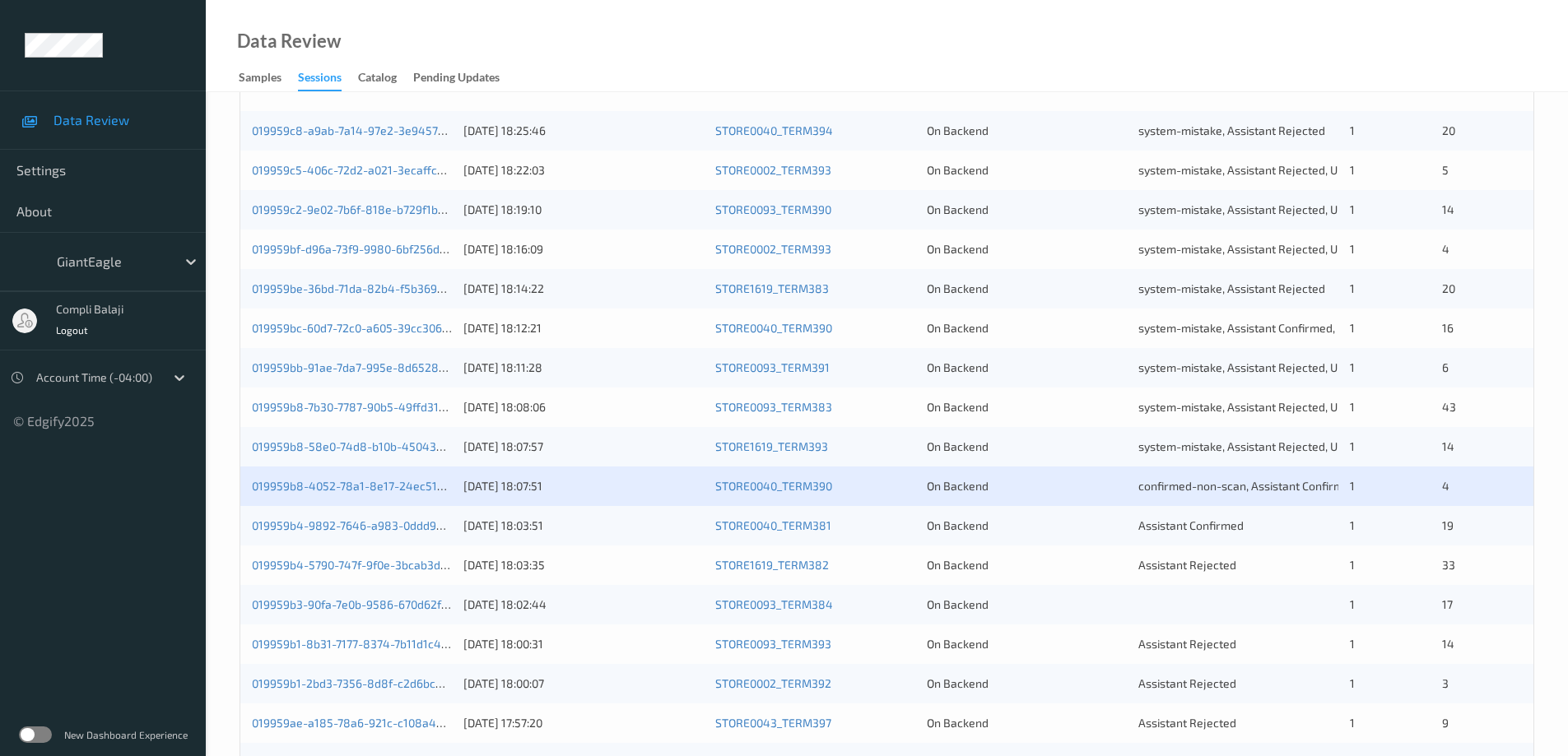
scroll to position [411, 0]
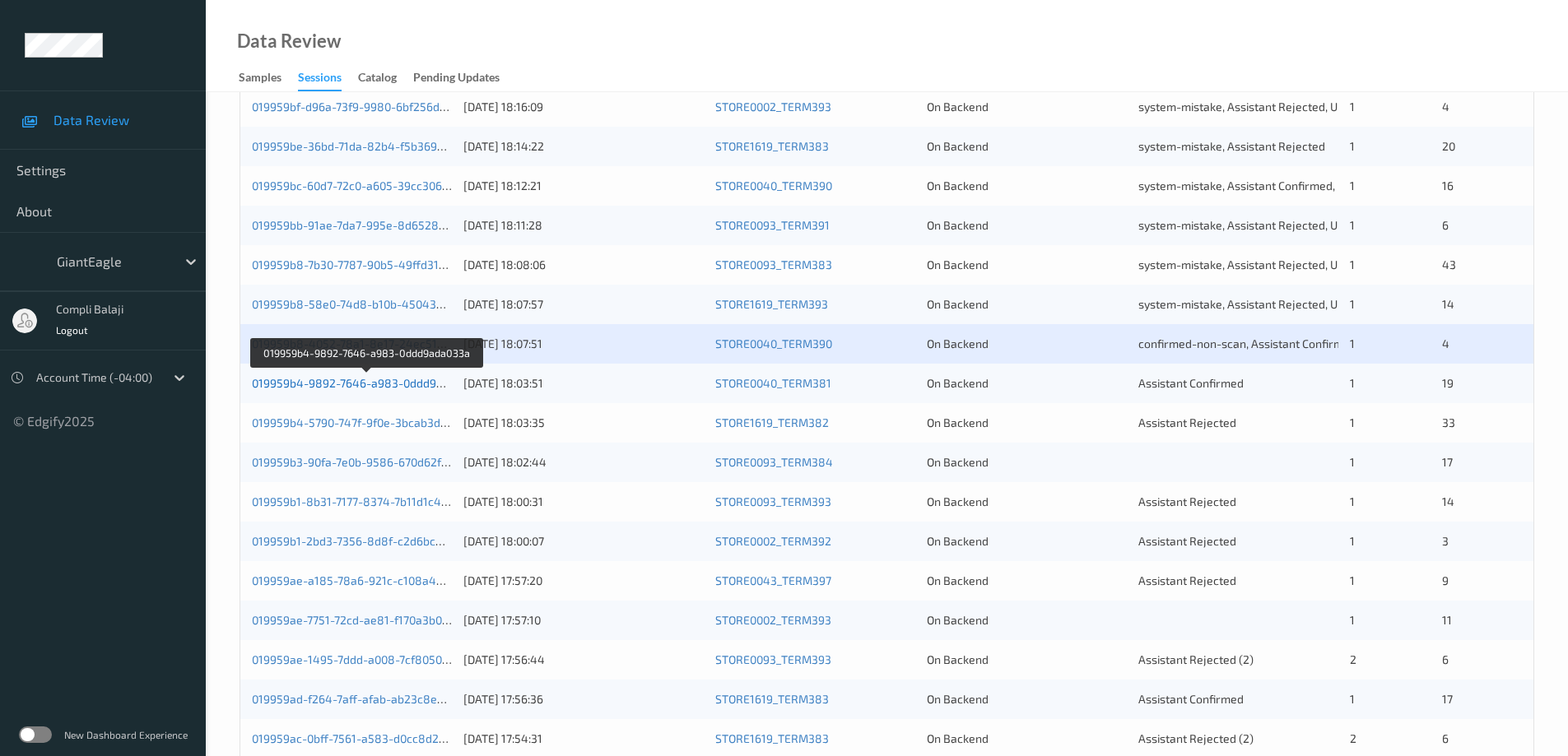
click at [387, 390] on link "019959b4-9892-7646-a983-0ddd9ada033a" at bounding box center [367, 383] width 230 height 14
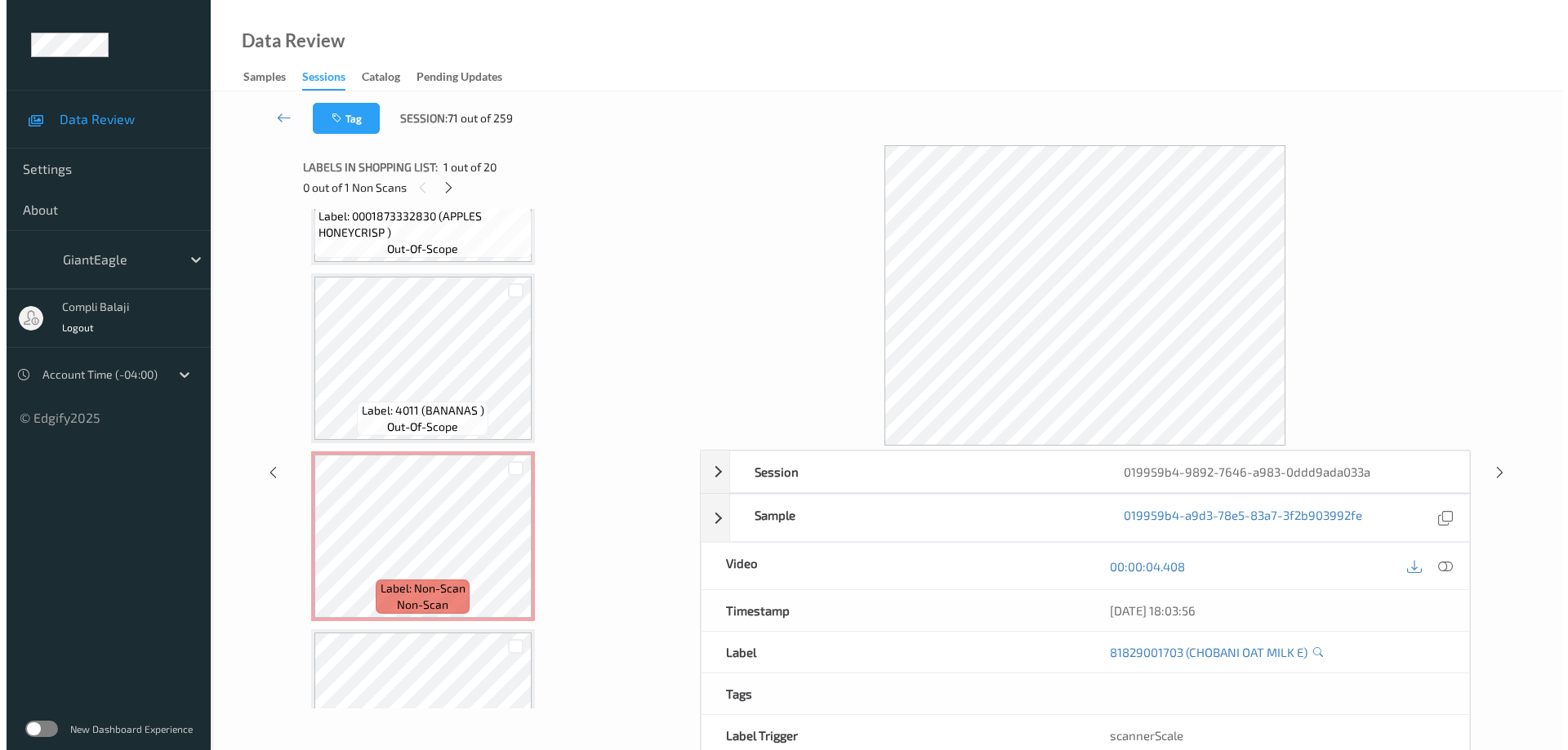
scroll to position [1552, 0]
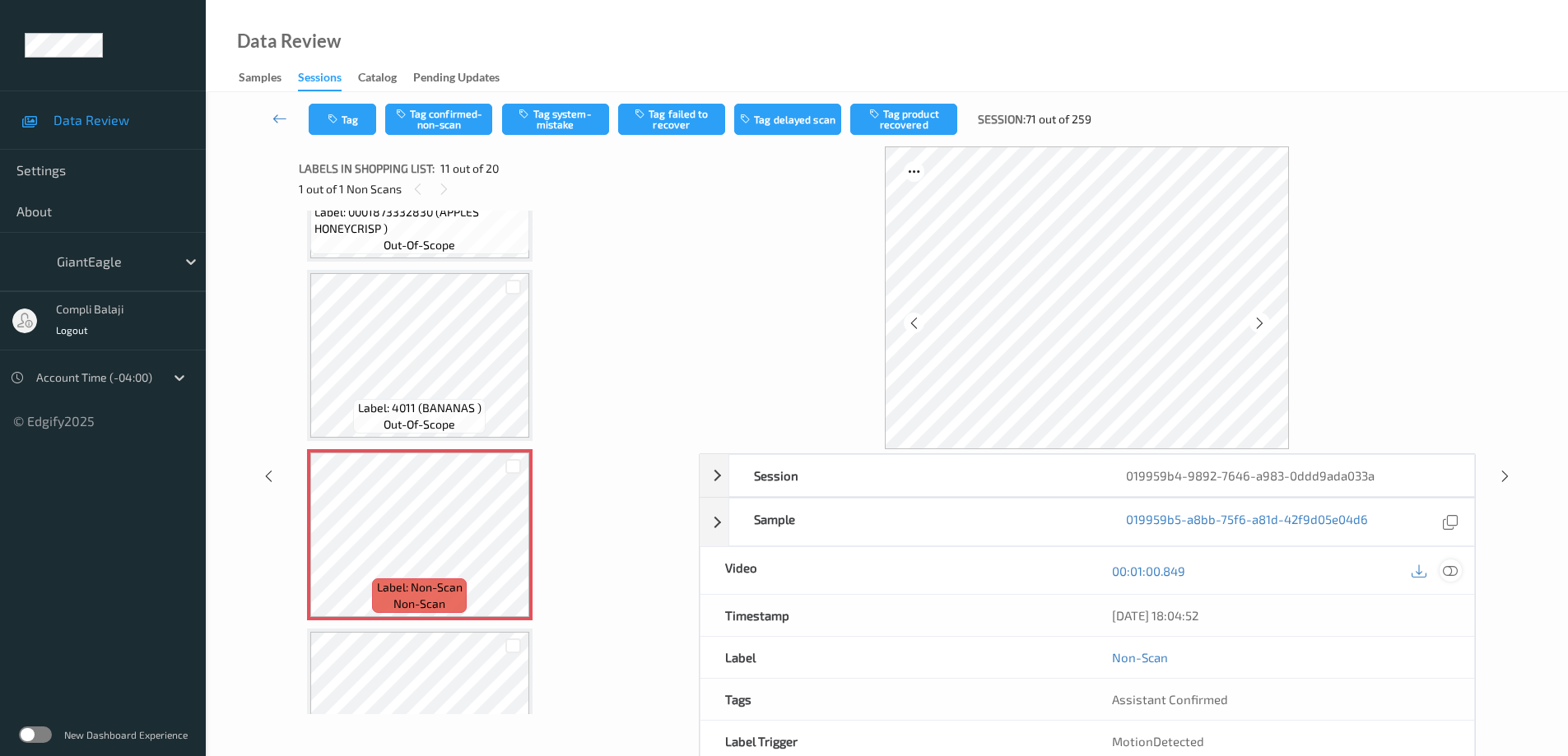
click at [1449, 571] on icon at bounding box center [1450, 570] width 15 height 15
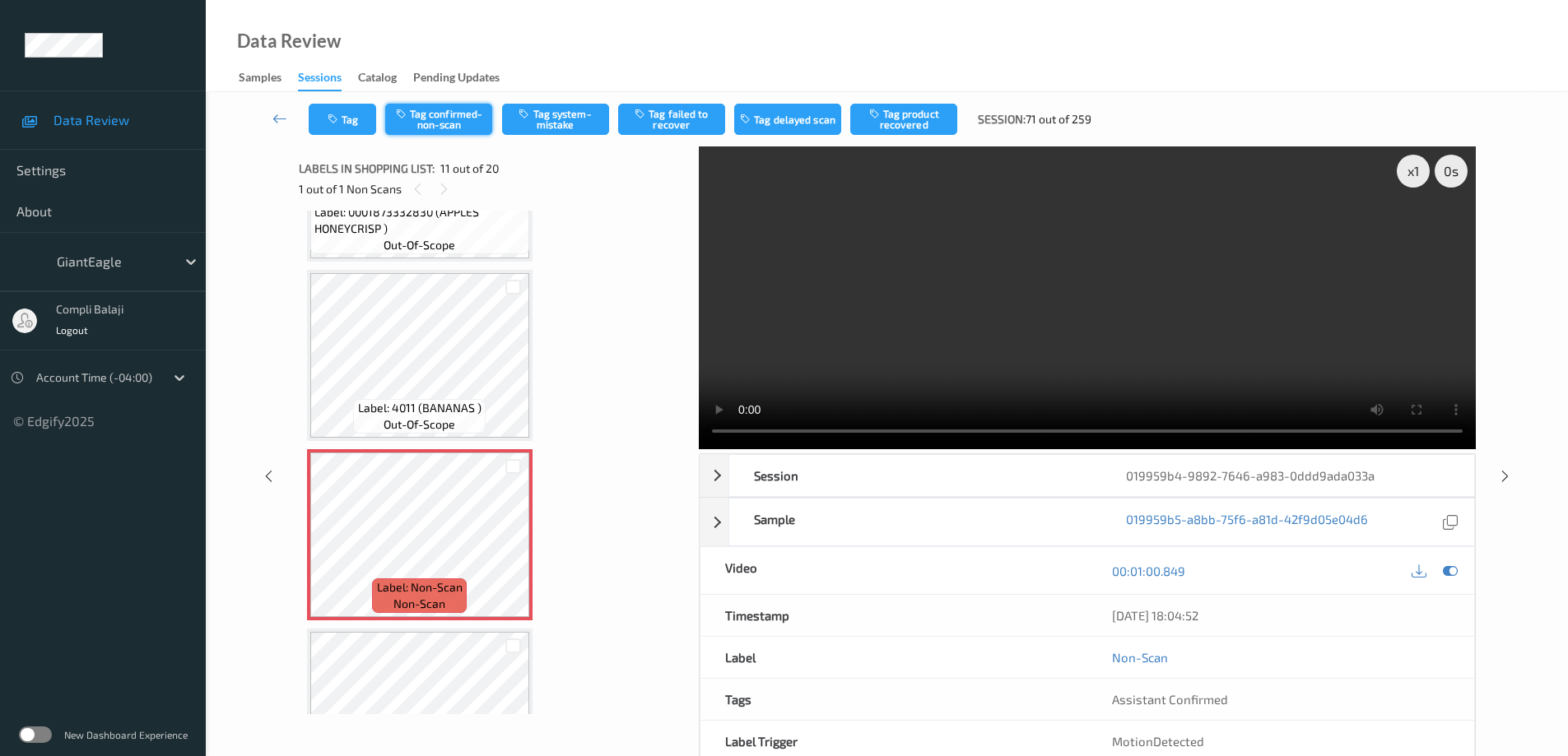
click at [455, 126] on button "Tag confirmed-non-scan" at bounding box center [438, 119] width 107 height 32
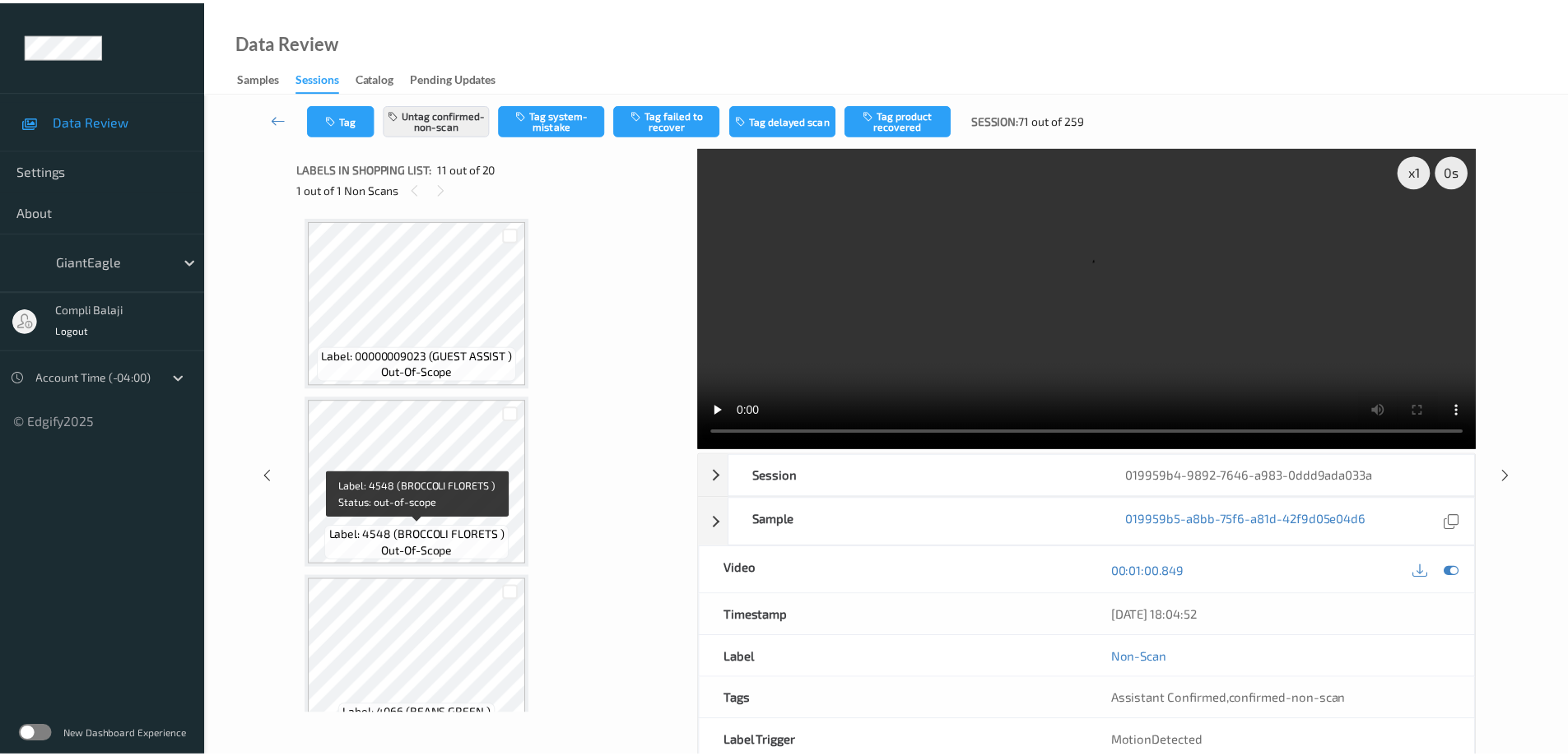
scroll to position [1893, 0]
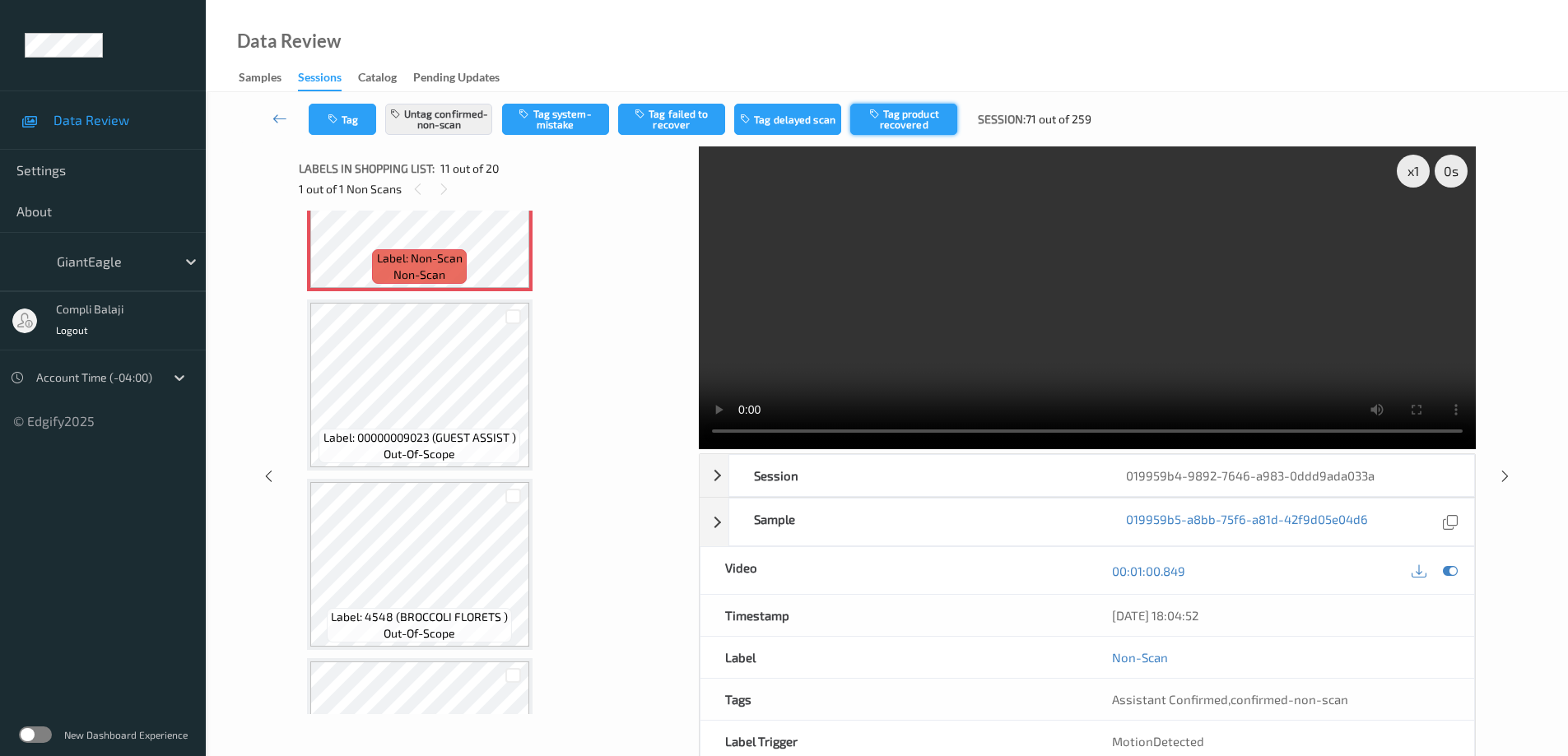
click at [927, 121] on button "Tag product recovered" at bounding box center [903, 119] width 107 height 32
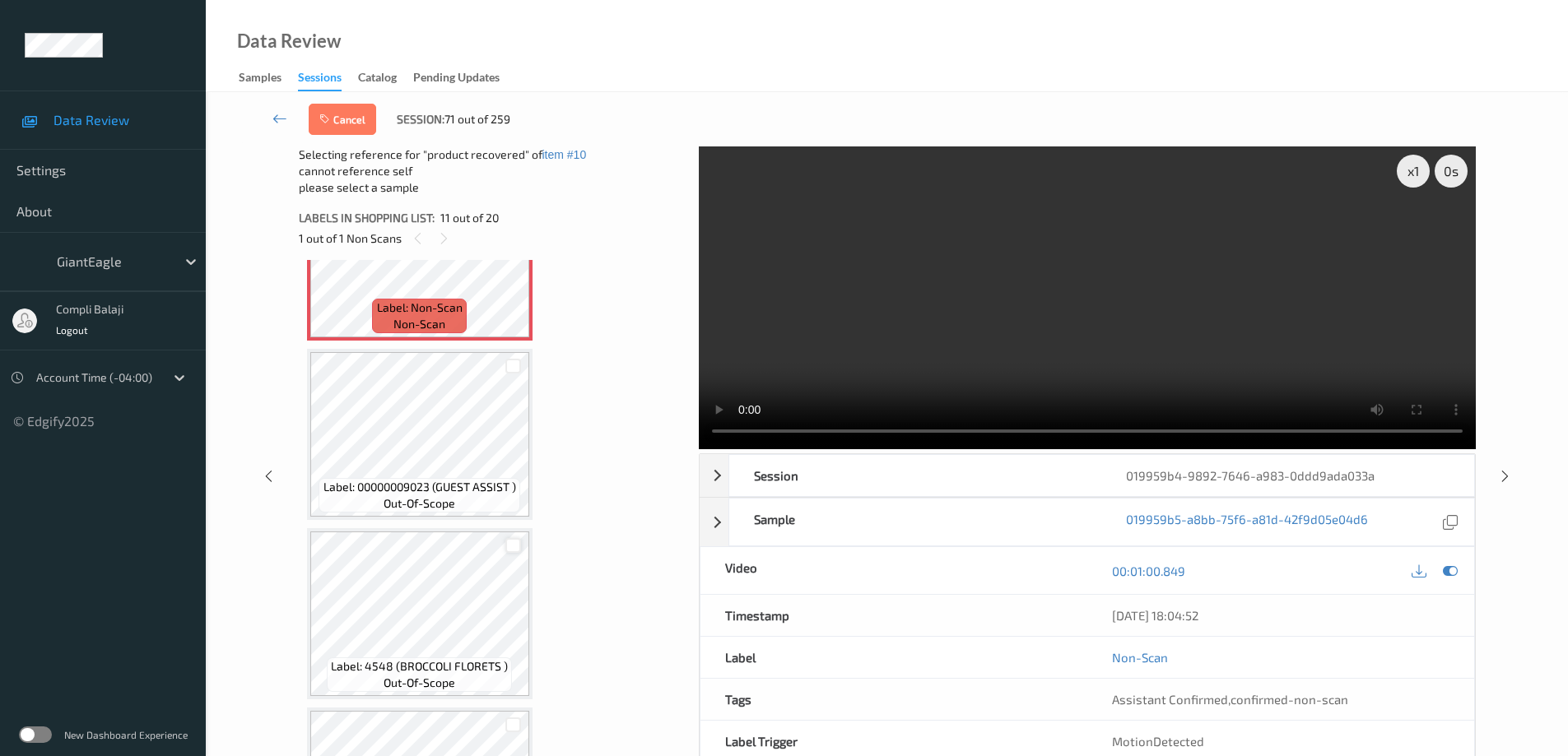
click at [518, 547] on div at bounding box center [513, 546] width 15 height 15
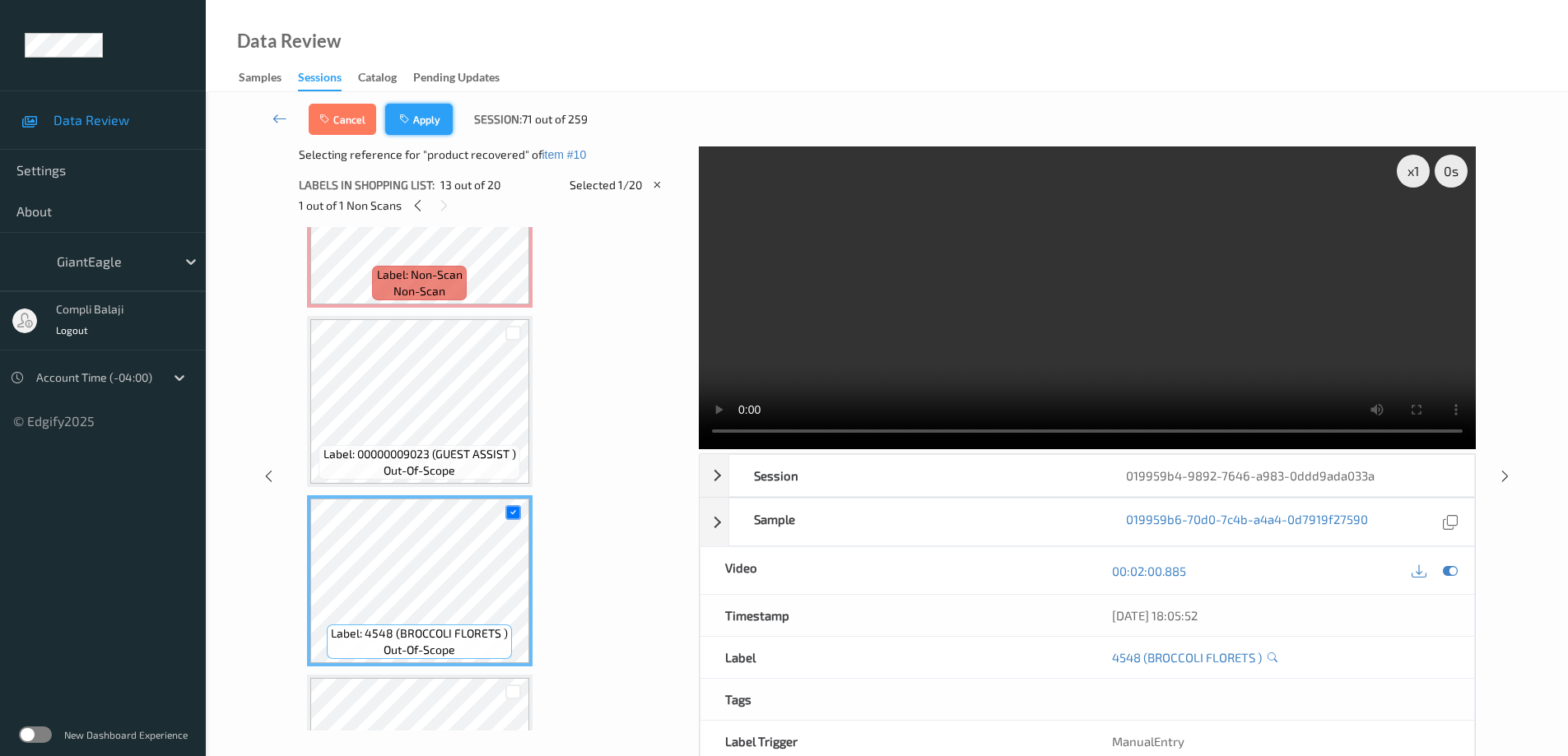
click at [423, 121] on button "Apply" at bounding box center [418, 119] width 67 height 32
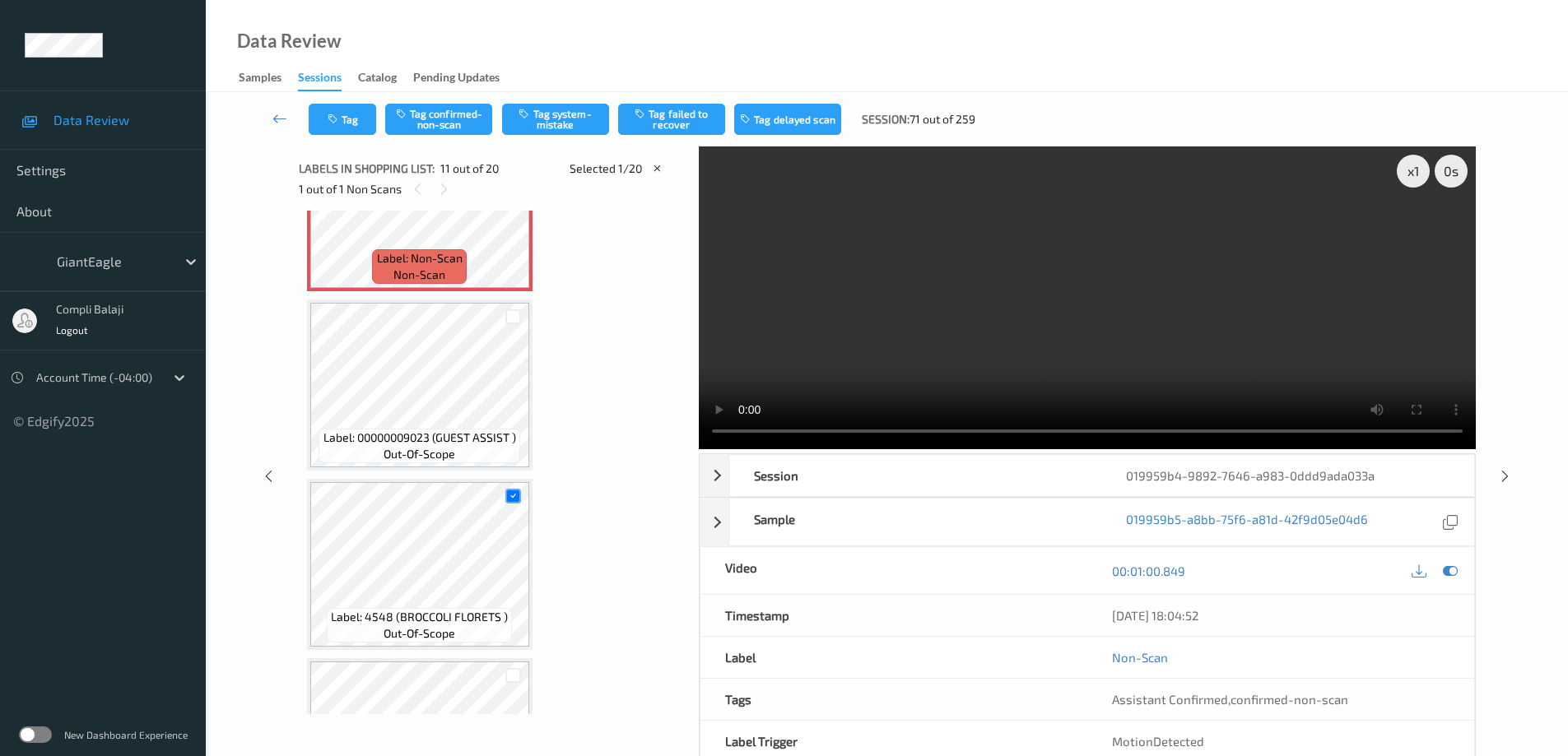
scroll to position [1623, 0]
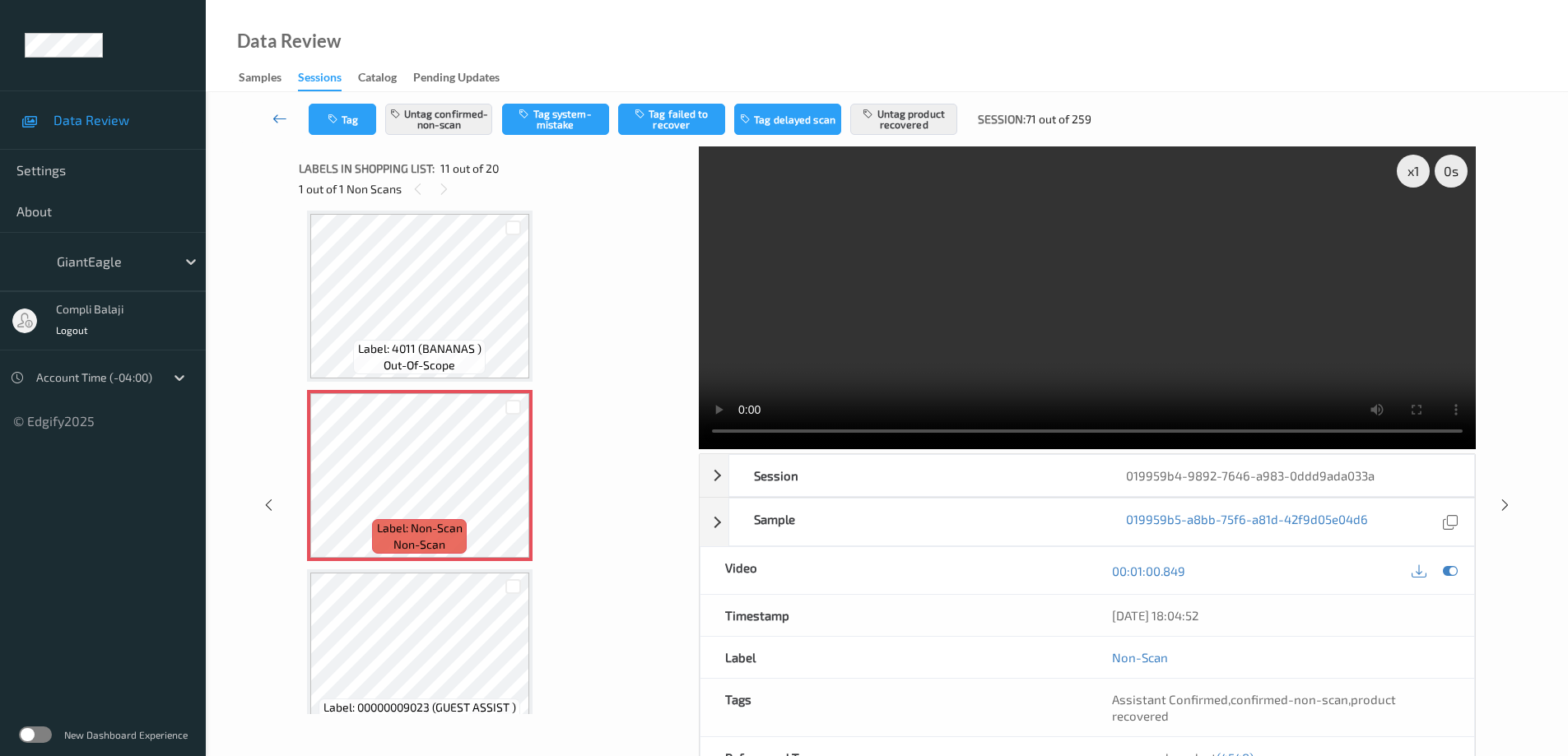
click at [281, 121] on icon at bounding box center [279, 118] width 15 height 16
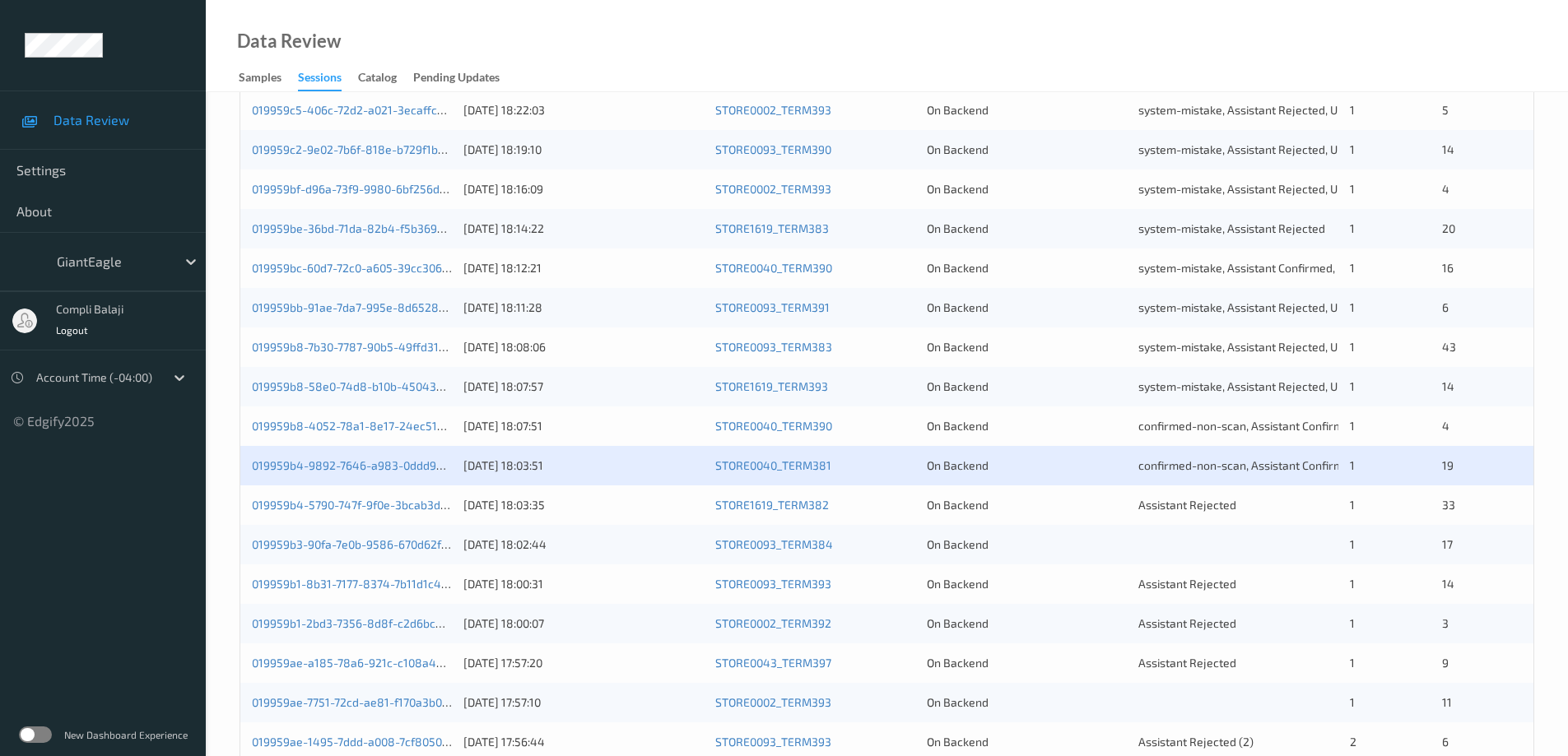
scroll to position [411, 0]
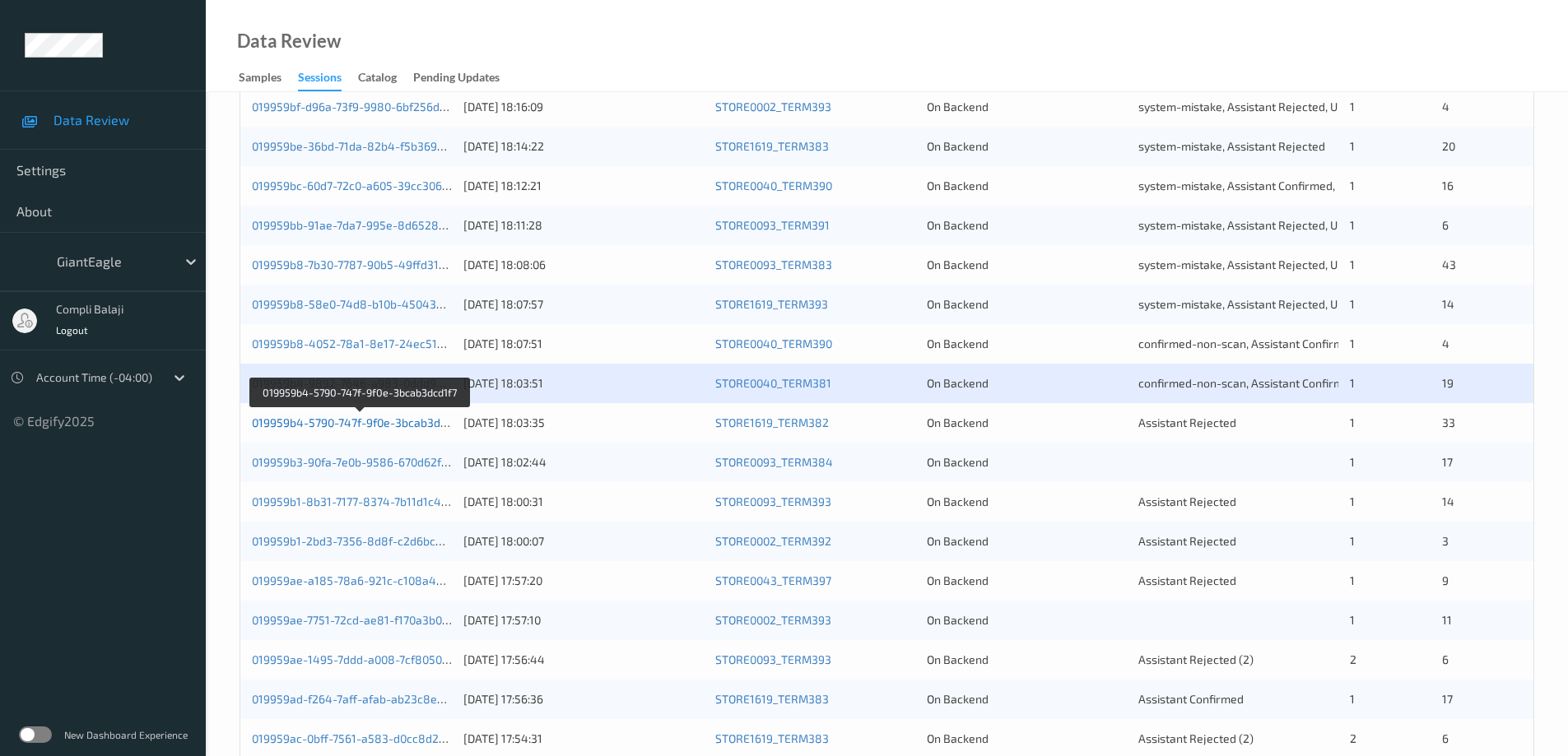
click at [418, 428] on link "019959b4-5790-747f-9f0e-3bcab3dcd1f7" at bounding box center [359, 422] width 216 height 14
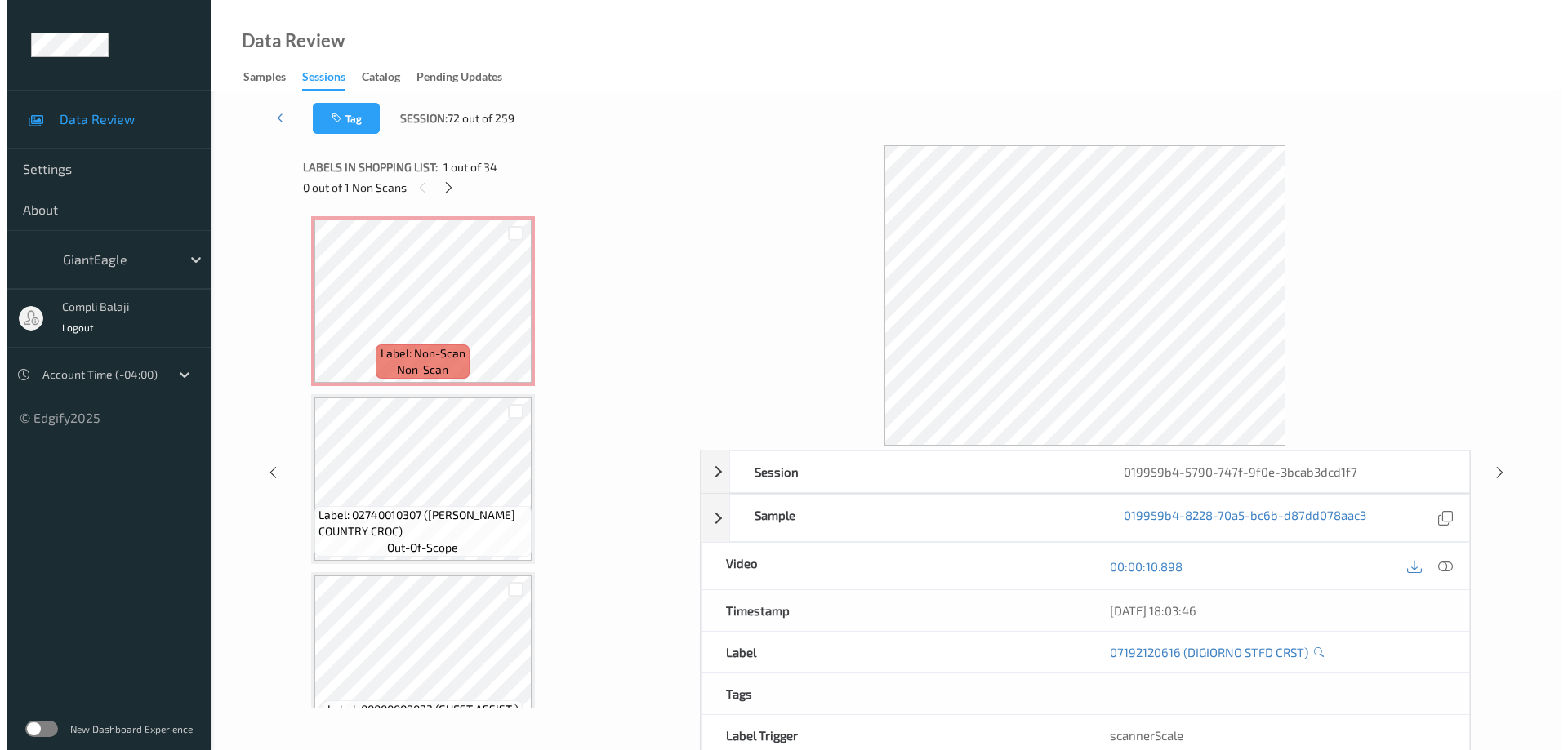
scroll to position [2345, 0]
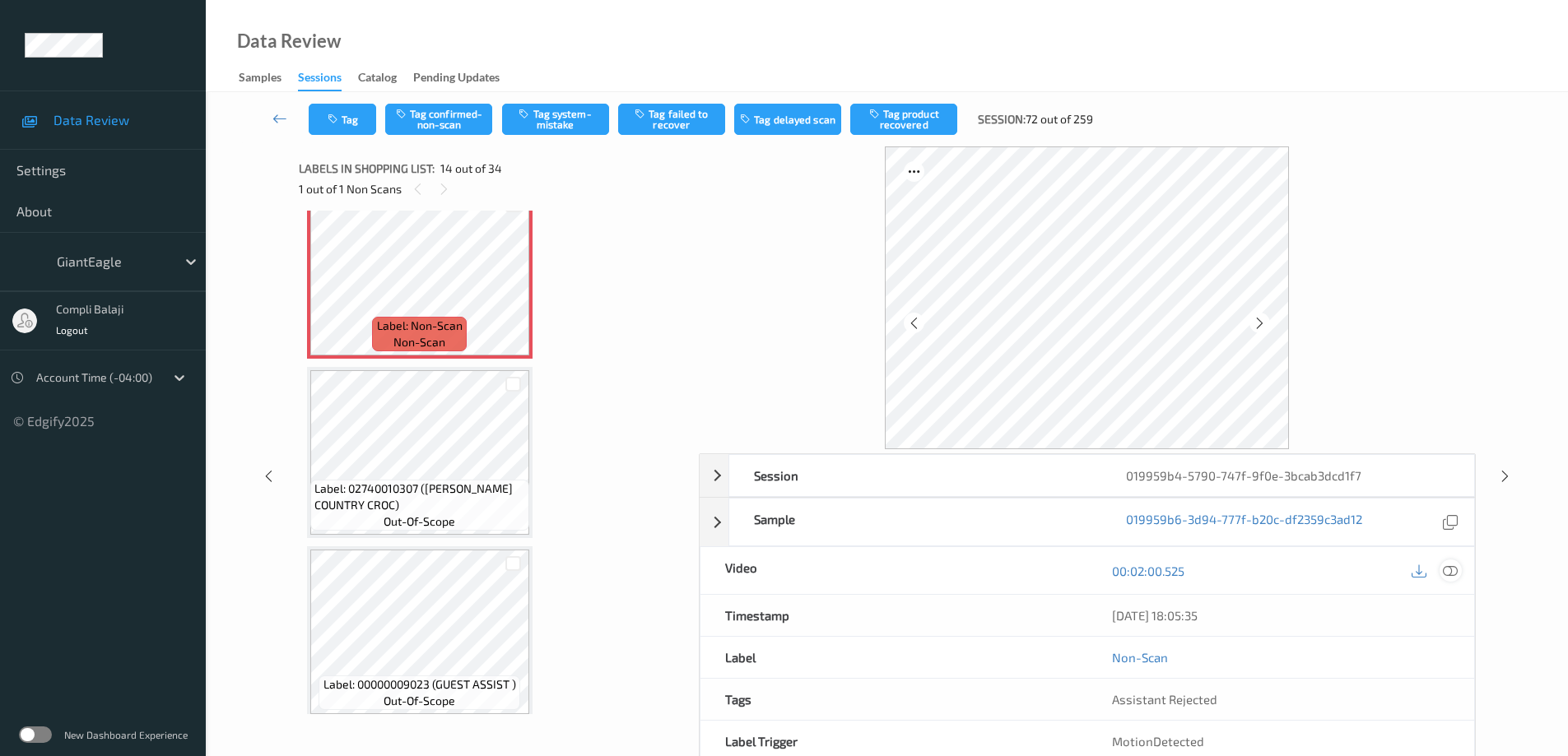
click at [1453, 567] on icon at bounding box center [1450, 570] width 15 height 15
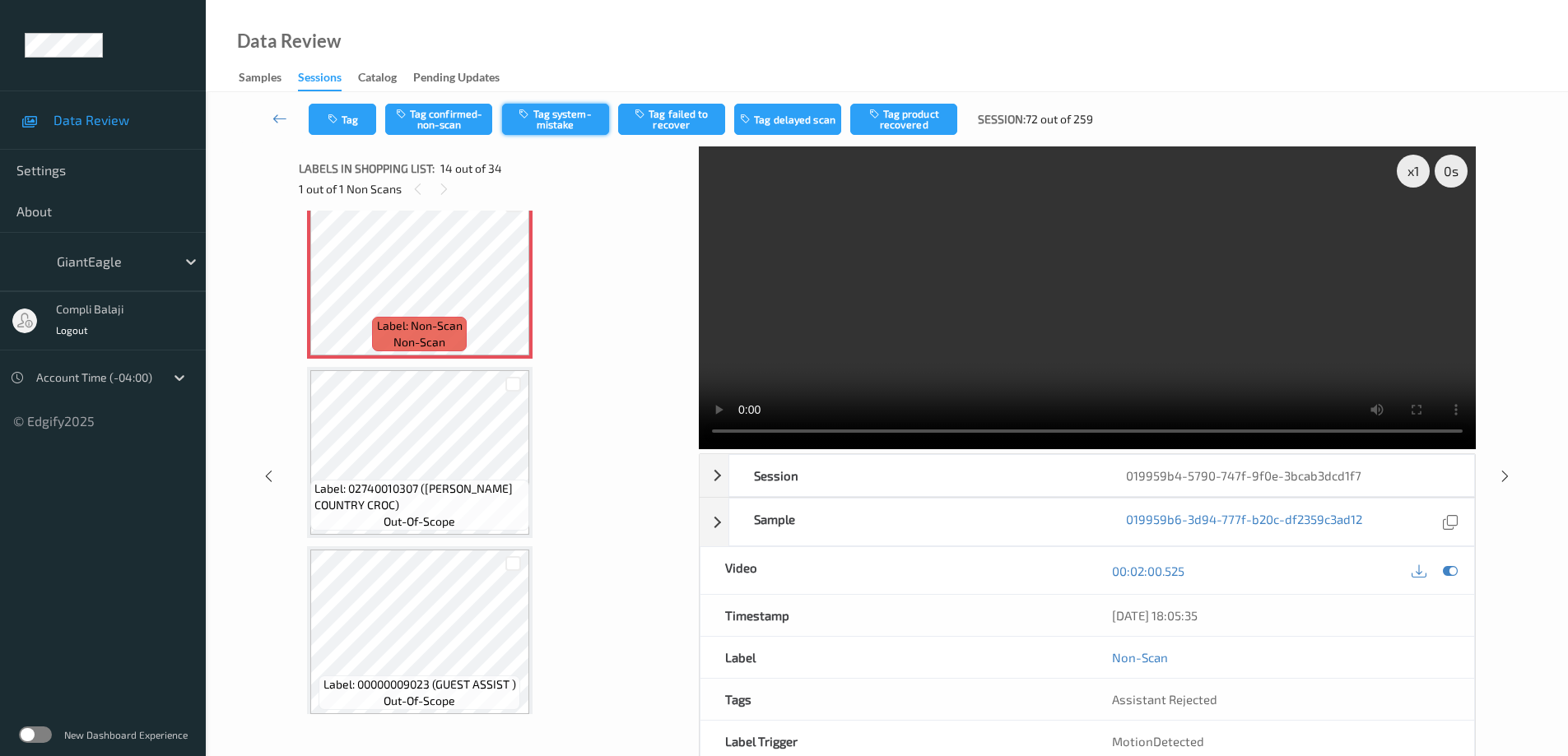
click at [571, 116] on button "Tag system-mistake" at bounding box center [555, 119] width 107 height 32
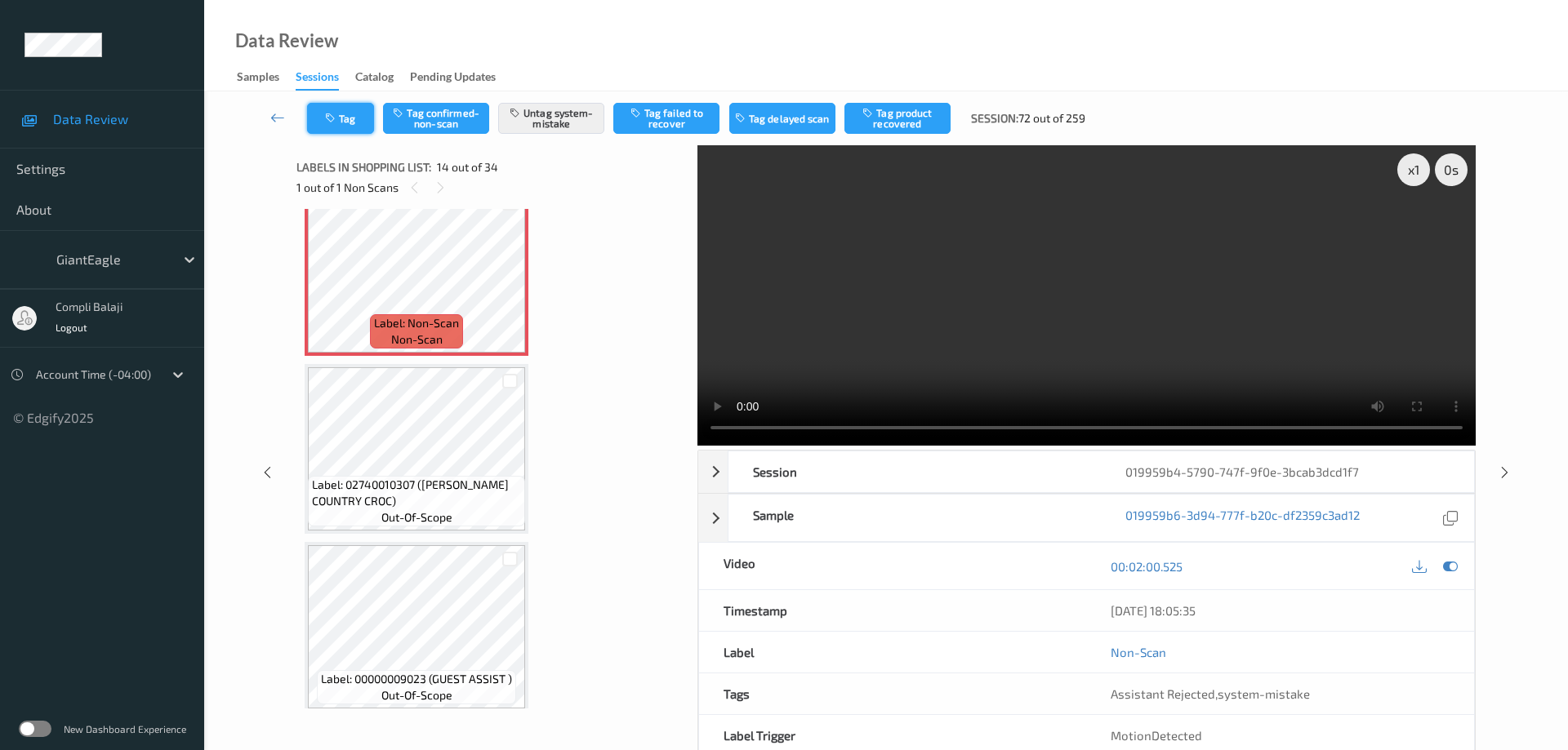
click at [348, 121] on button "Tag" at bounding box center [340, 119] width 67 height 31
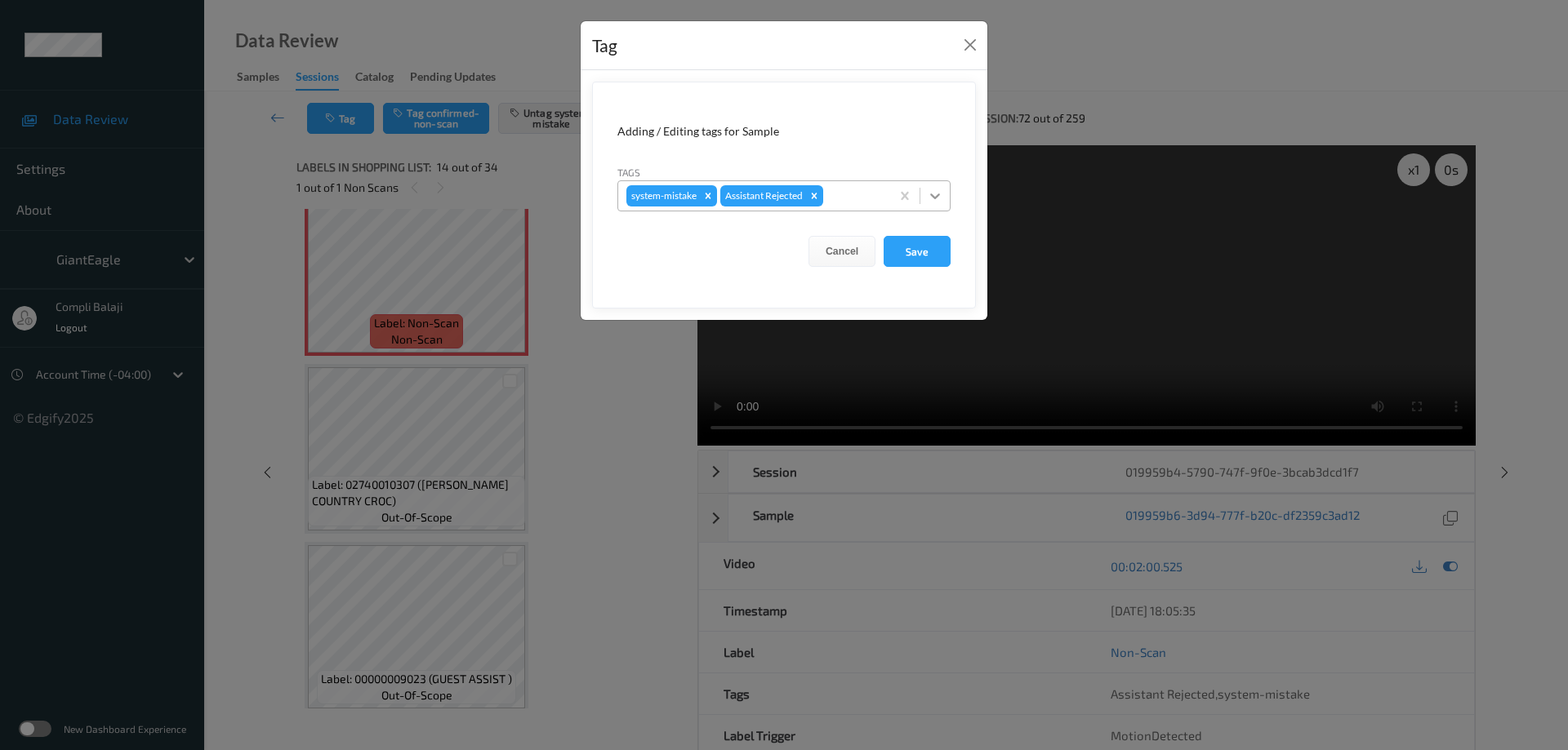
click at [942, 197] on icon at bounding box center [935, 196] width 16 height 16
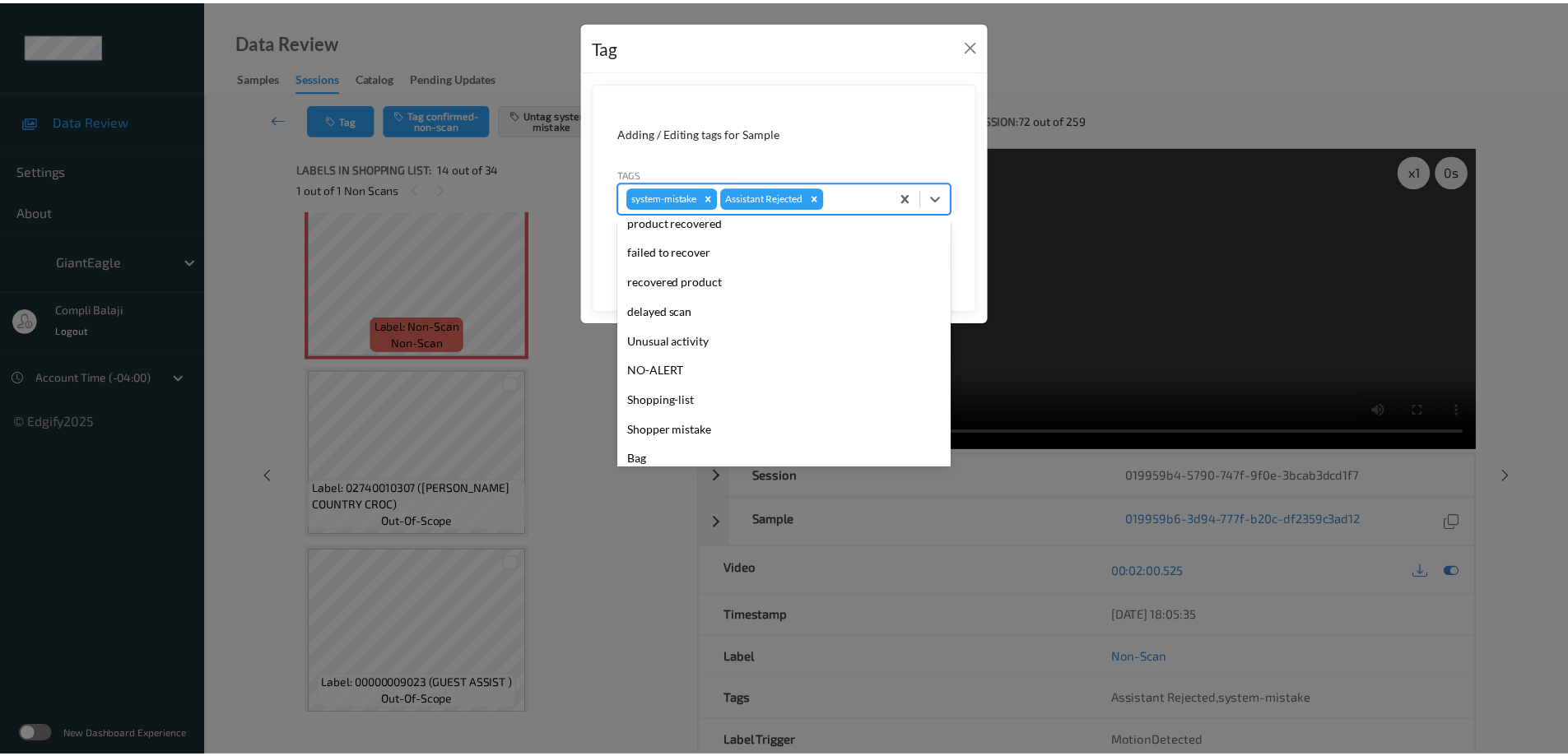
scroll to position [165, 0]
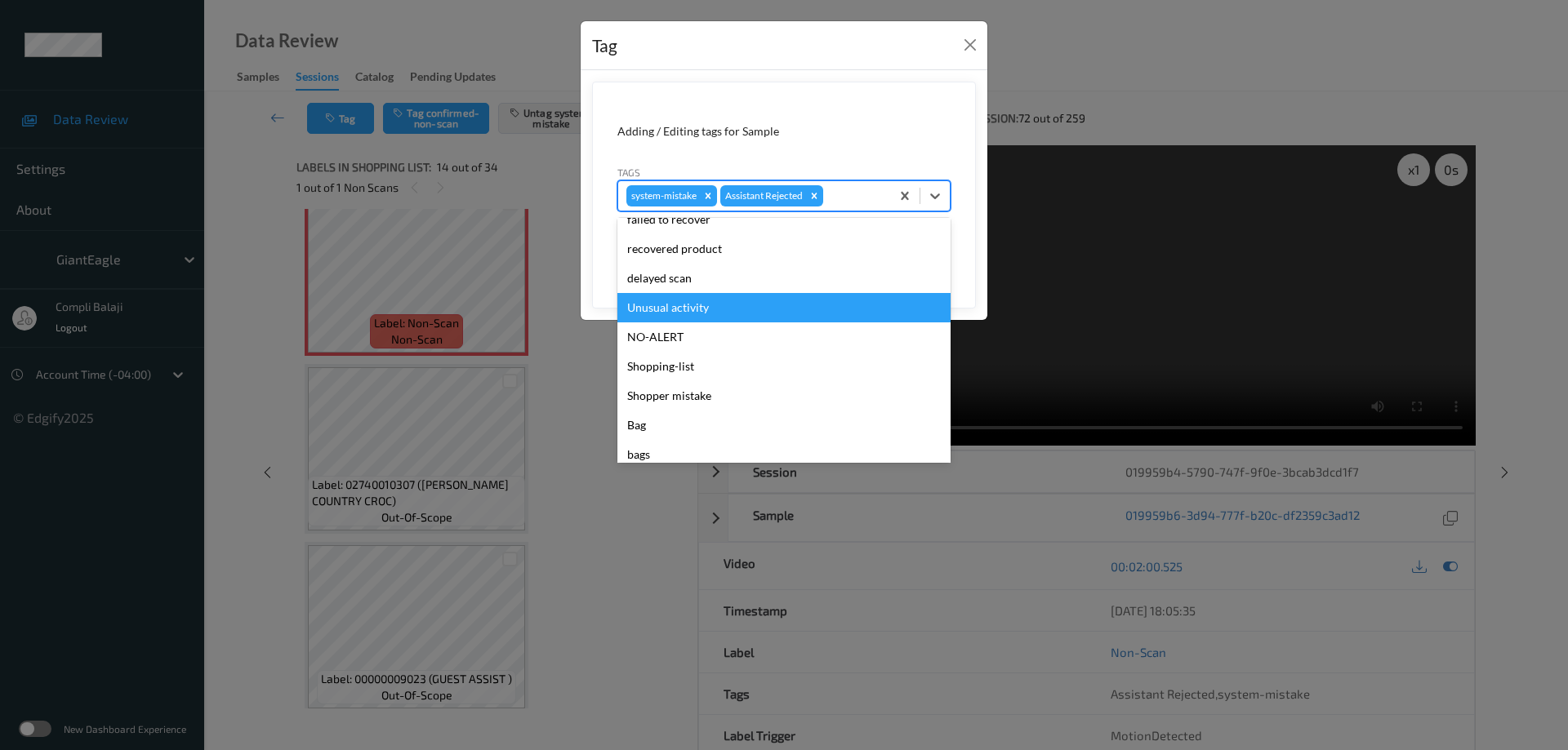
click at [703, 307] on div "Unusual activity" at bounding box center [784, 307] width 334 height 30
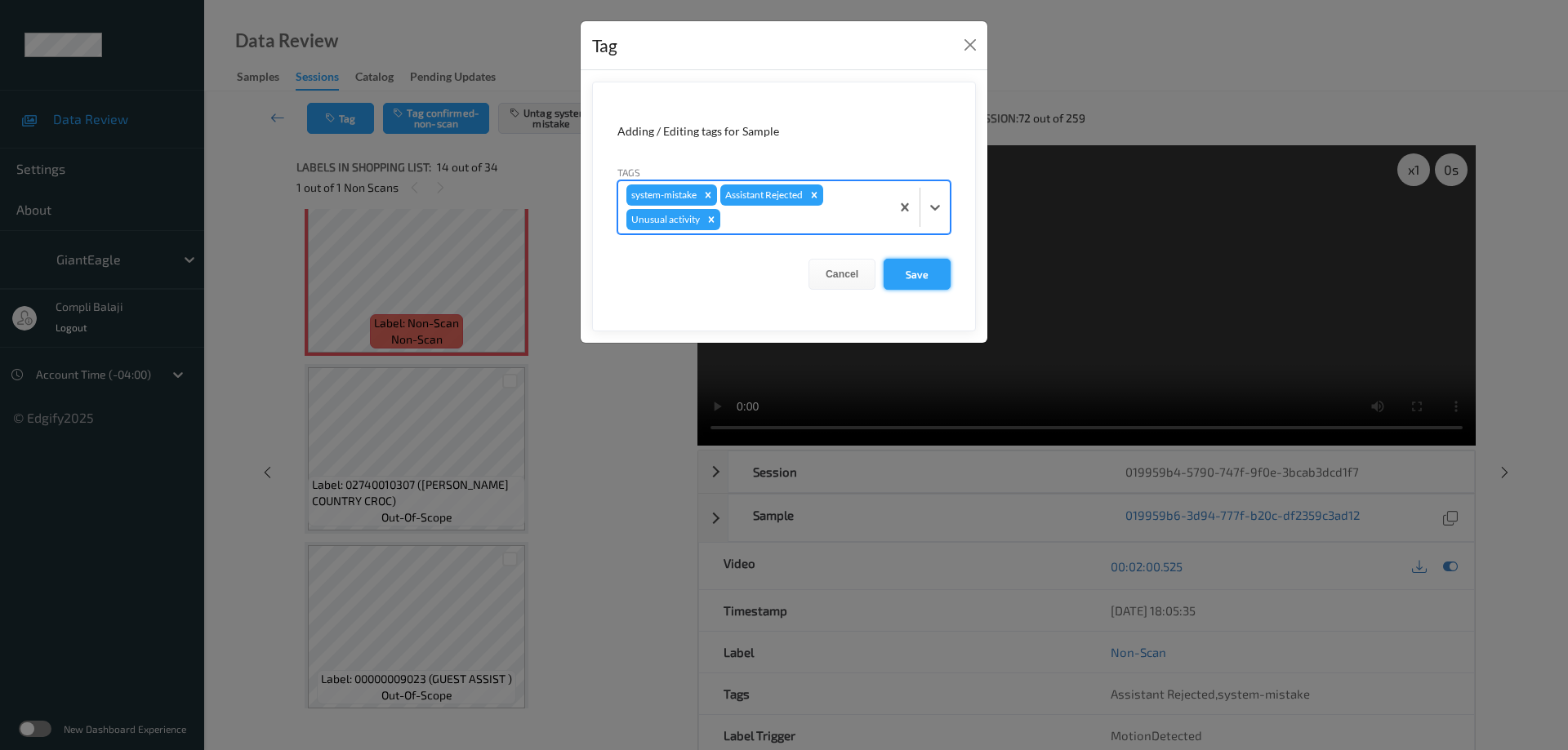
click at [919, 280] on button "Save" at bounding box center [917, 274] width 67 height 31
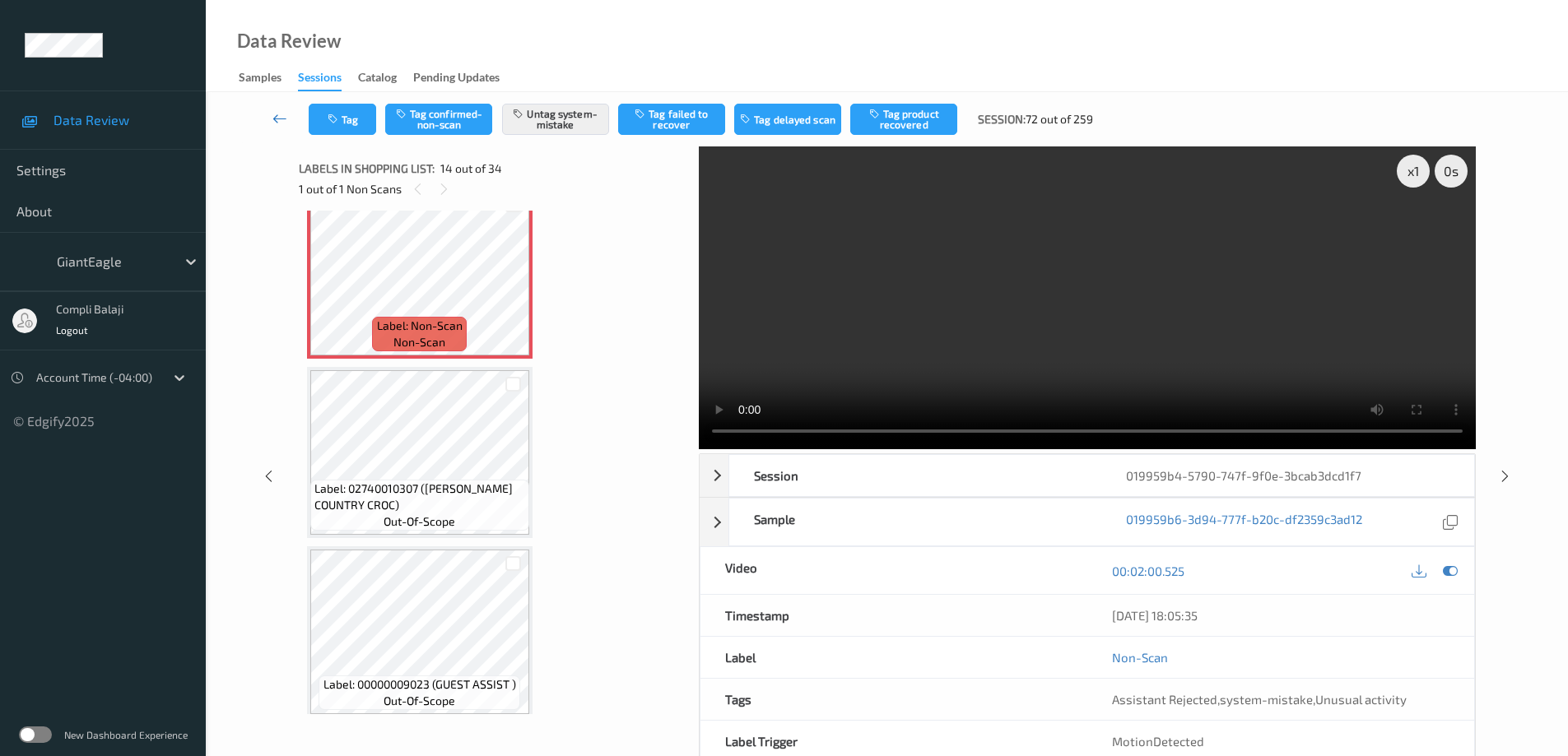
click at [278, 121] on icon at bounding box center [279, 118] width 15 height 16
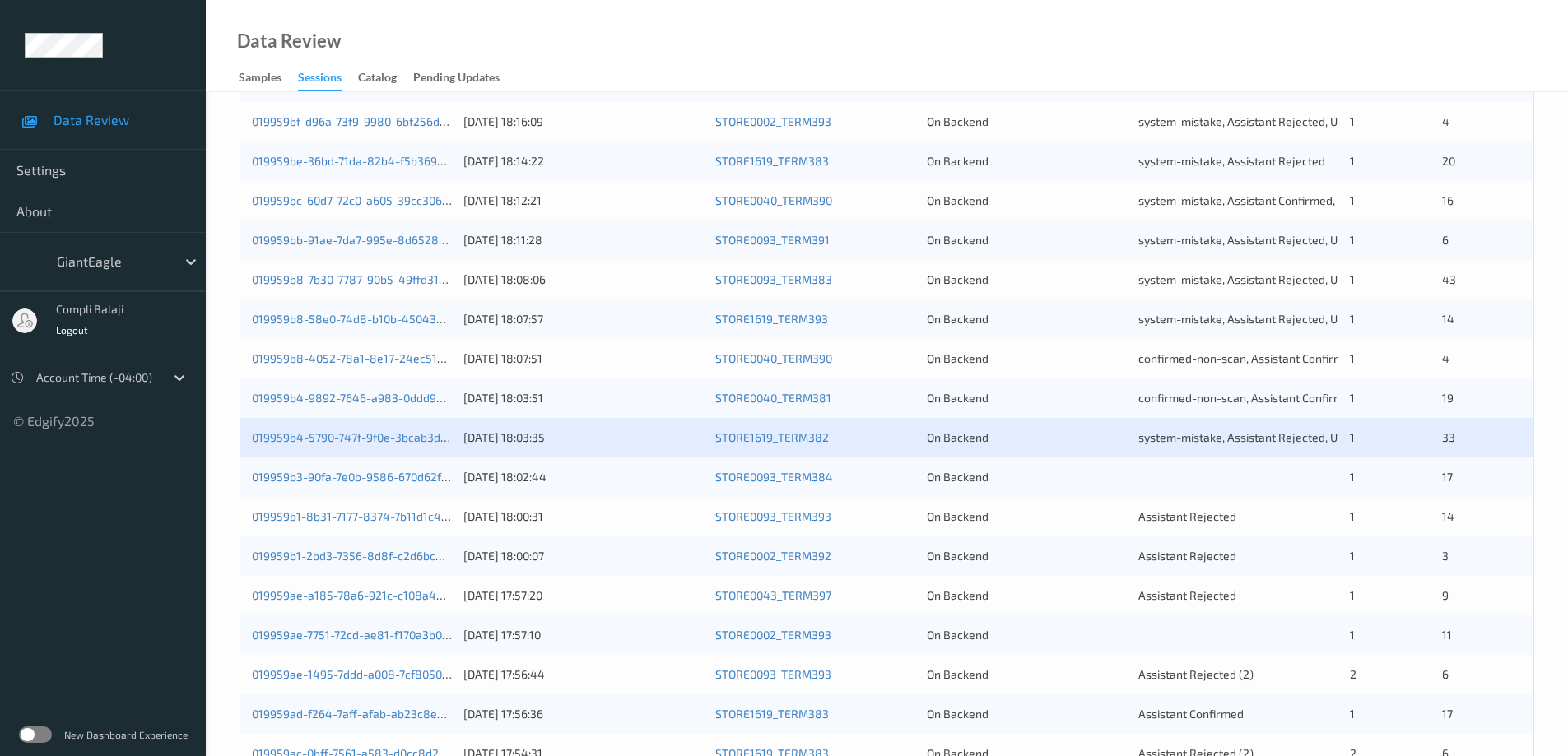
scroll to position [482, 0]
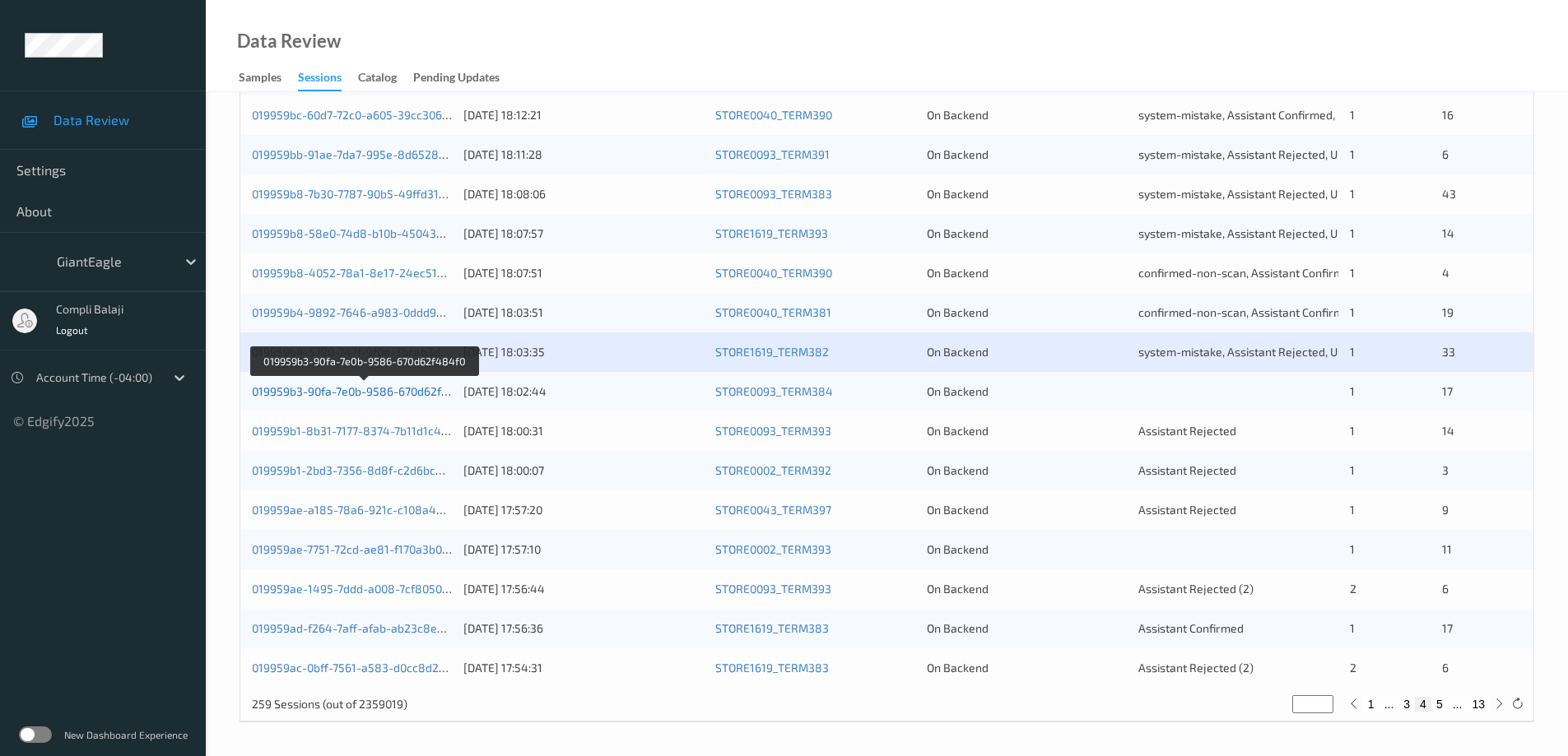
click at [395, 390] on link "019959b3-90fa-7e0b-9586-670d62f484f0" at bounding box center [363, 391] width 222 height 14
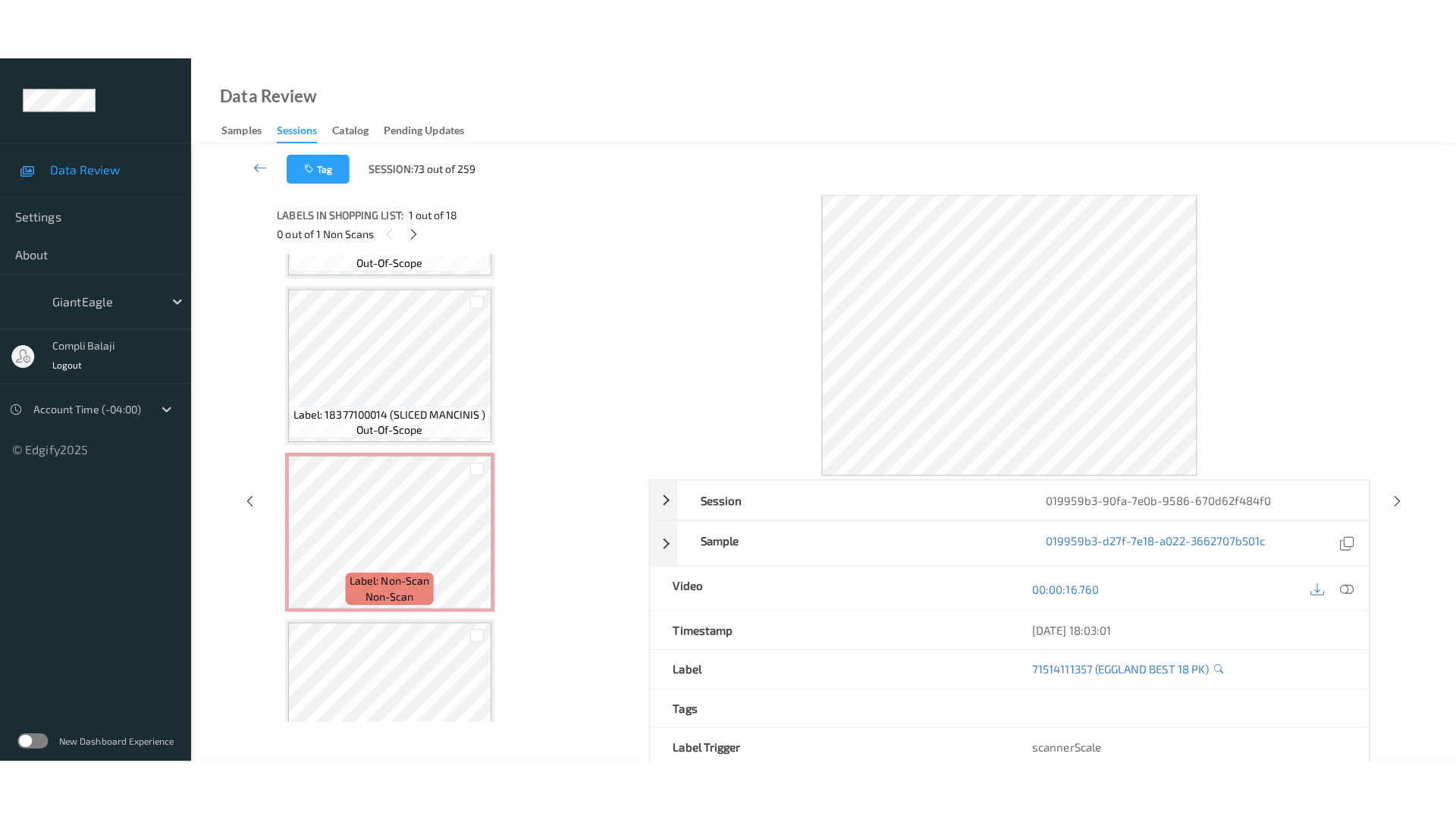
scroll to position [2518, 0]
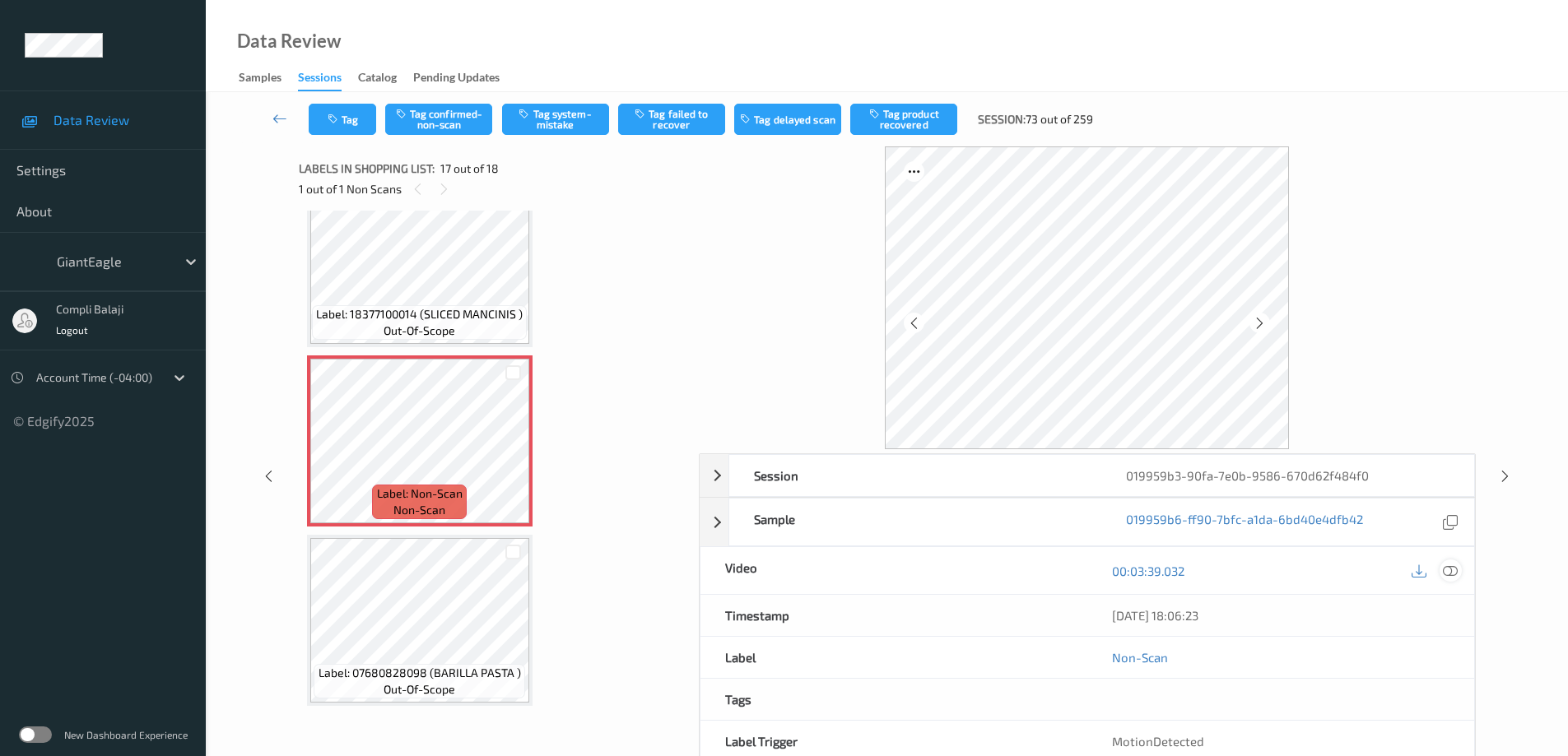
click at [1451, 569] on icon at bounding box center [1450, 570] width 15 height 15
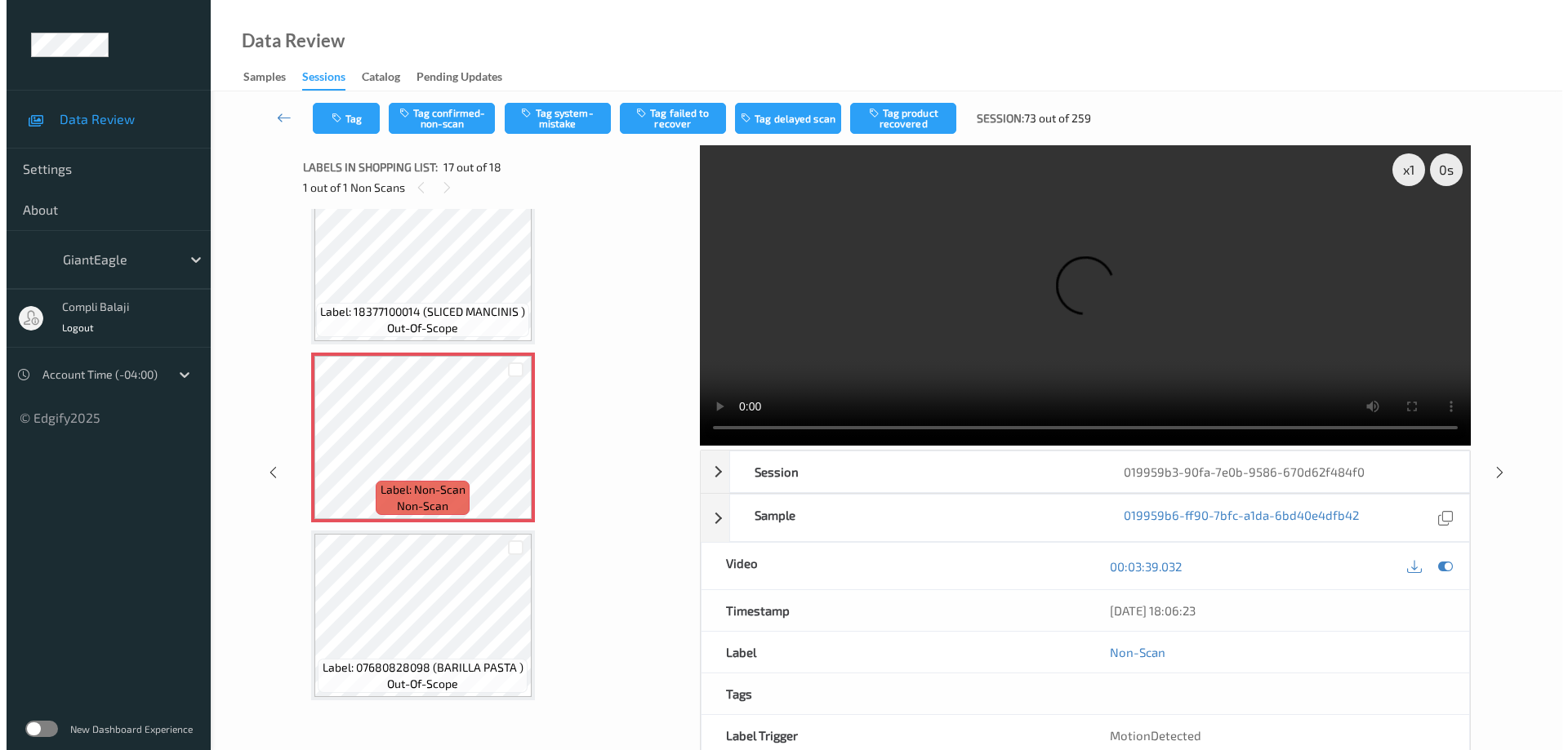
scroll to position [2581, 0]
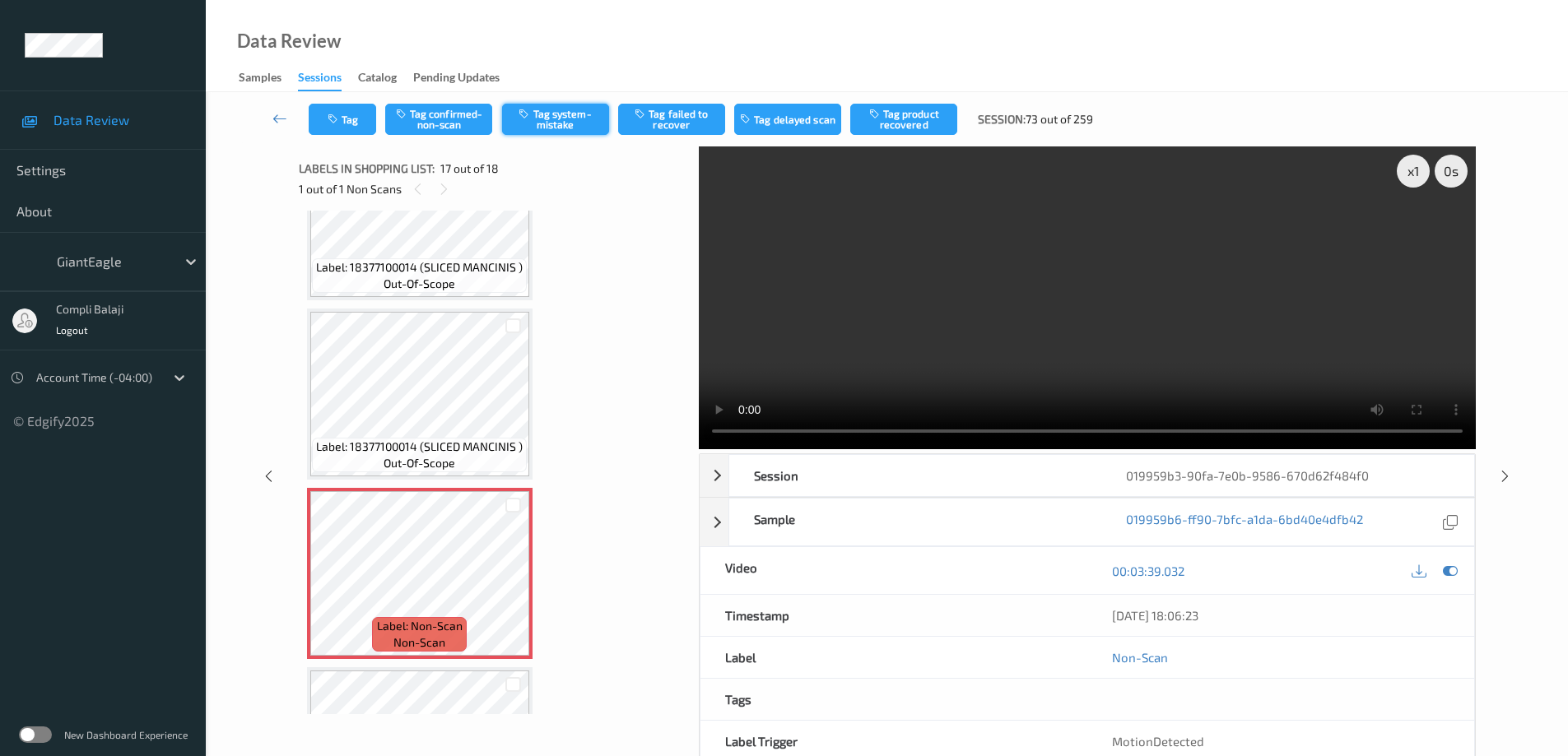
click at [561, 123] on button "Tag system-mistake" at bounding box center [555, 119] width 107 height 32
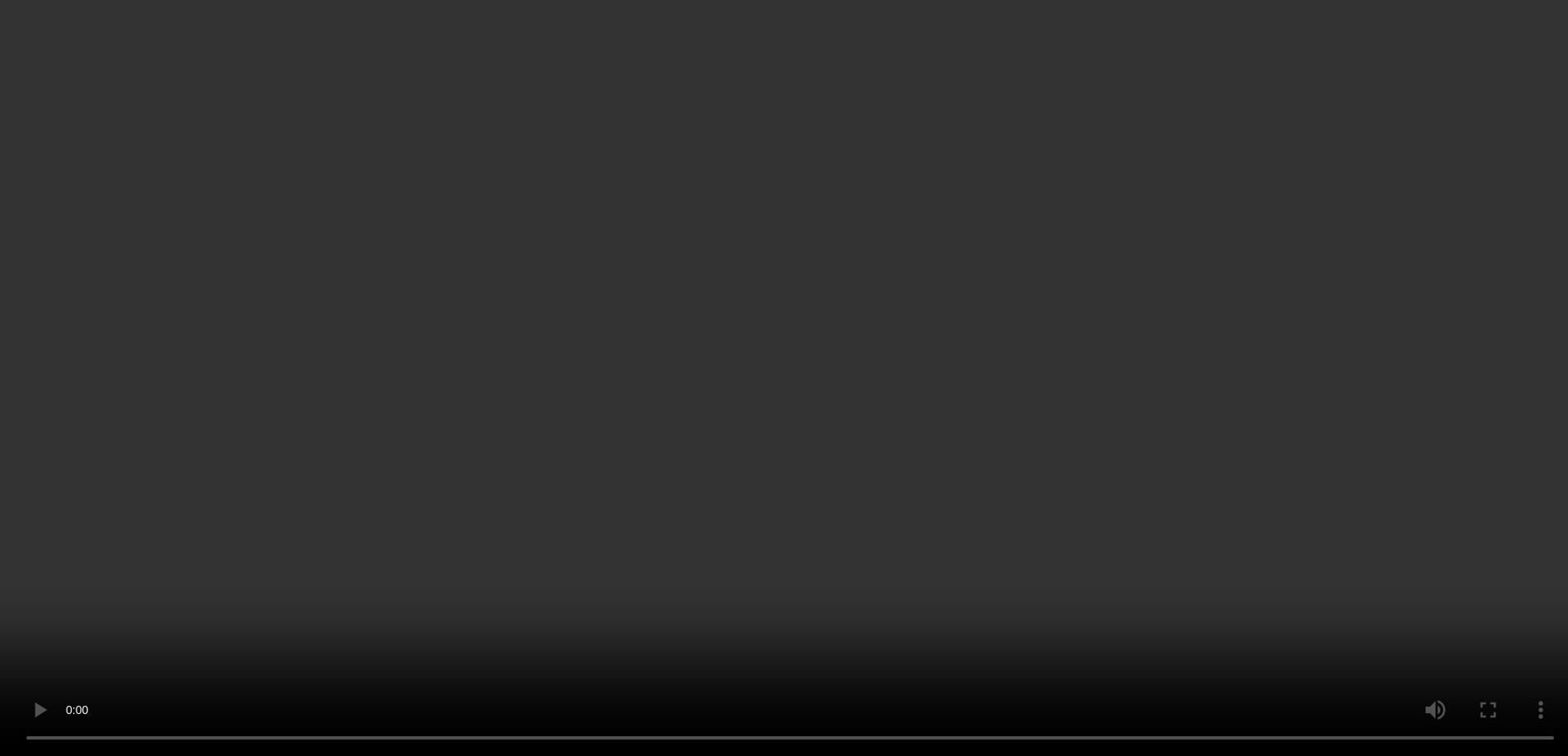
scroll to position [2734, 0]
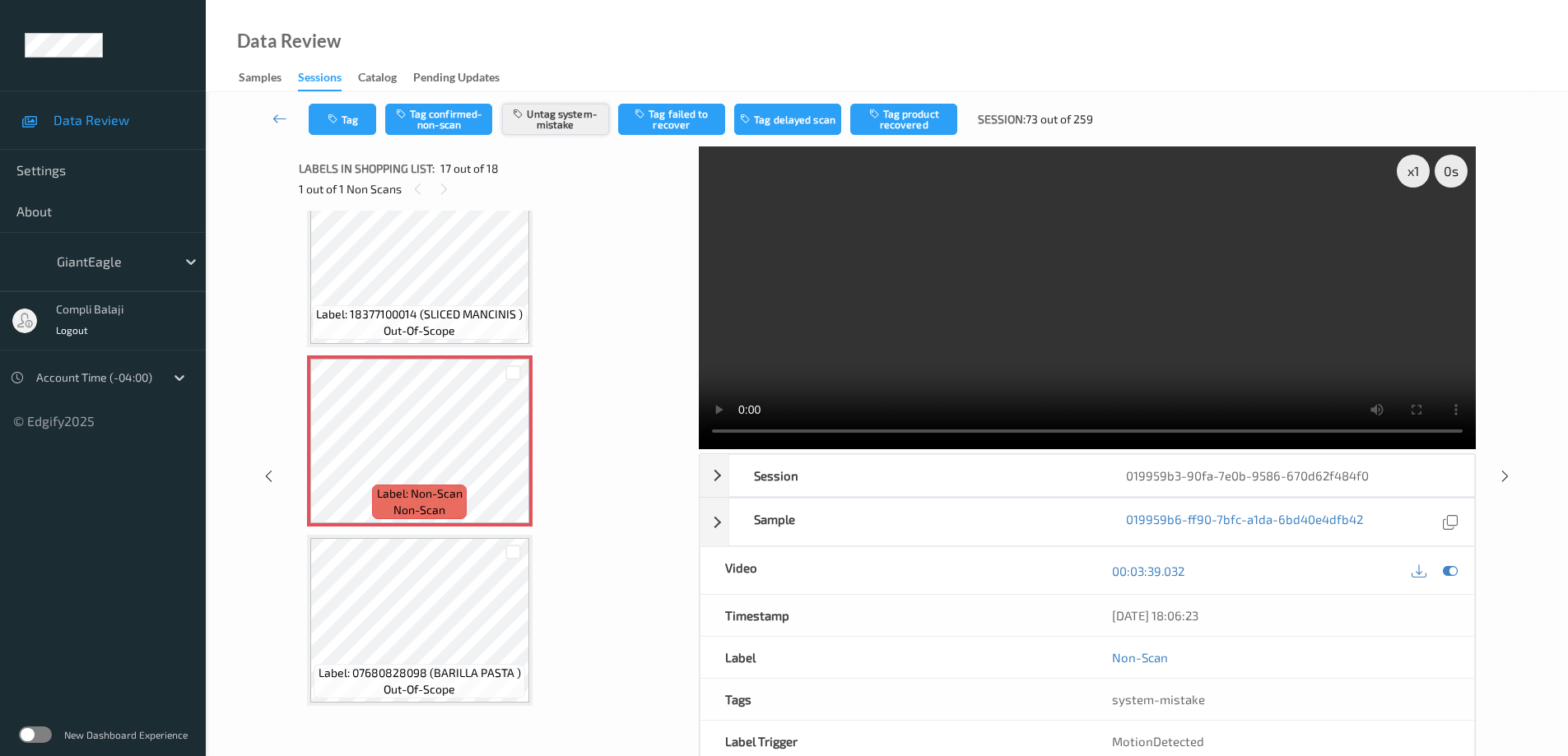
click at [568, 122] on button "Untag system-mistake" at bounding box center [555, 119] width 107 height 32
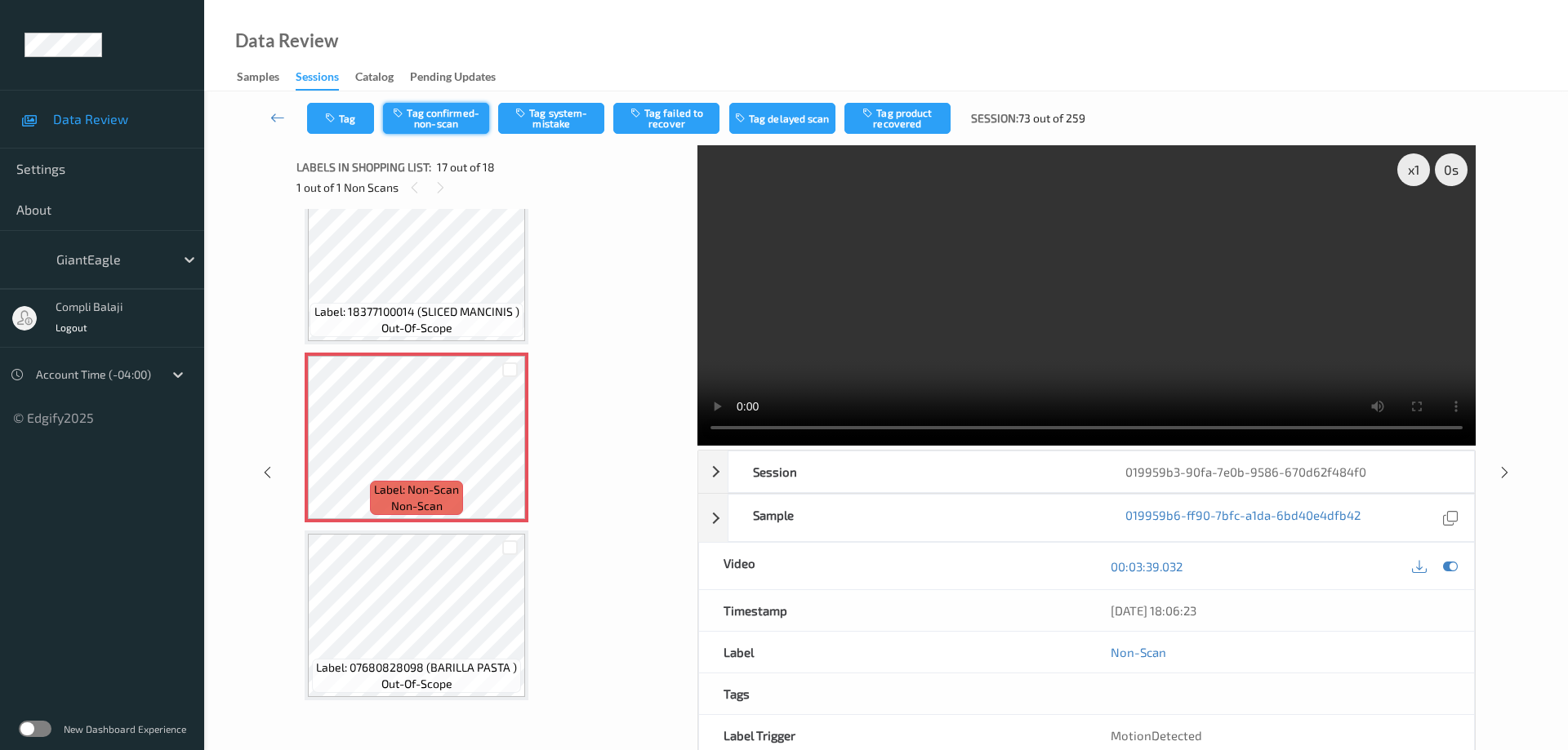
click at [455, 123] on button "Tag confirmed-non-scan" at bounding box center [435, 119] width 106 height 31
click at [680, 122] on button "Tag failed to recover" at bounding box center [665, 119] width 106 height 31
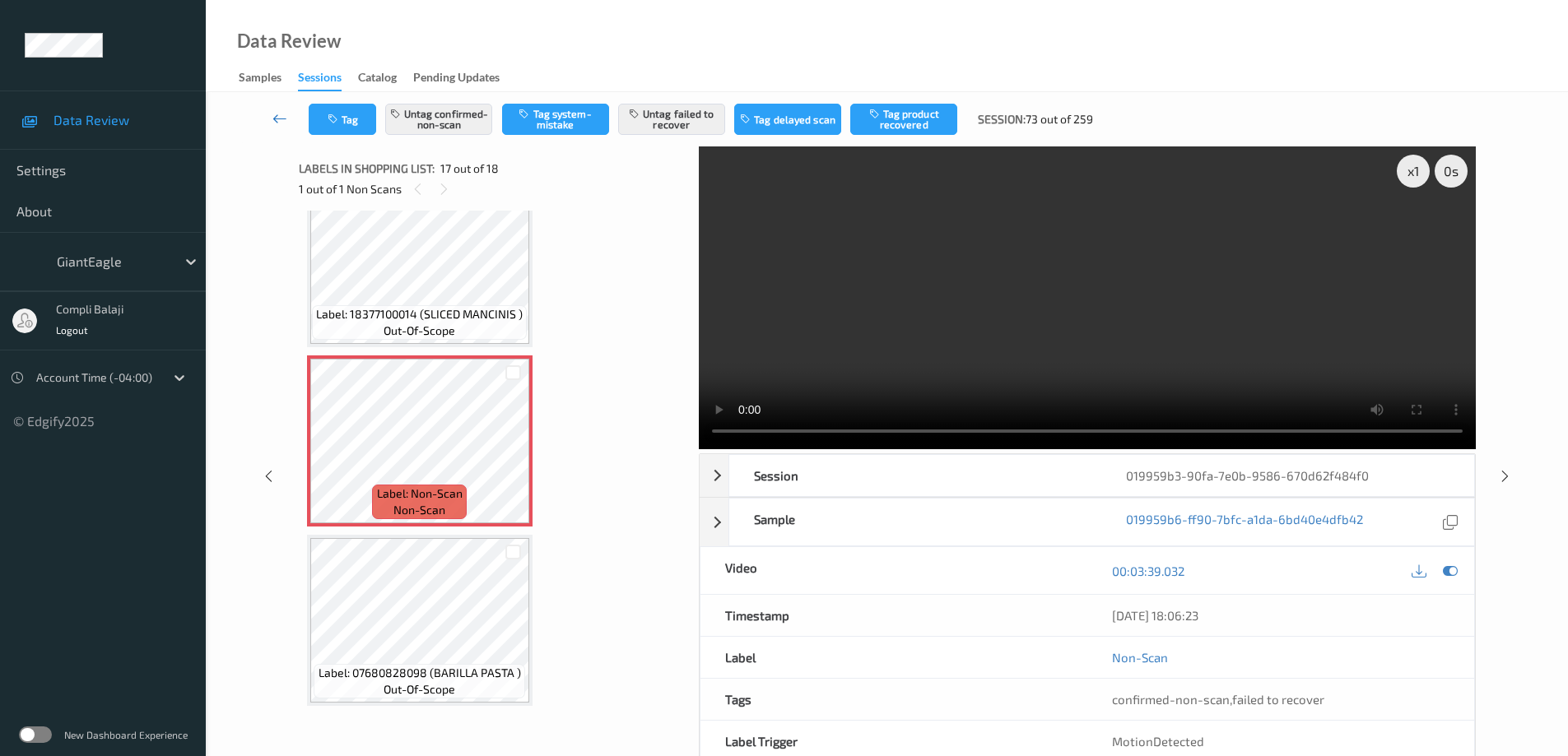
click at [275, 121] on icon at bounding box center [279, 118] width 15 height 16
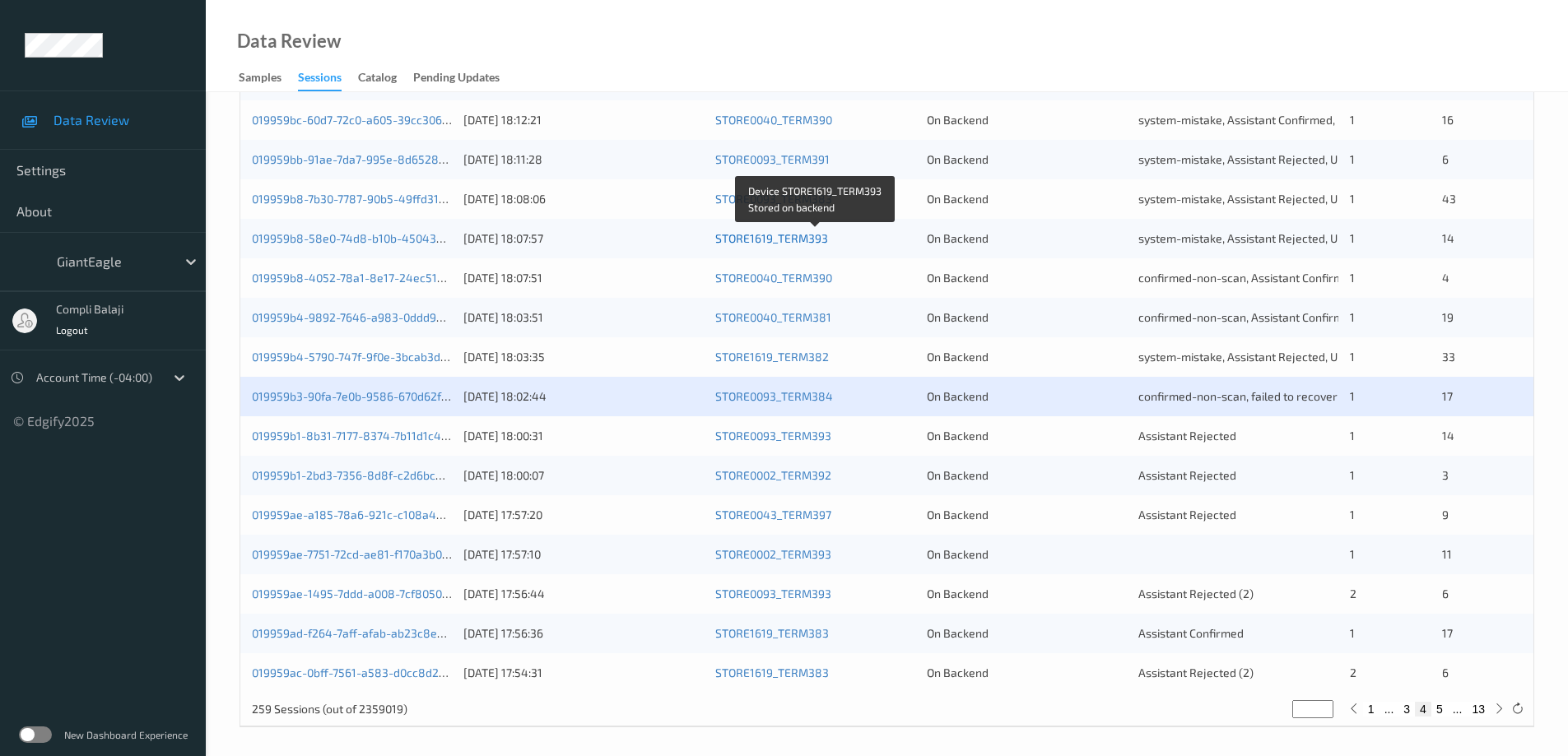
scroll to position [482, 0]
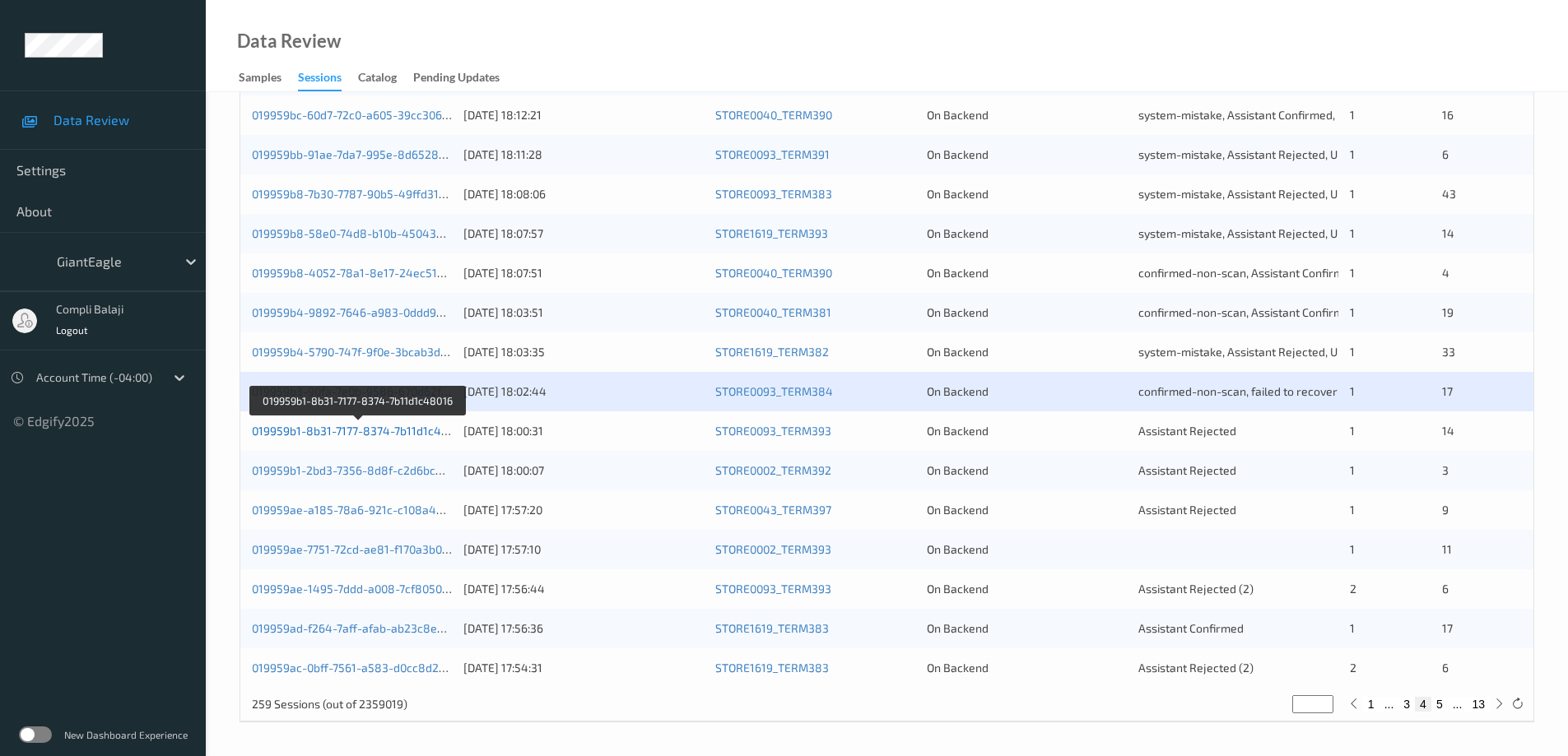
click at [414, 436] on link "019959b1-8b31-7177-8374-7b11d1c48016" at bounding box center [359, 431] width 215 height 14
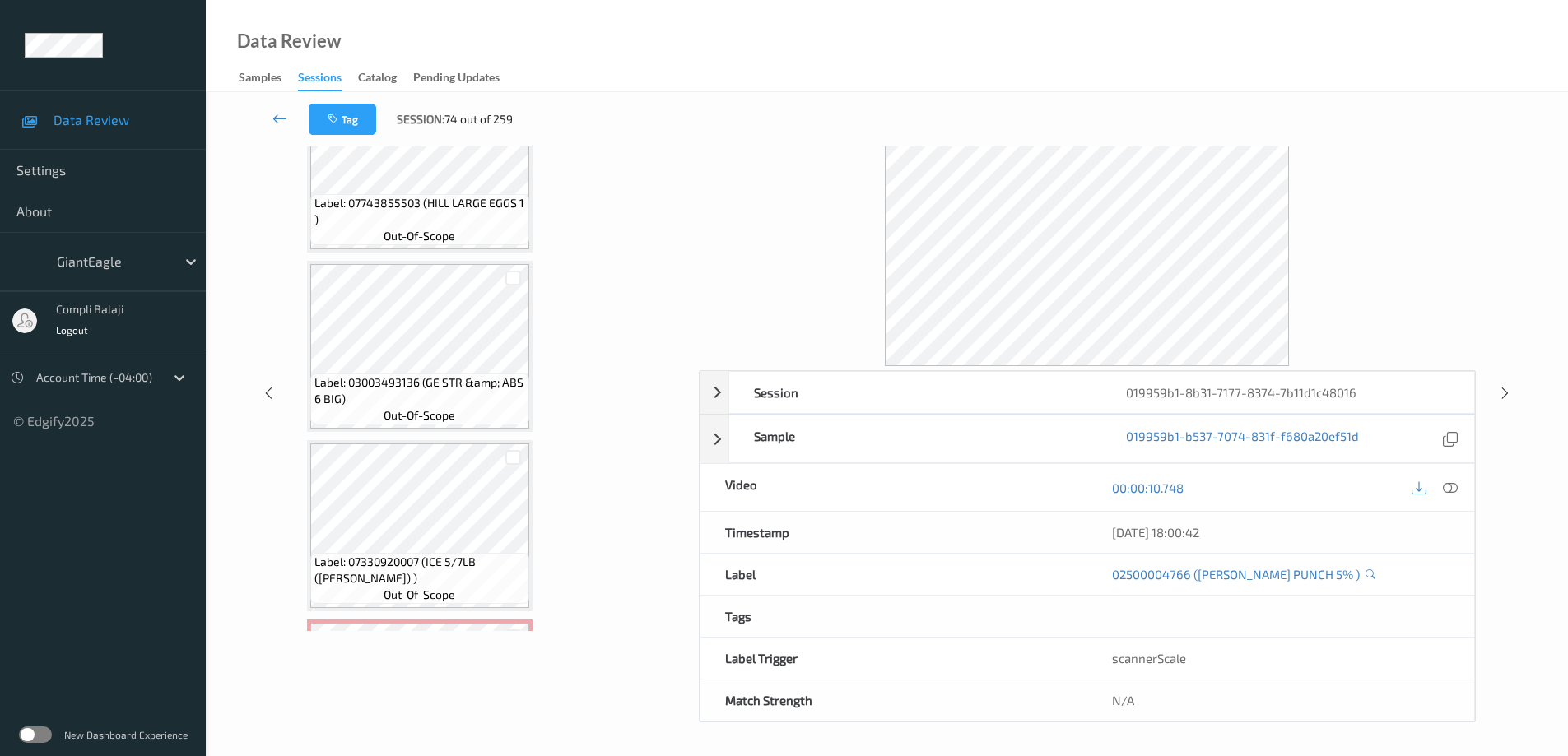
scroll to position [2195, 0]
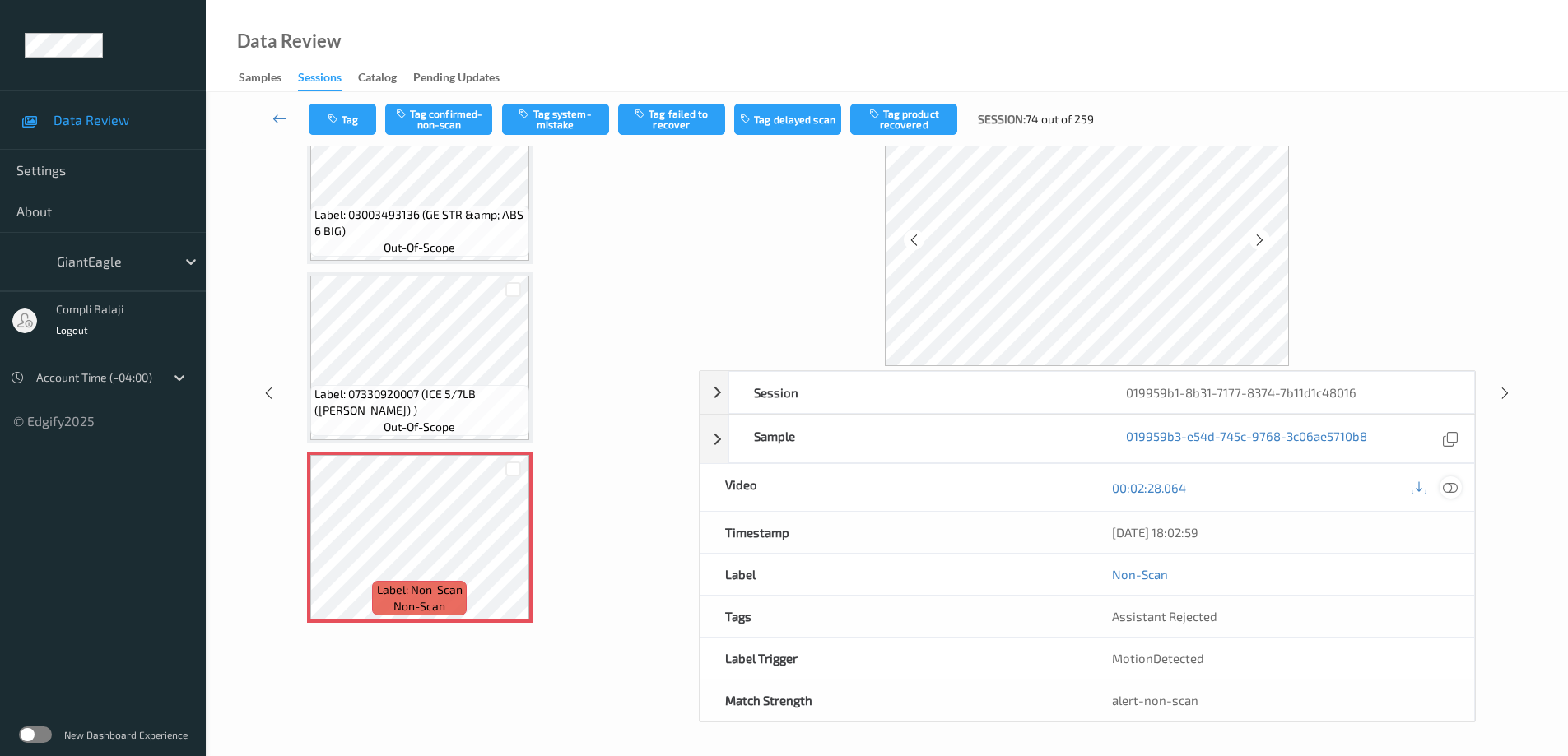
click at [1453, 490] on icon at bounding box center [1450, 486] width 15 height 15
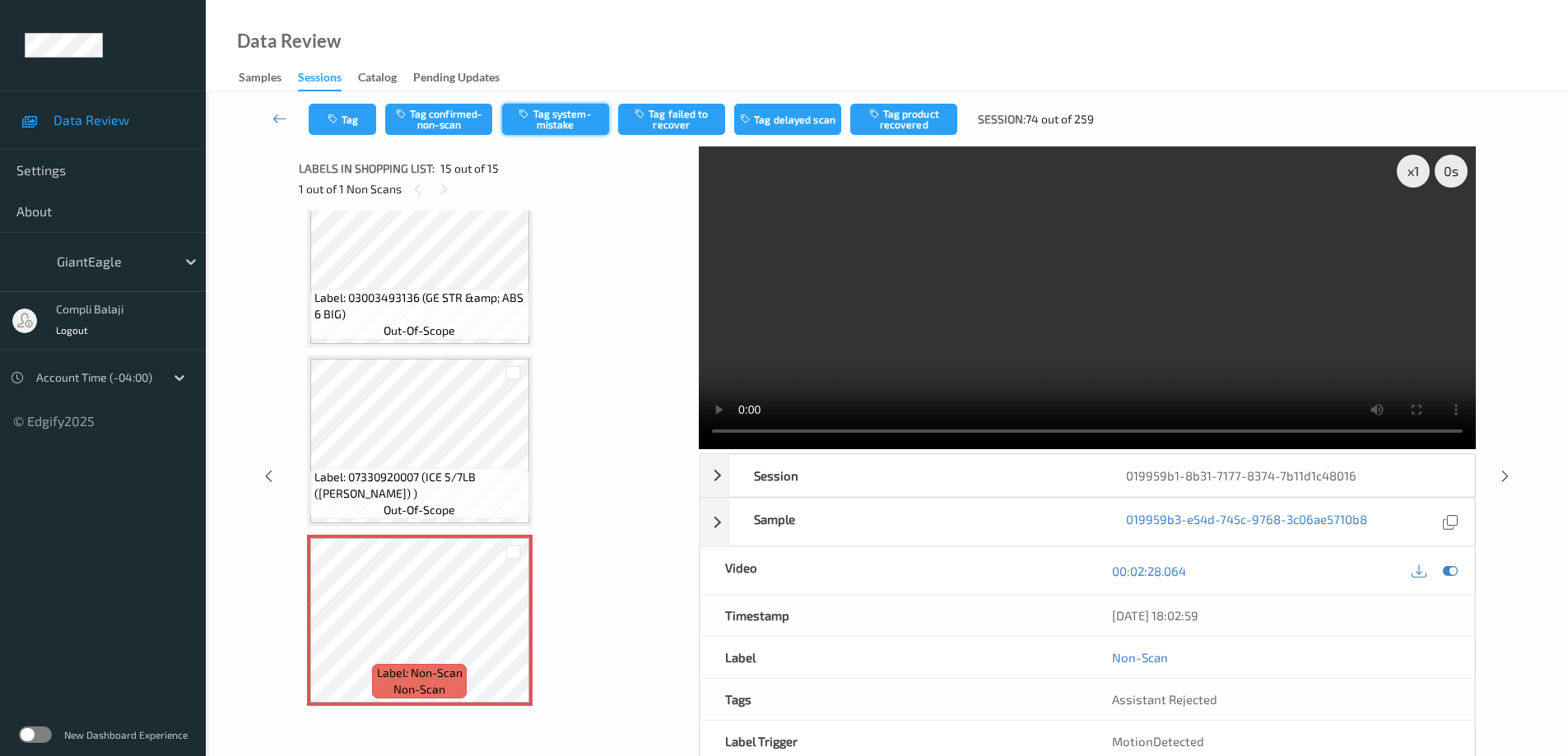
click at [568, 123] on button "Tag system-mistake" at bounding box center [555, 119] width 107 height 32
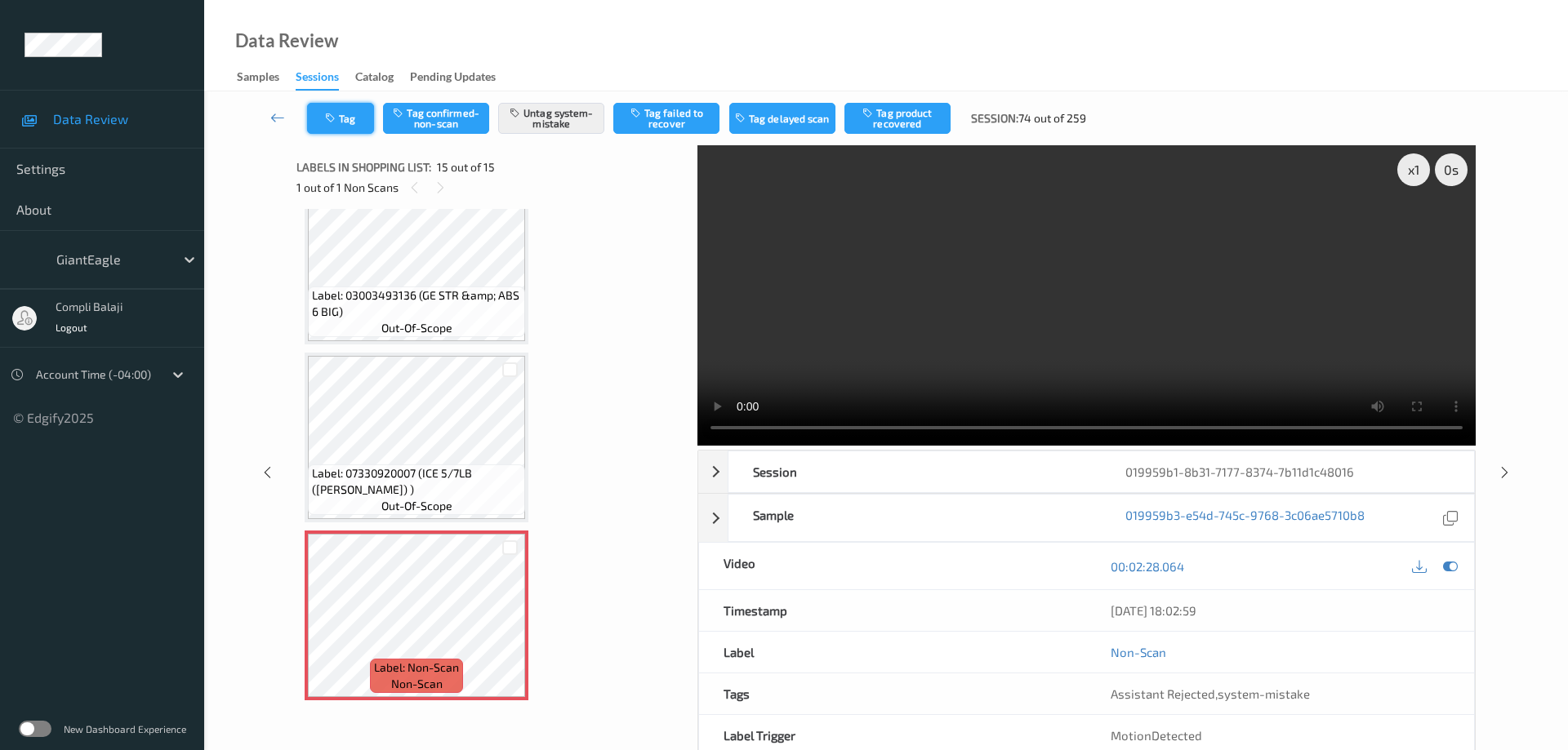
click at [343, 121] on button "Tag" at bounding box center [340, 119] width 67 height 31
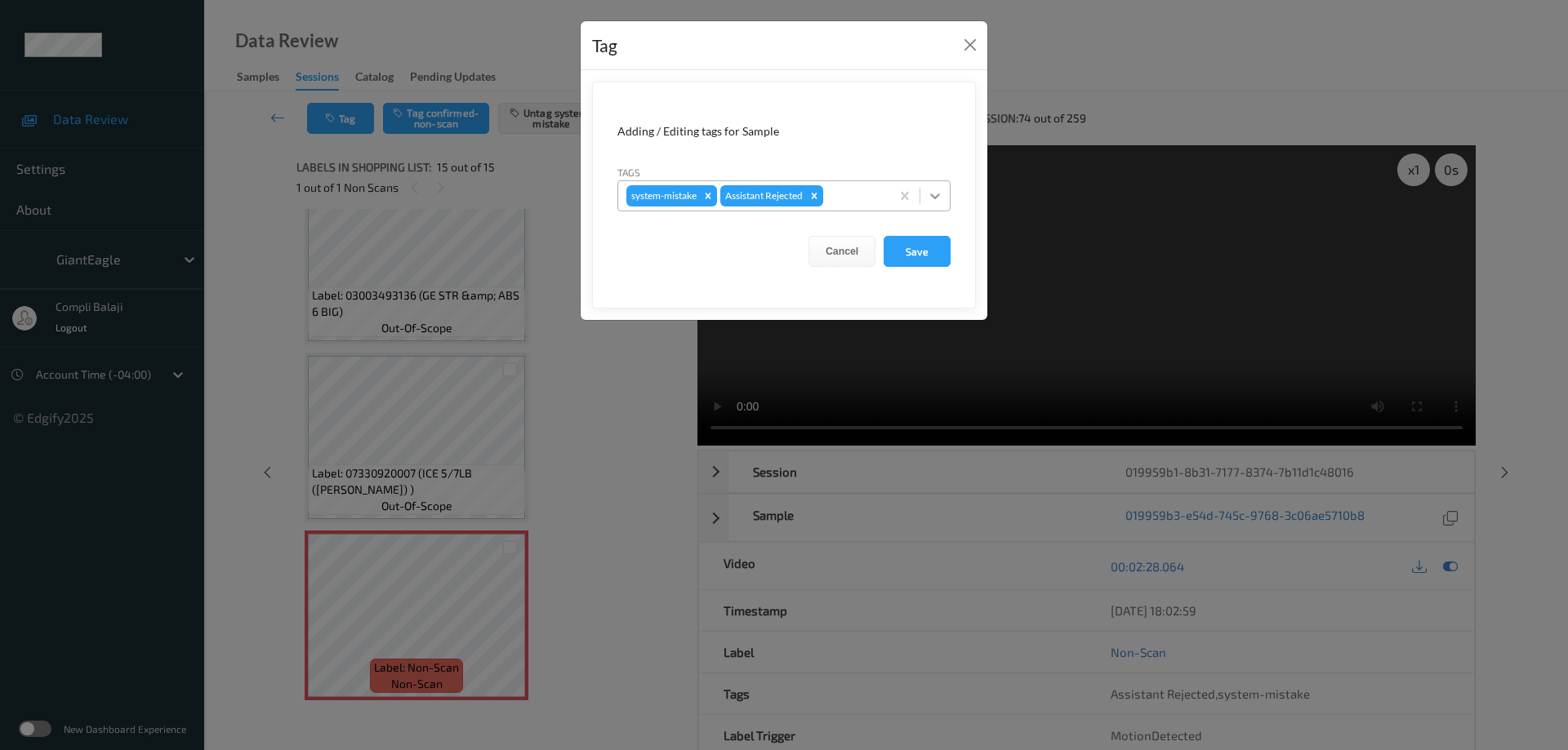
click at [938, 192] on icon at bounding box center [935, 196] width 16 height 16
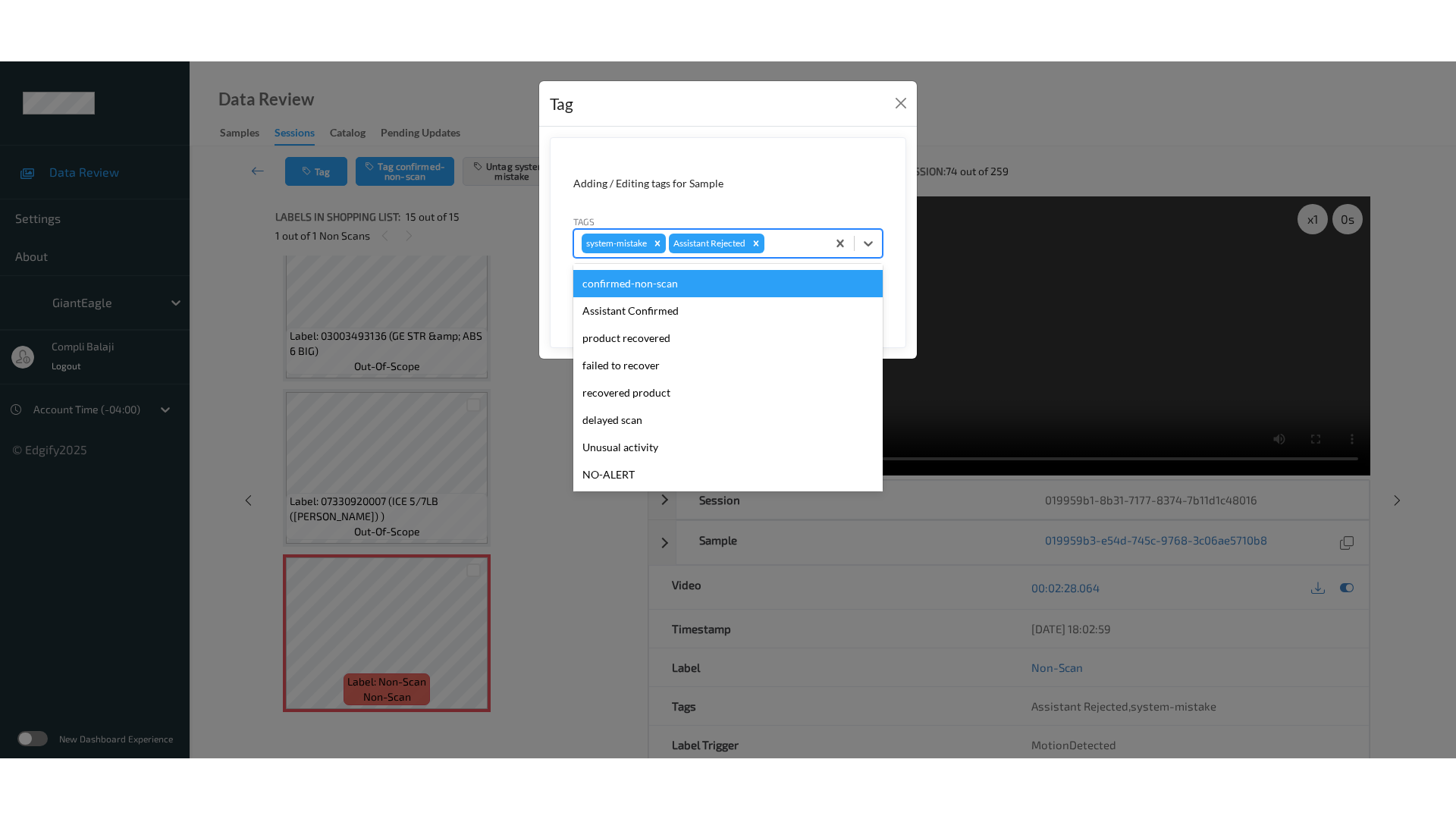
scroll to position [75, 0]
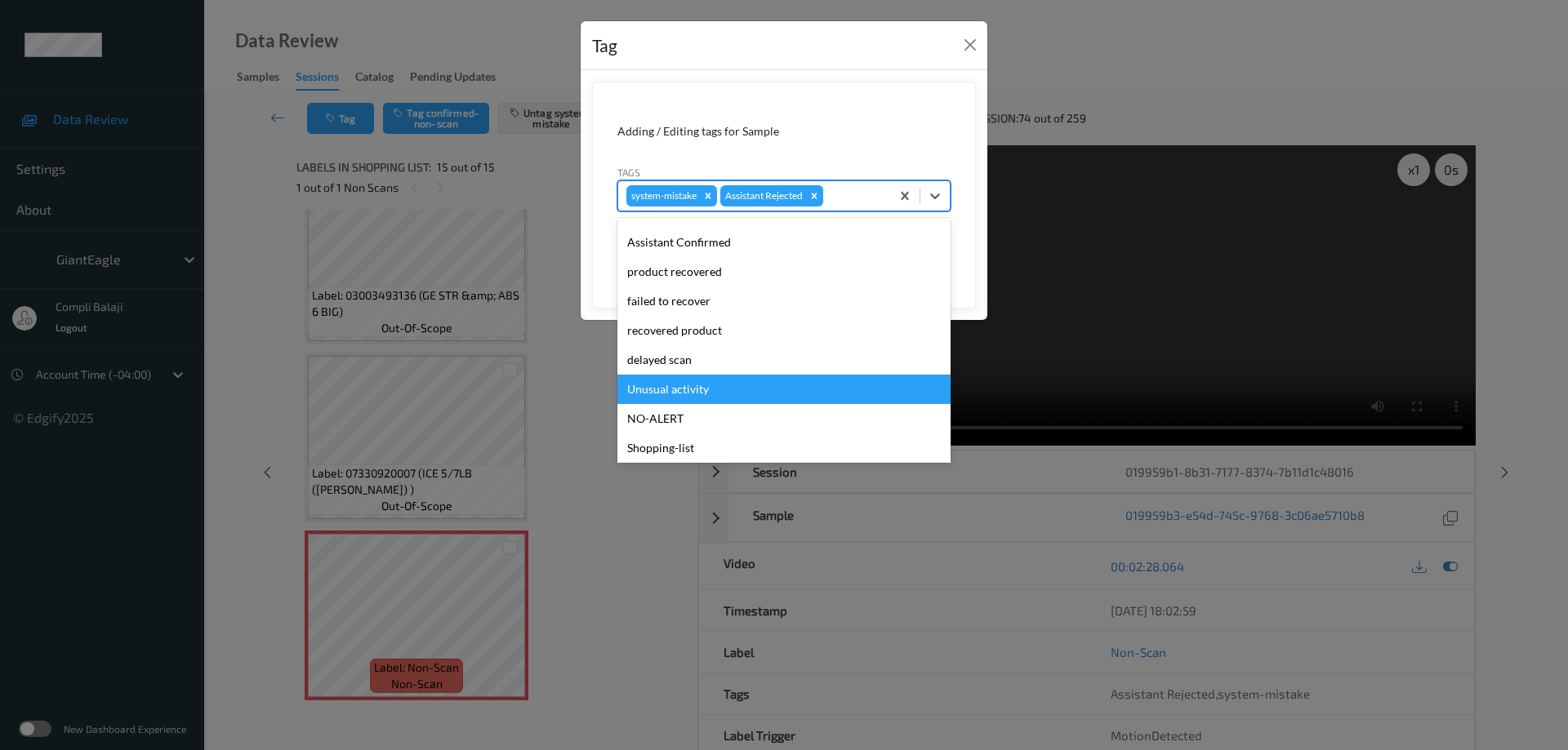
click at [707, 394] on div "Unusual activity" at bounding box center [784, 389] width 334 height 30
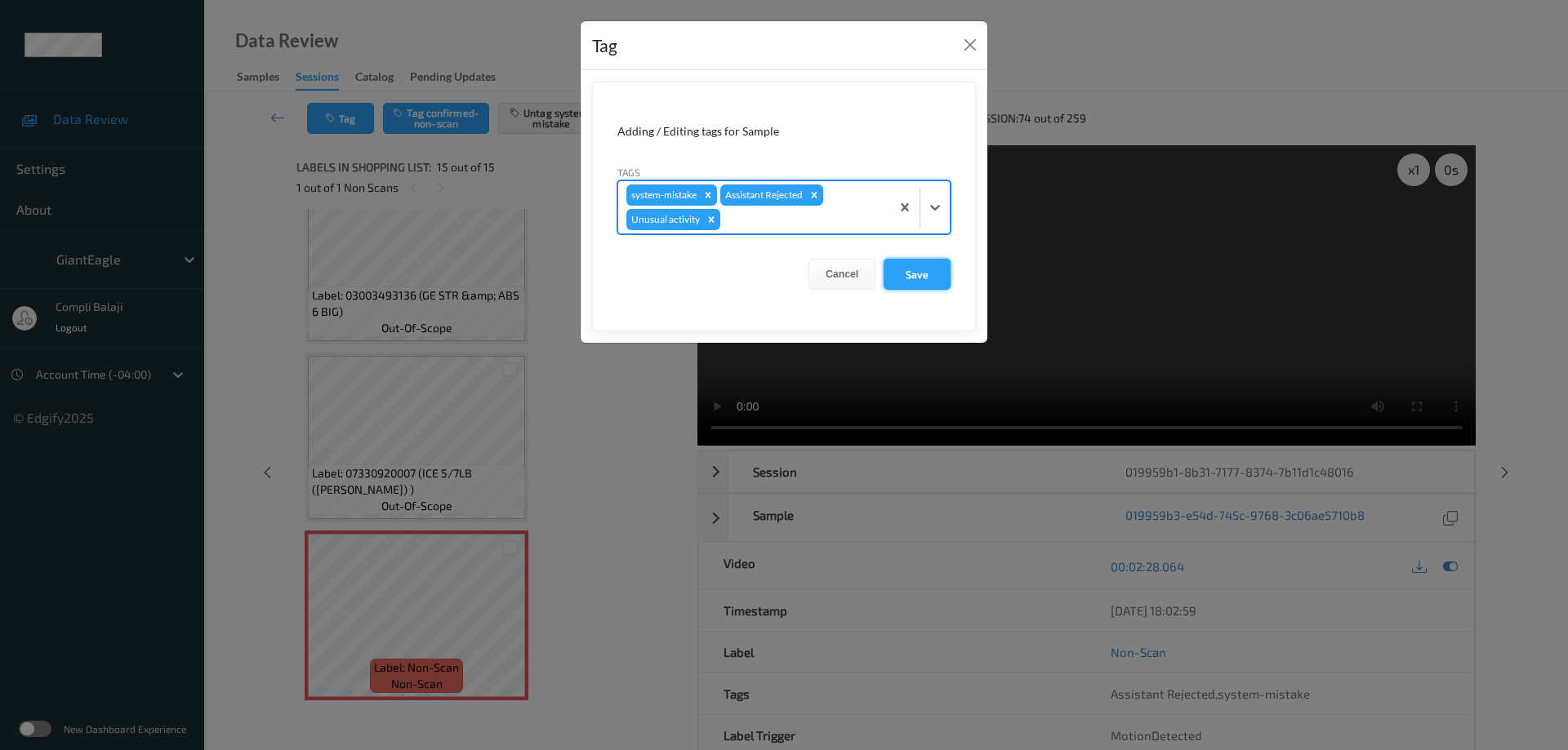
click at [921, 278] on button "Save" at bounding box center [917, 274] width 67 height 31
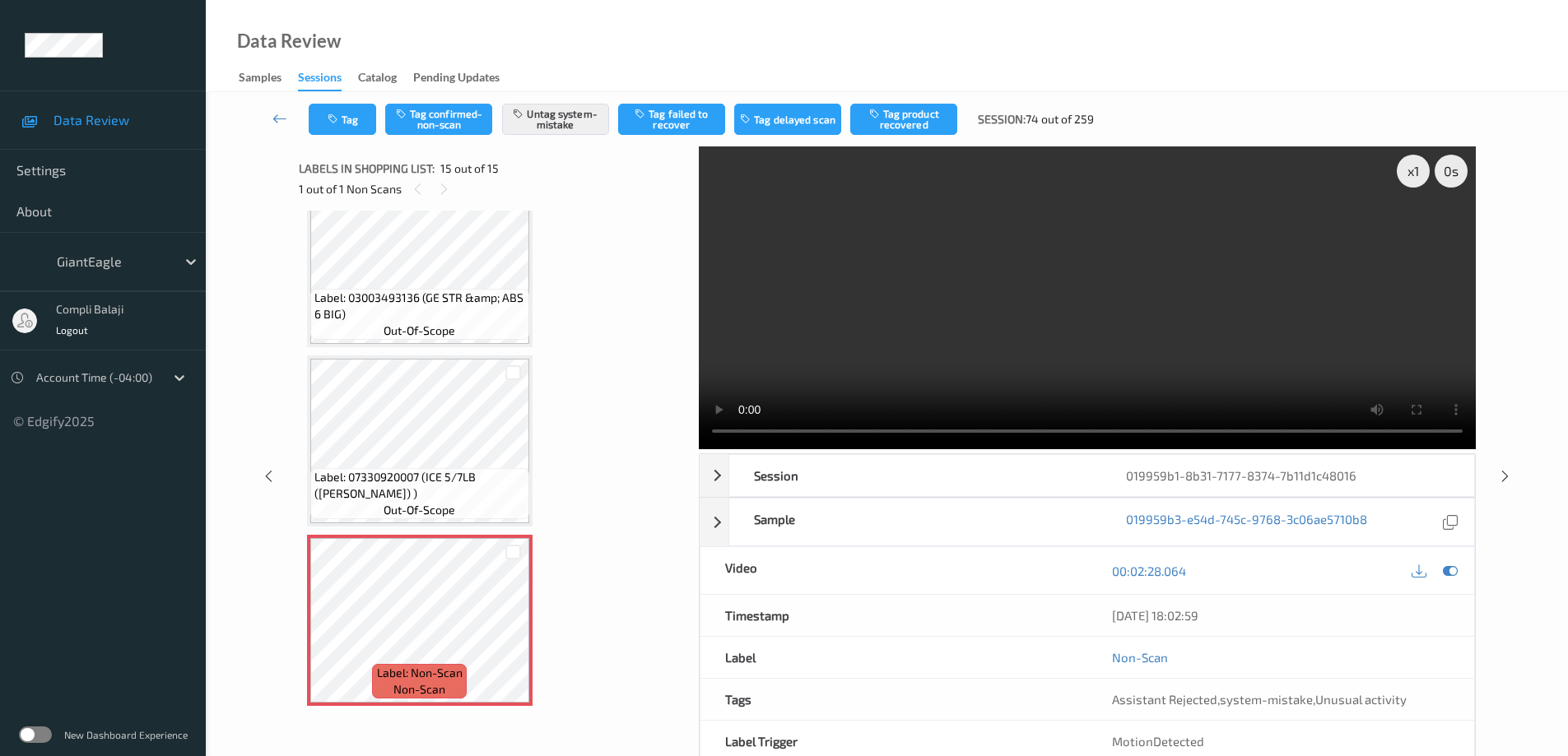
scroll to position [2063, 0]
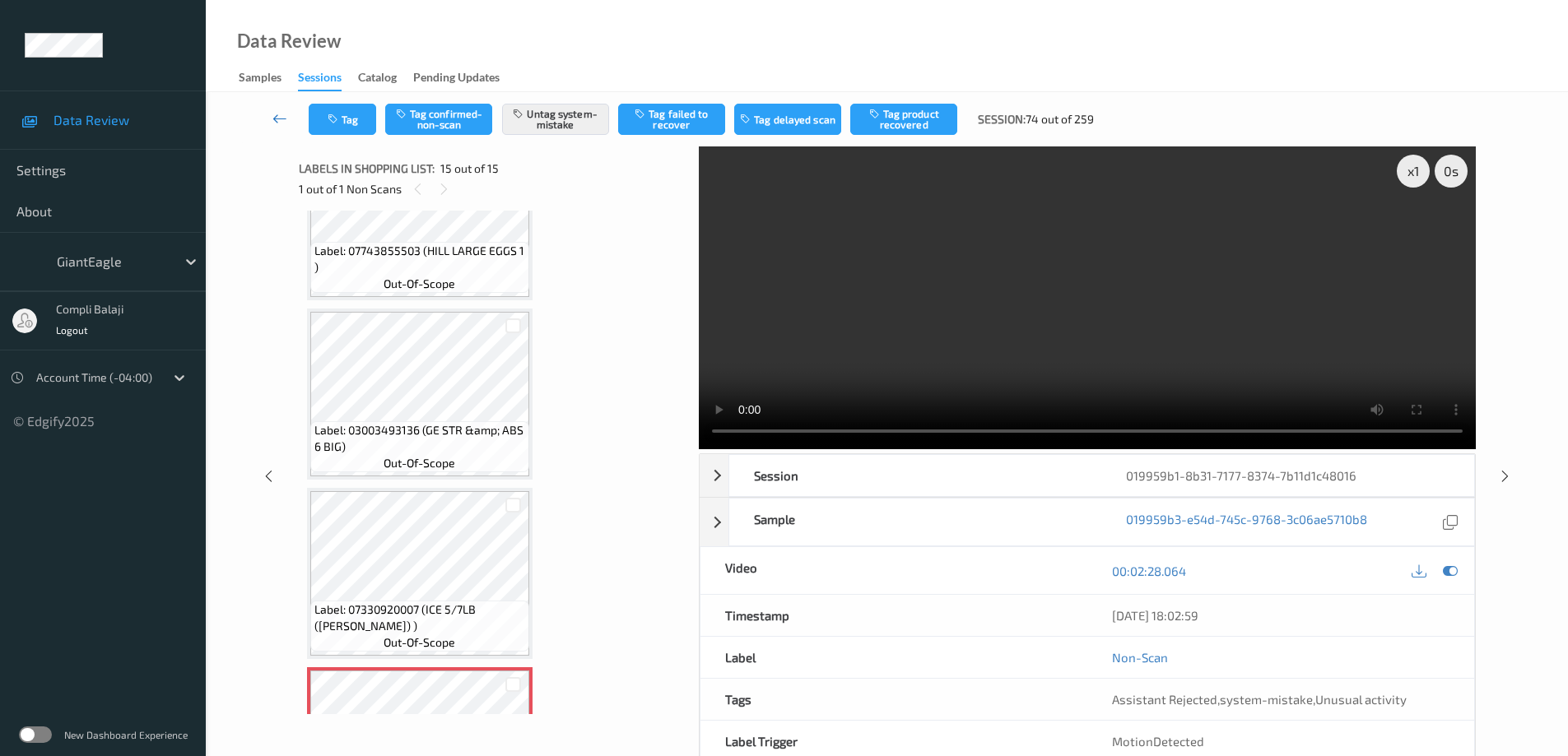
click at [279, 122] on icon at bounding box center [279, 118] width 15 height 16
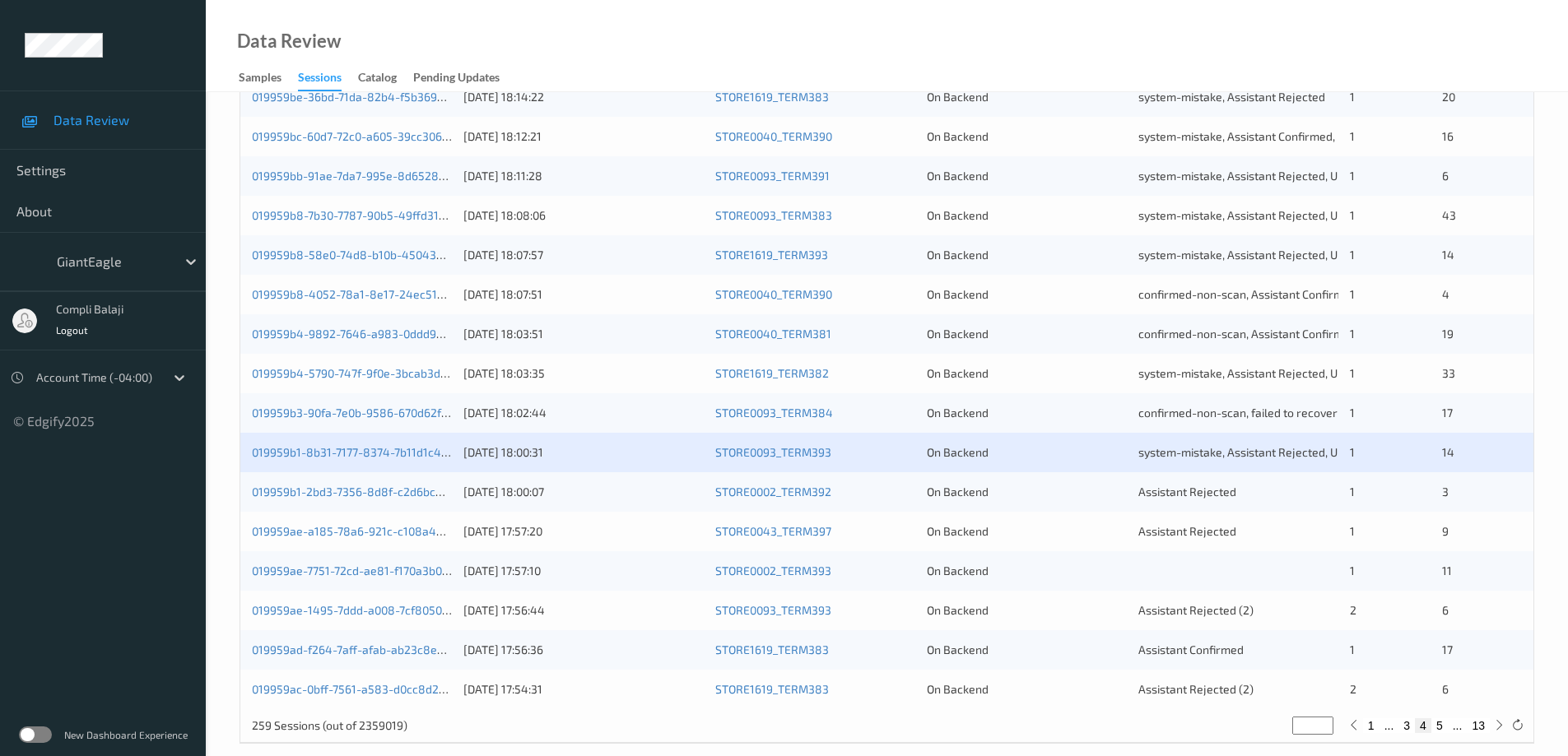
scroll to position [482, 0]
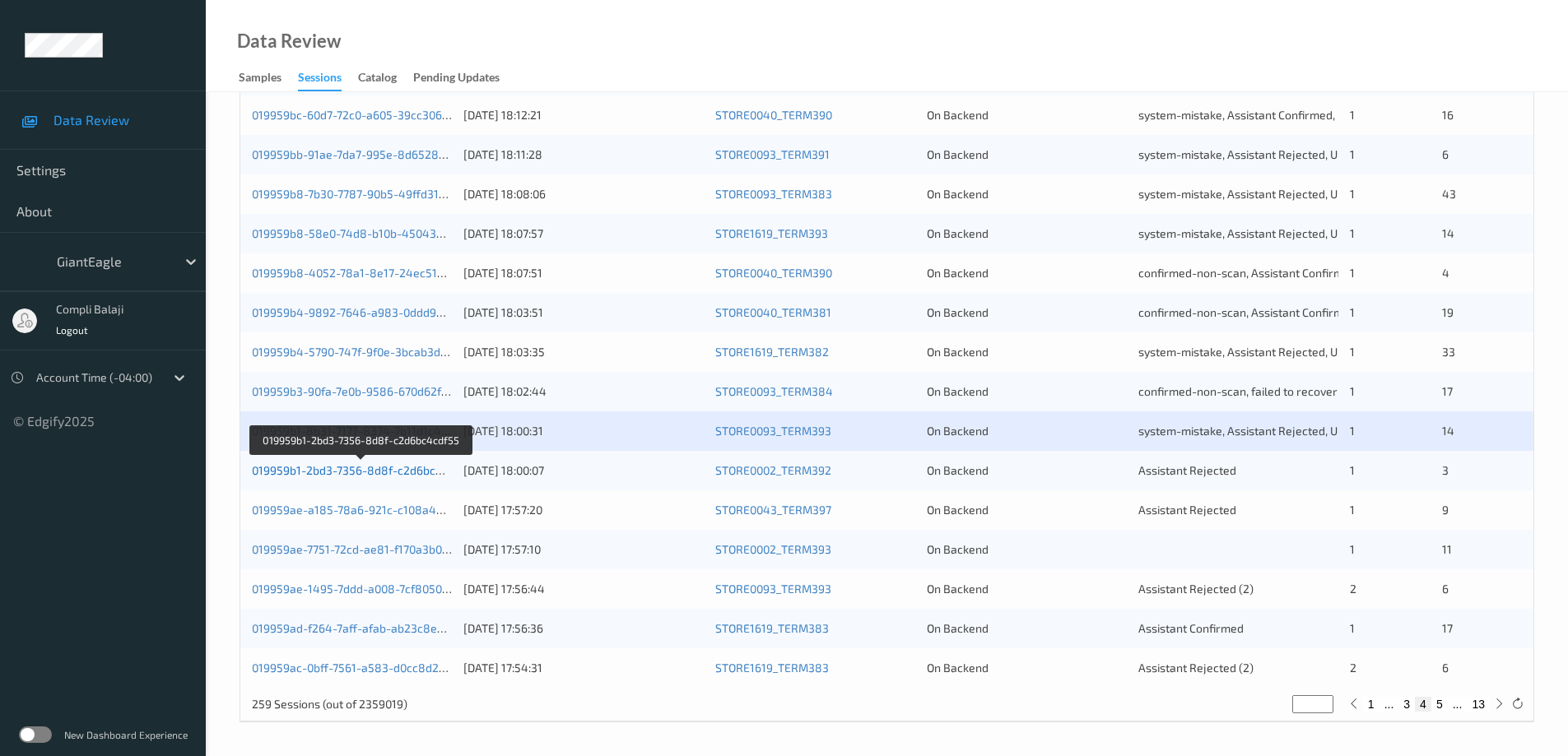
click at [343, 475] on link "019959b1-2bd3-7356-8d8f-c2d6bc4cdf55" at bounding box center [362, 470] width 220 height 14
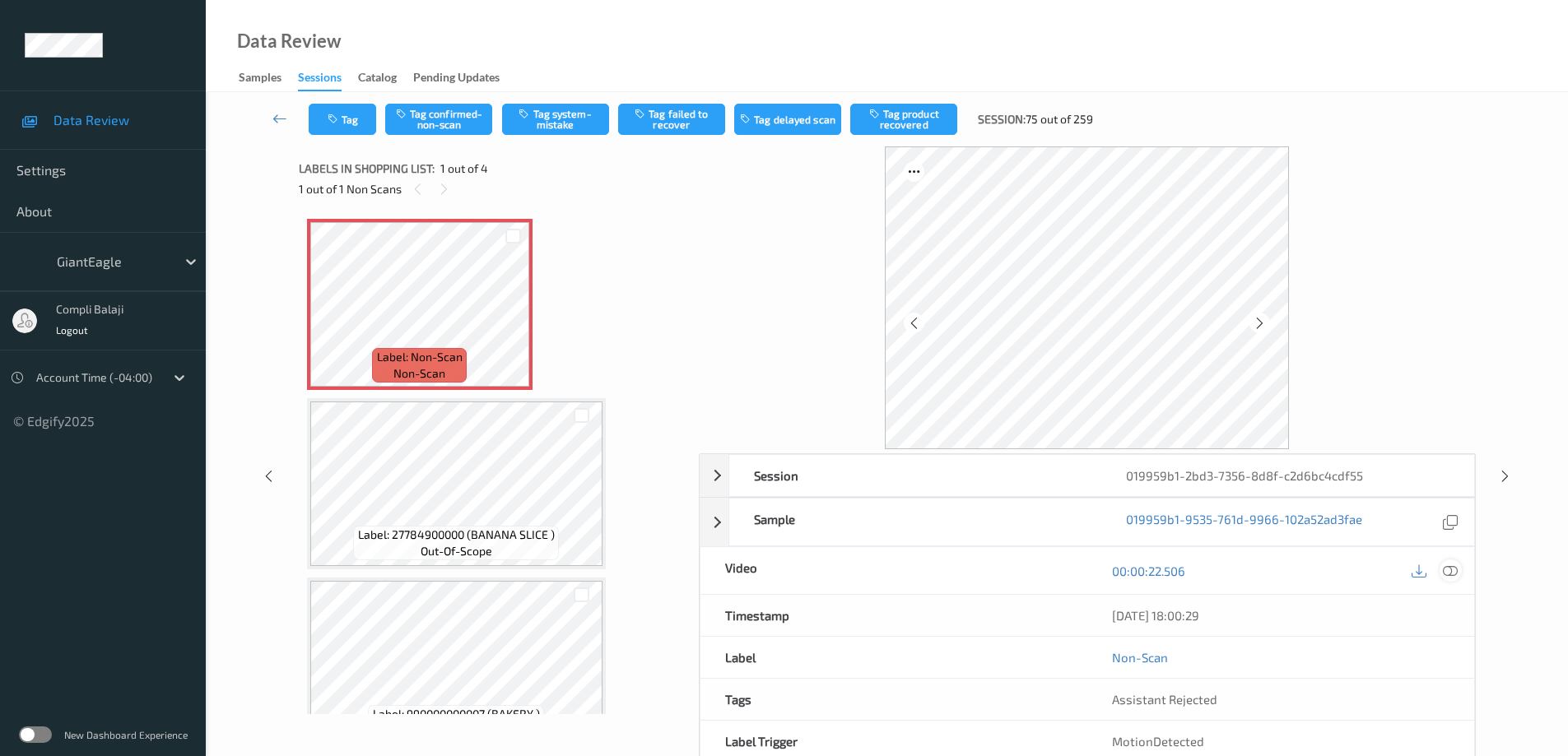
click at [1456, 574] on icon at bounding box center [1450, 570] width 15 height 15
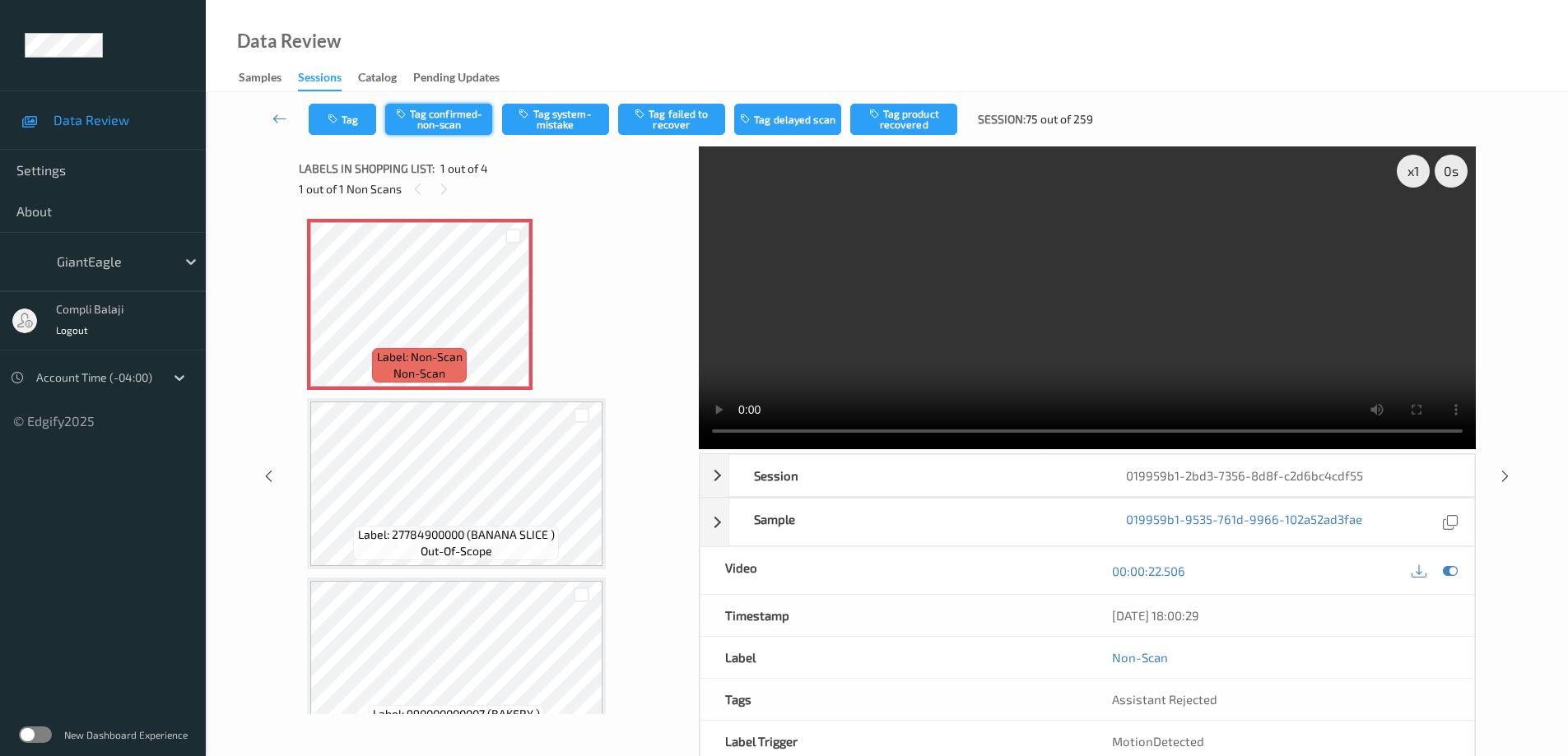
click at [465, 123] on button "Tag confirmed-non-scan" at bounding box center [438, 119] width 107 height 32
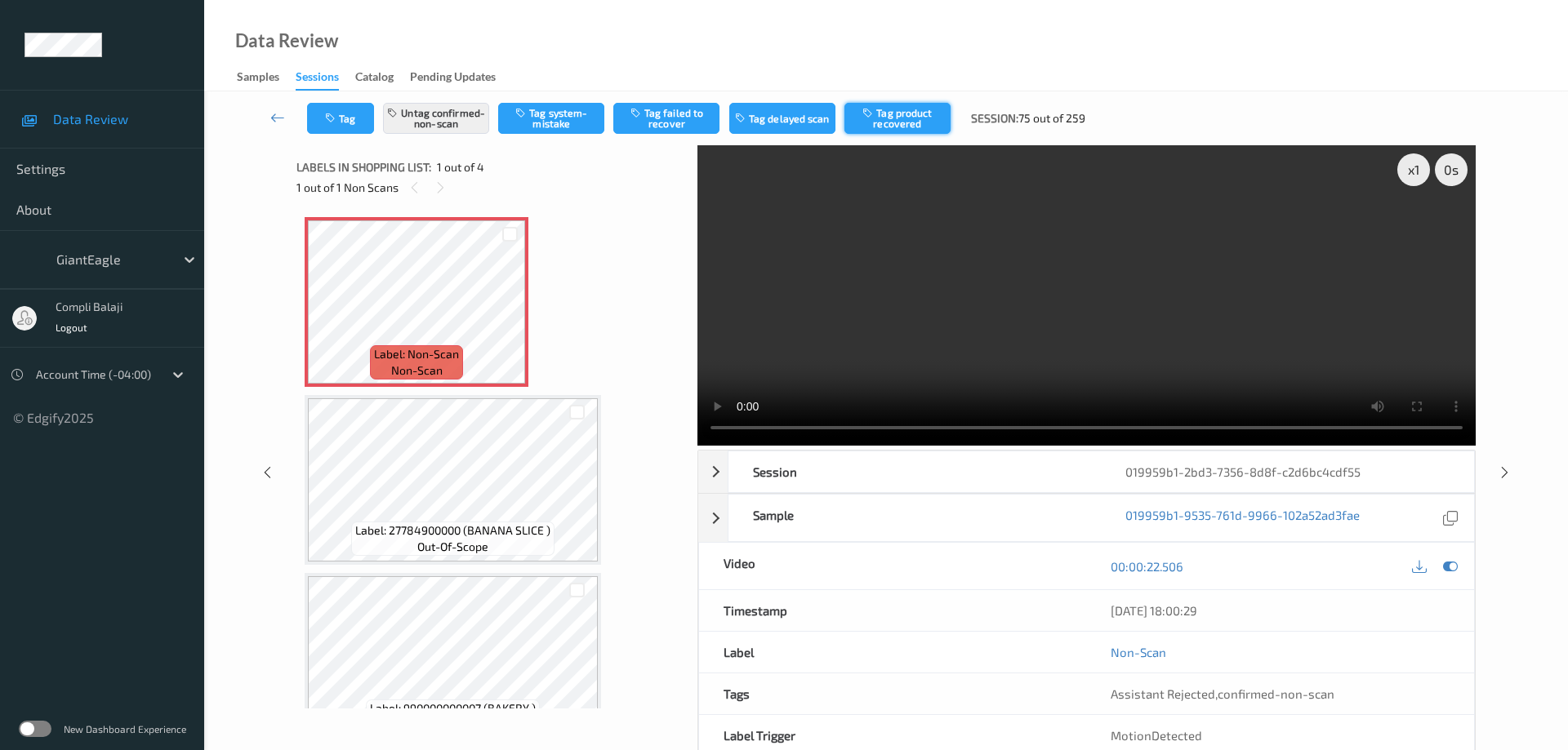
click at [908, 116] on button "Tag product recovered" at bounding box center [897, 119] width 106 height 31
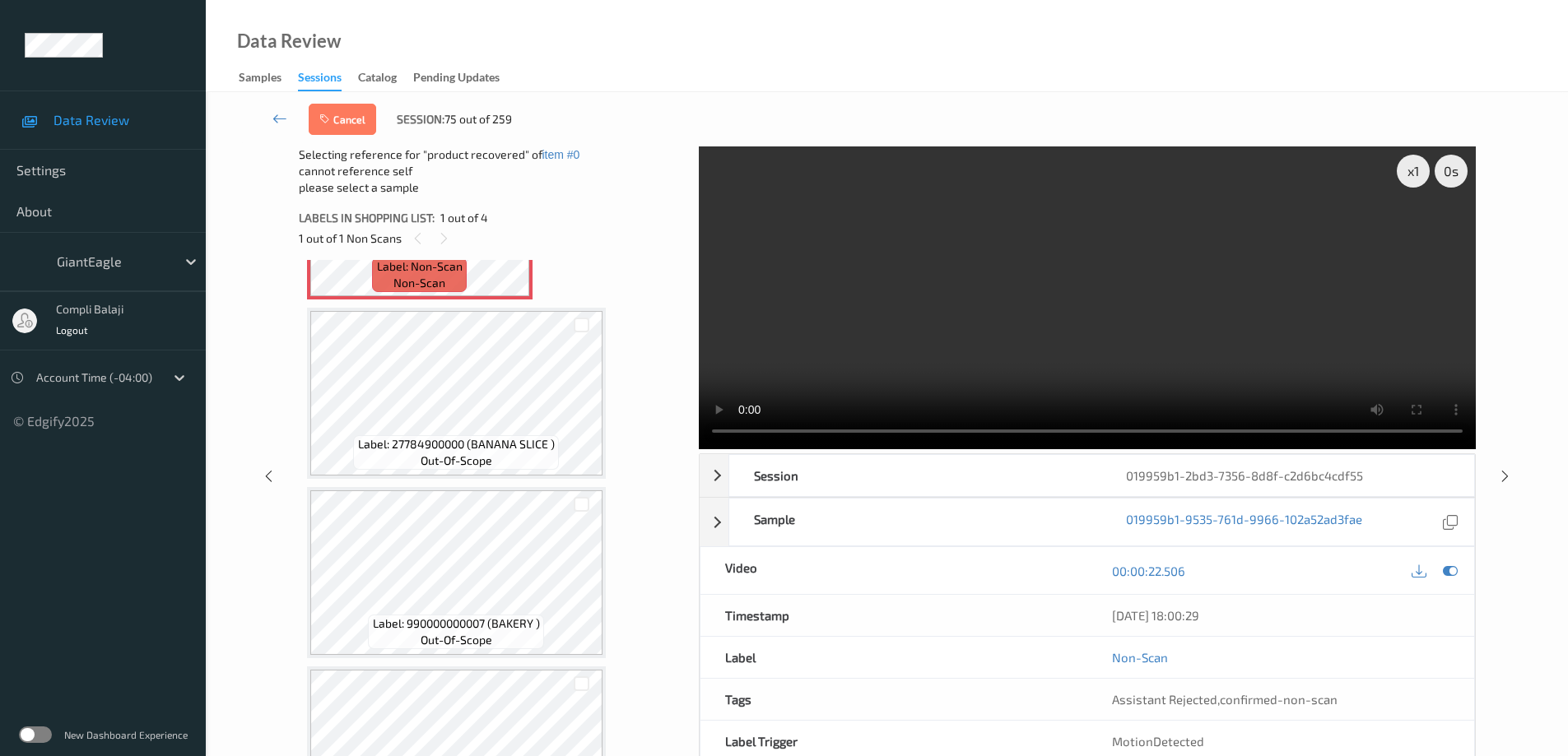
scroll to position [58, 0]
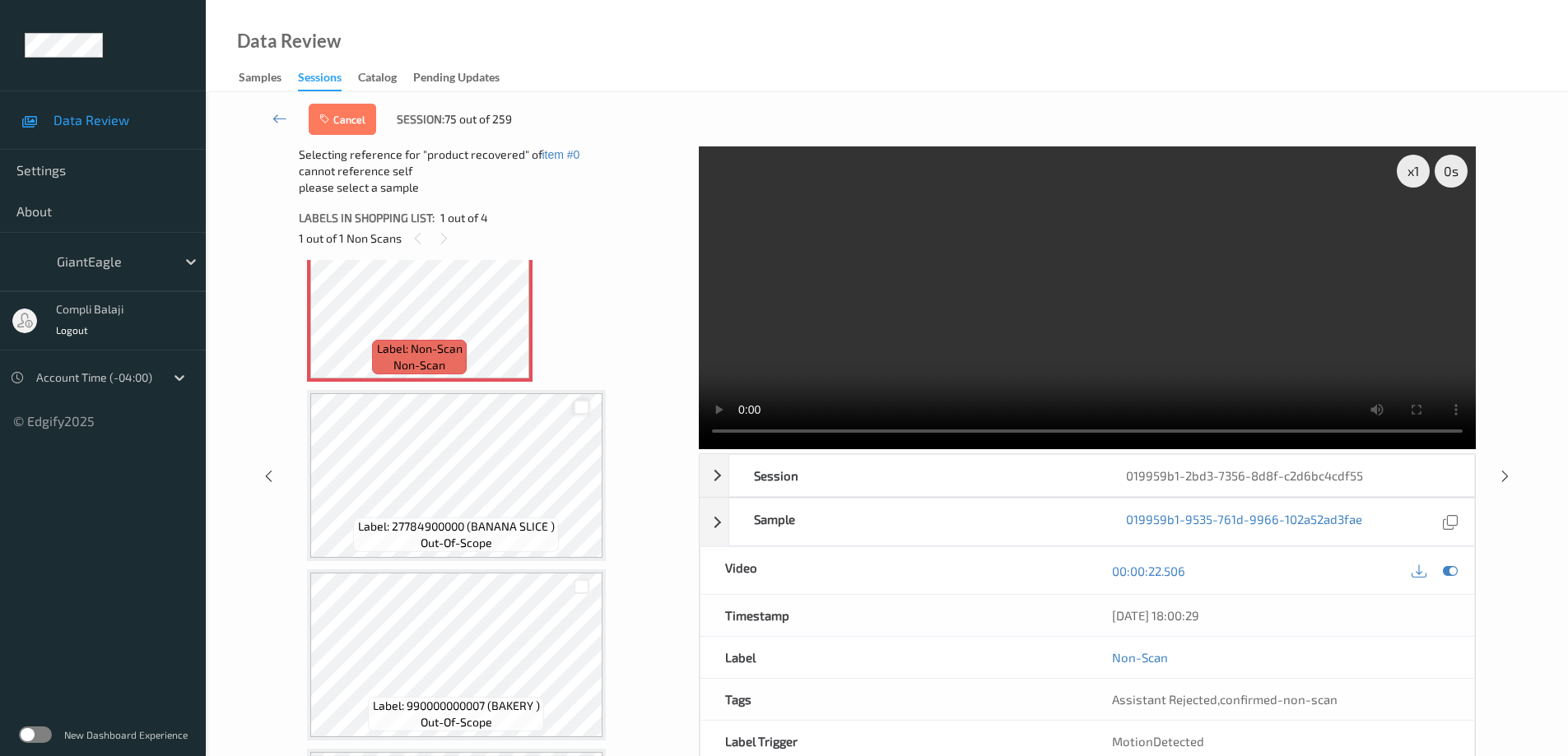
click at [581, 408] on div at bounding box center [581, 408] width 15 height 15
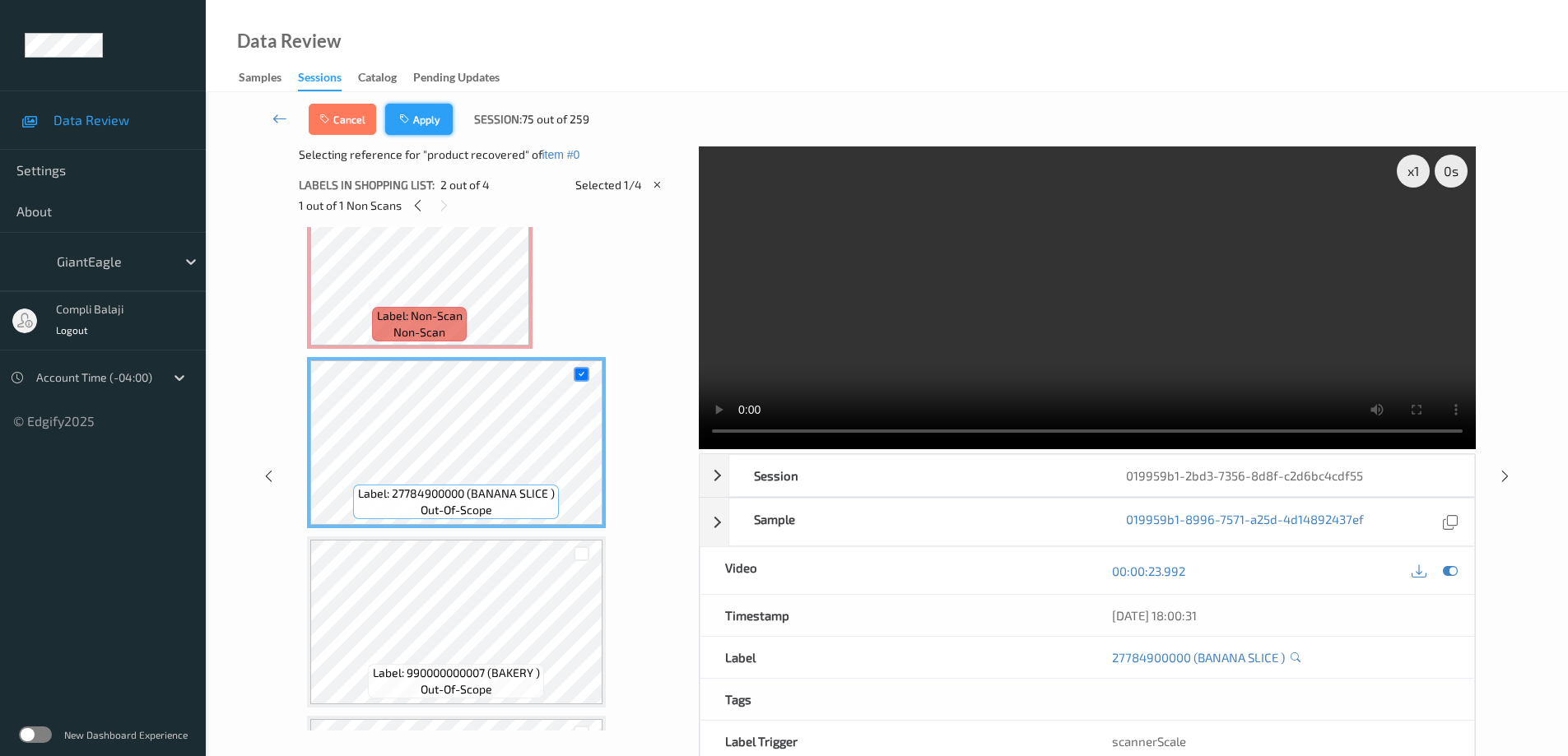
click at [425, 129] on button "Apply" at bounding box center [418, 119] width 67 height 32
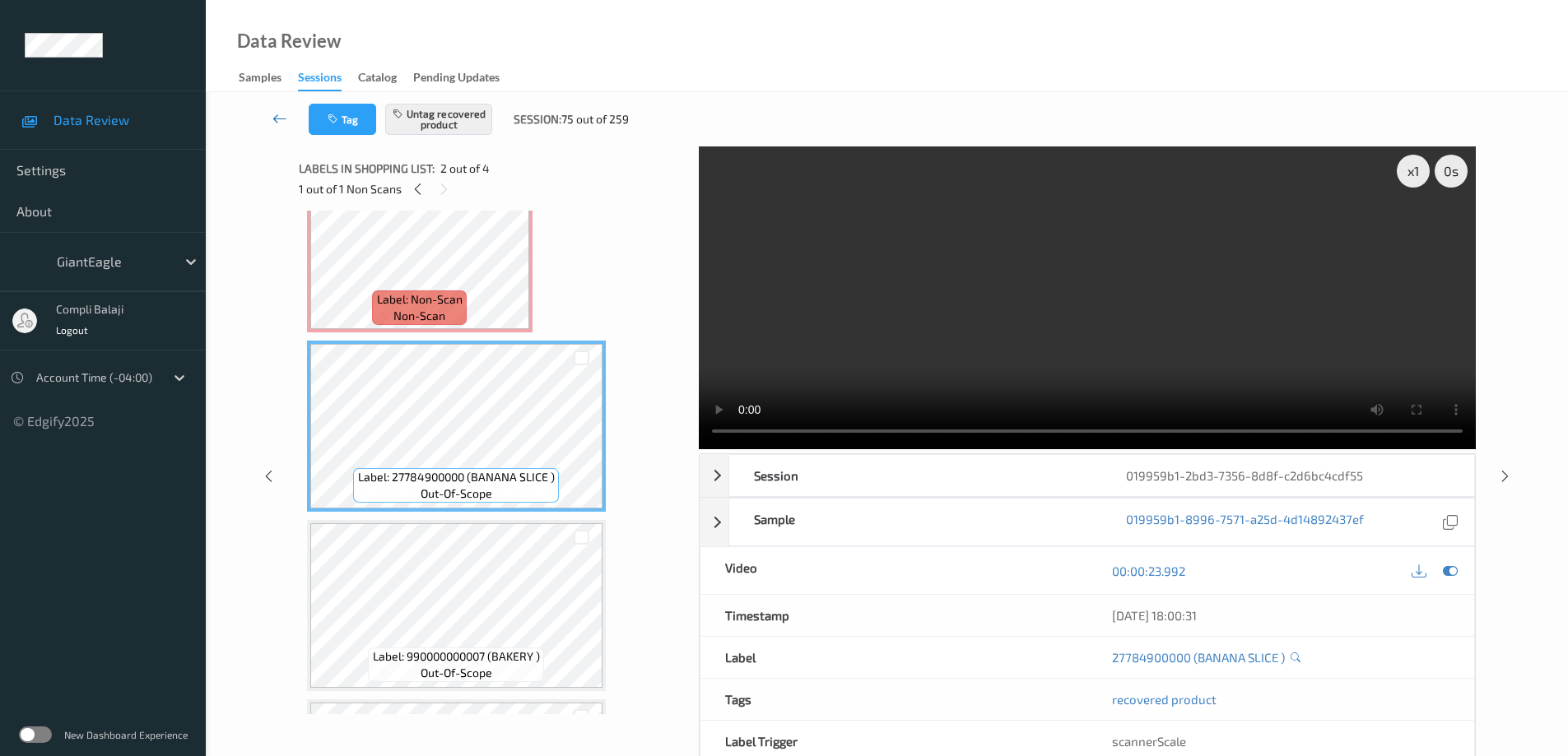
click at [277, 120] on icon at bounding box center [279, 118] width 15 height 16
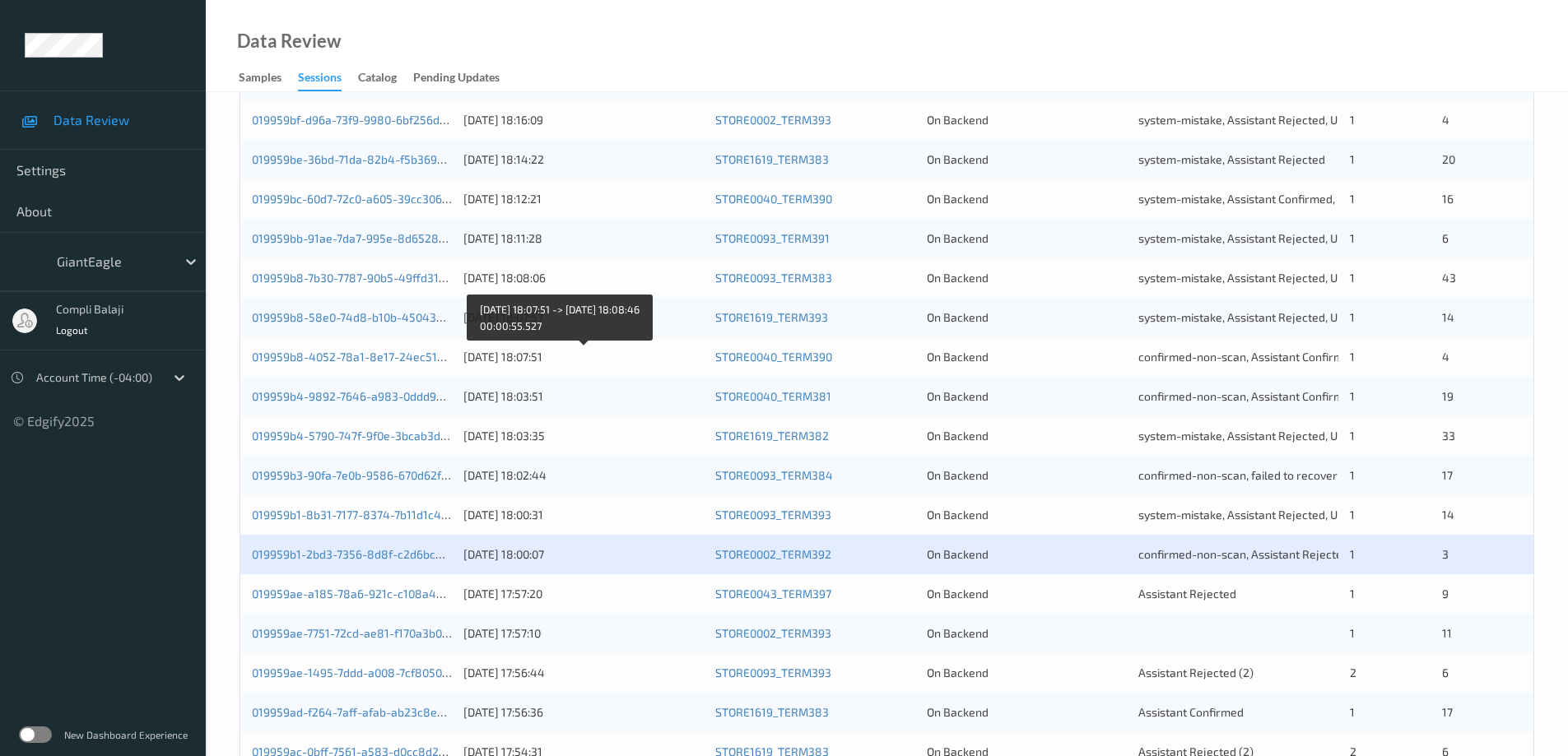
scroll to position [482, 0]
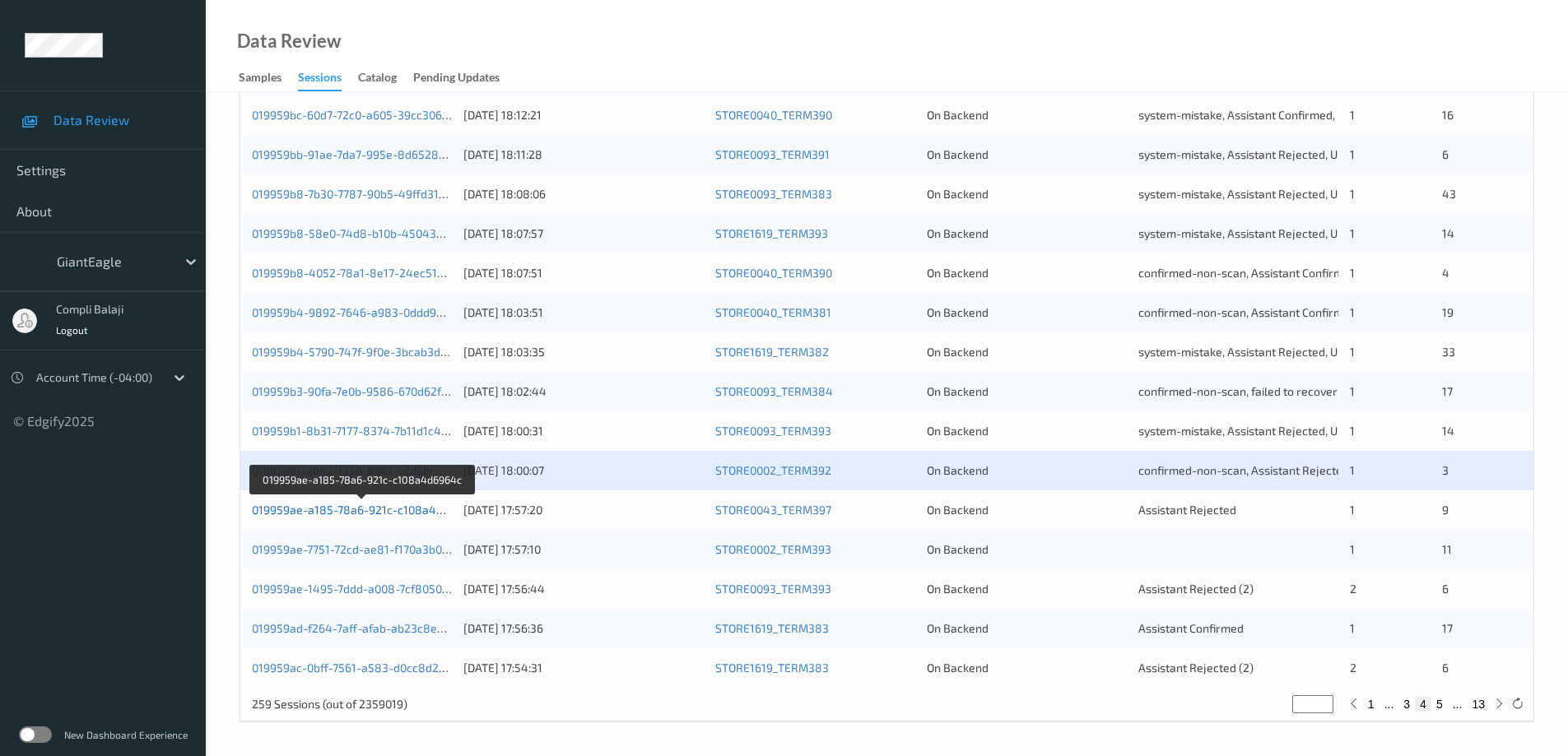
click at [378, 512] on link "019959ae-a185-78a6-921c-c108a4d6964c" at bounding box center [364, 509] width 224 height 14
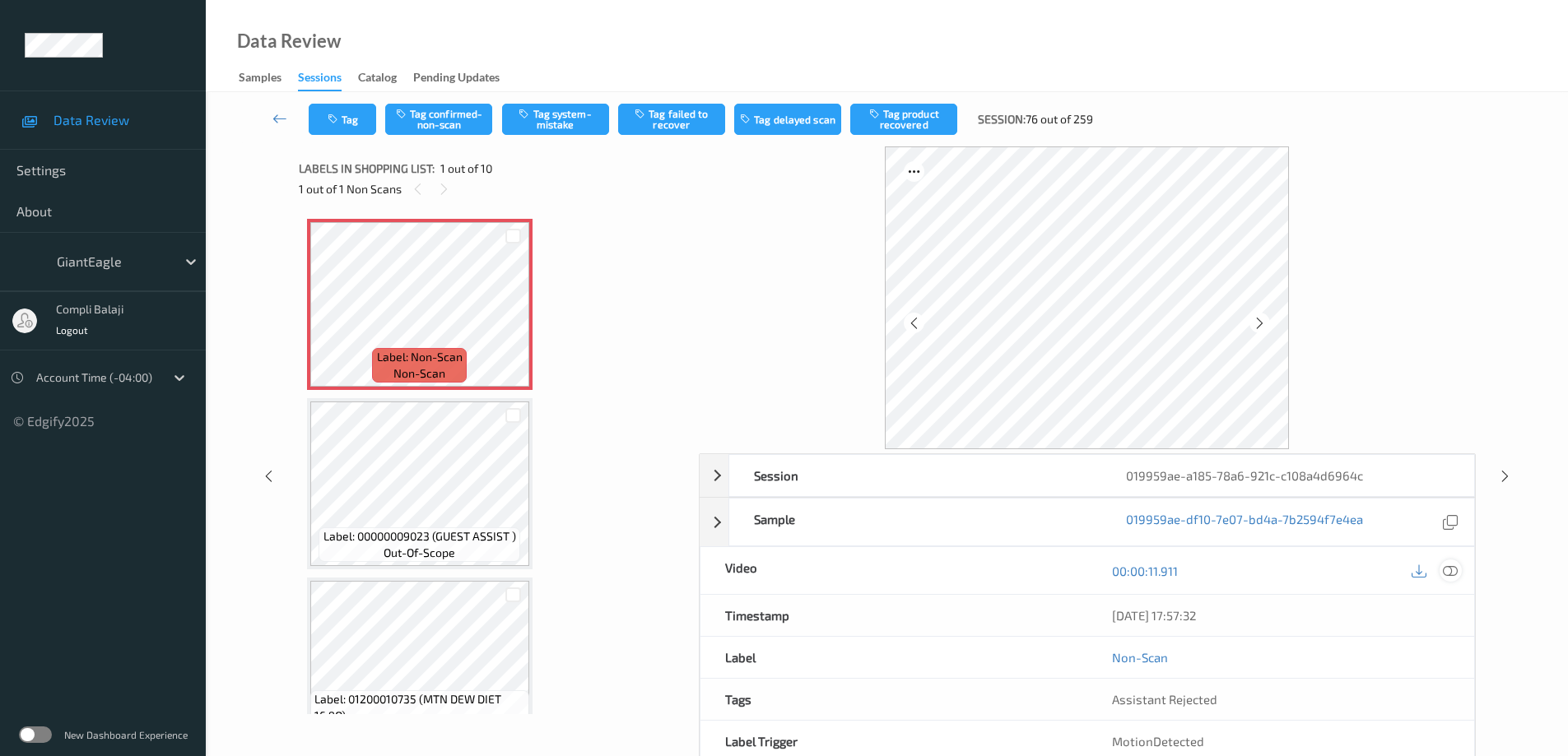
click at [1456, 570] on icon at bounding box center [1450, 570] width 15 height 15
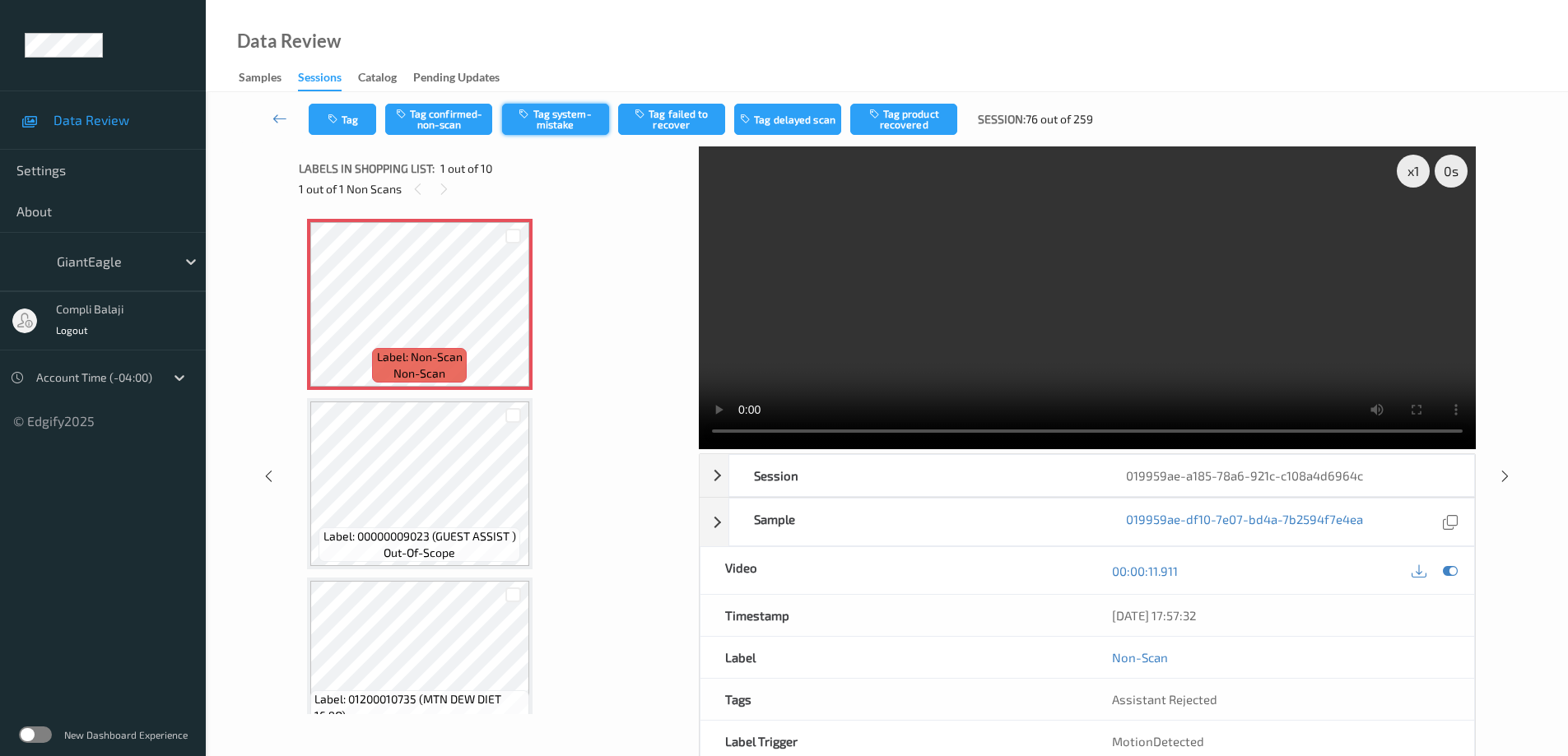
click at [561, 117] on button "Tag system-mistake" at bounding box center [555, 119] width 107 height 32
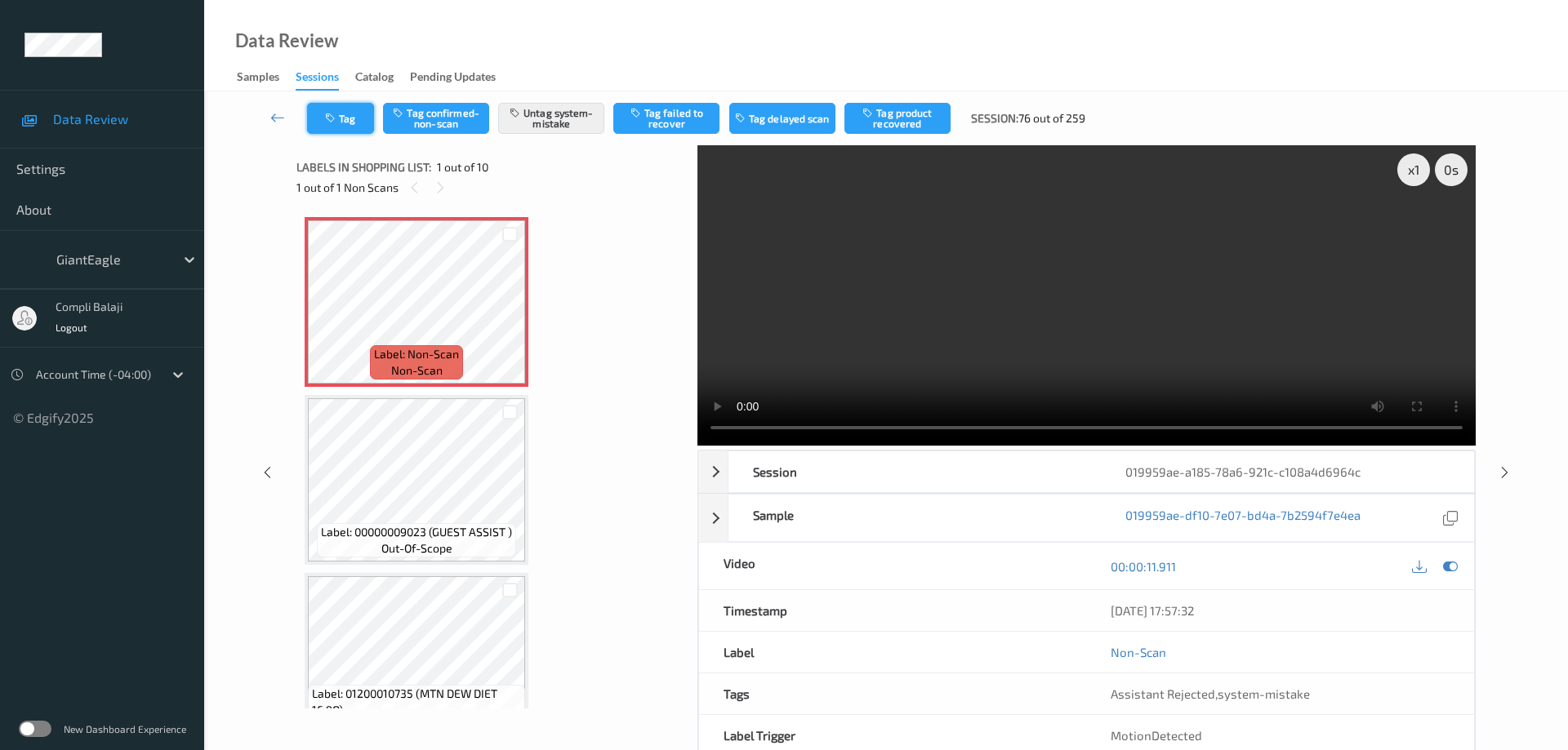
click at [350, 119] on button "Tag" at bounding box center [340, 119] width 67 height 31
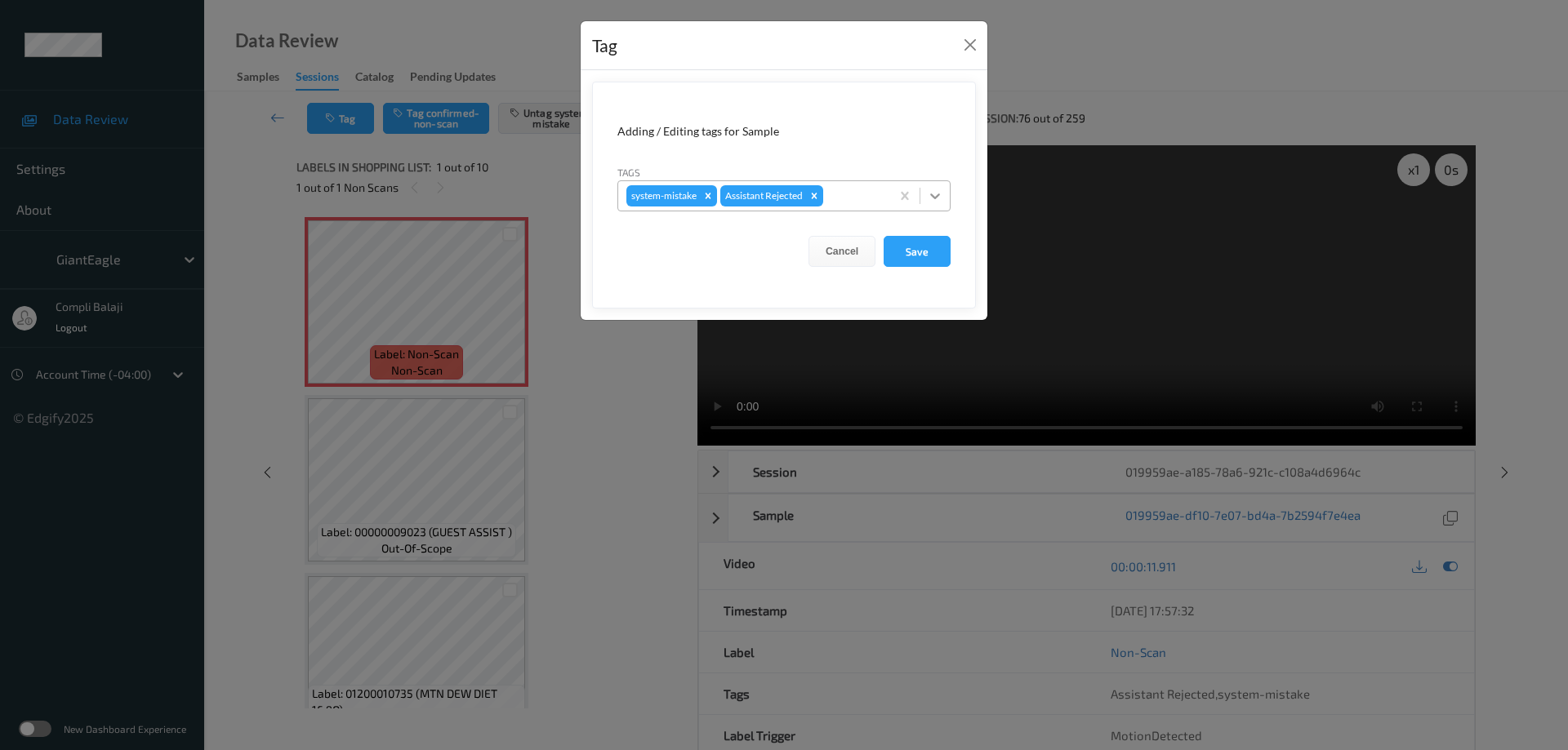
click at [939, 195] on icon at bounding box center [936, 196] width 10 height 6
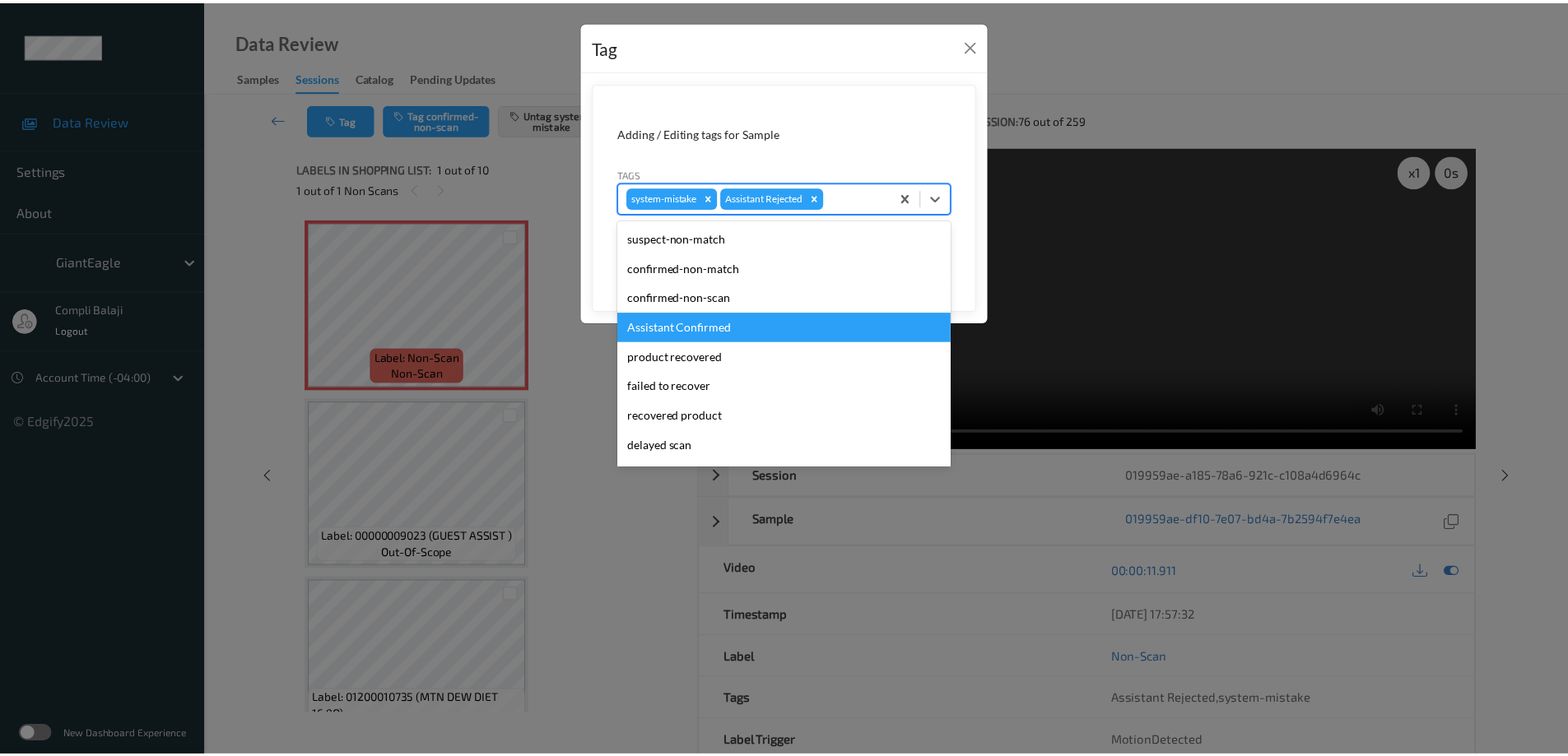
scroll to position [165, 0]
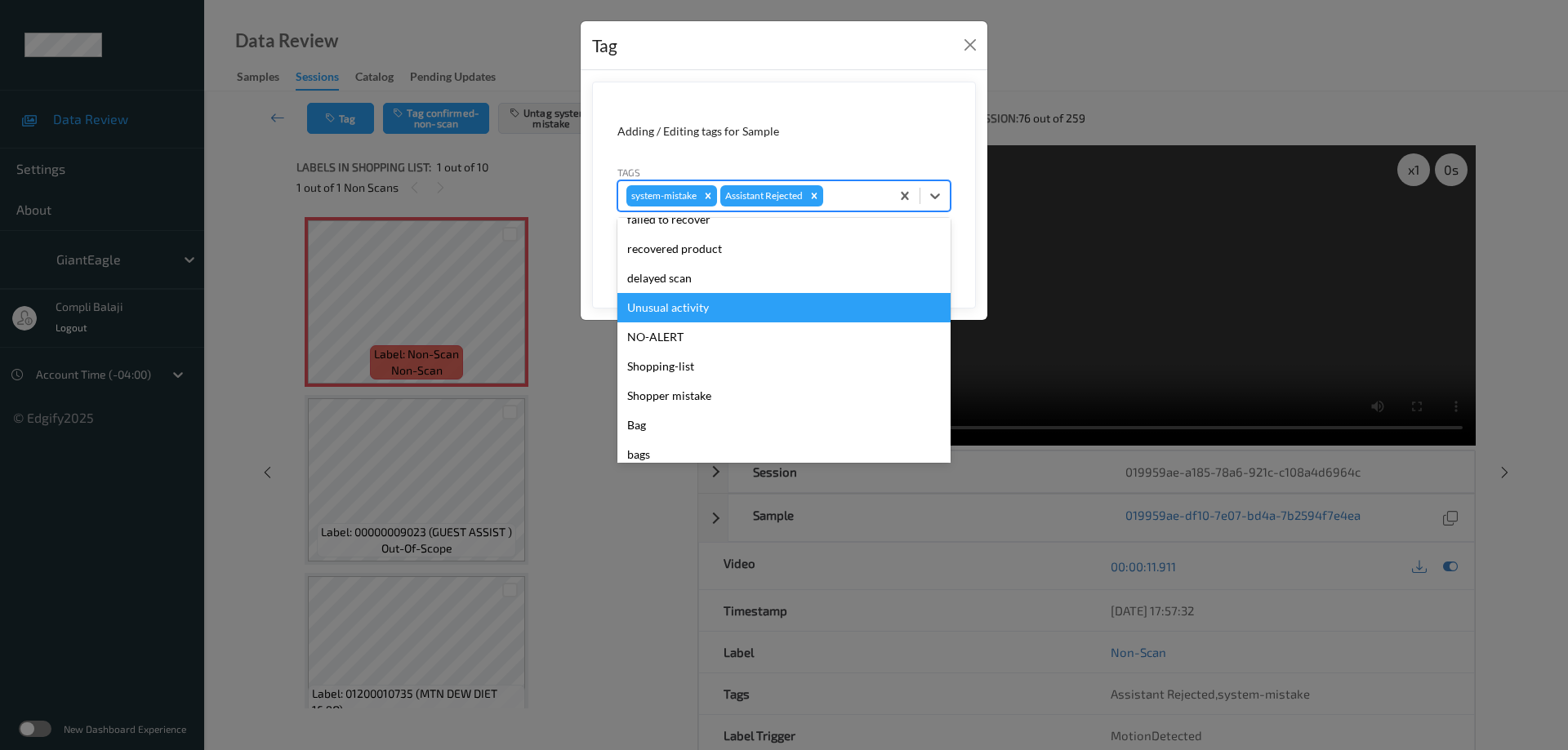
click at [694, 306] on div "Unusual activity" at bounding box center [784, 307] width 334 height 30
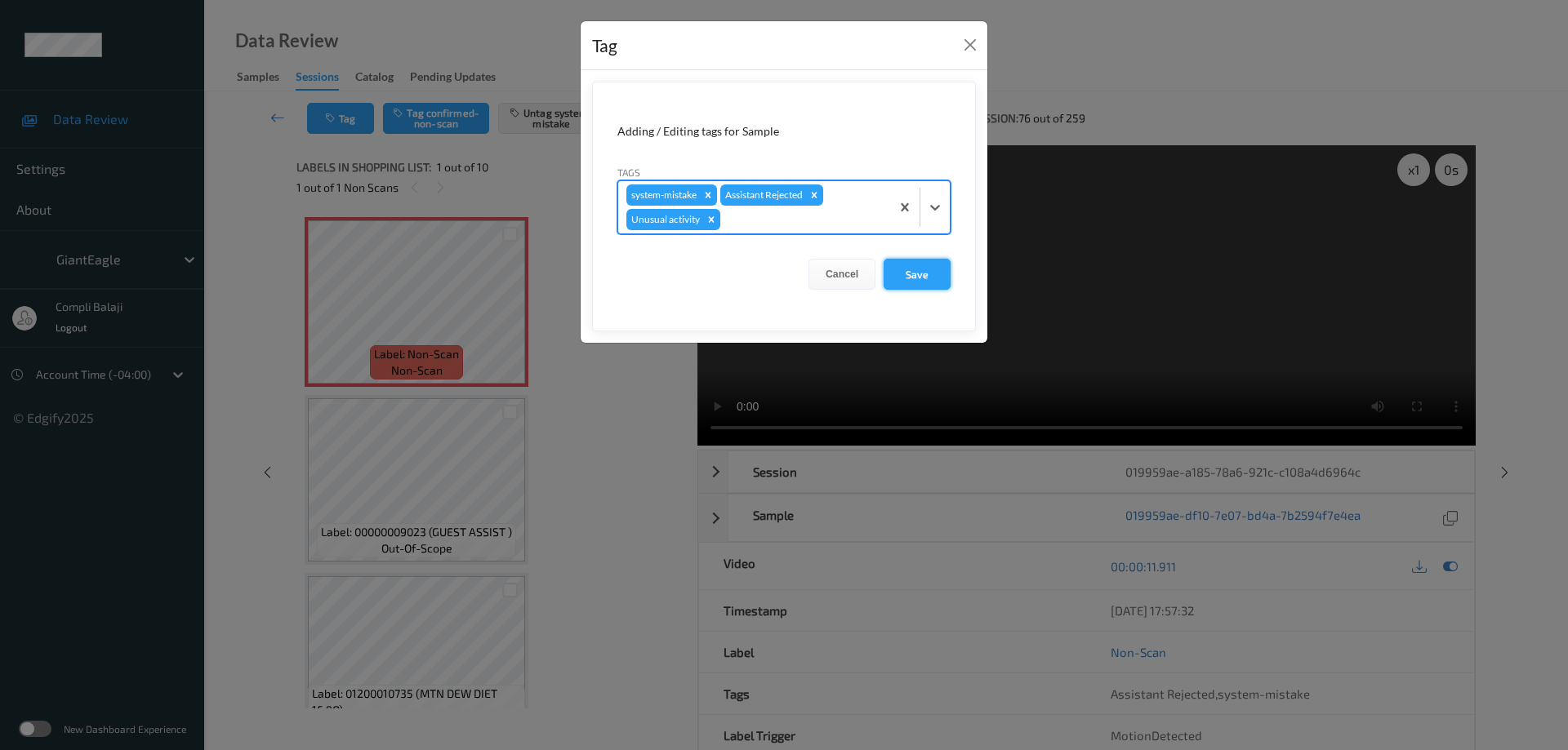
click at [913, 280] on button "Save" at bounding box center [917, 274] width 67 height 31
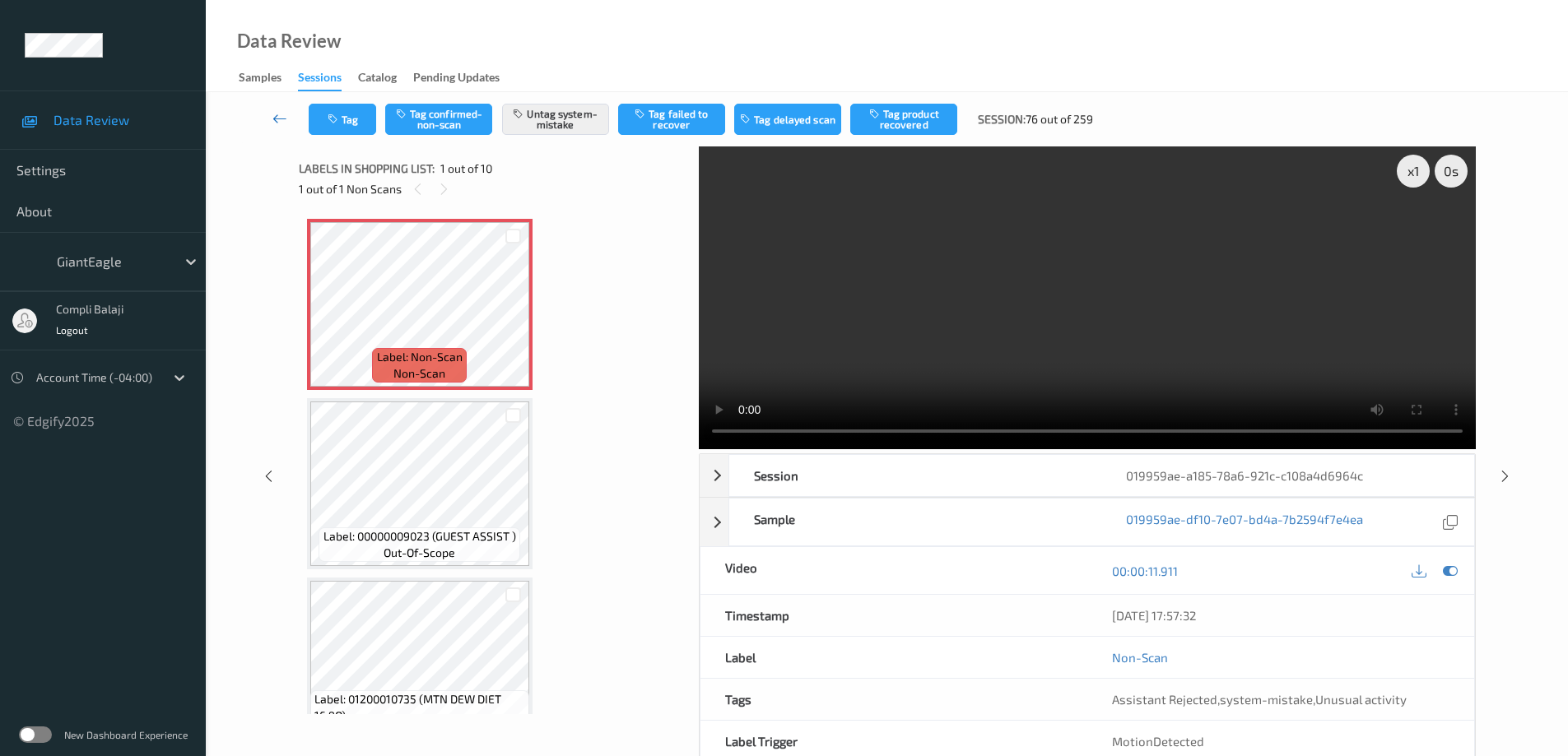
click at [280, 118] on icon at bounding box center [279, 118] width 15 height 16
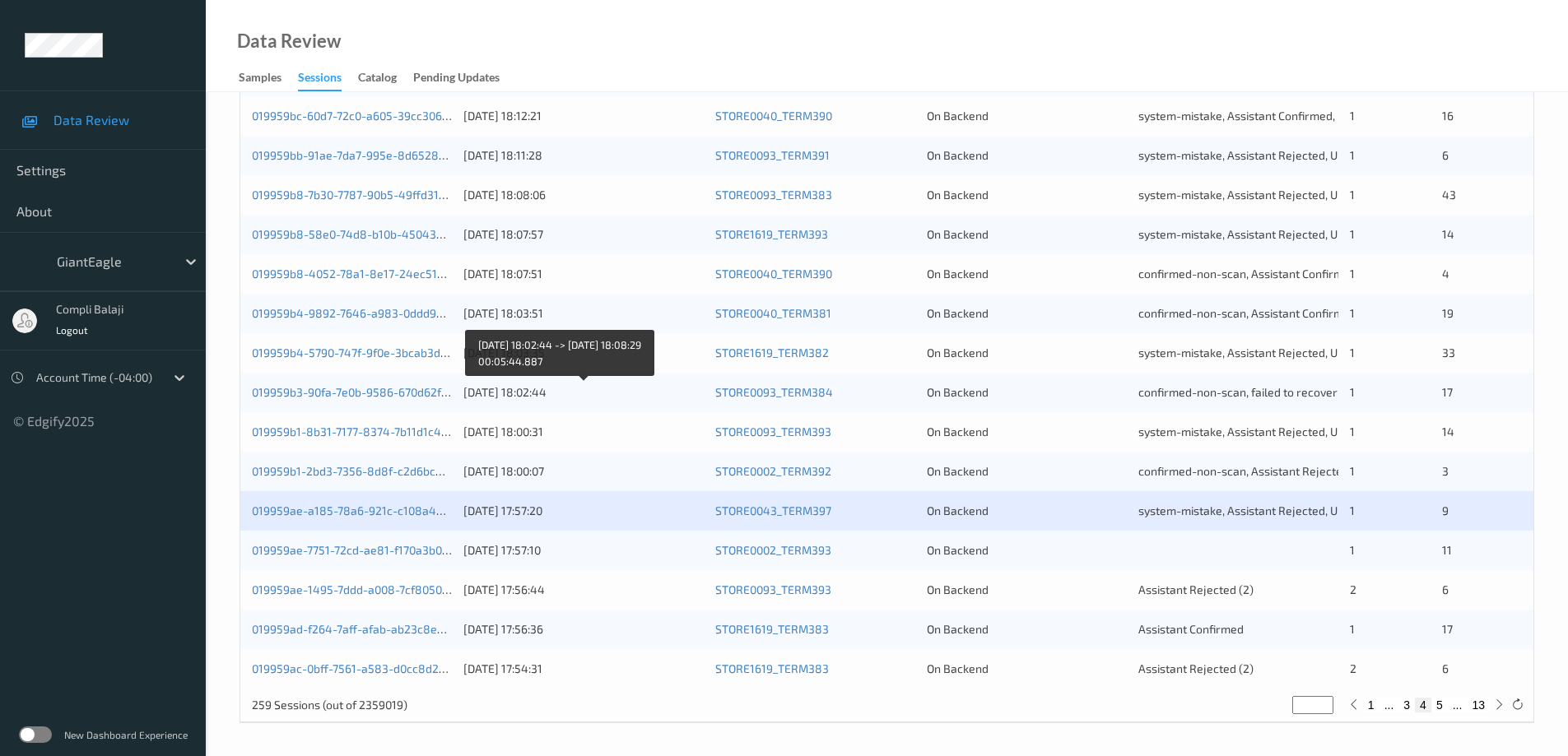
scroll to position [482, 0]
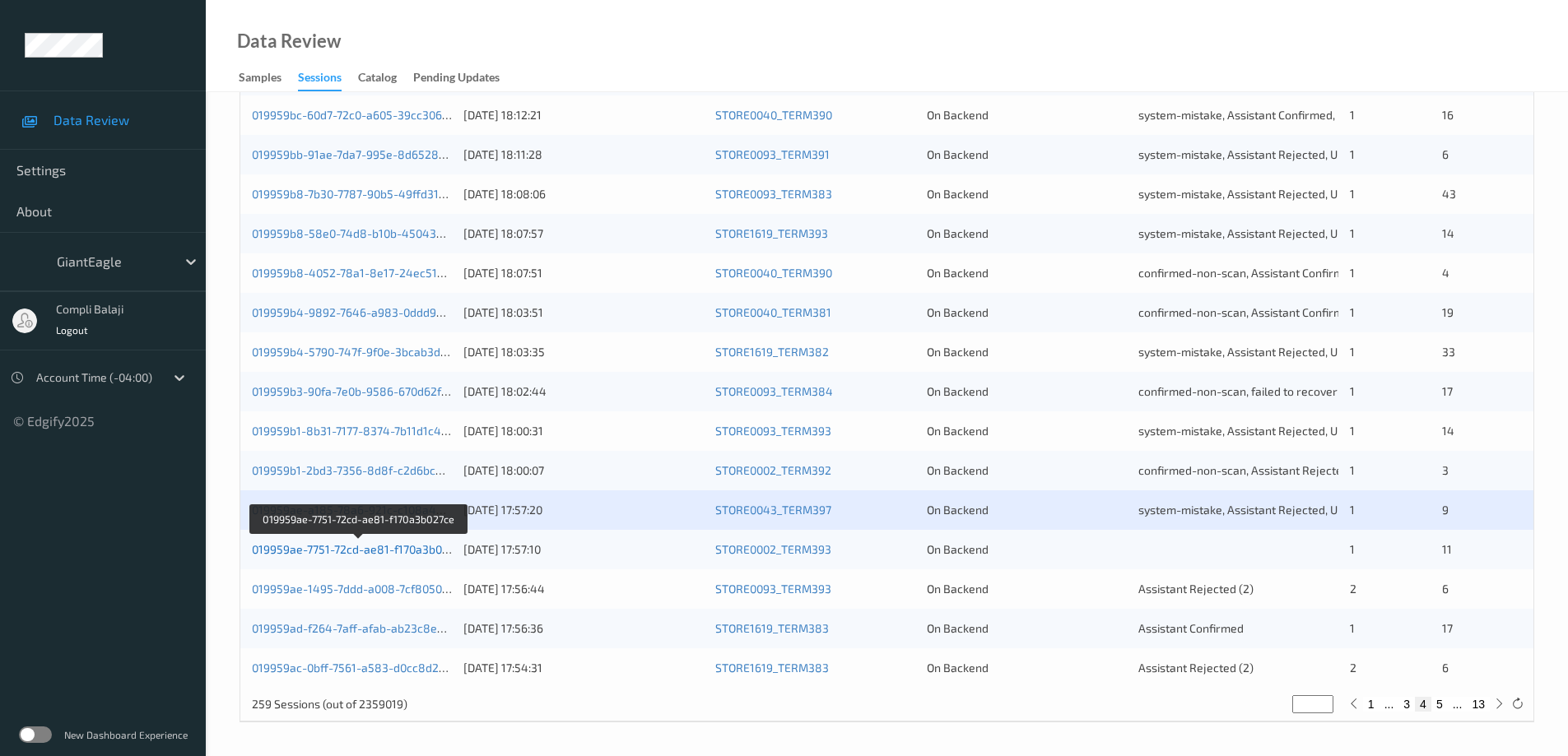
click at [357, 550] on link "019959ae-7751-72cd-ae81-f170a3b027ce" at bounding box center [359, 550] width 215 height 14
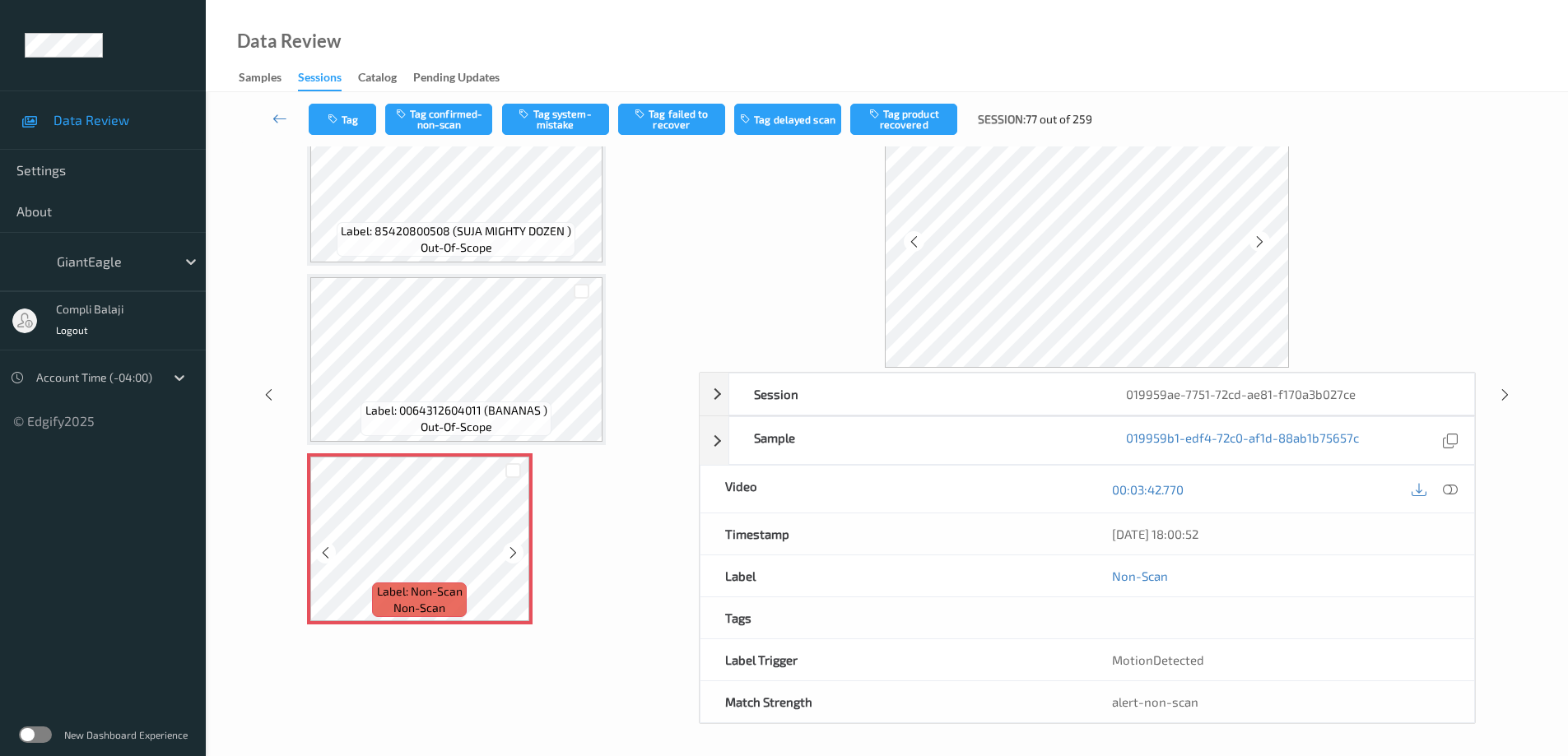
scroll to position [83, 0]
click at [1457, 487] on icon at bounding box center [1450, 486] width 15 height 15
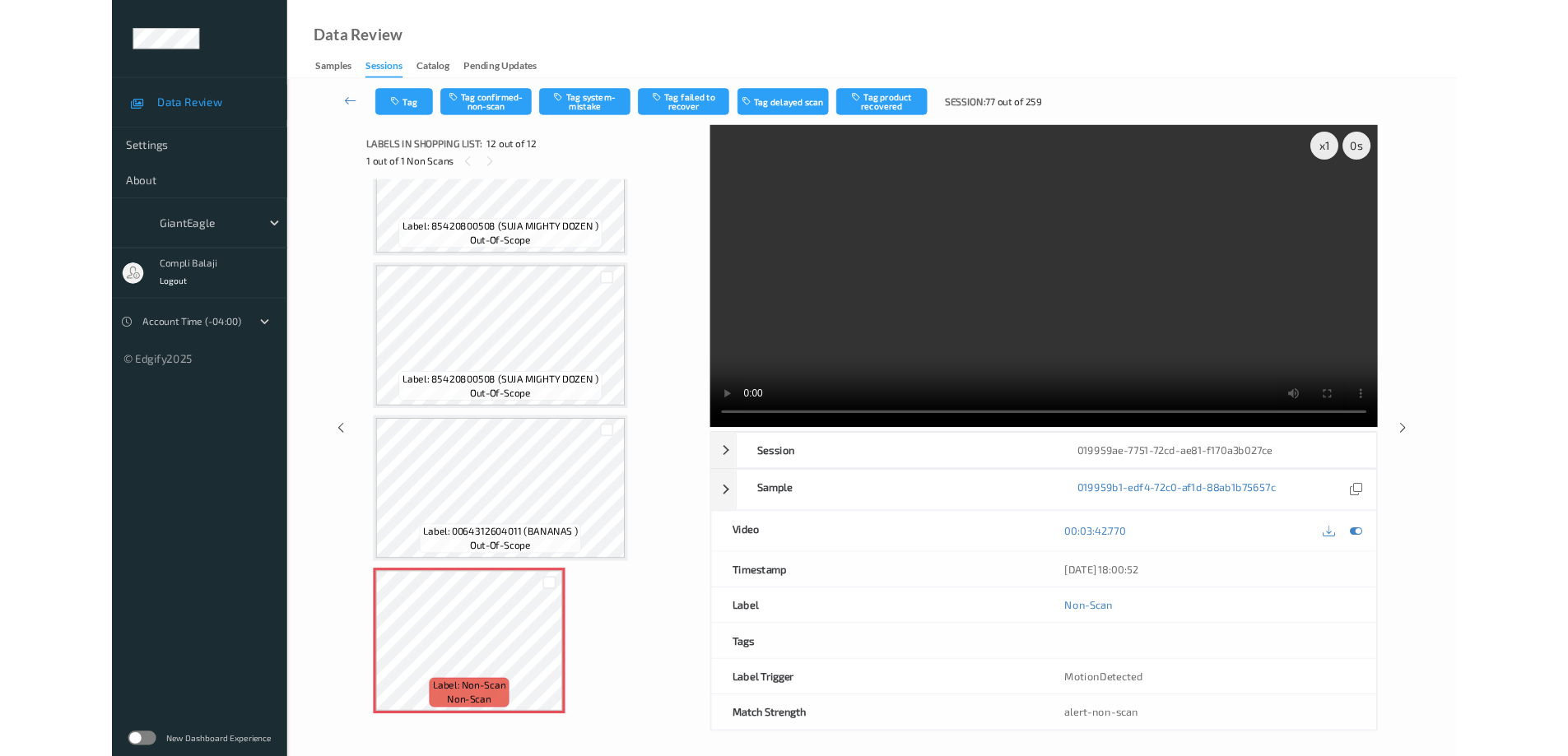
scroll to position [1525, 0]
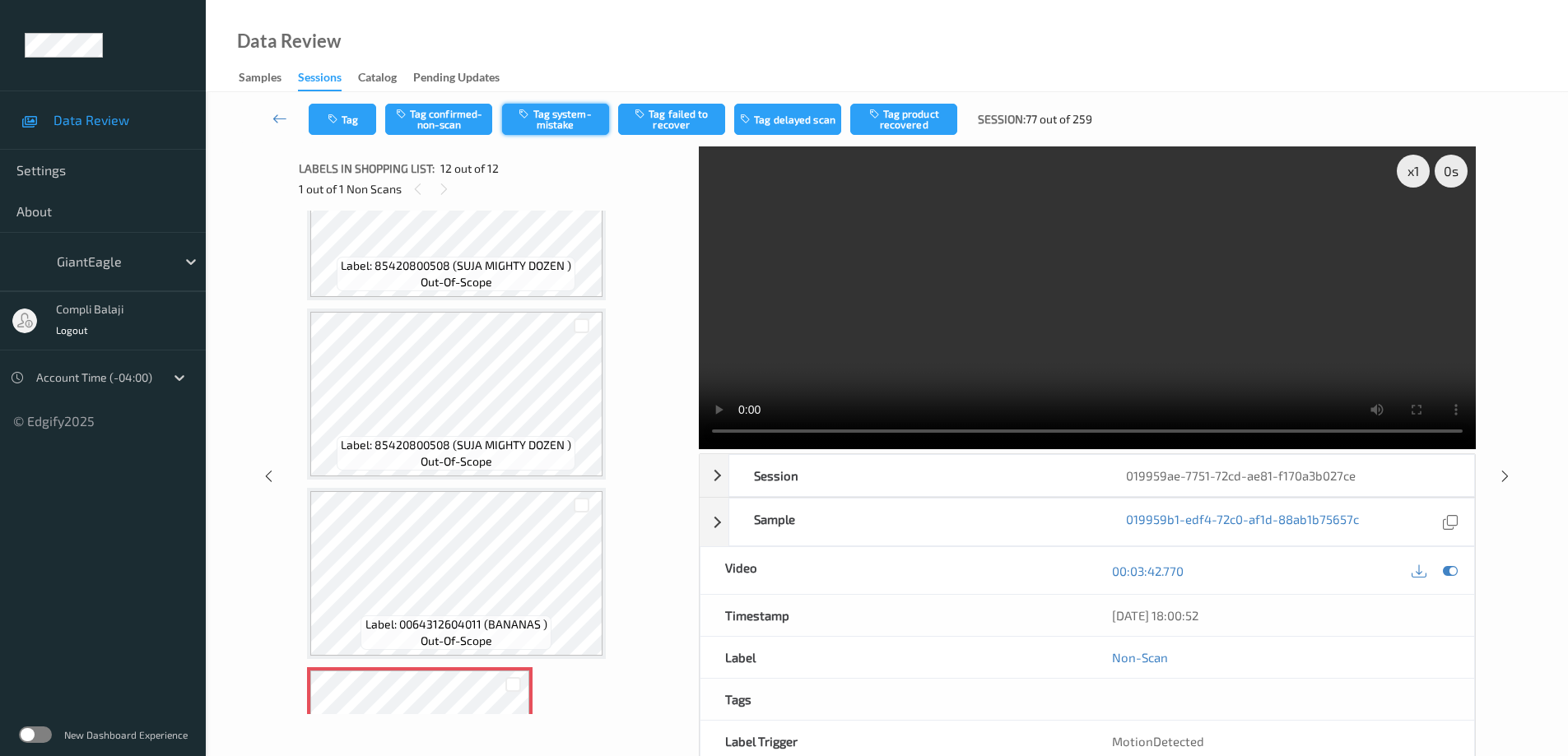
click at [572, 124] on button "Tag system-mistake" at bounding box center [555, 119] width 107 height 32
click at [275, 115] on icon at bounding box center [279, 118] width 15 height 16
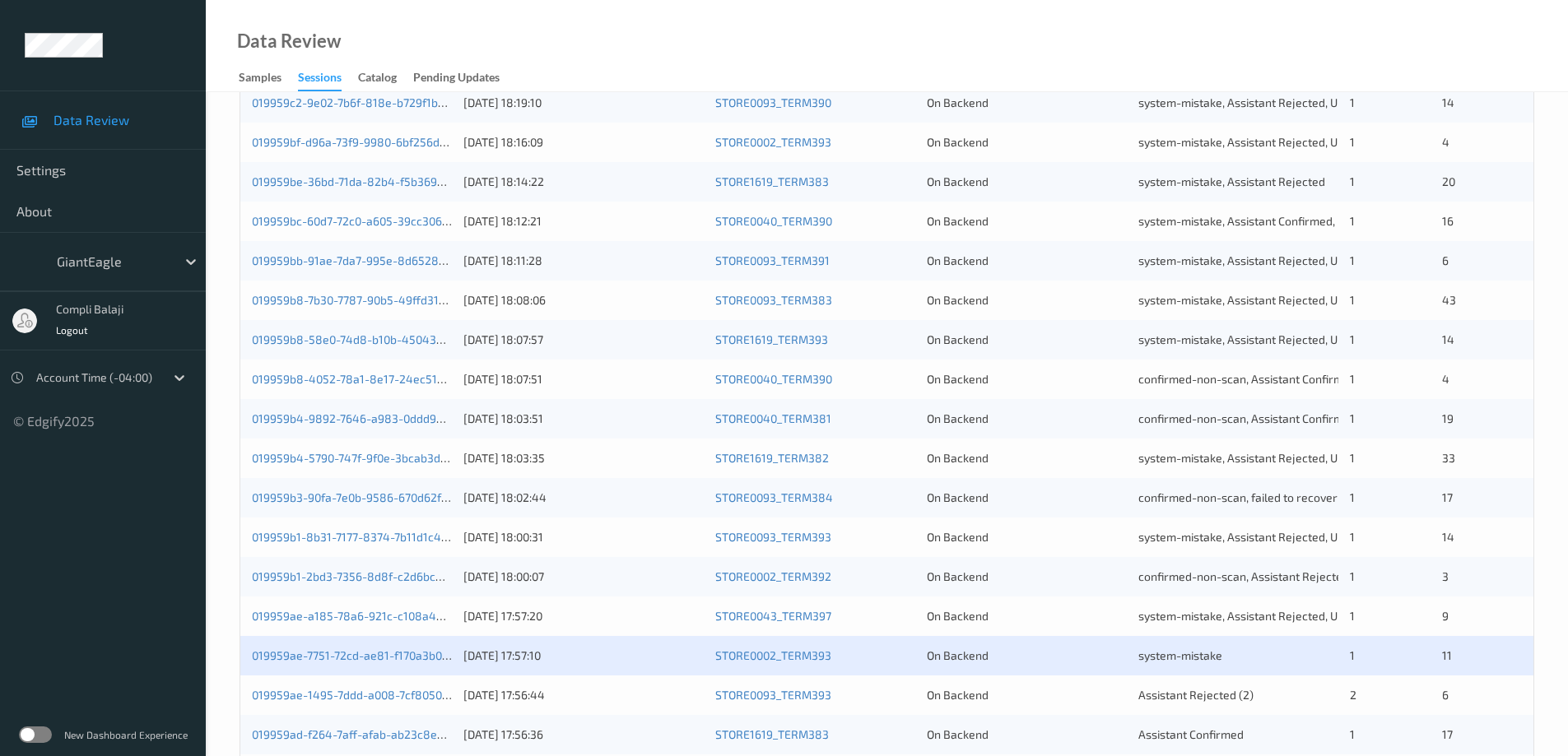
scroll to position [482, 0]
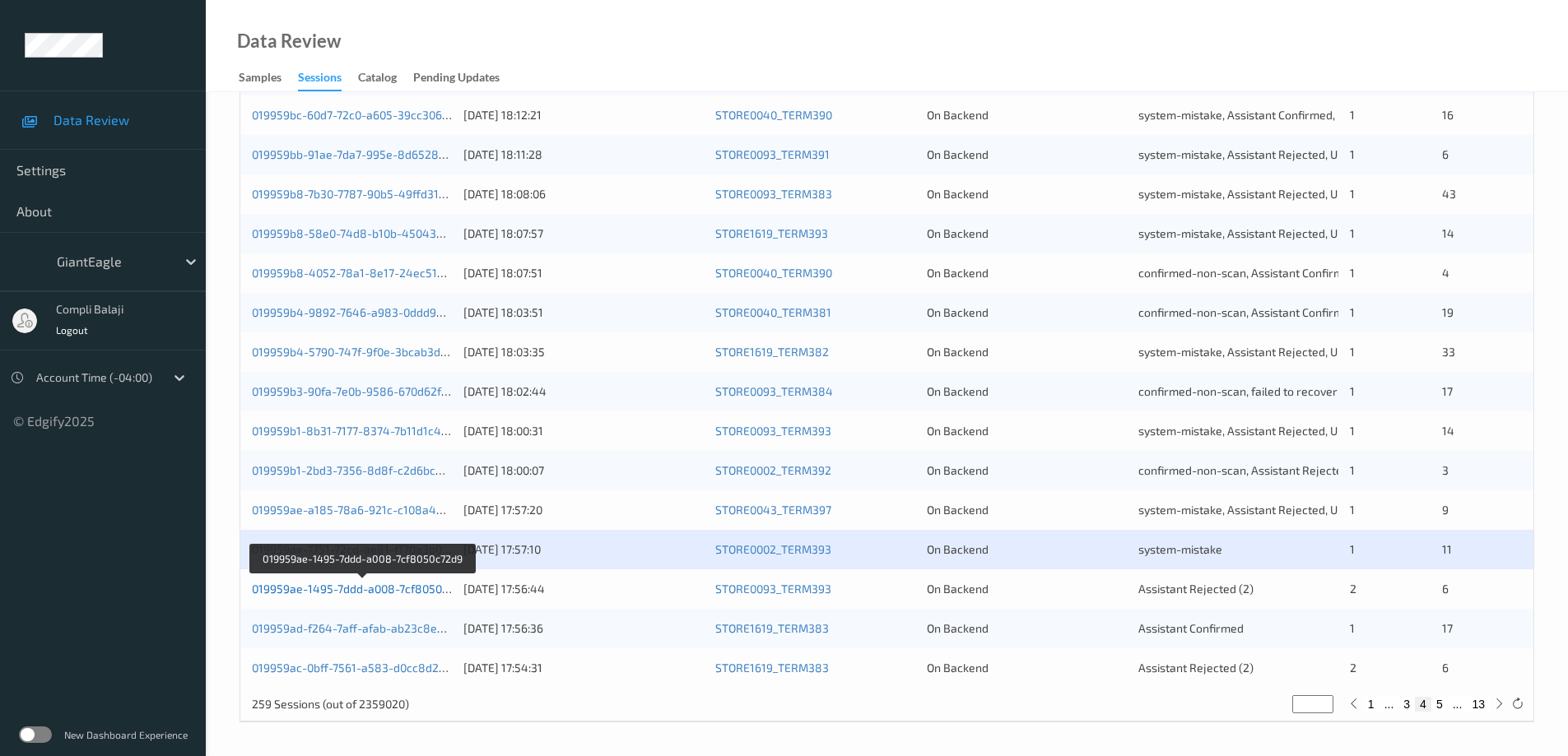
click at [374, 596] on link "019959ae-1495-7ddd-a008-7cf8050c72d9" at bounding box center [362, 589] width 221 height 14
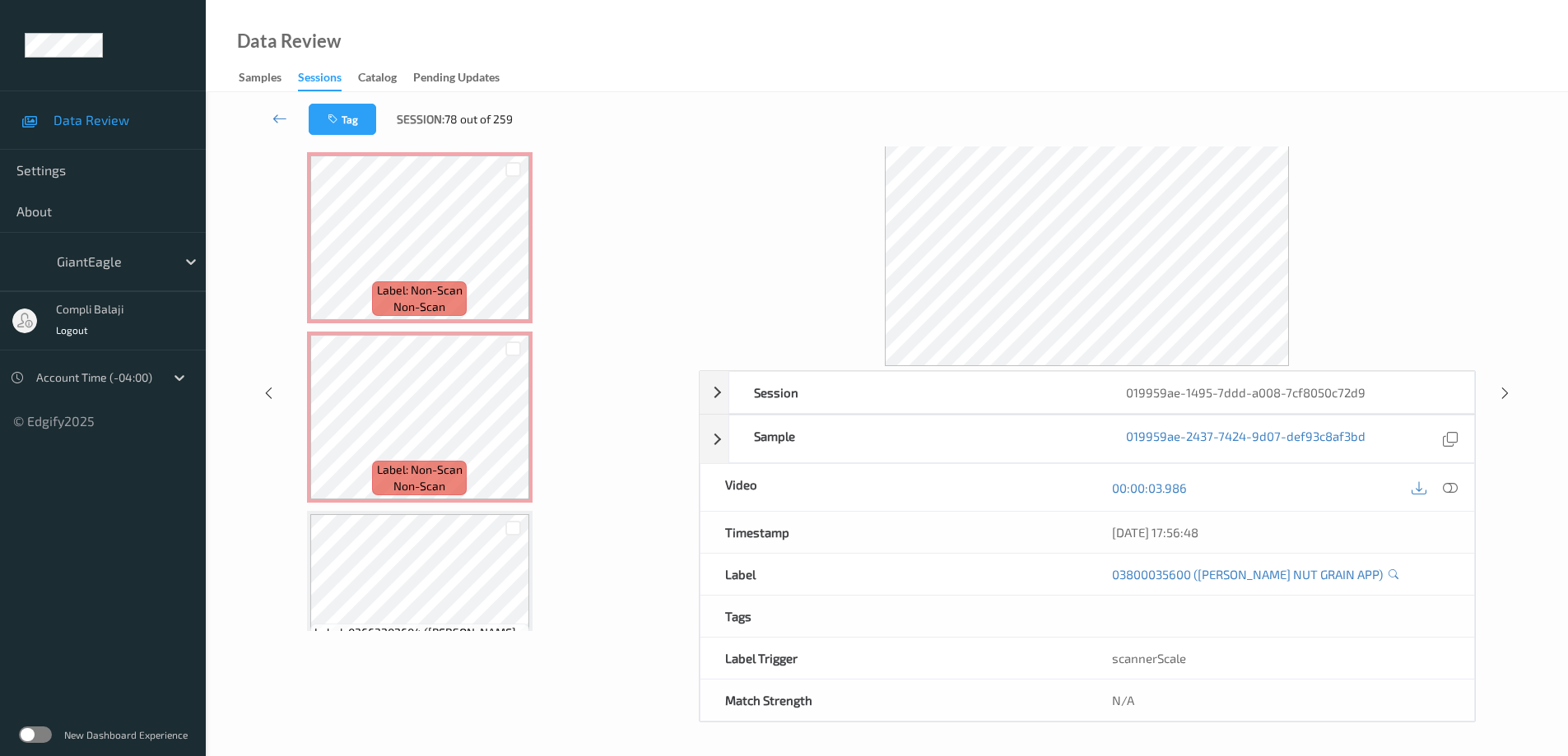
scroll to position [697, 0]
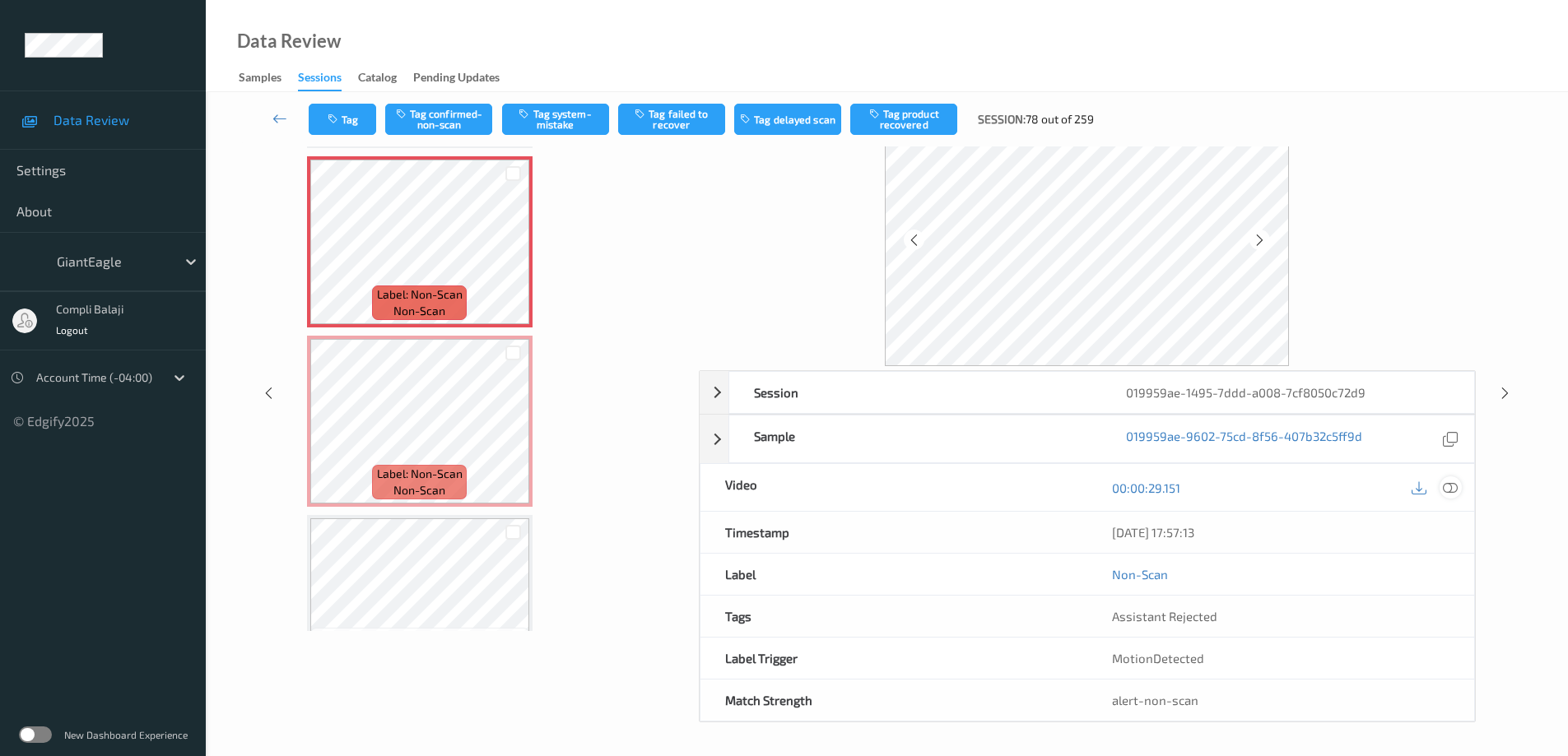
click at [1452, 492] on icon at bounding box center [1450, 486] width 15 height 15
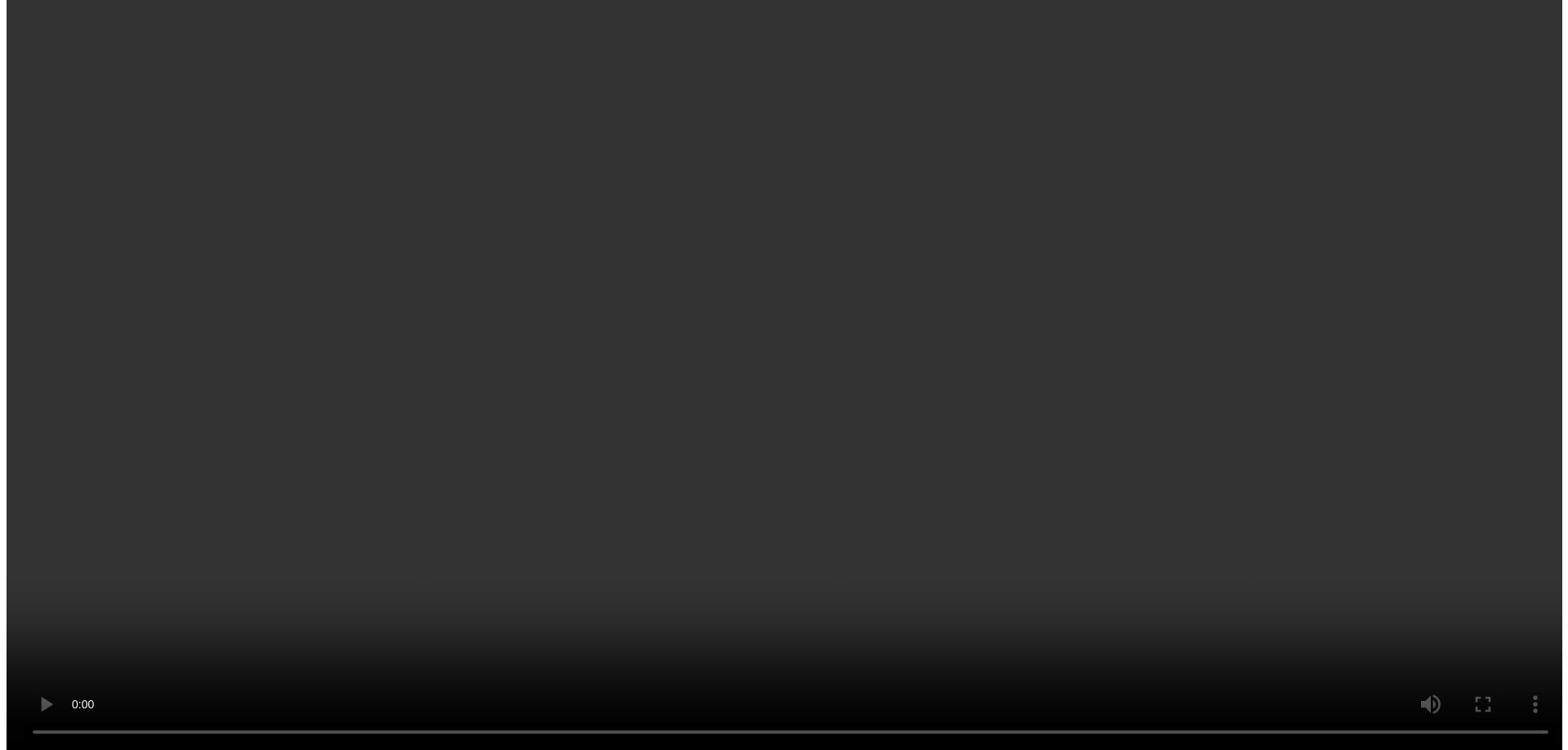
scroll to position [571, 0]
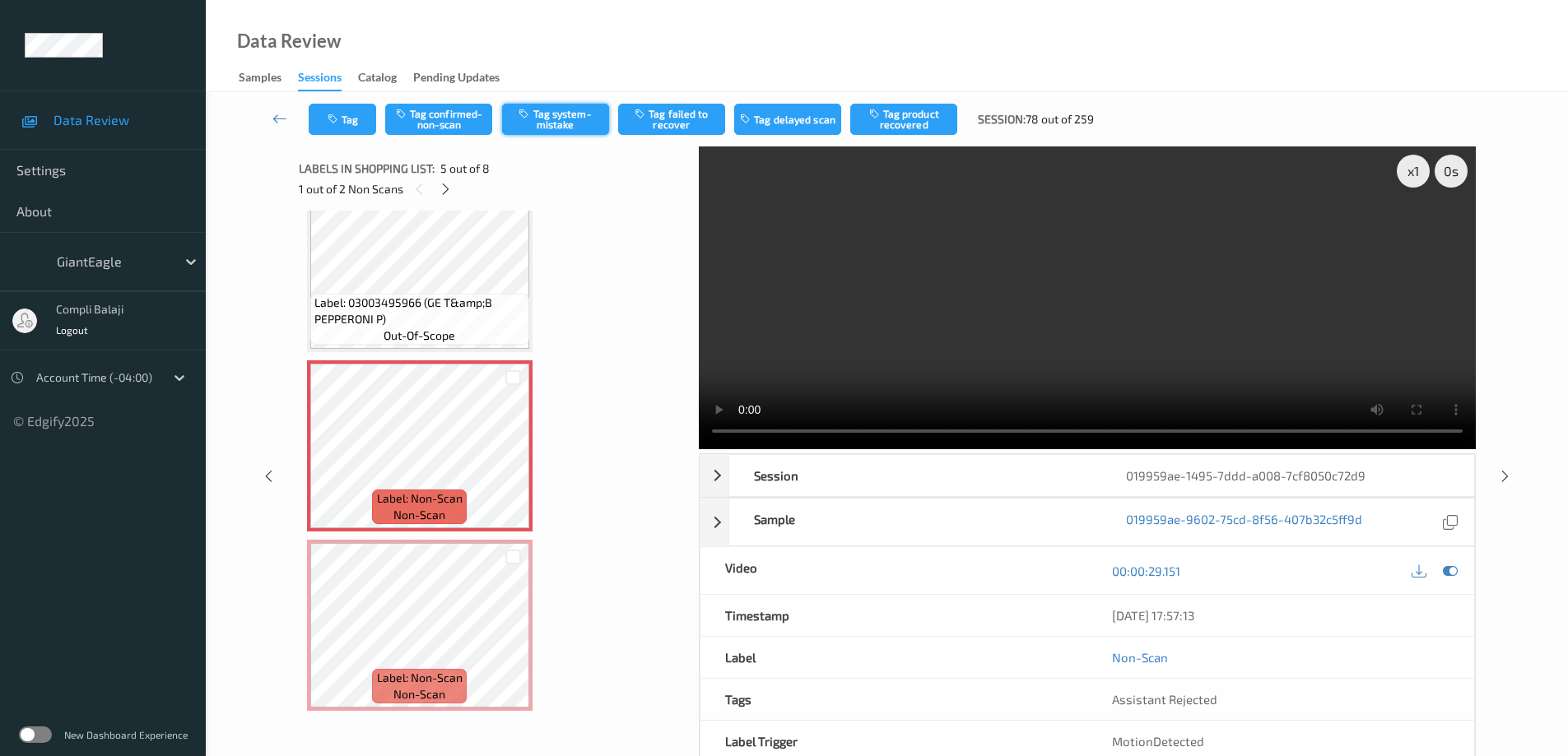
click at [550, 122] on button "Tag system-mistake" at bounding box center [555, 119] width 107 height 32
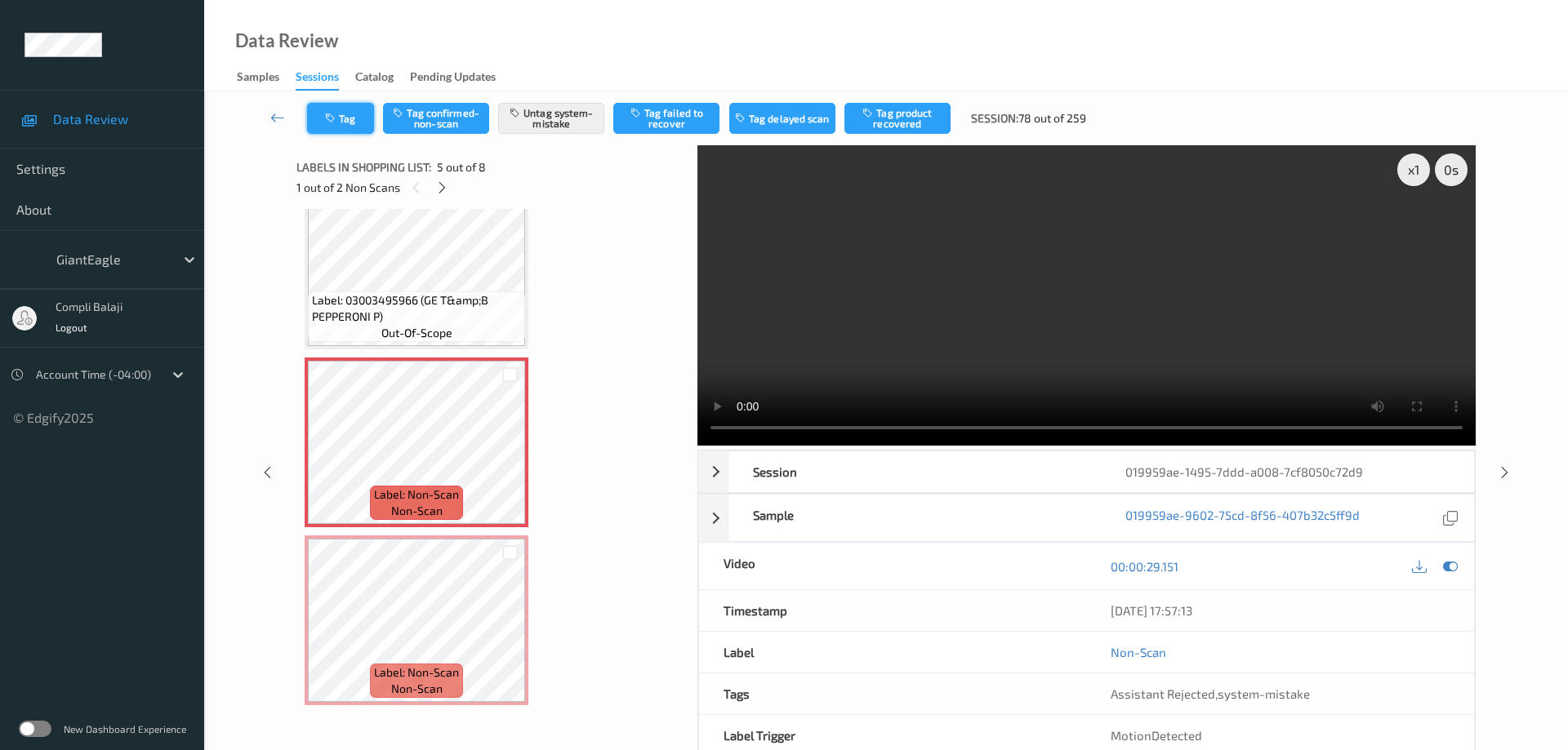
click at [362, 126] on button "Tag" at bounding box center [340, 119] width 67 height 31
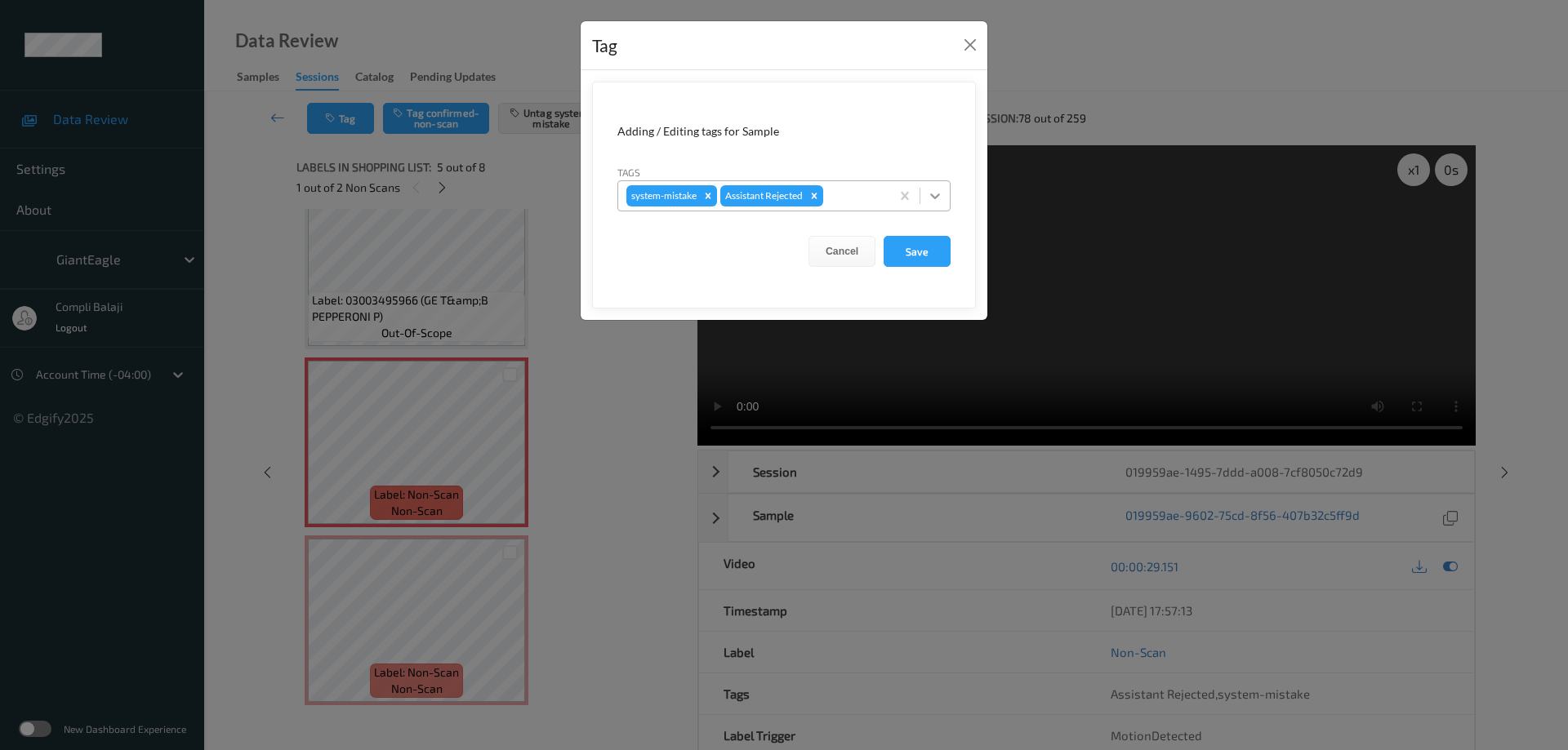
click at [933, 195] on icon at bounding box center [935, 196] width 16 height 16
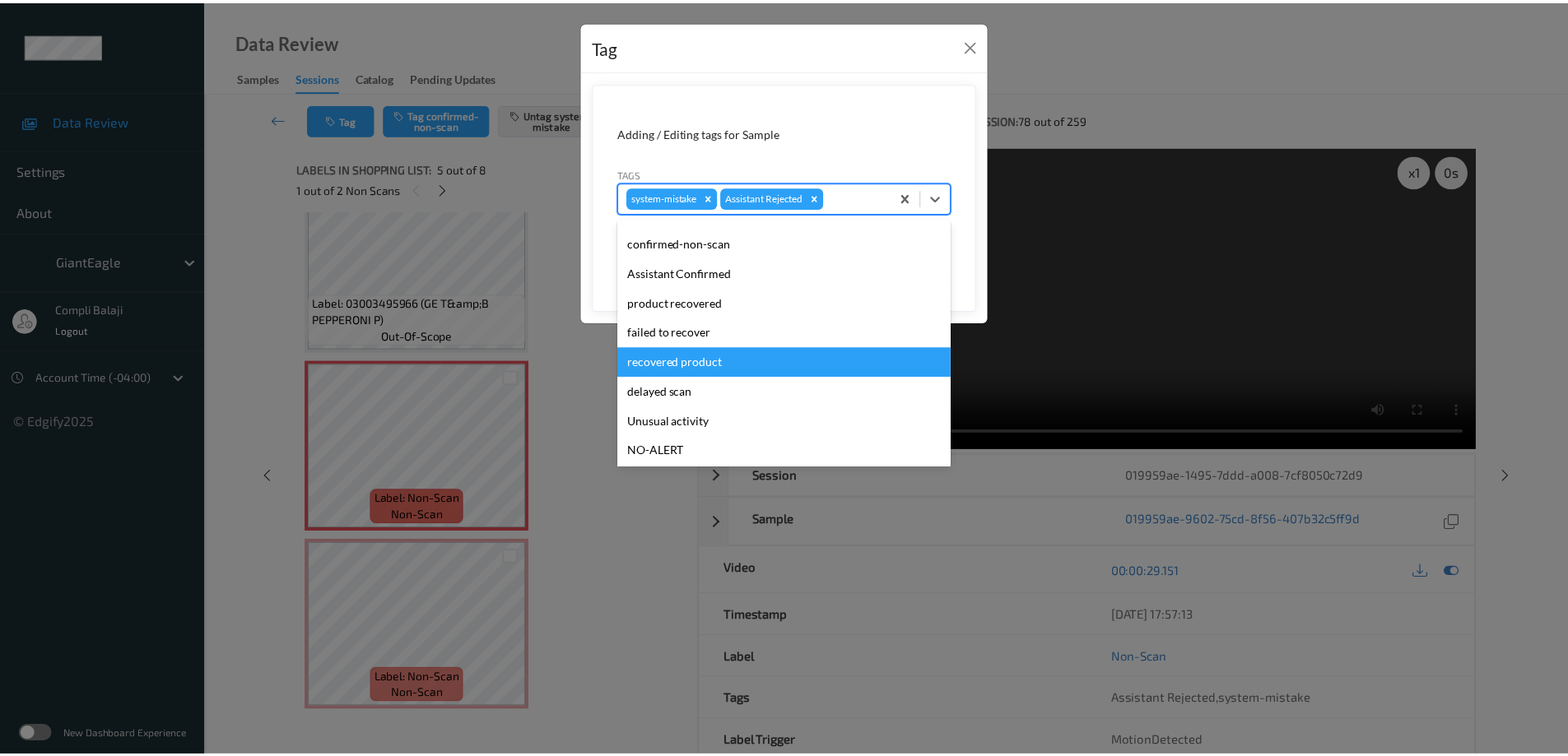
scroll to position [82, 0]
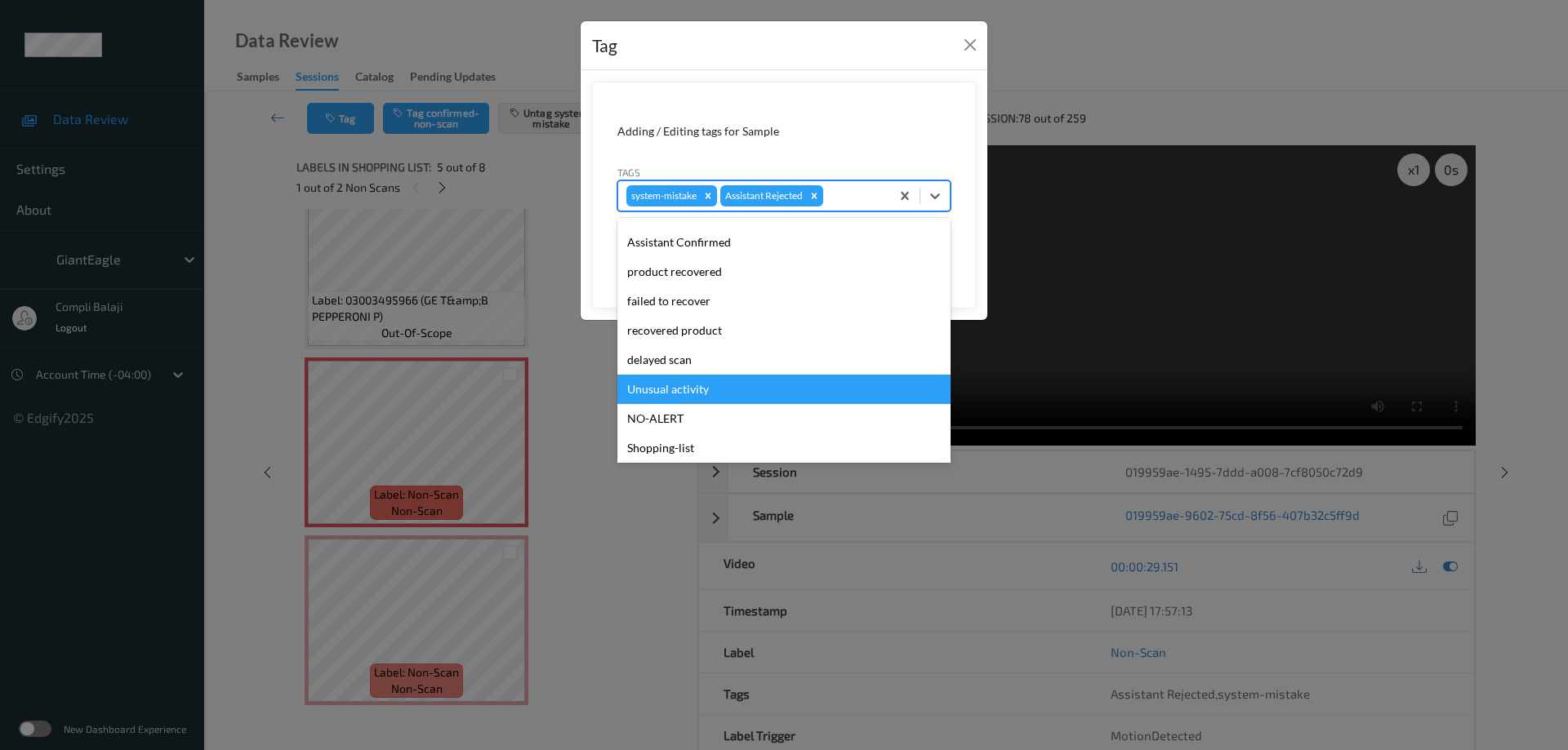
click at [688, 399] on div "Unusual activity" at bounding box center [784, 389] width 334 height 30
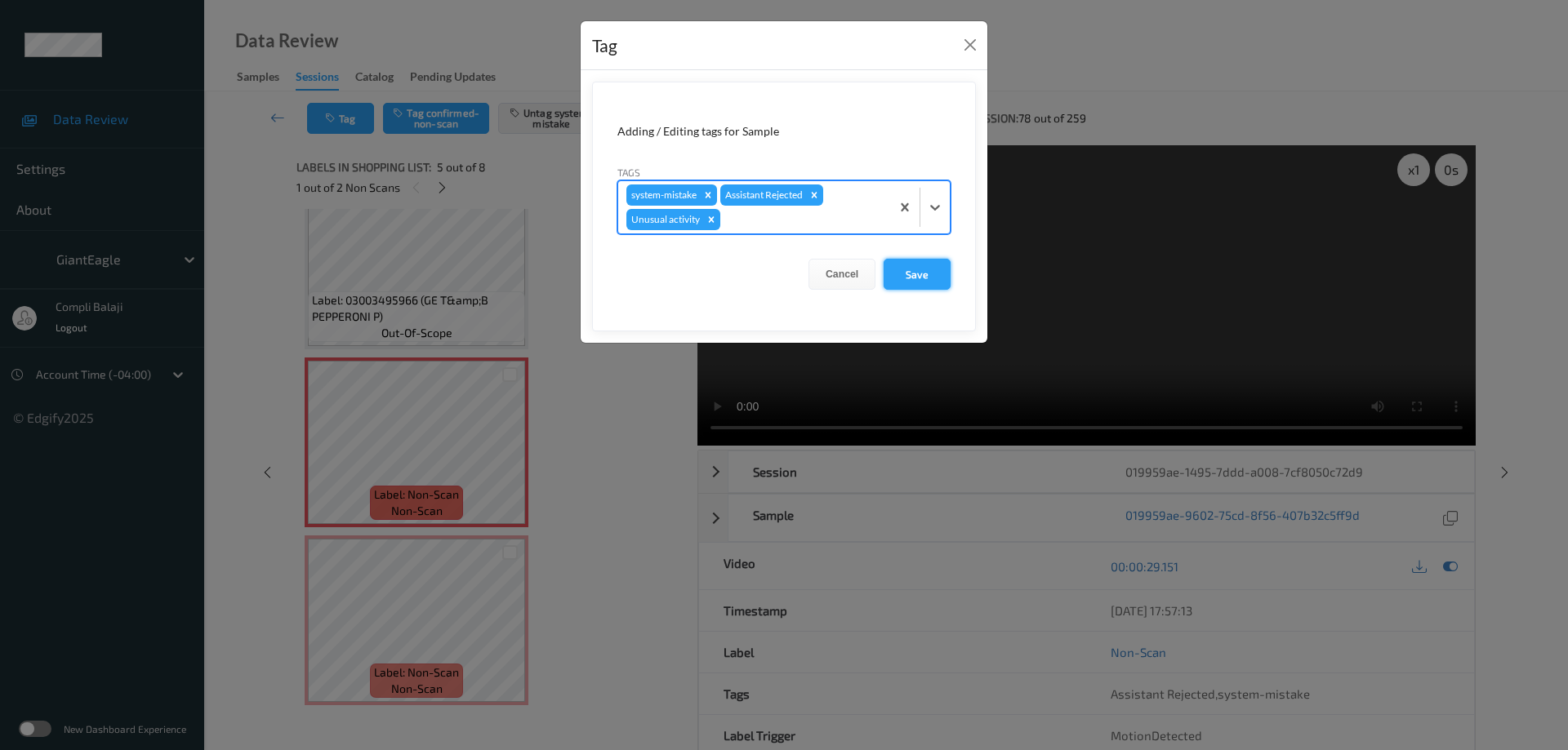
click at [925, 275] on button "Save" at bounding box center [917, 274] width 67 height 31
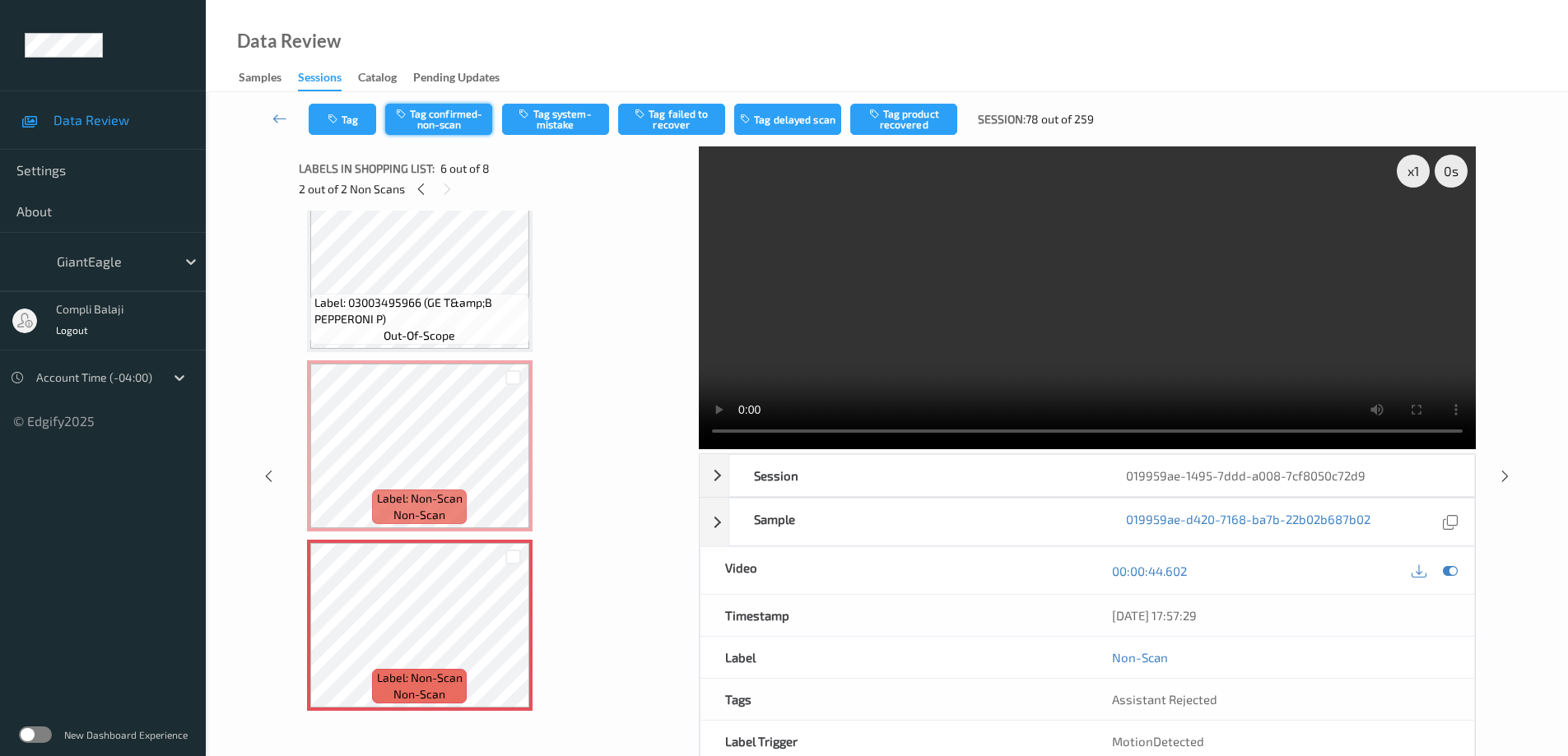
click at [454, 122] on button "Tag confirmed-non-scan" at bounding box center [438, 119] width 107 height 32
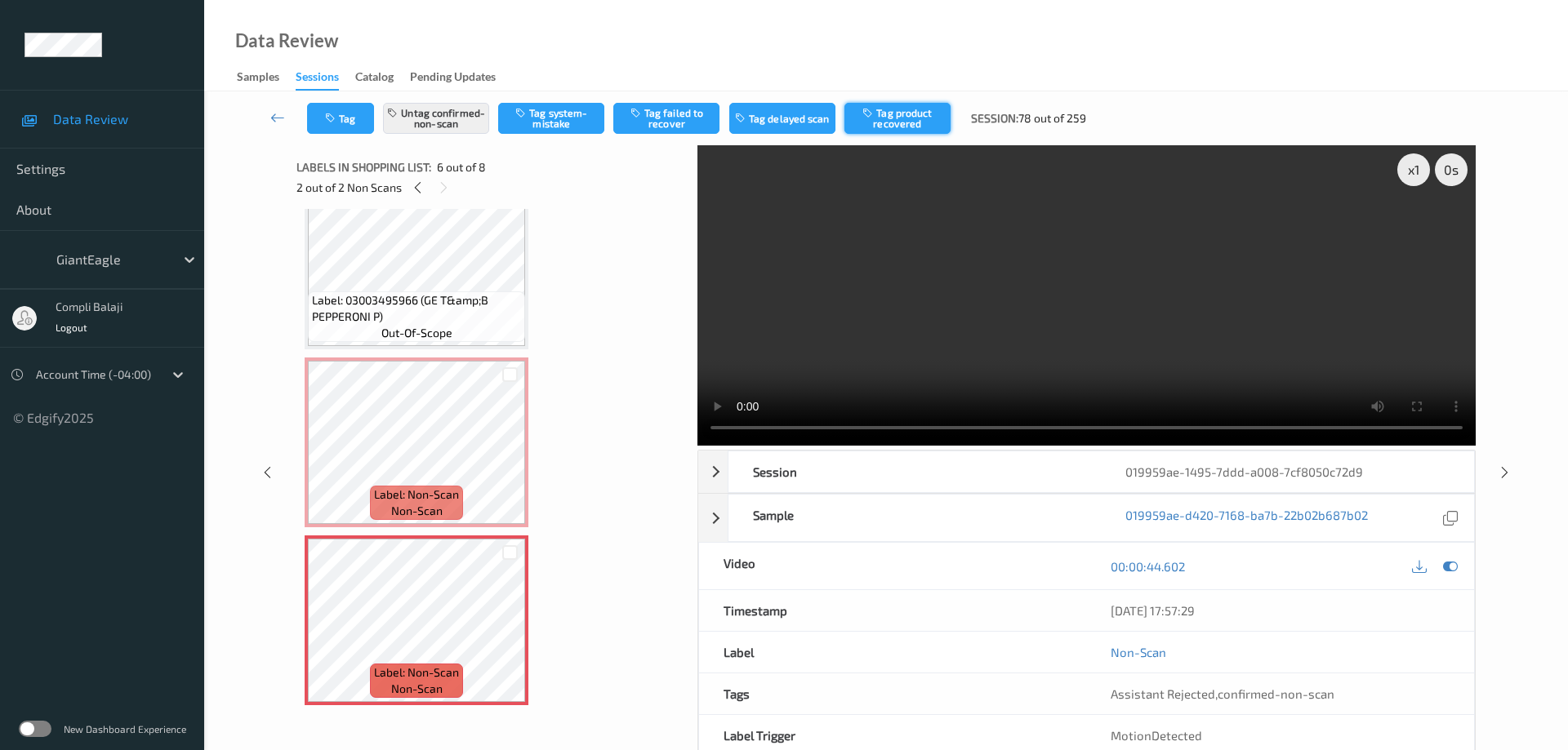
click at [921, 123] on button "Tag product recovered" at bounding box center [897, 119] width 106 height 31
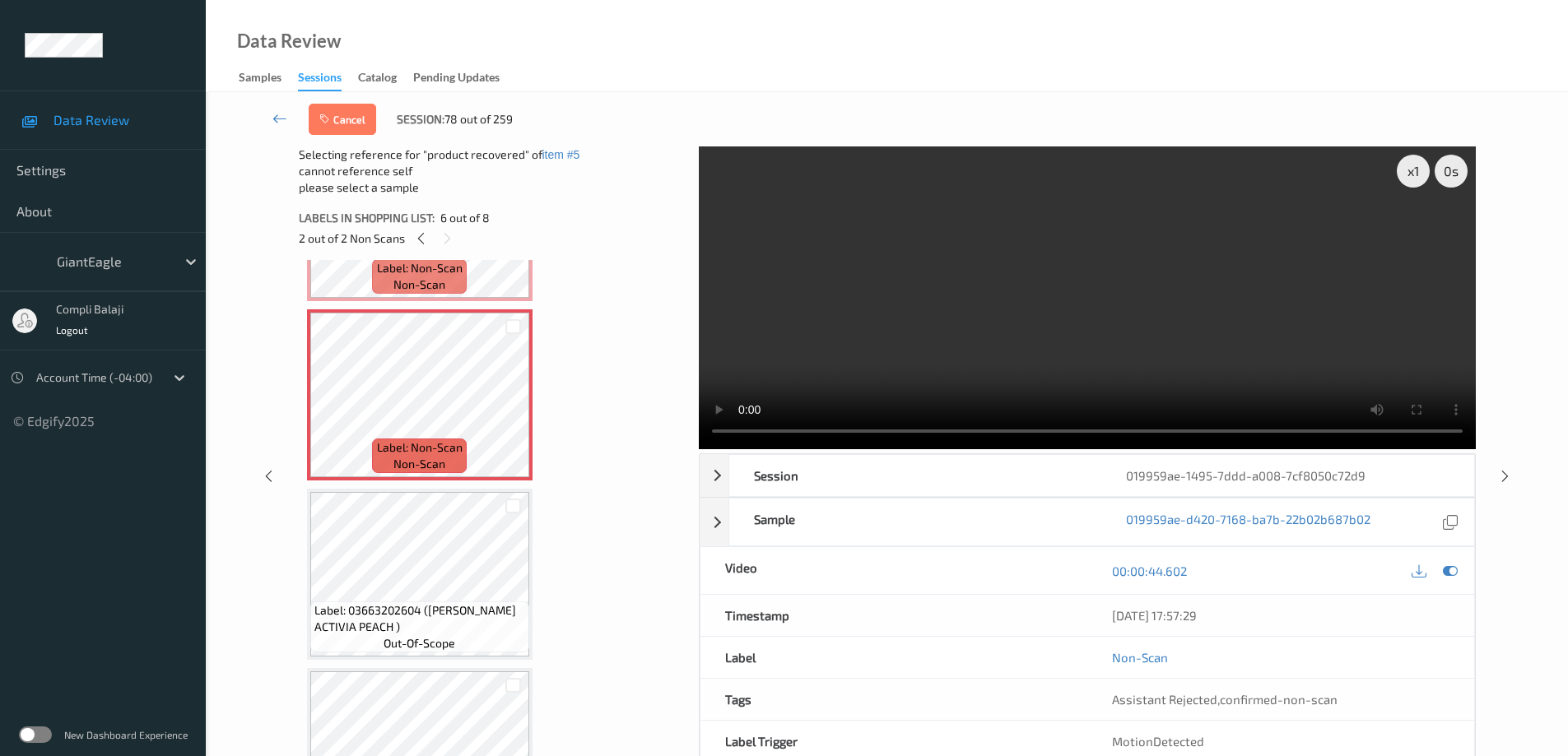
scroll to position [858, 0]
click at [1451, 571] on icon at bounding box center [1450, 571] width 15 height 15
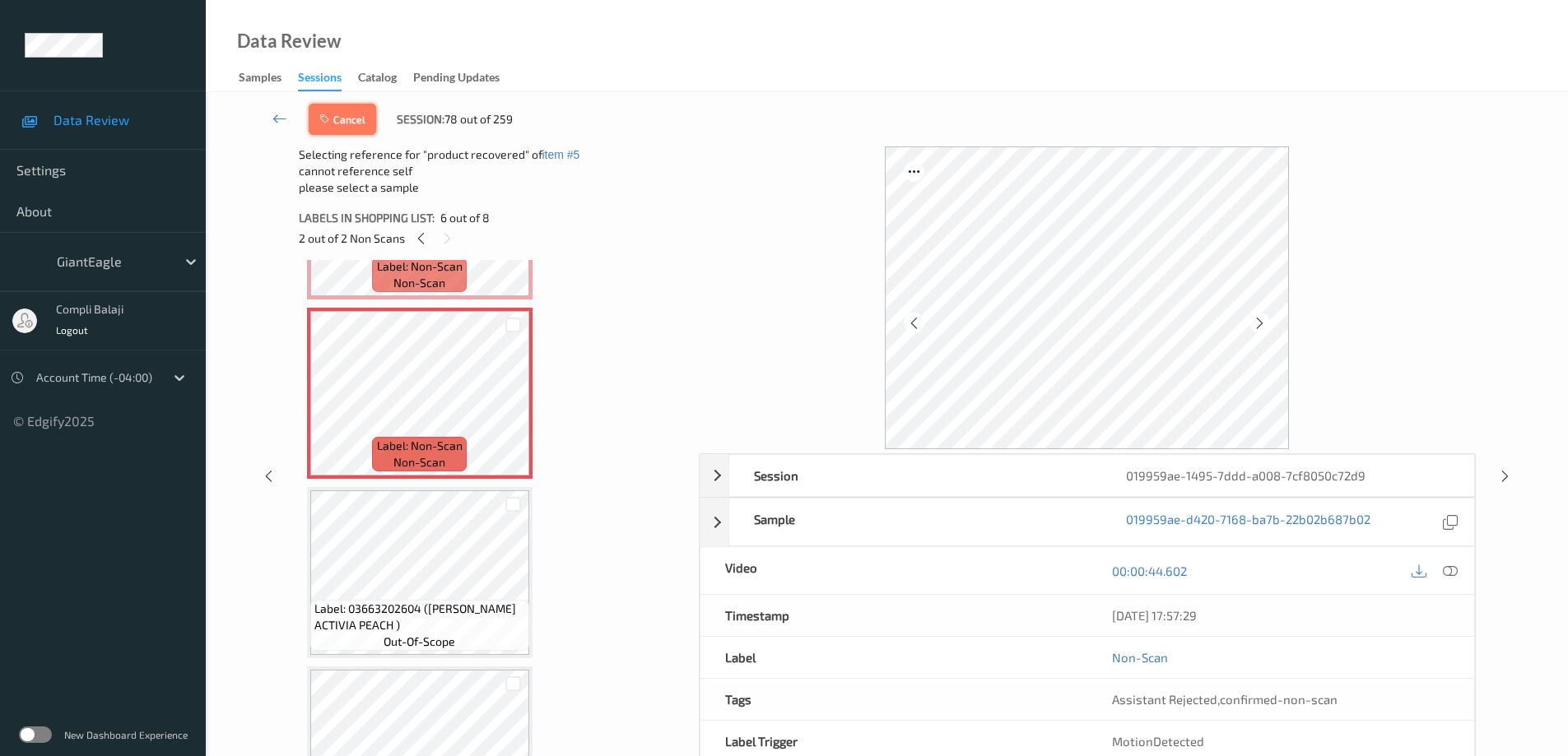
click at [343, 126] on button "Cancel" at bounding box center [342, 119] width 67 height 32
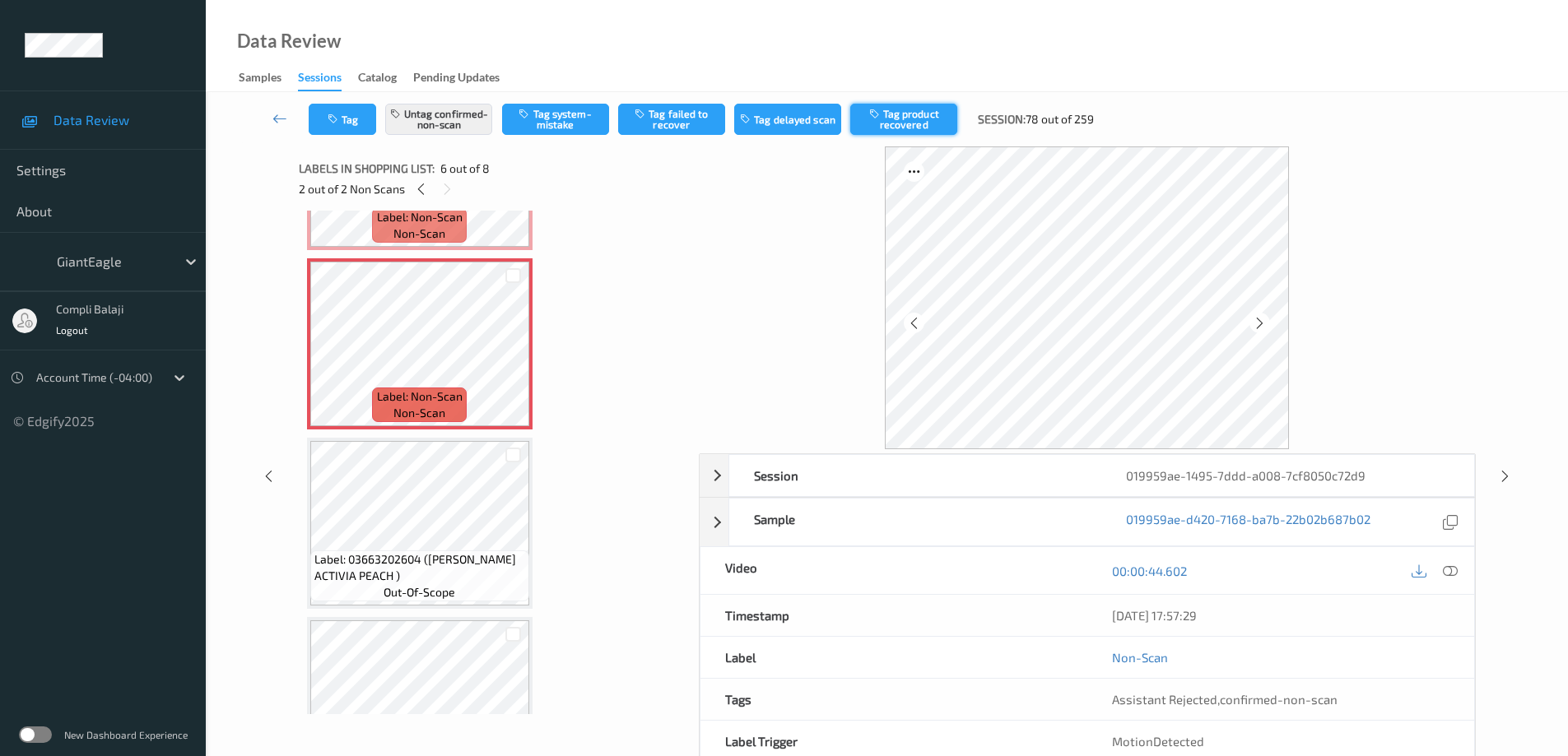
click at [917, 120] on button "Tag product recovered" at bounding box center [903, 119] width 107 height 32
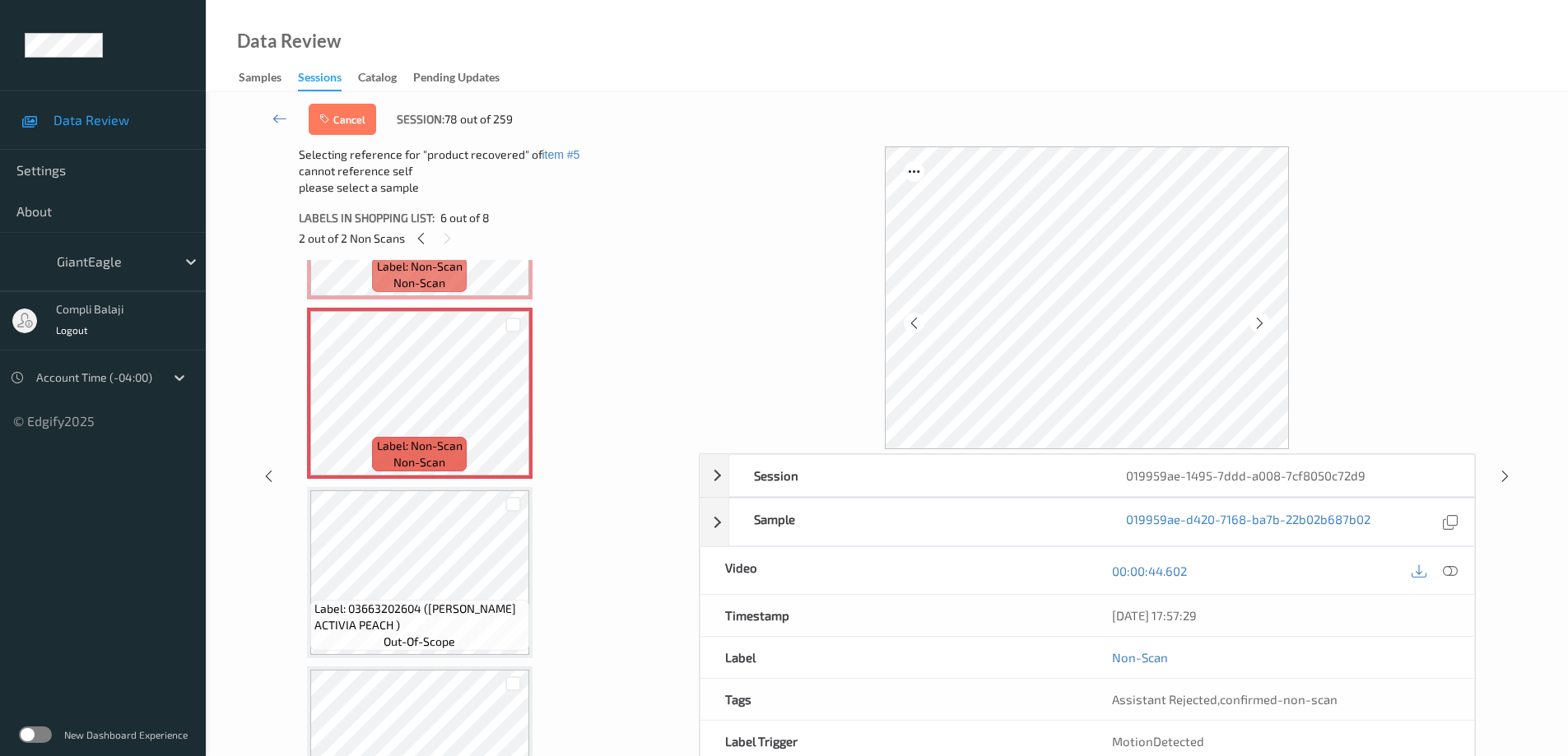
scroll to position [939, 0]
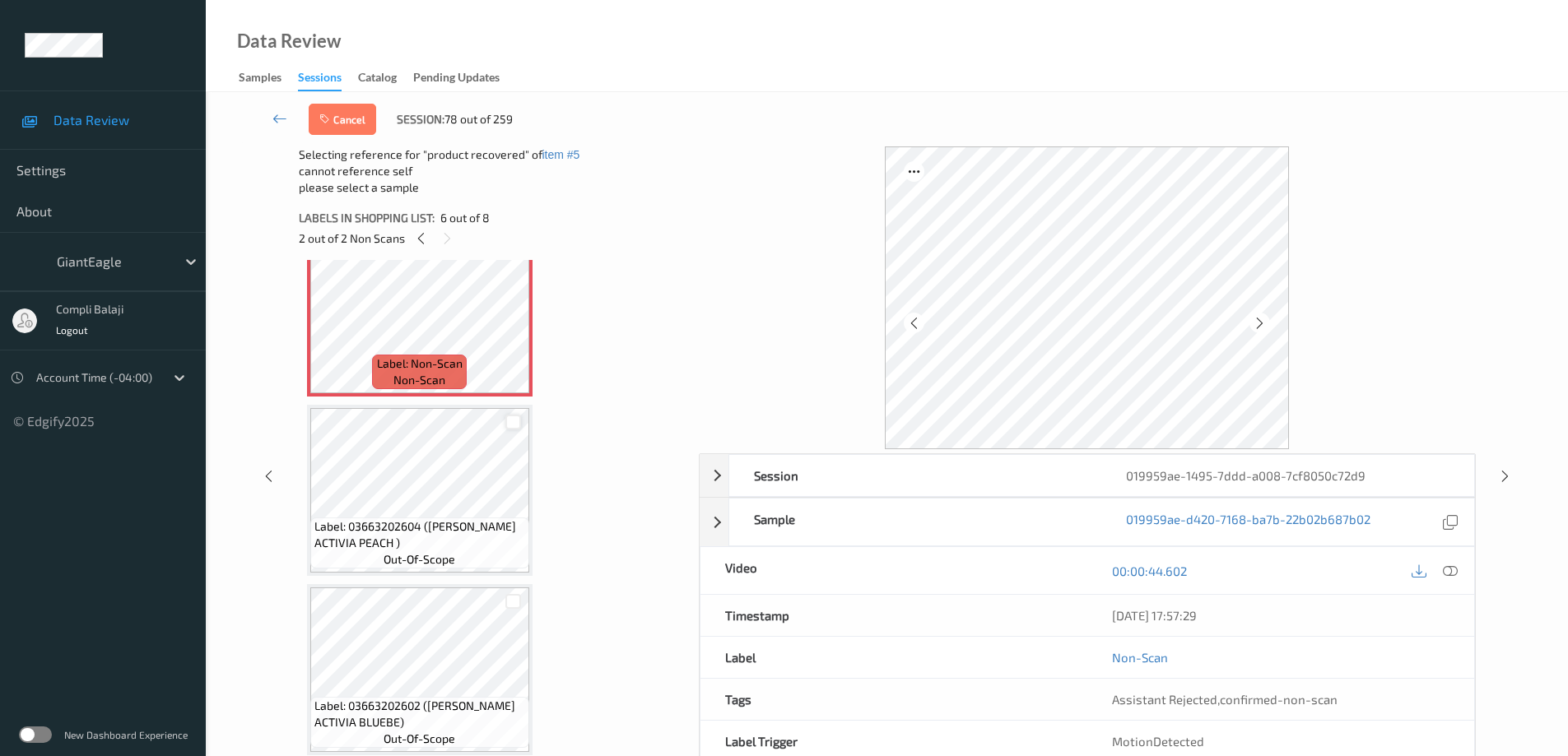
click at [514, 417] on div at bounding box center [513, 422] width 15 height 15
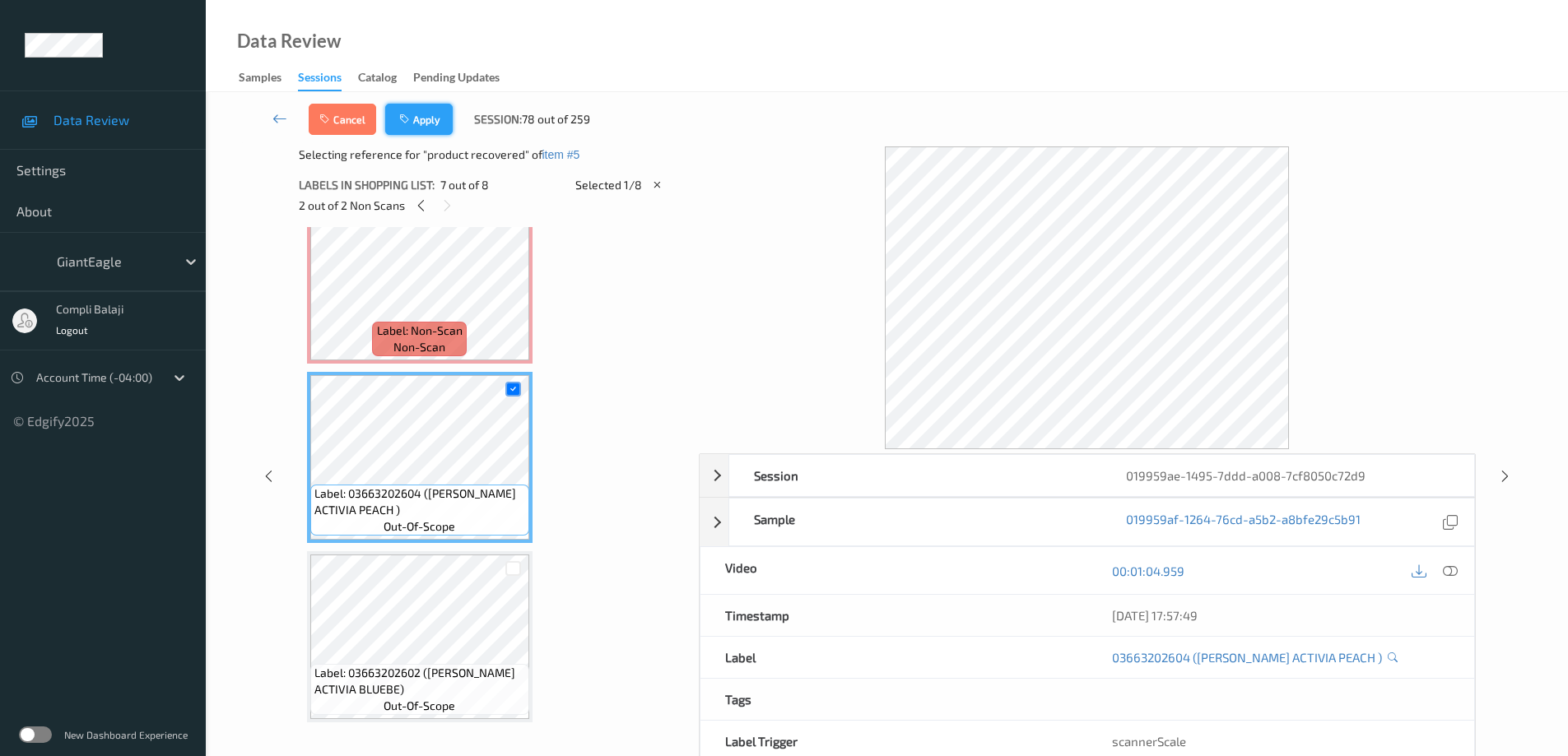
click at [419, 125] on button "Apply" at bounding box center [418, 119] width 67 height 32
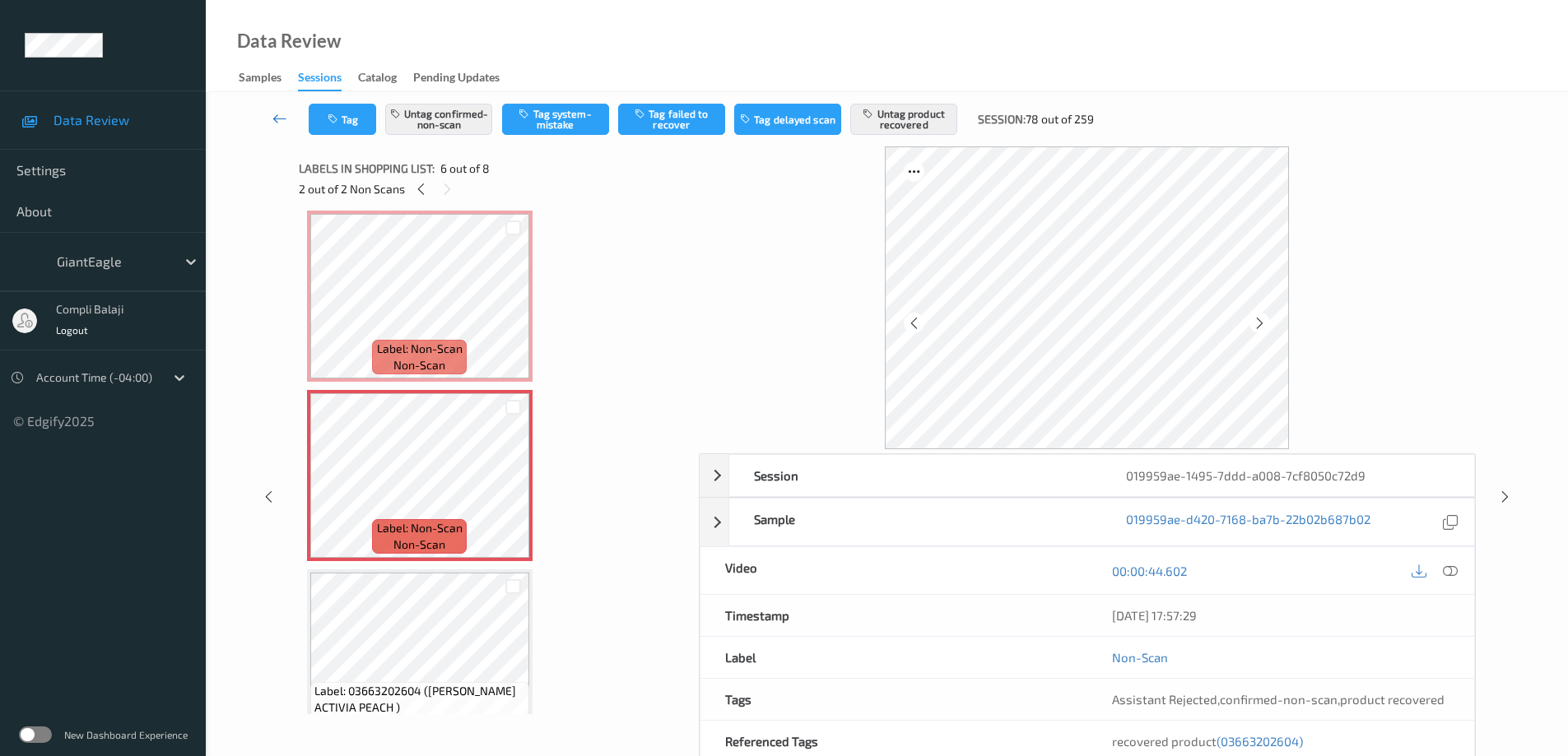
click at [278, 119] on icon at bounding box center [279, 118] width 15 height 16
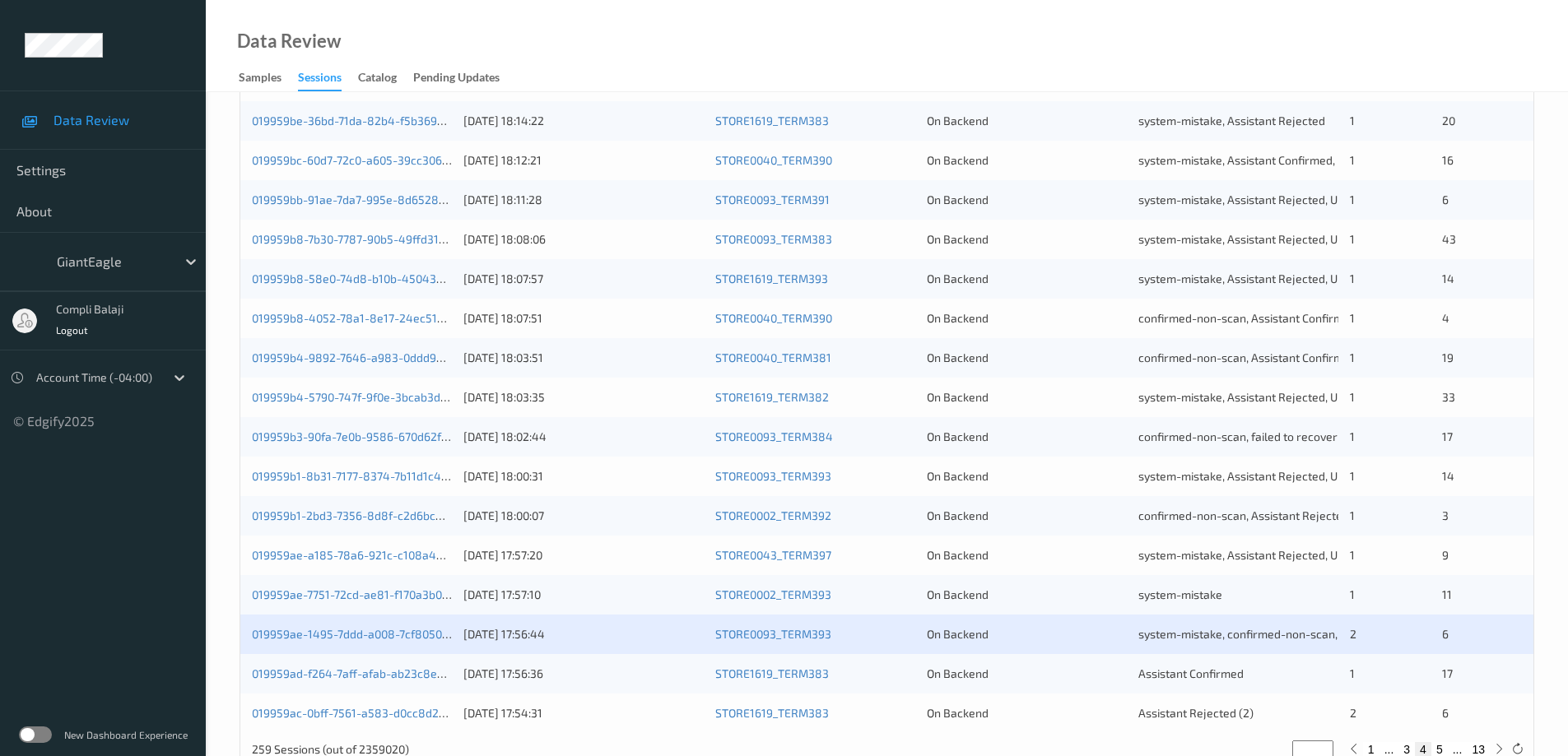
scroll to position [482, 0]
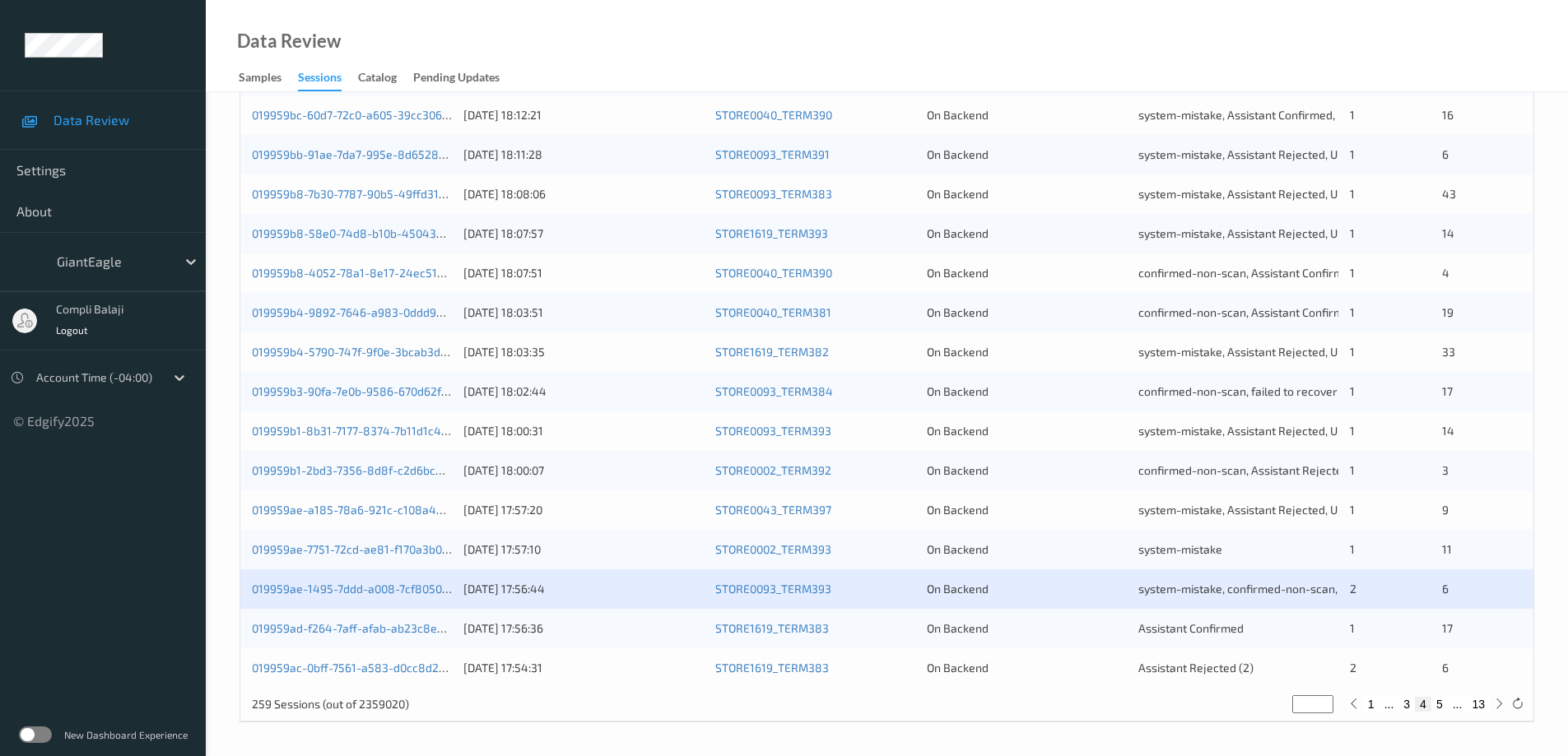
click at [386, 637] on div "019959ad-f264-7aff-afab-ab23c8e74e2e" at bounding box center [352, 628] width 200 height 16
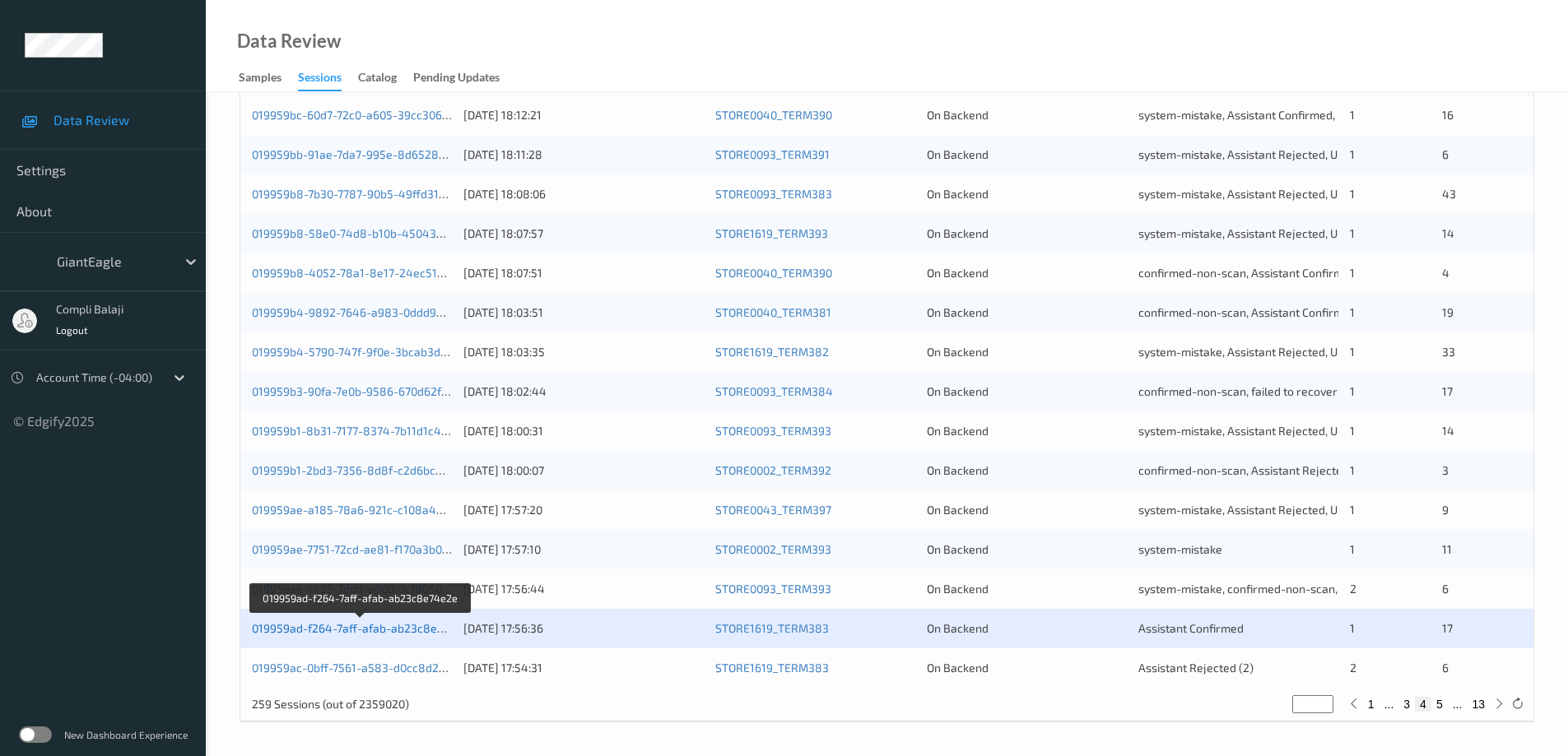
click at [408, 632] on link "019959ad-f264-7aff-afab-ab23c8e74e2e" at bounding box center [361, 628] width 219 height 14
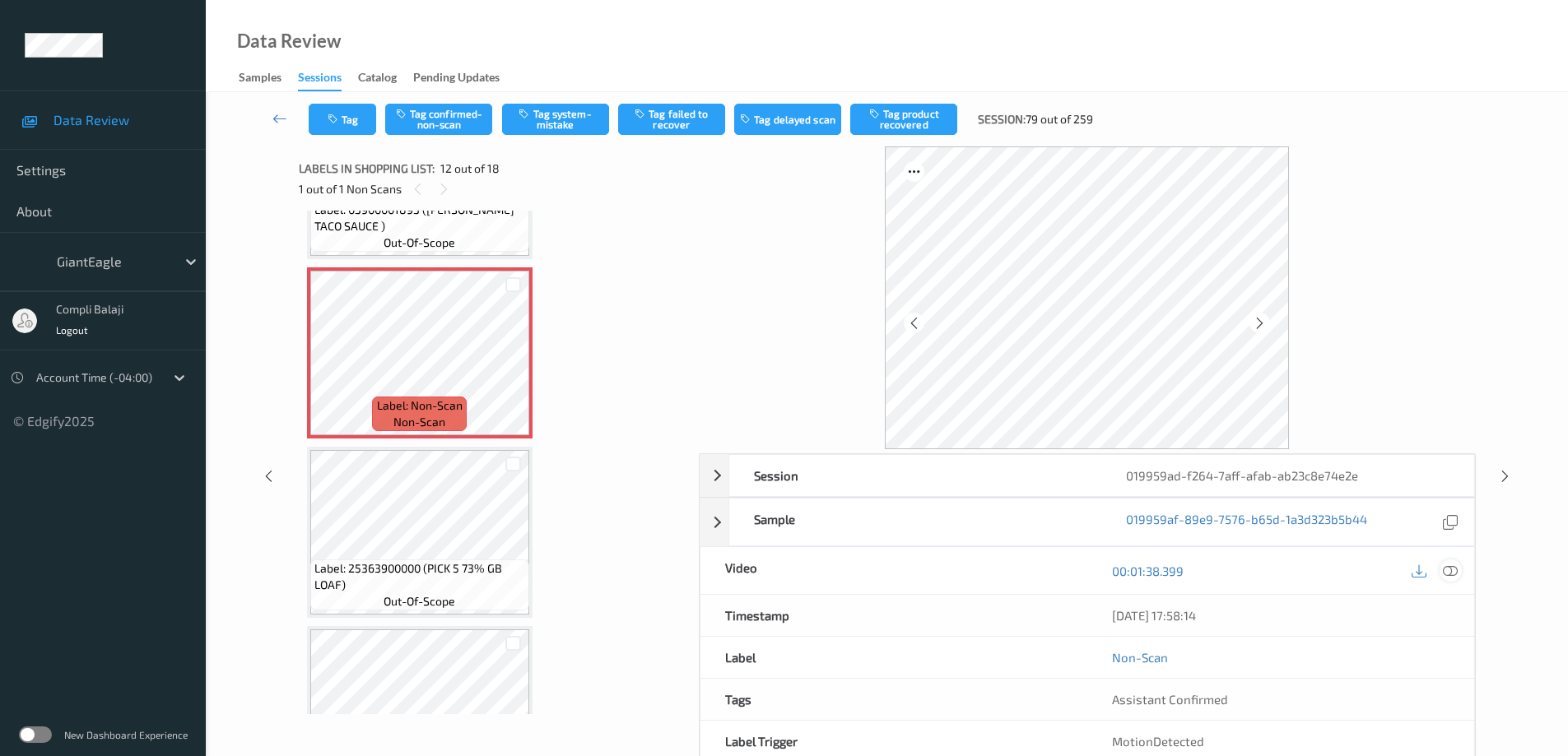
click at [1449, 570] on icon at bounding box center [1450, 570] width 15 height 15
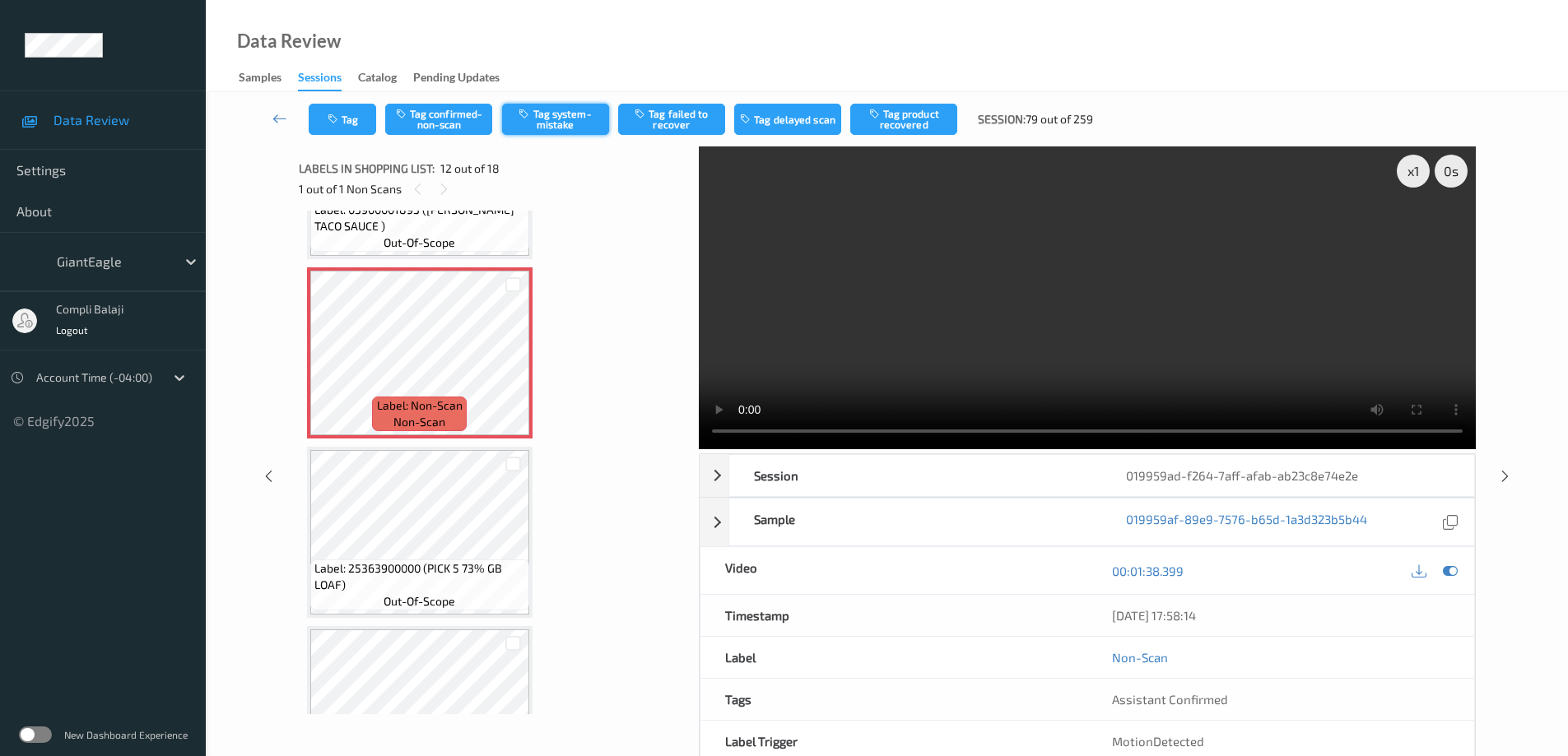
click at [560, 119] on button "Tag system-mistake" at bounding box center [555, 119] width 107 height 32
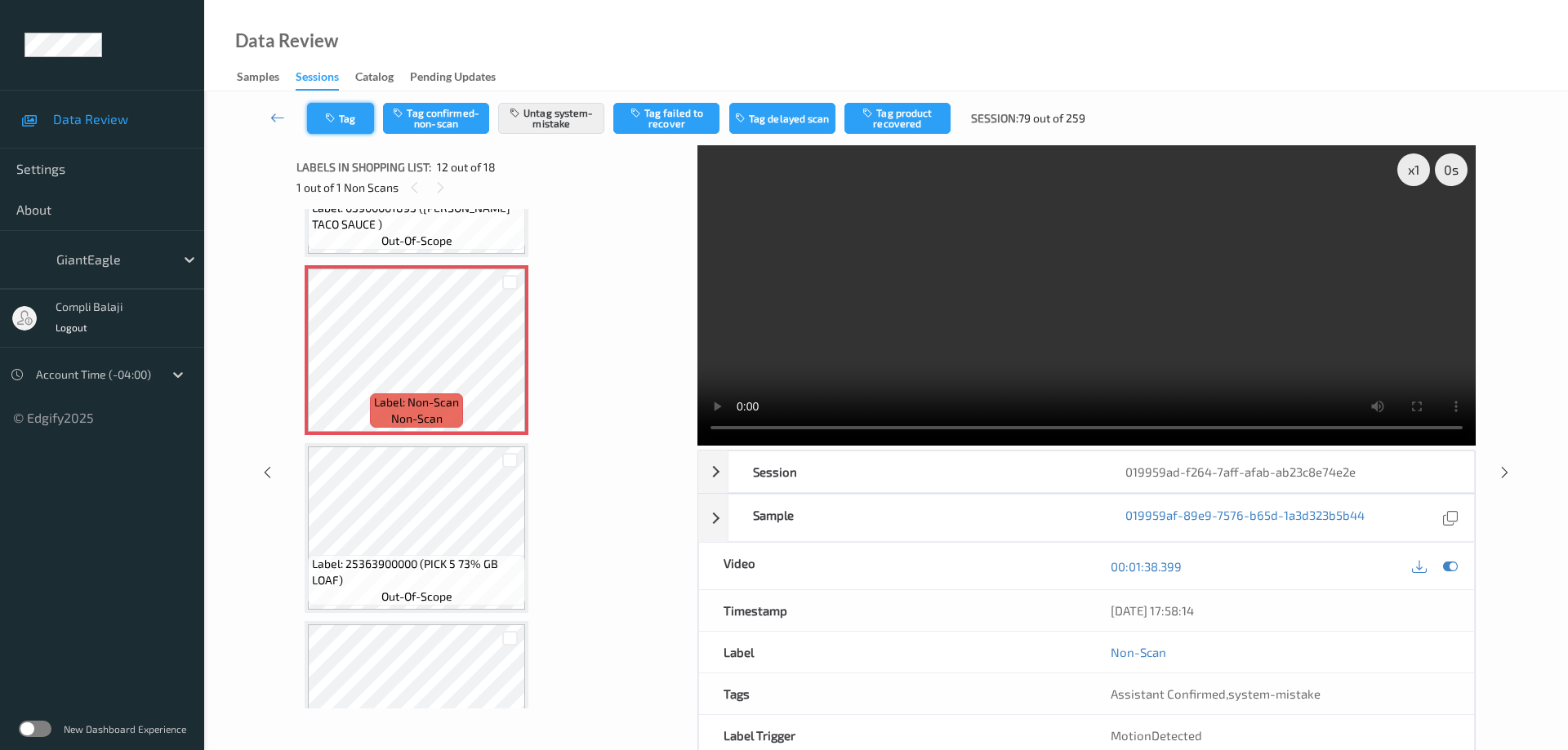
click at [347, 119] on button "Tag" at bounding box center [340, 119] width 67 height 31
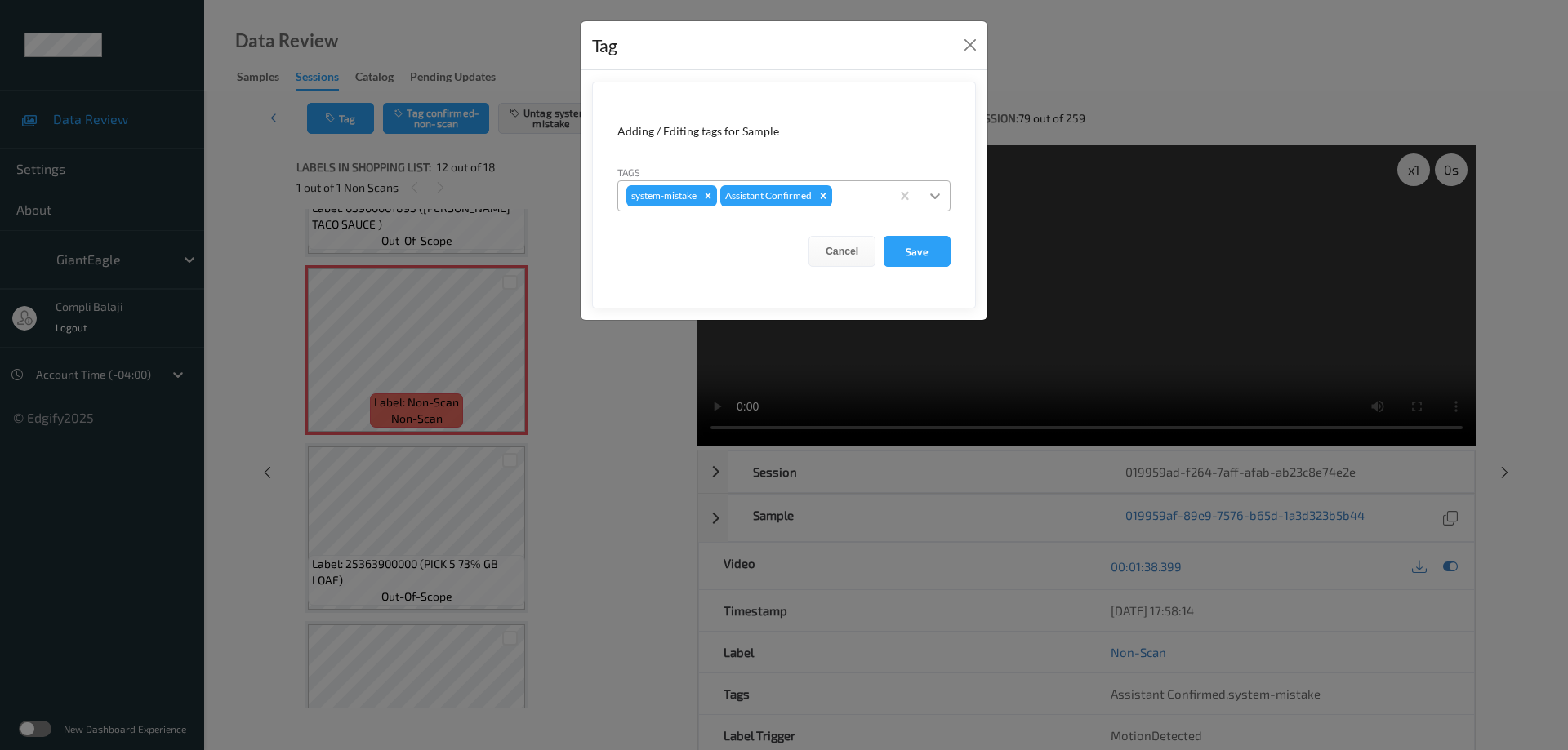
click at [939, 196] on icon at bounding box center [936, 196] width 10 height 6
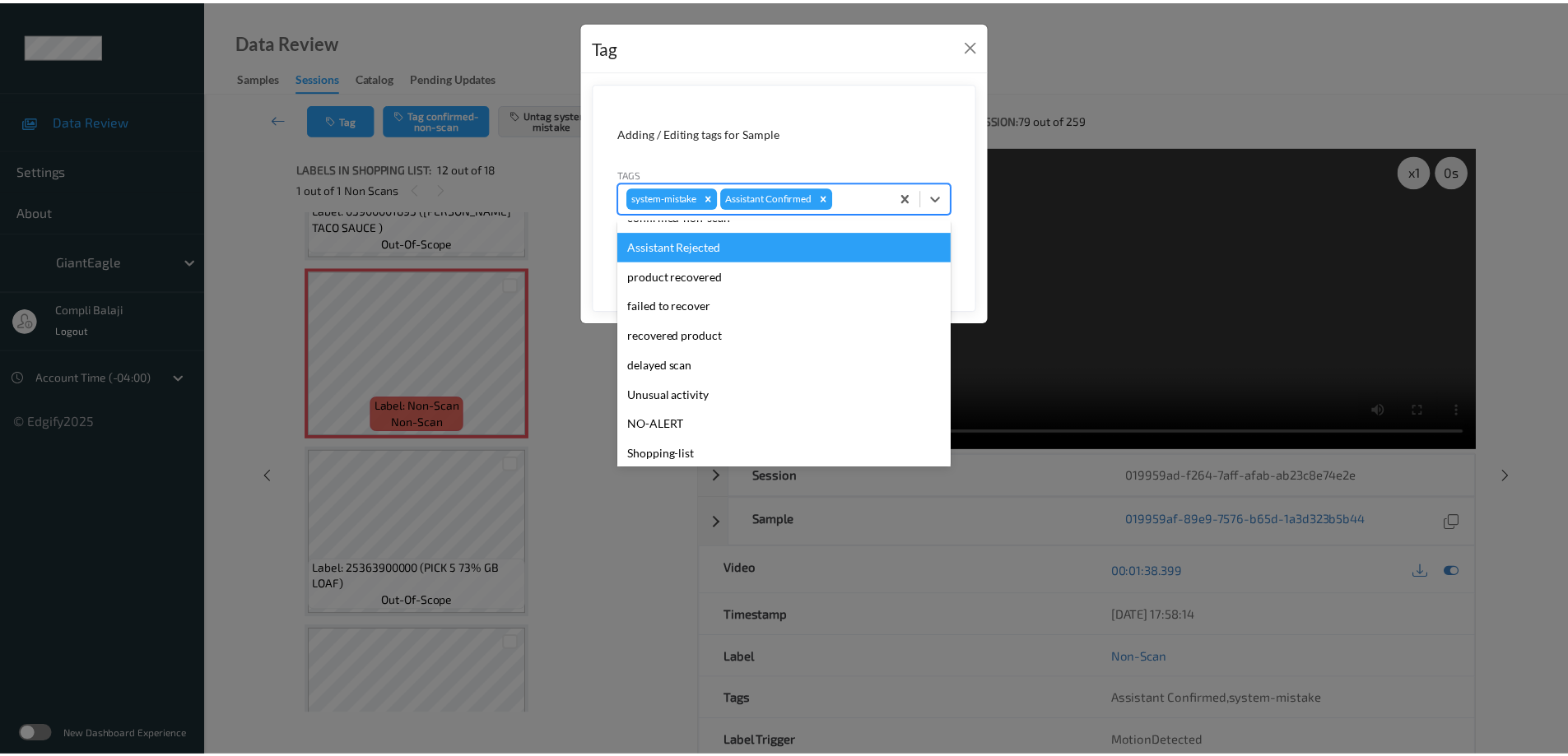
scroll to position [165, 0]
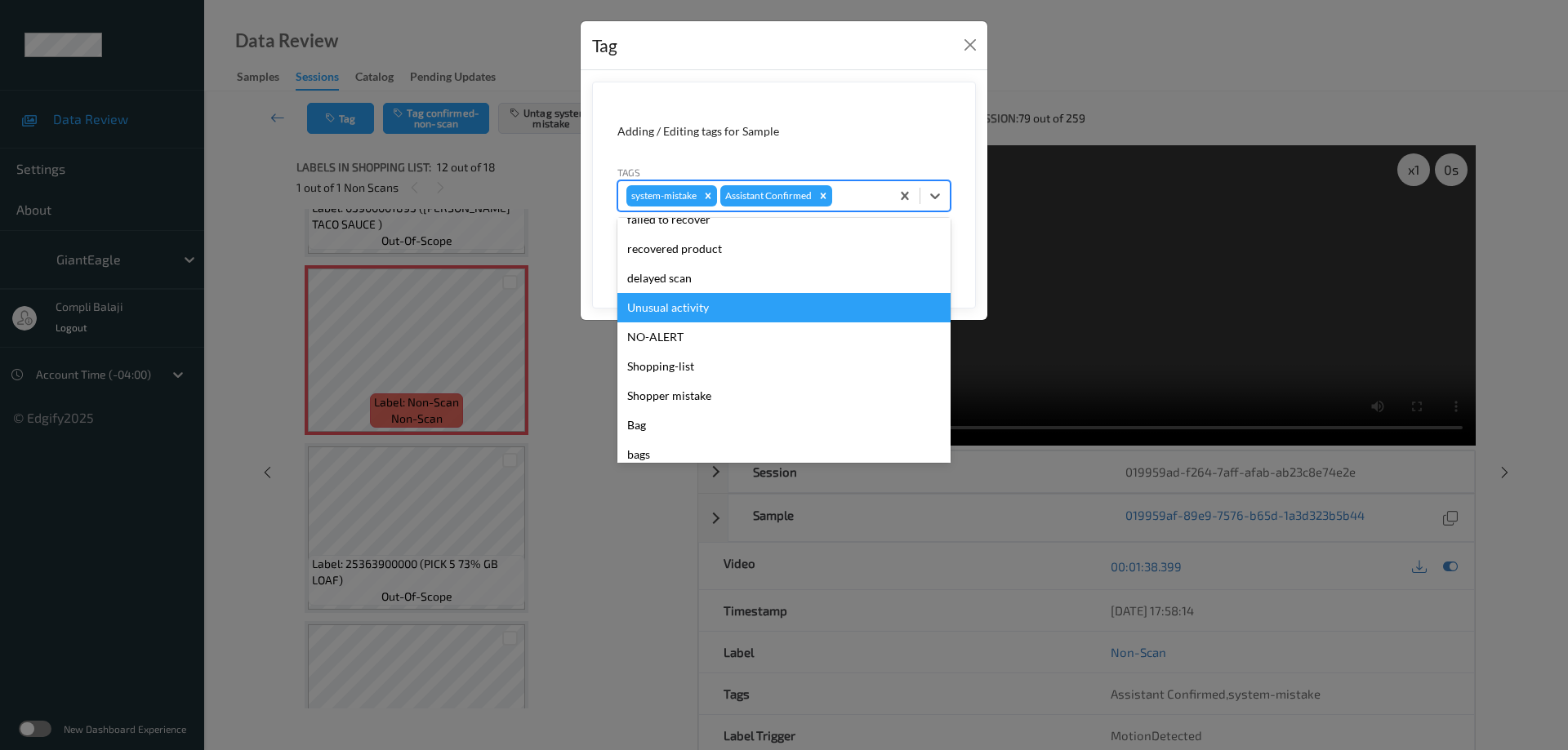
click at [675, 315] on div "Unusual activity" at bounding box center [784, 307] width 334 height 30
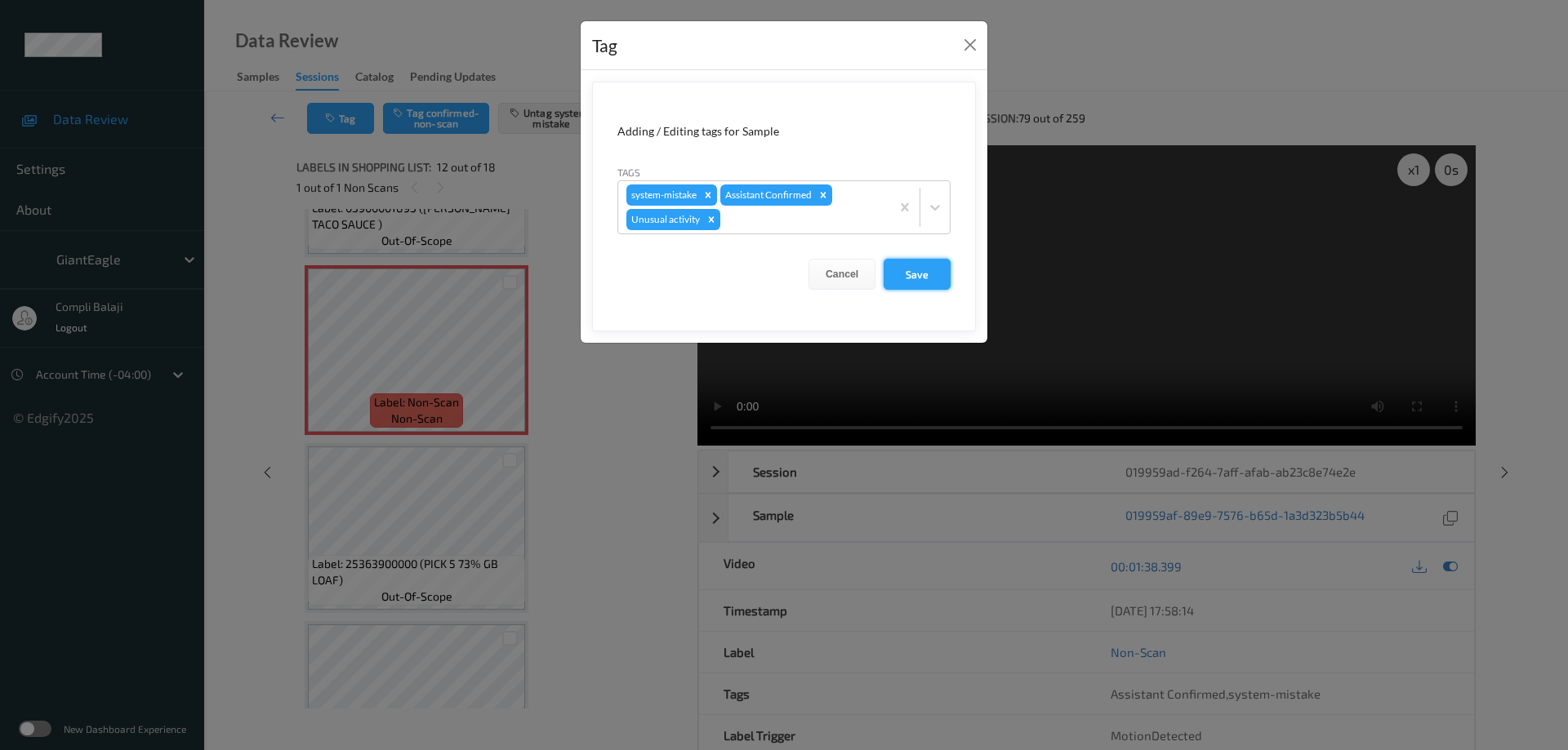
click at [926, 283] on button "Save" at bounding box center [917, 274] width 67 height 31
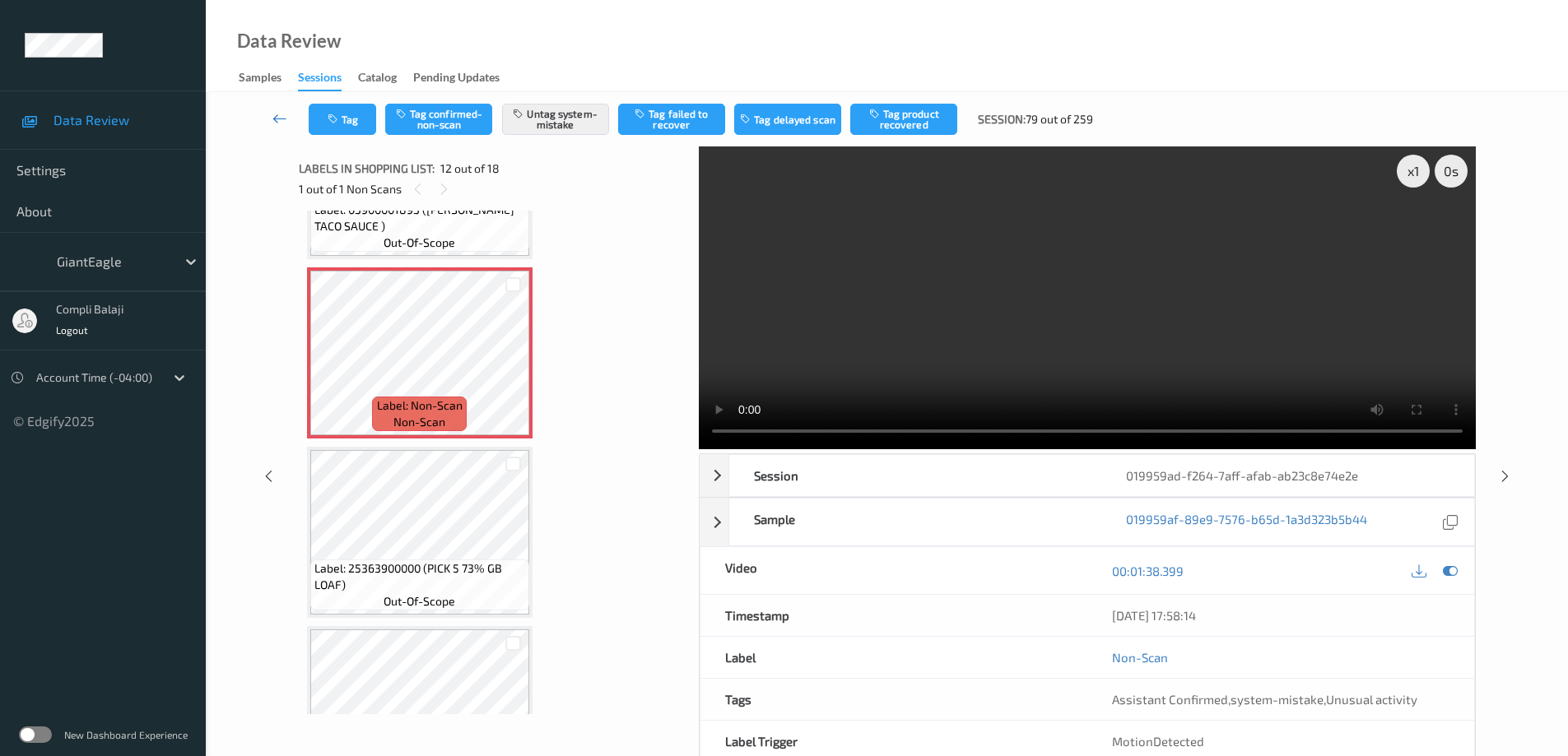
click at [274, 117] on icon at bounding box center [279, 118] width 15 height 16
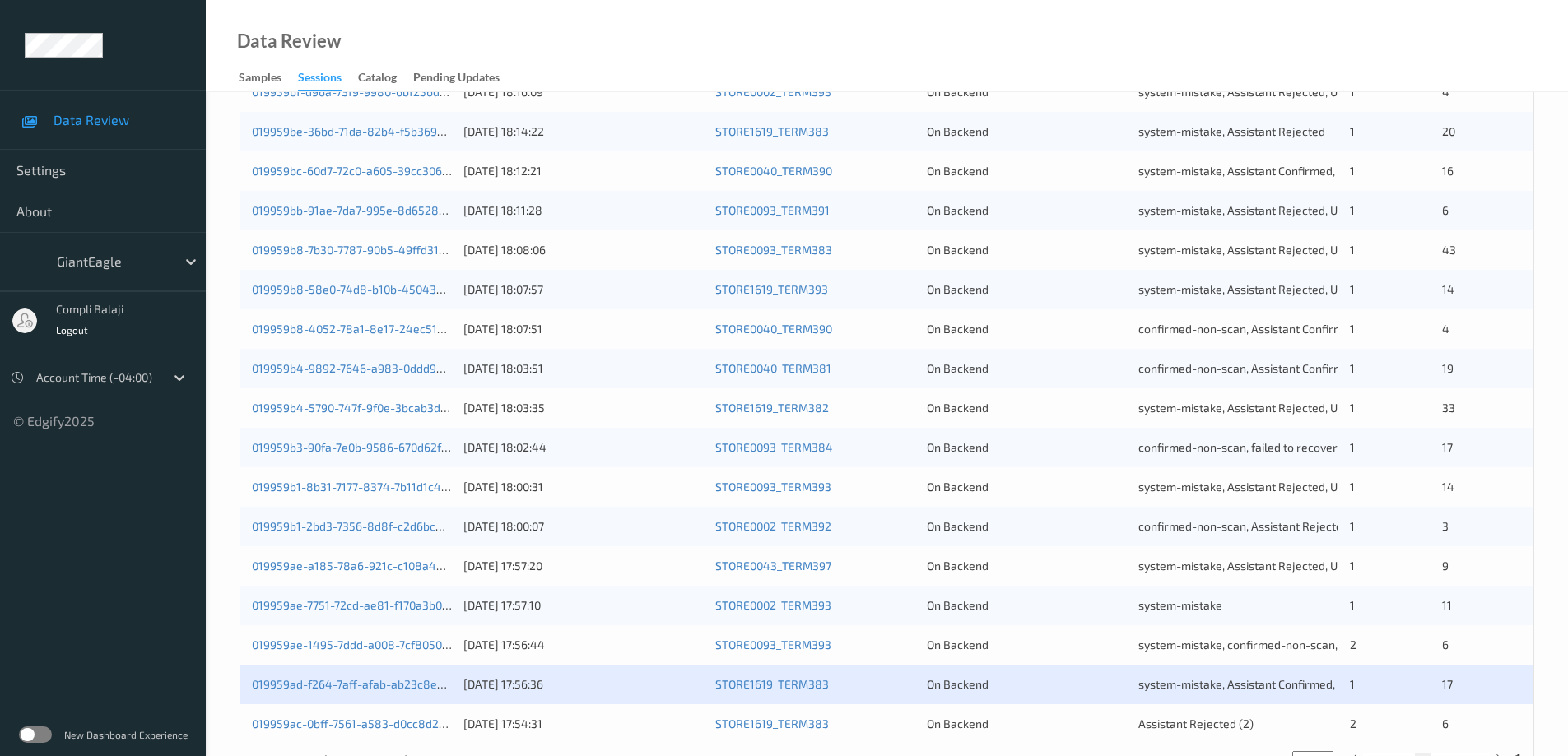
scroll to position [482, 0]
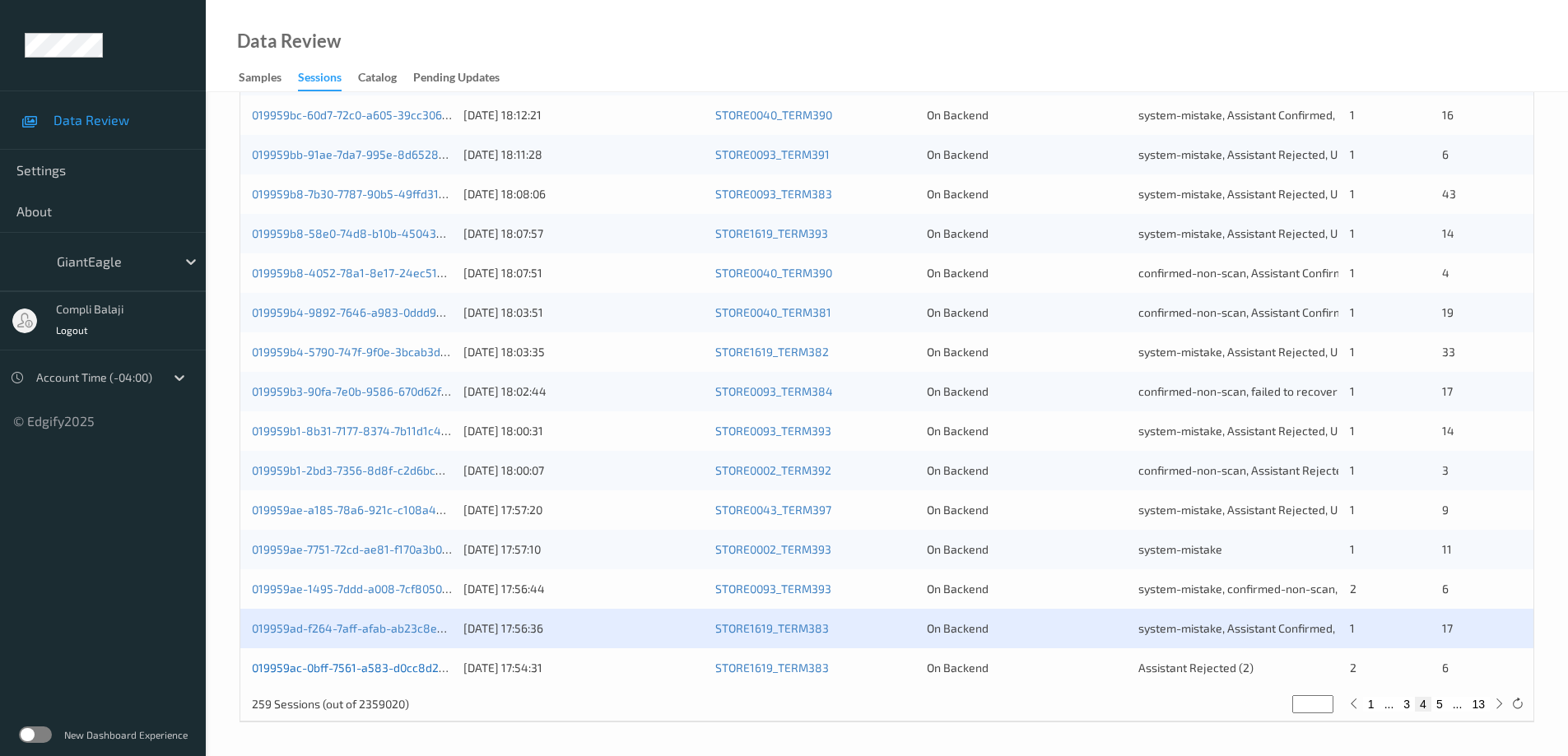
click at [323, 673] on link "019959ac-0bff-7561-a583-d0cc8d2e097b" at bounding box center [361, 667] width 219 height 14
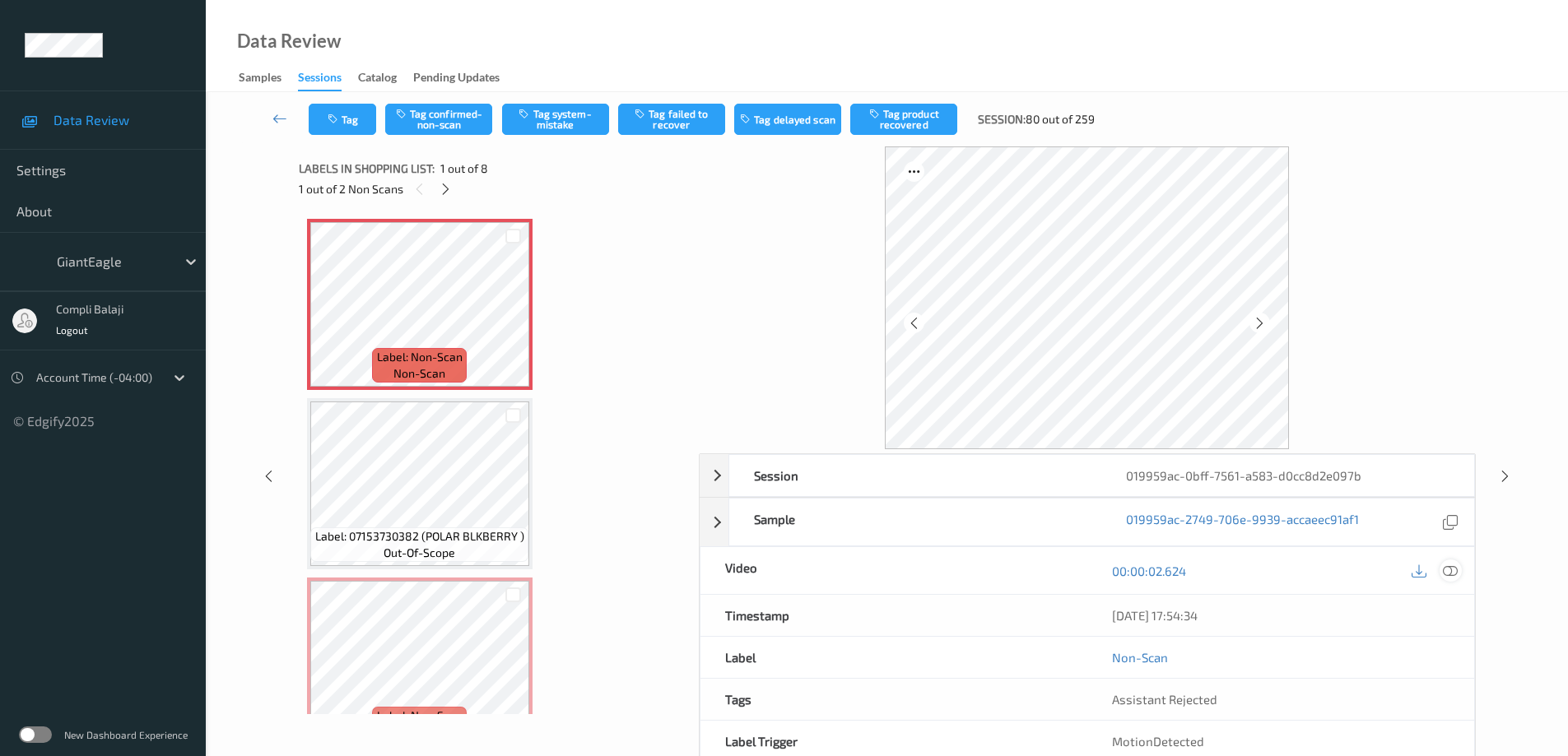
click at [1453, 569] on icon at bounding box center [1450, 570] width 15 height 15
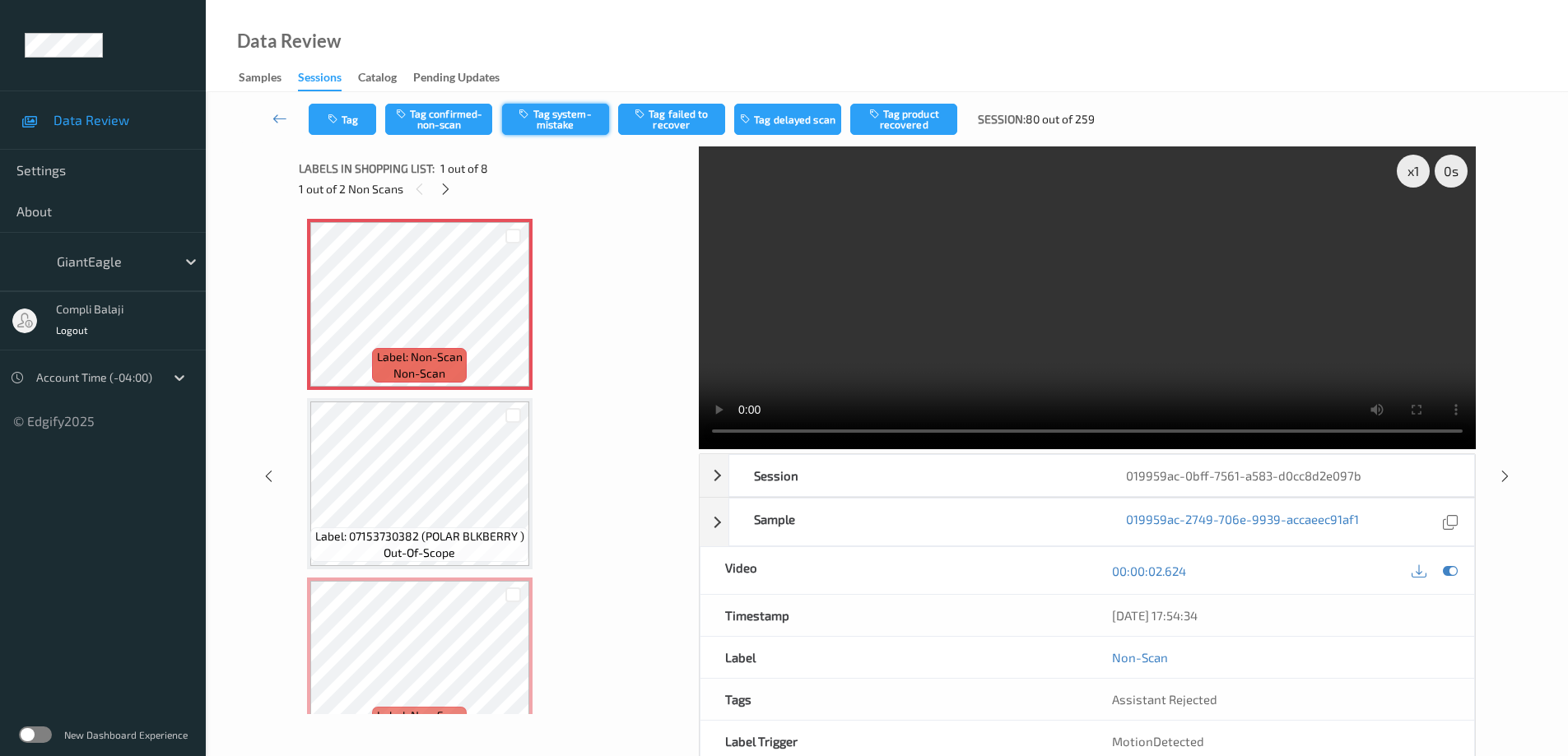
click at [551, 125] on button "Tag system-mistake" at bounding box center [555, 119] width 107 height 32
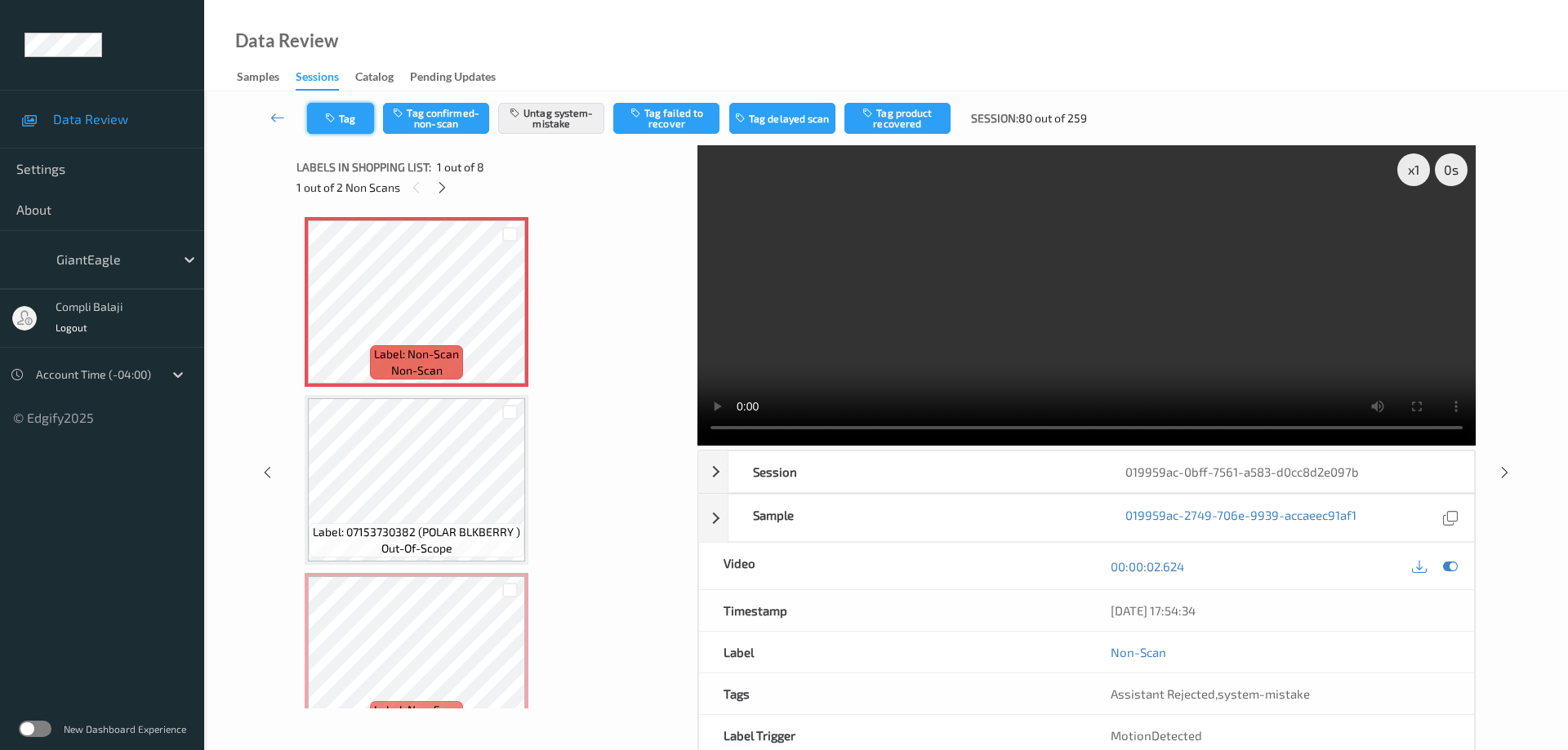
click at [351, 128] on button "Tag" at bounding box center [340, 119] width 67 height 31
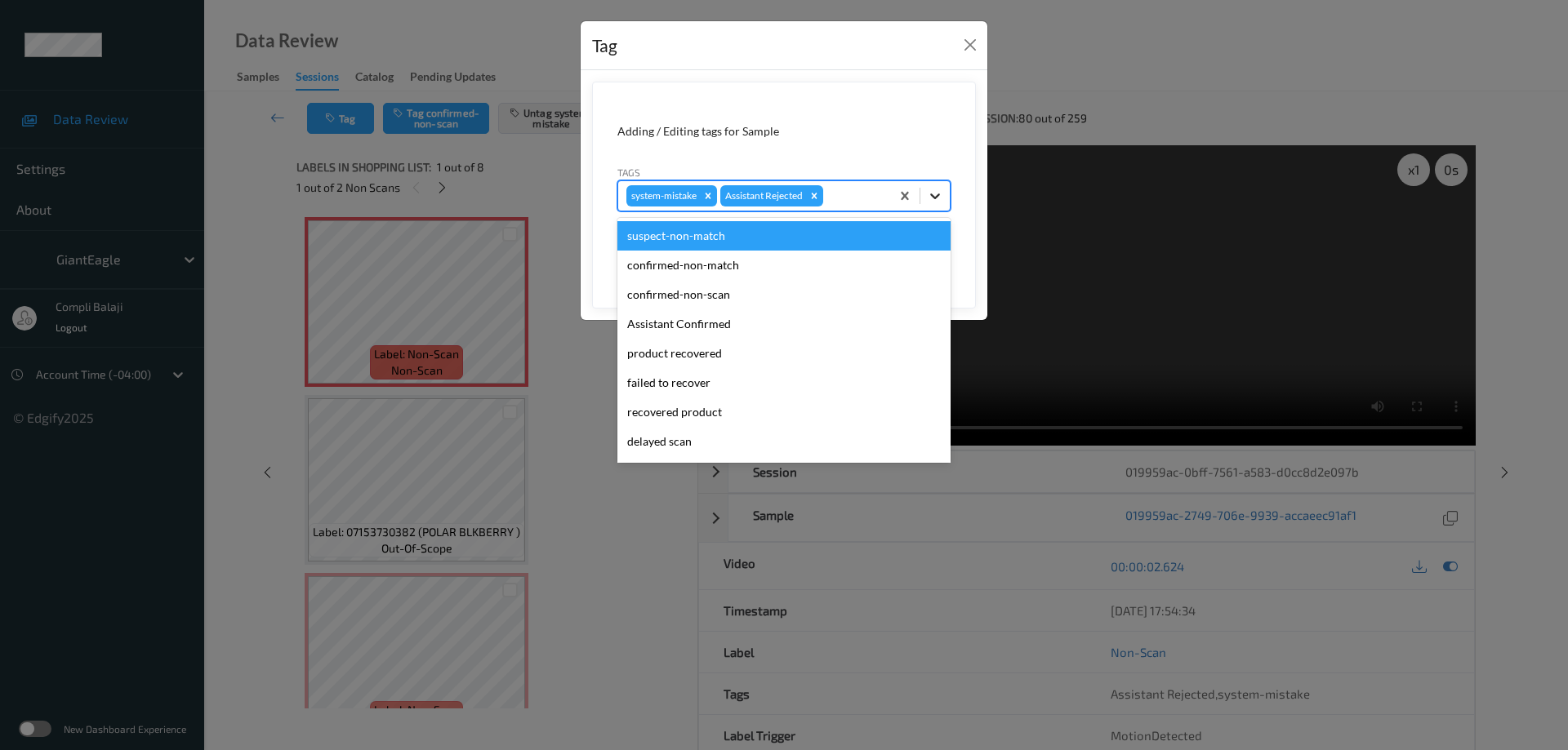
click at [931, 199] on icon at bounding box center [935, 196] width 16 height 16
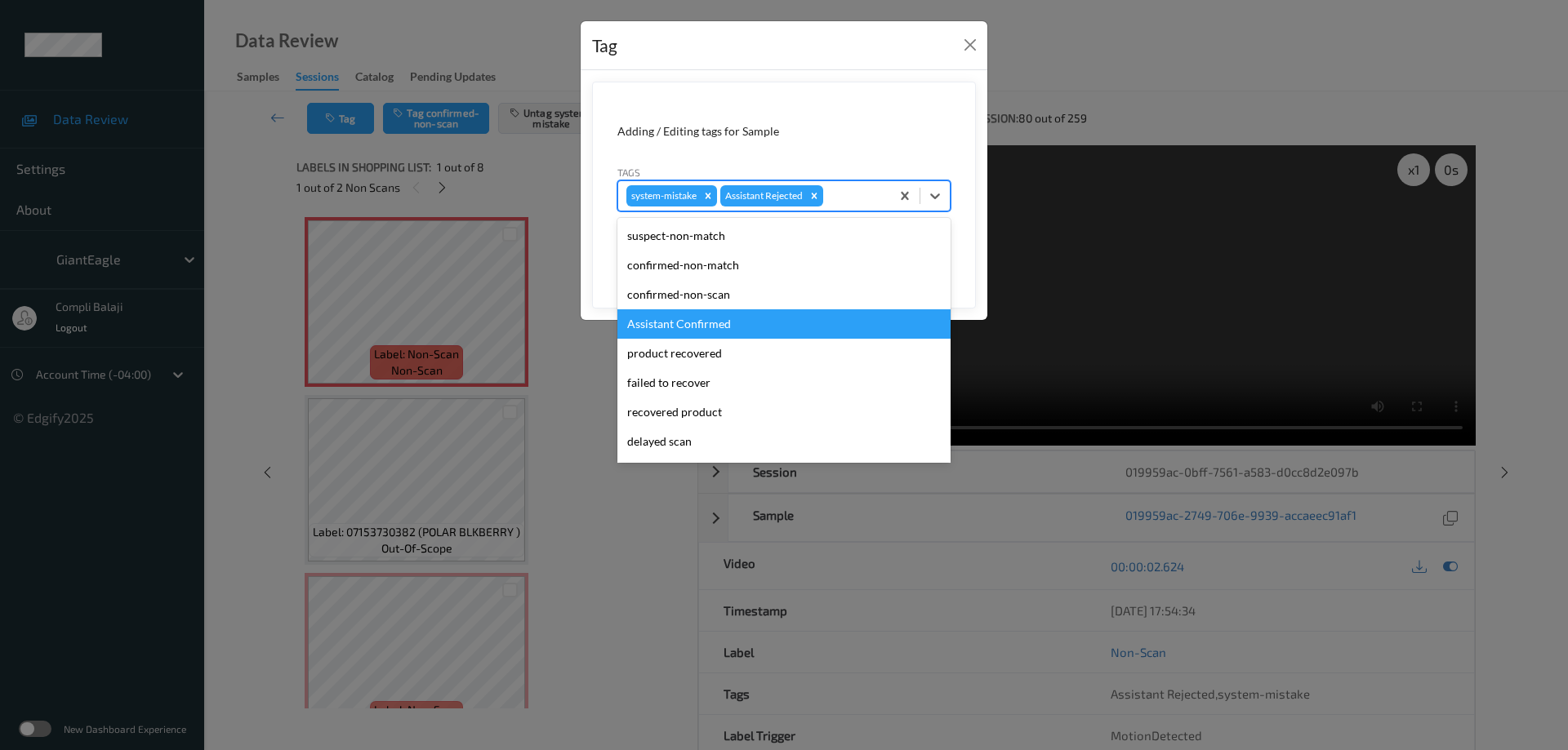
scroll to position [163, 0]
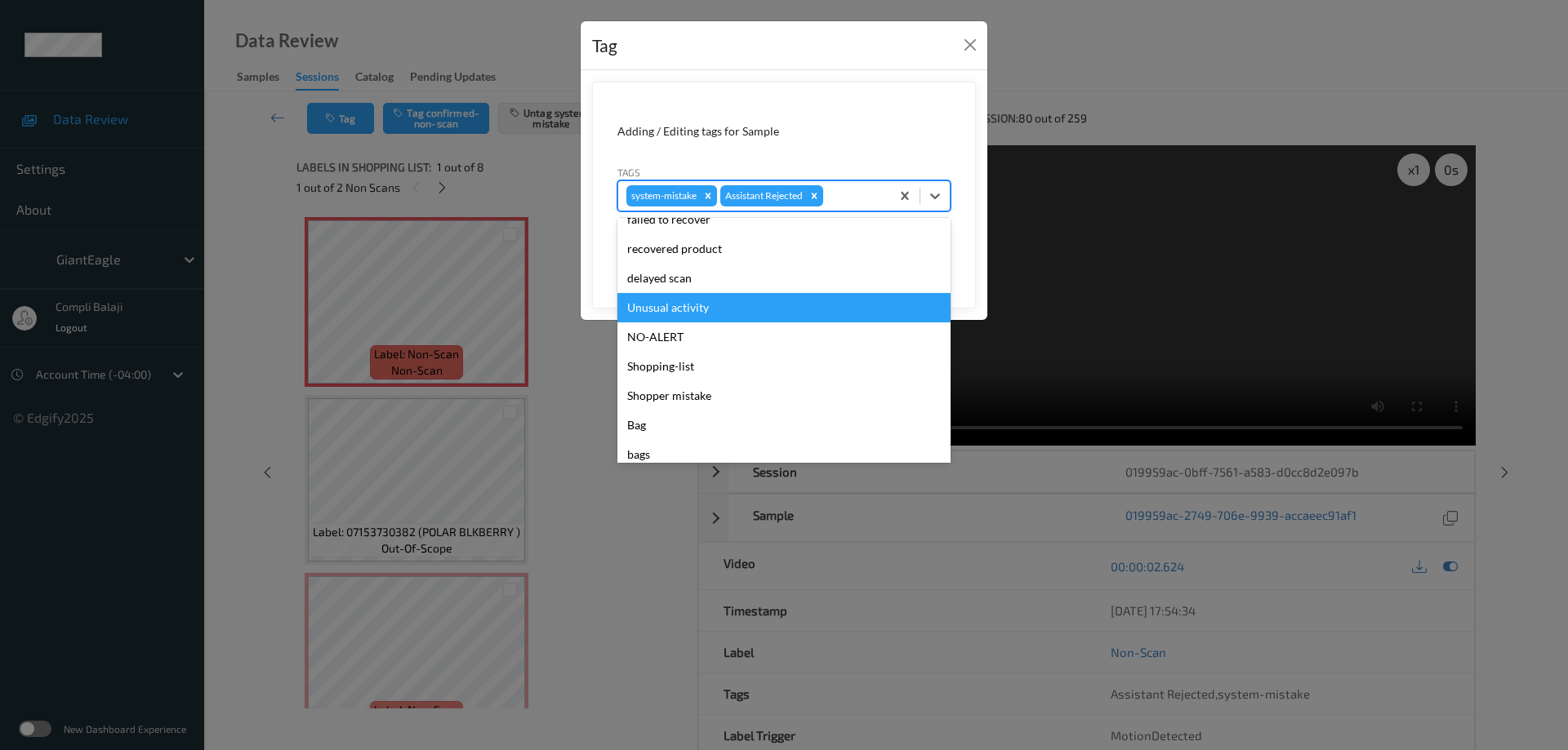
click at [690, 307] on div "Unusual activity" at bounding box center [784, 307] width 334 height 30
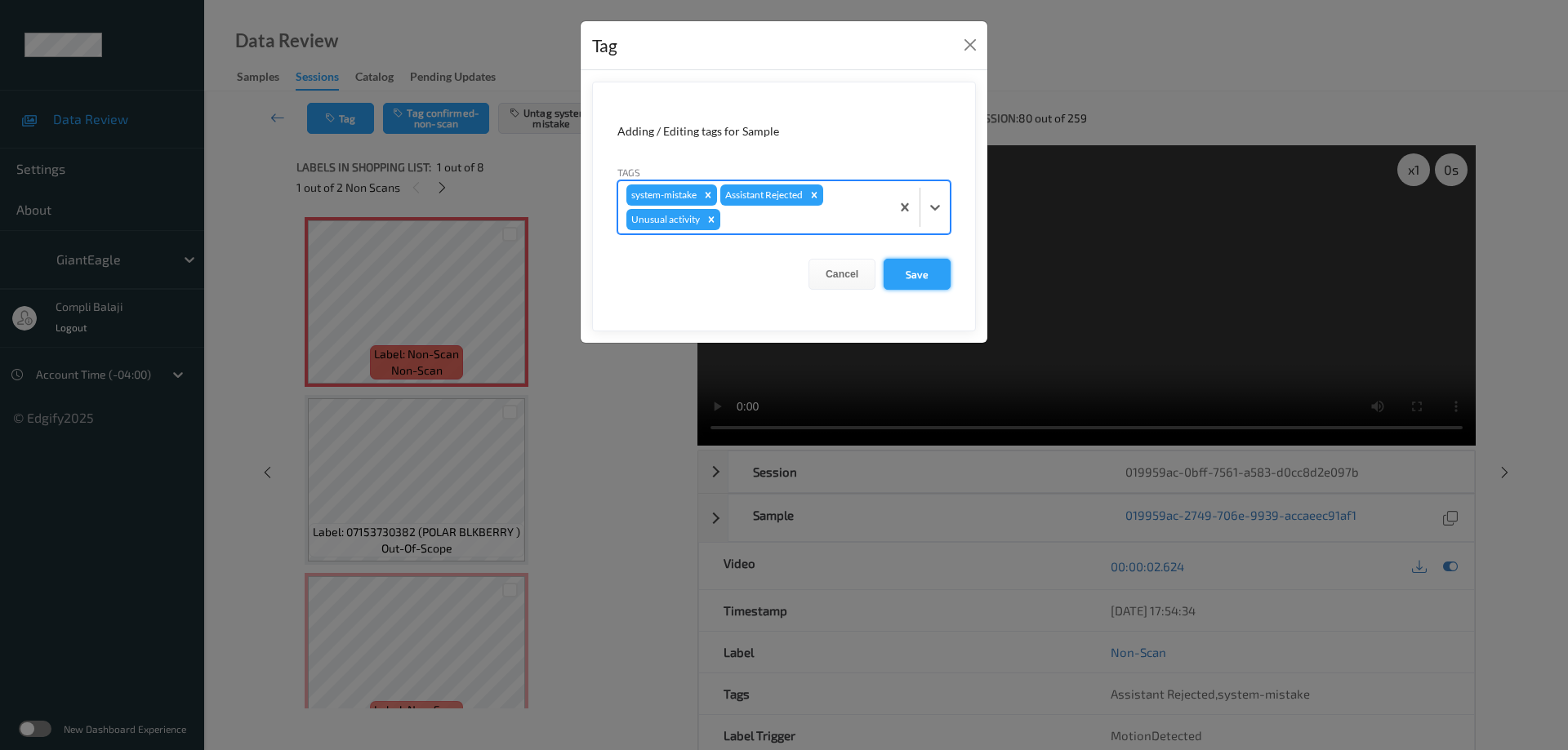
click at [919, 276] on button "Save" at bounding box center [917, 274] width 67 height 31
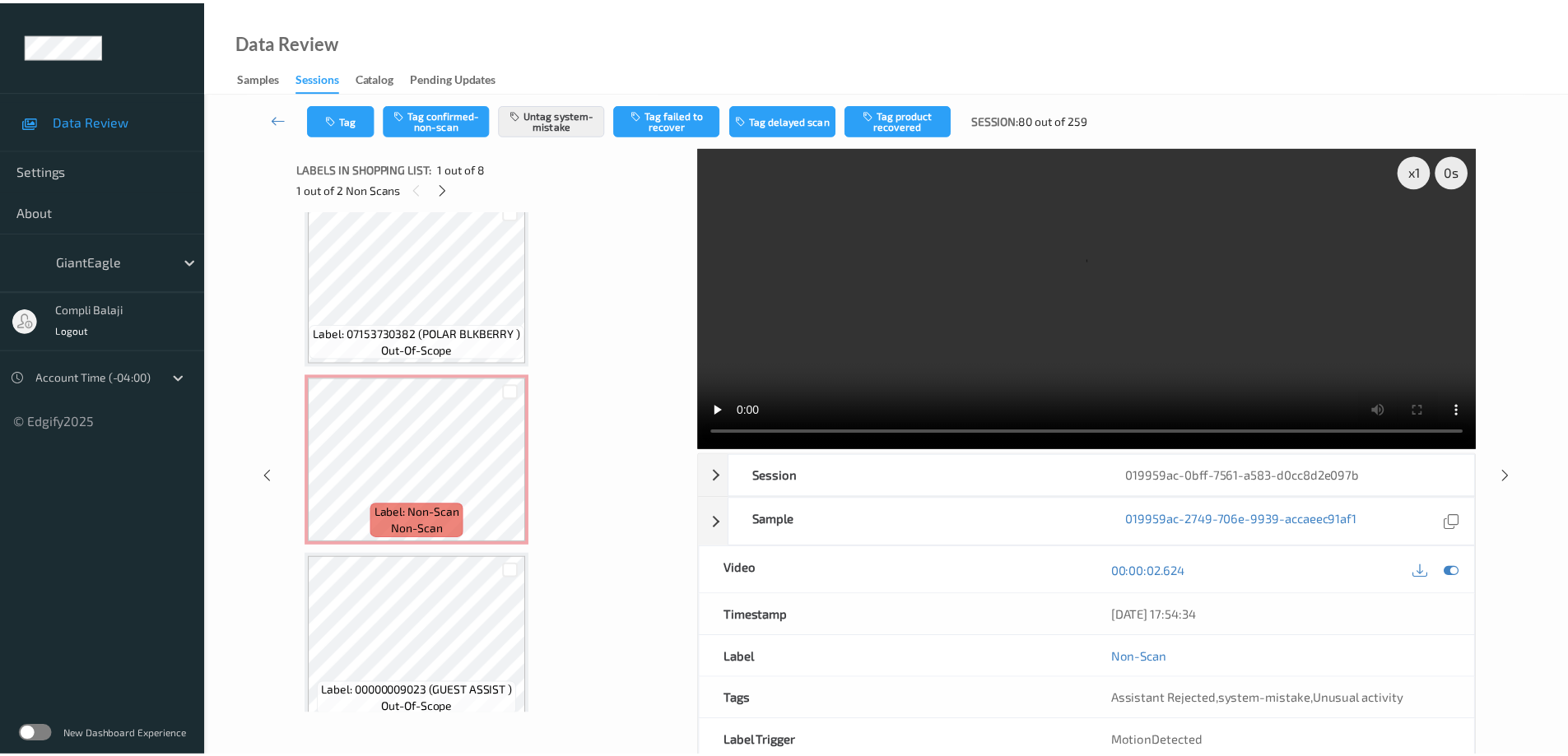
scroll to position [247, 0]
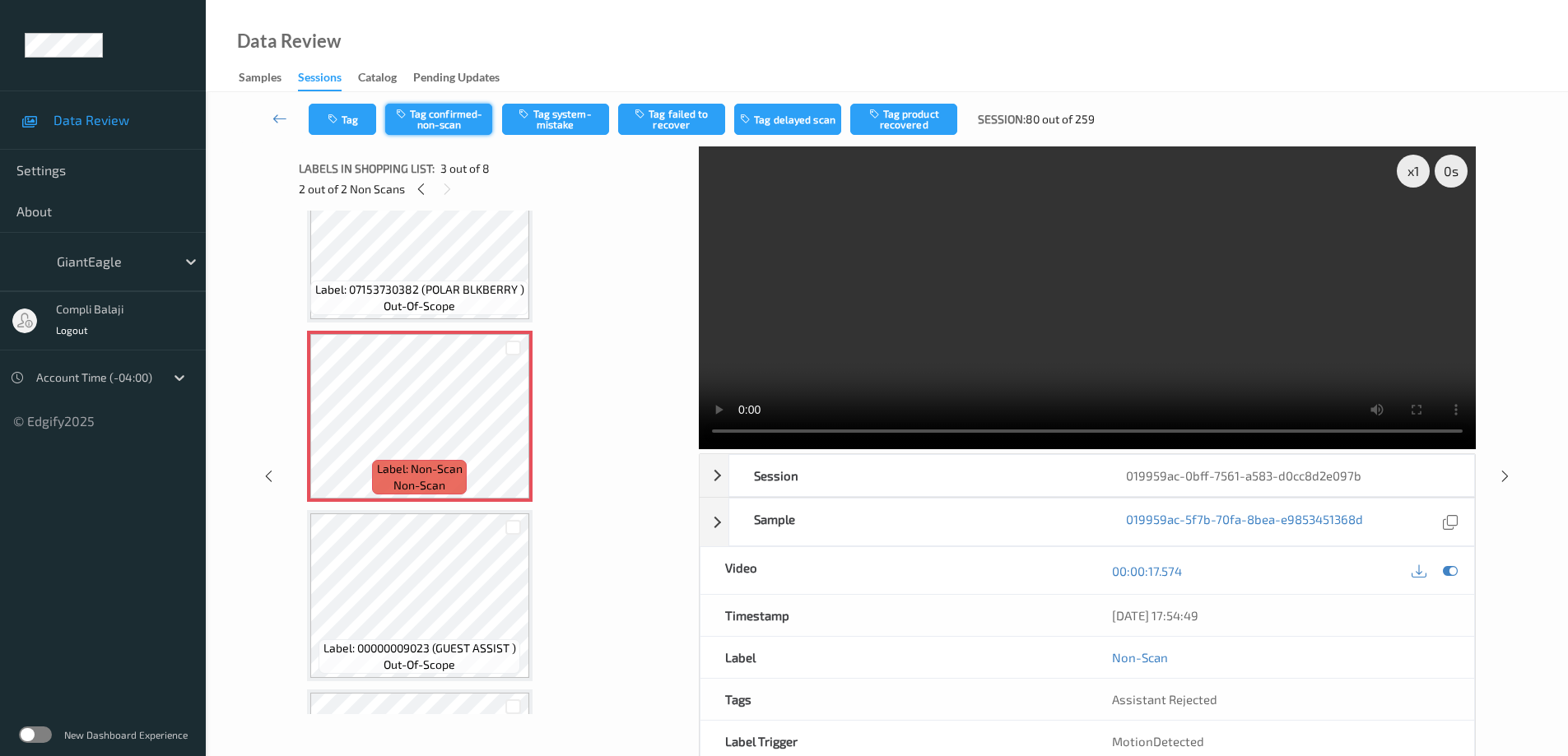
click at [441, 119] on button "Tag confirmed-non-scan" at bounding box center [438, 119] width 107 height 32
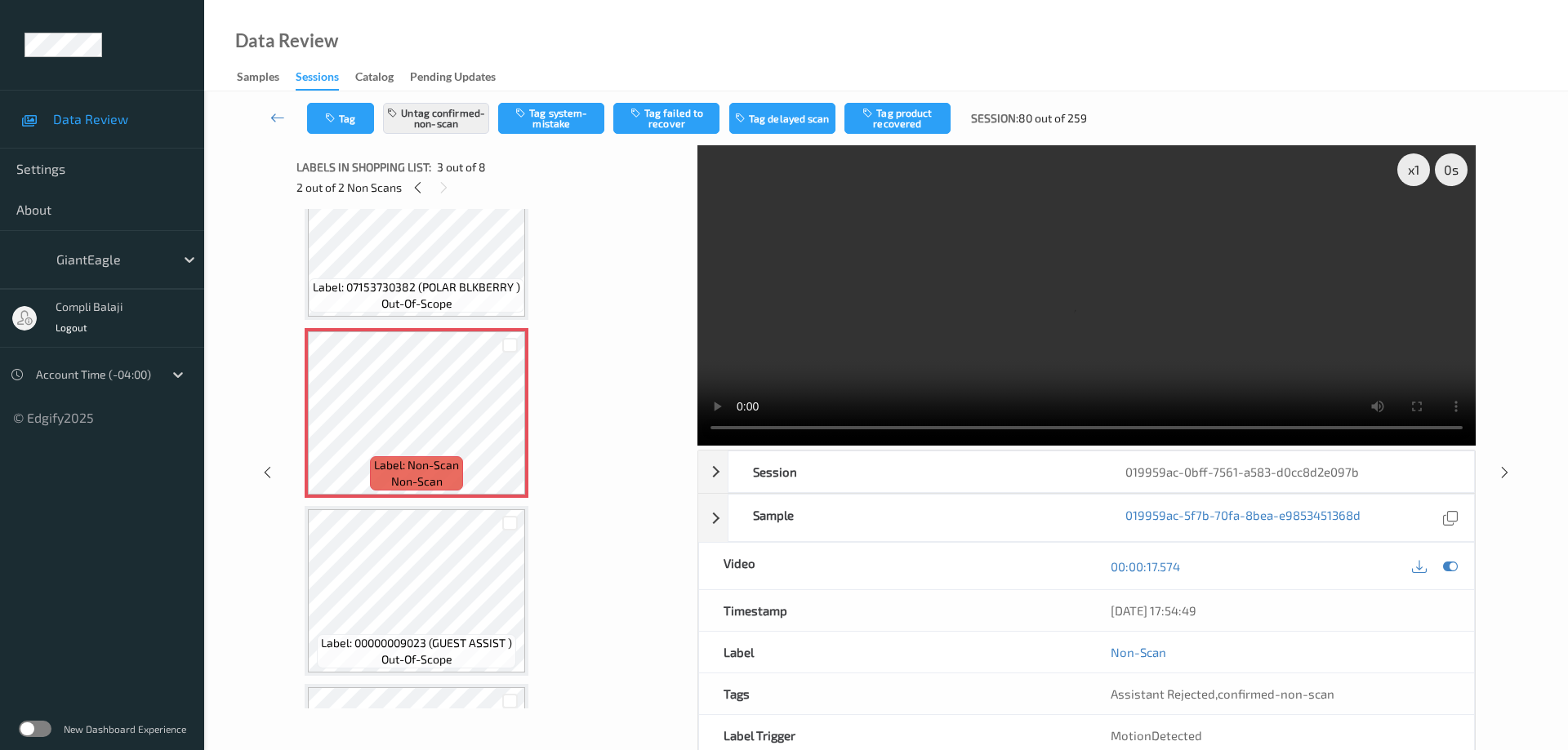
drag, startPoint x: 901, startPoint y: 130, endPoint x: 891, endPoint y: 132, distance: 10.2
click at [901, 129] on button "Tag product recovered" at bounding box center [897, 119] width 106 height 31
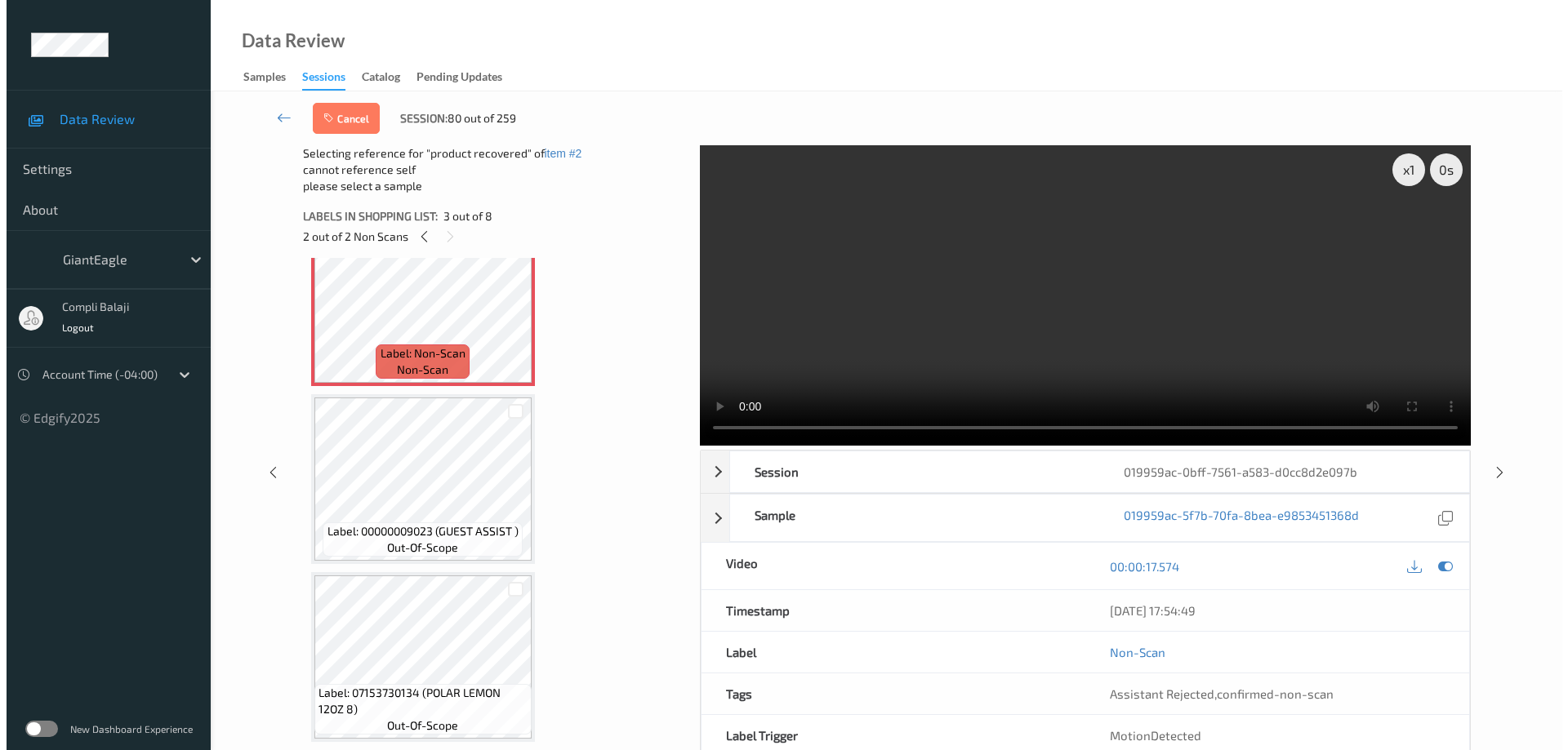
scroll to position [490, 0]
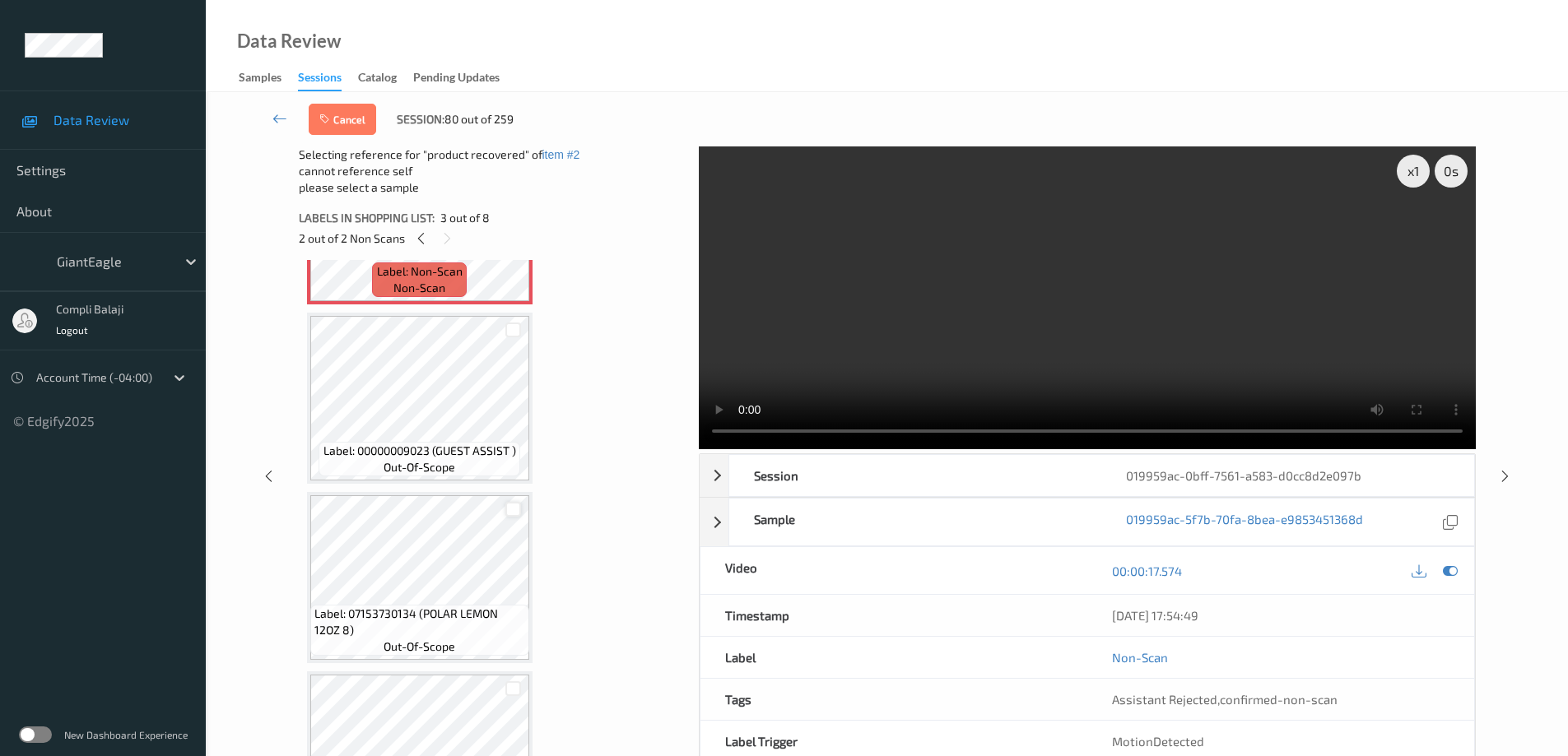
click at [516, 508] on div at bounding box center [513, 509] width 15 height 15
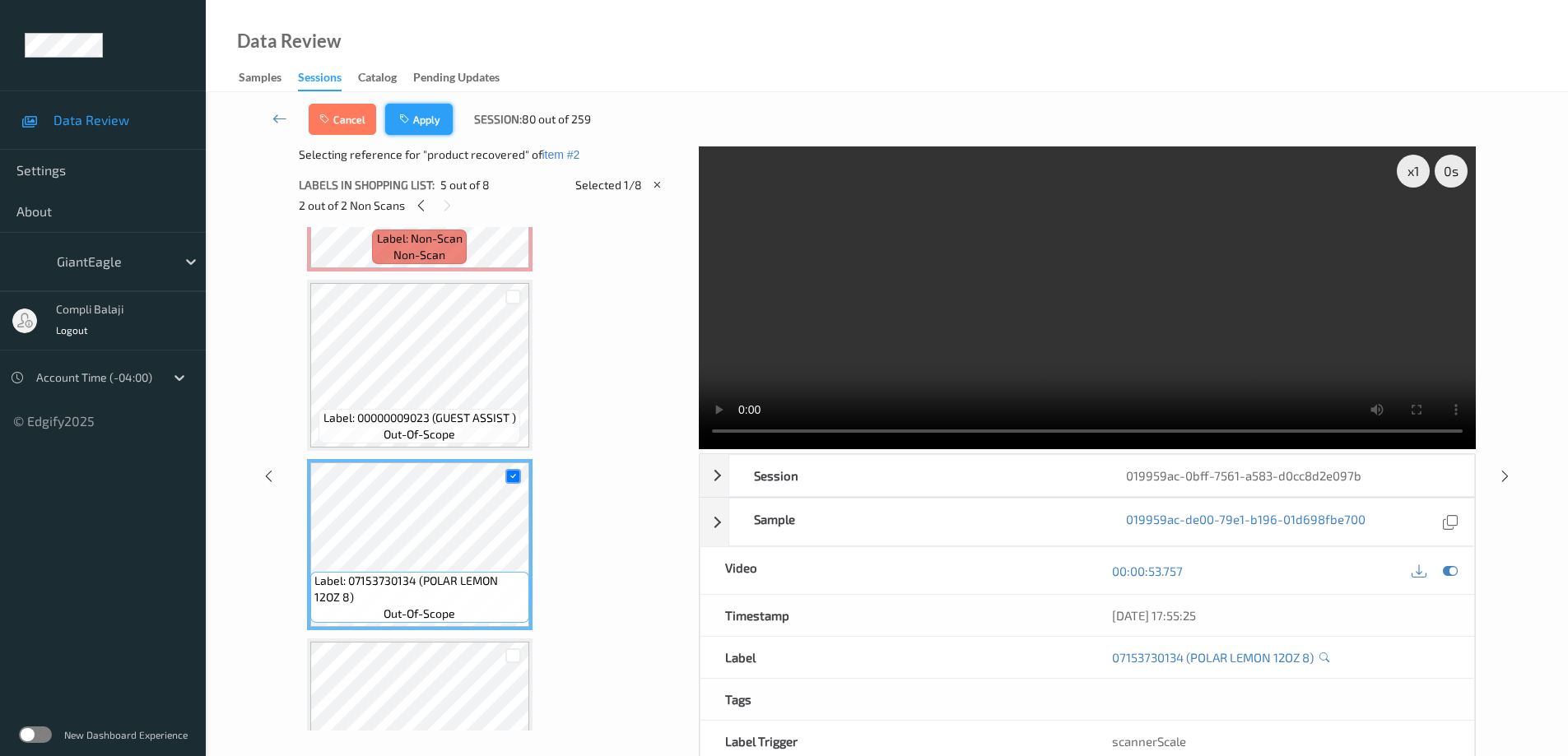
click at [432, 125] on button "Apply" at bounding box center [418, 119] width 67 height 32
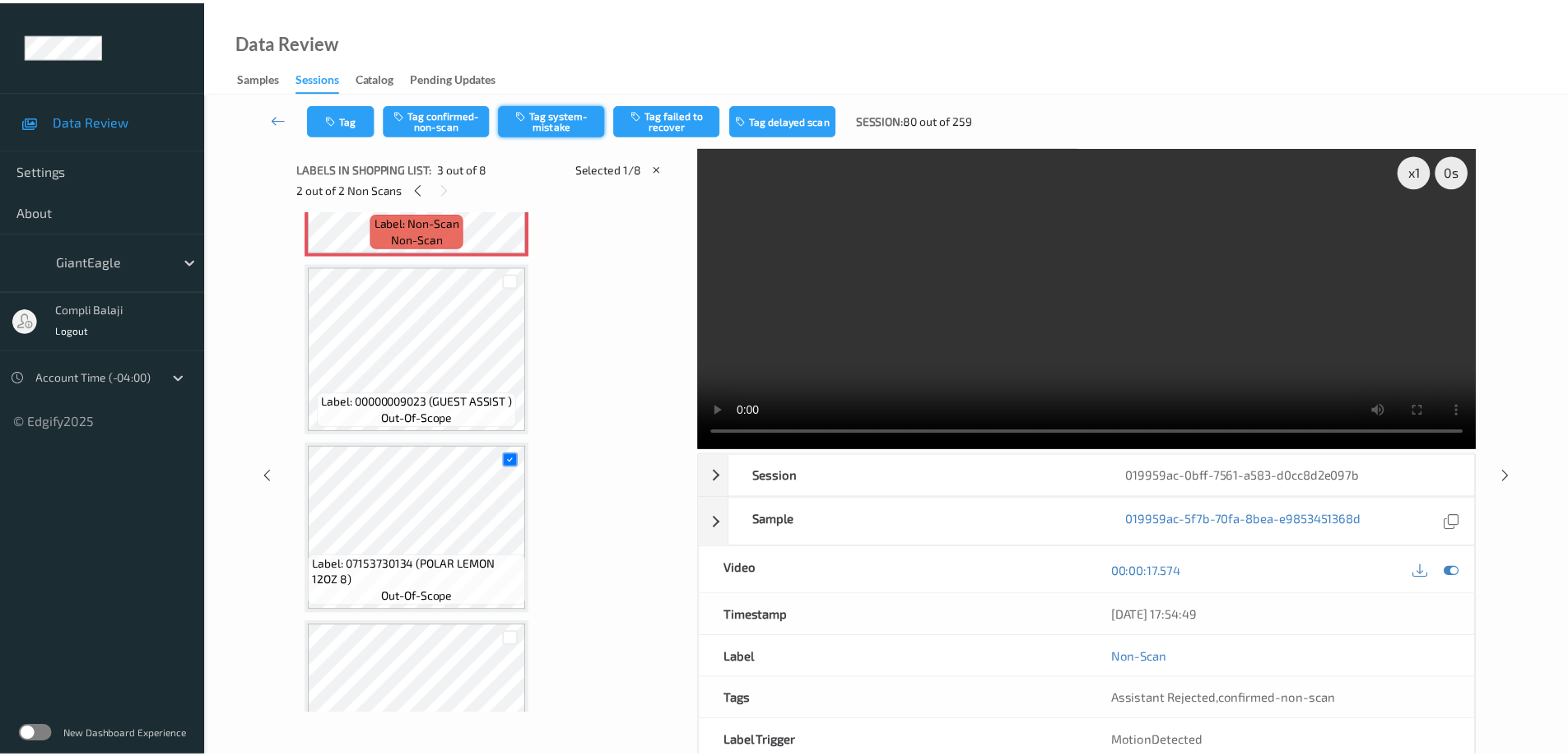
scroll to position [188, 0]
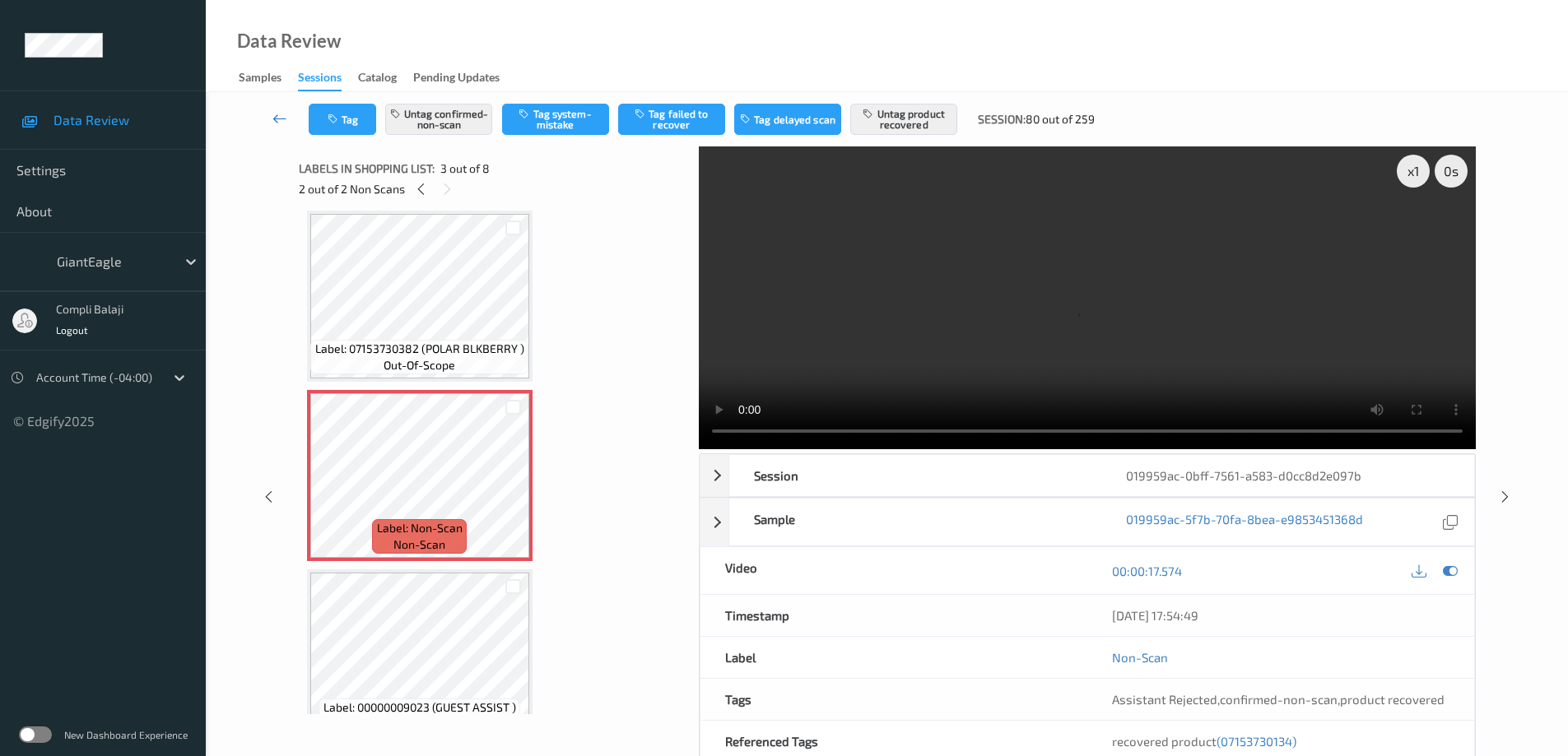
drag, startPoint x: 276, startPoint y: 123, endPoint x: 369, endPoint y: 64, distance: 110.1
click at [277, 123] on icon at bounding box center [279, 118] width 15 height 16
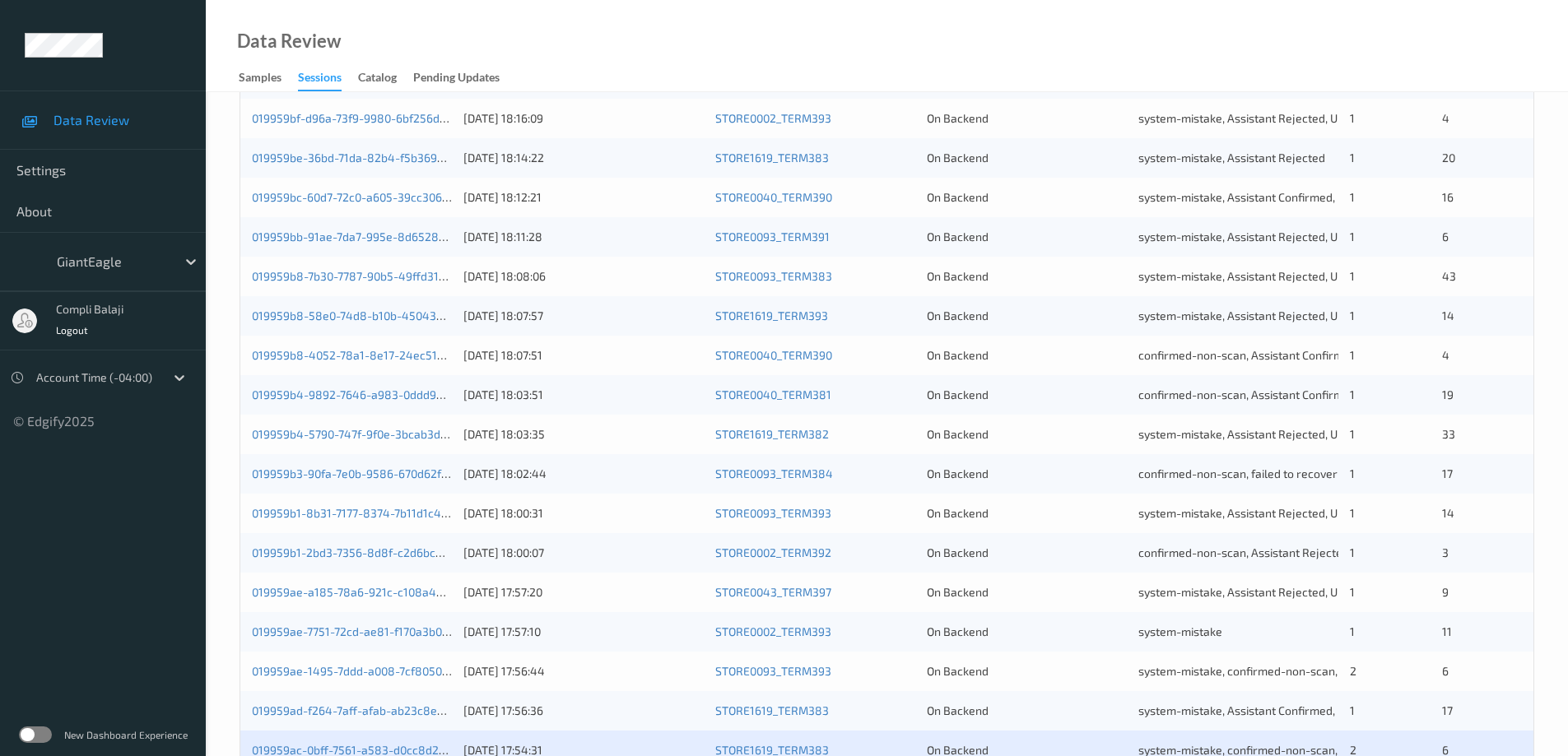
scroll to position [482, 0]
